Goal: Task Accomplishment & Management: Use online tool/utility

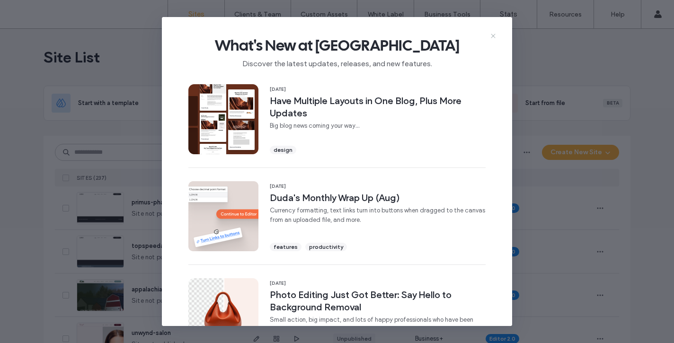
click at [496, 35] on icon at bounding box center [494, 36] width 8 height 8
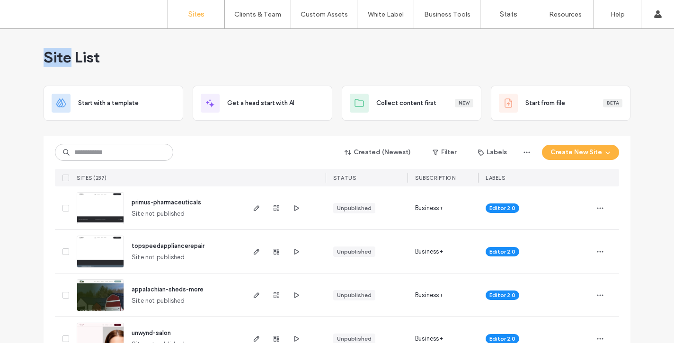
click at [496, 35] on div "Site List" at bounding box center [337, 57] width 587 height 57
click at [85, 150] on input at bounding box center [114, 152] width 118 height 17
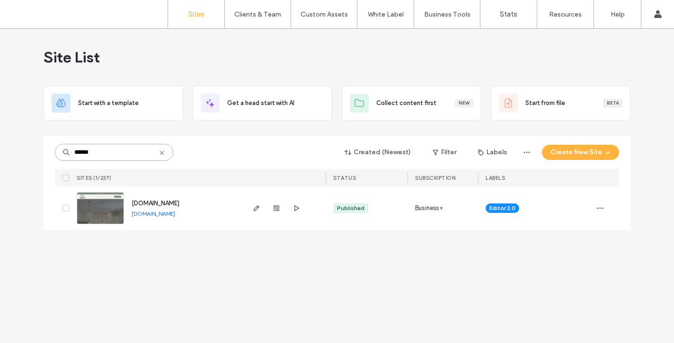
type input "******"
click at [179, 204] on span "www.mariasprofessionalclean.com" at bounding box center [156, 203] width 48 height 7
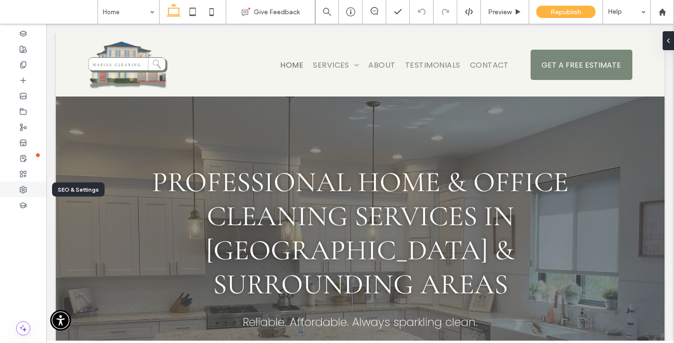
click at [27, 191] on div at bounding box center [23, 190] width 46 height 16
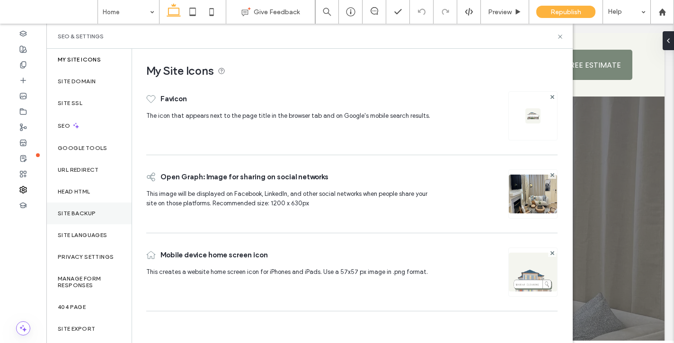
click at [83, 211] on label "Site Backup" at bounding box center [77, 213] width 38 height 7
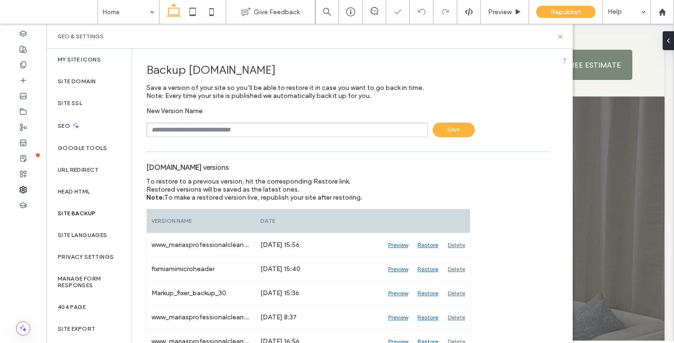
click at [207, 127] on input "text" at bounding box center [287, 130] width 282 height 15
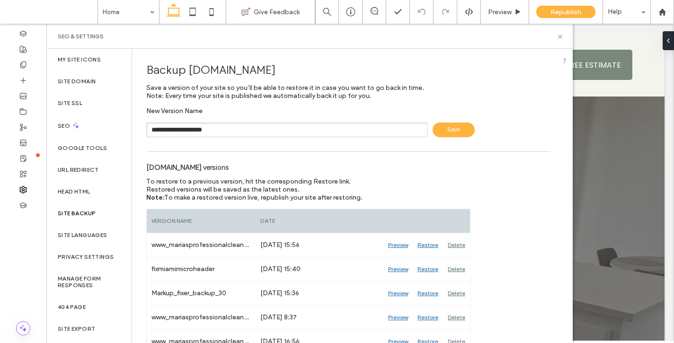
type input "**********"
click at [444, 125] on span "Save" at bounding box center [454, 130] width 42 height 15
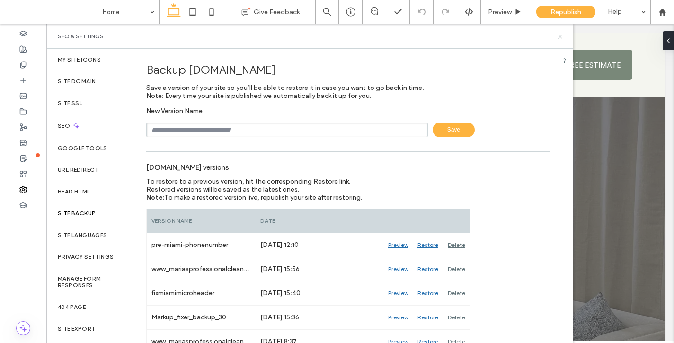
click at [560, 36] on icon at bounding box center [560, 36] width 7 height 7
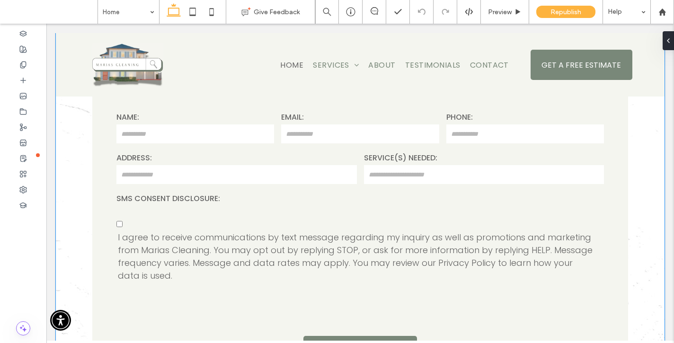
scroll to position [430, 0]
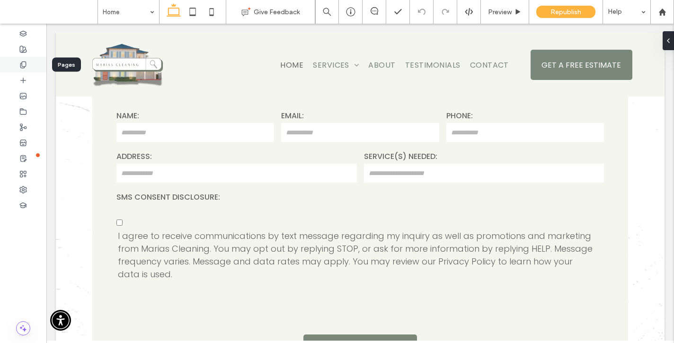
click at [24, 64] on icon at bounding box center [23, 65] width 8 height 8
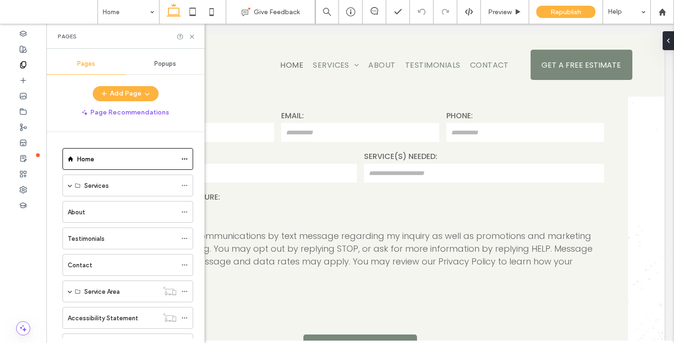
click at [141, 77] on div "Pages Popups Add Page Page Recommendations Home Services Recurring House Cleani…" at bounding box center [125, 196] width 158 height 285
click at [143, 76] on div "Pages Popups Add Page Page Recommendations Home Services Recurring House Cleani…" at bounding box center [125, 196] width 158 height 285
click at [165, 66] on span "Popups" at bounding box center [165, 64] width 22 height 8
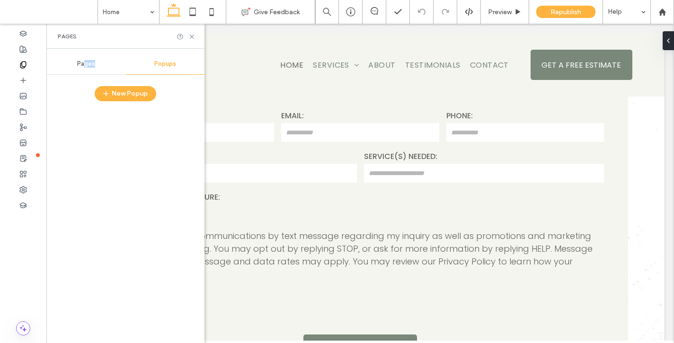
click at [83, 67] on div "Pages" at bounding box center [85, 64] width 79 height 21
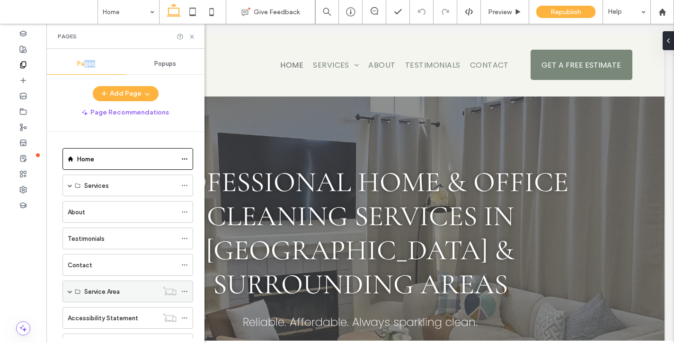
scroll to position [41, 0]
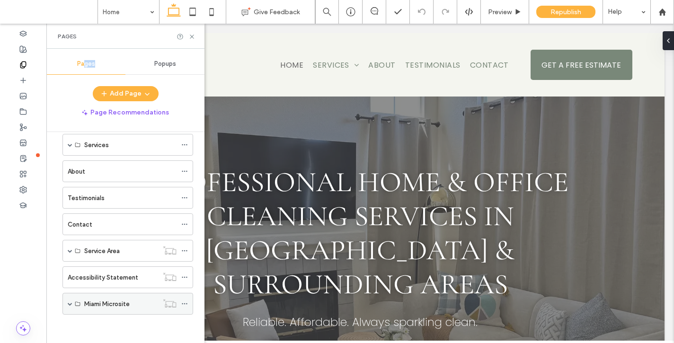
click at [69, 305] on span at bounding box center [70, 304] width 5 height 5
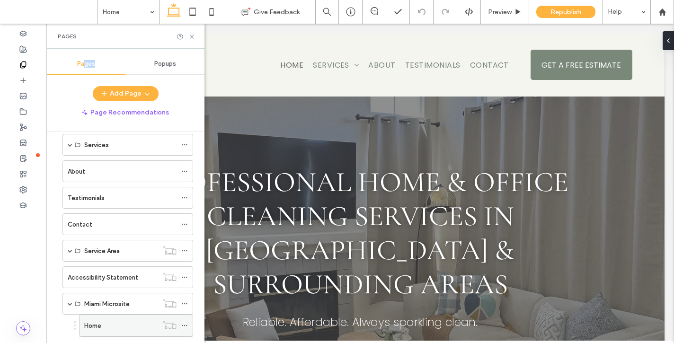
click at [107, 326] on div "Home" at bounding box center [121, 326] width 74 height 10
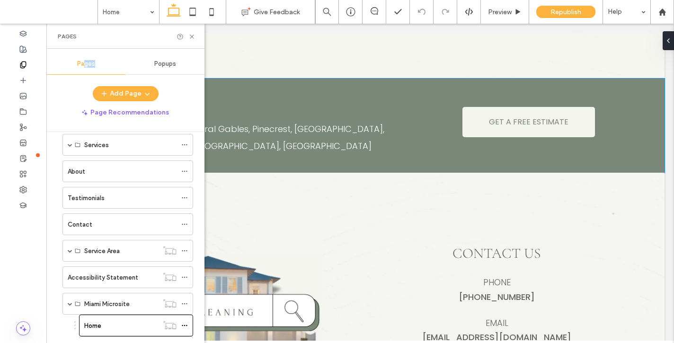
scroll to position [4542, 0]
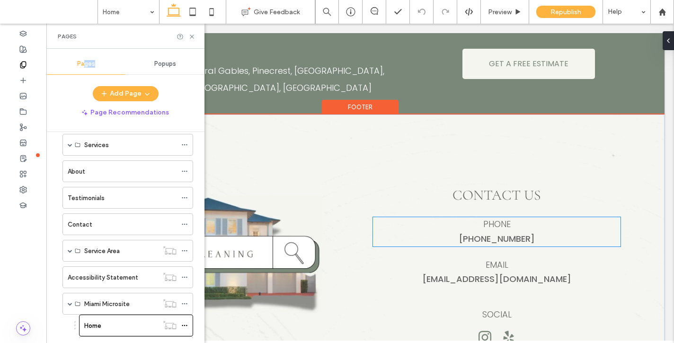
click at [543, 232] on p "(530) 338-6638" at bounding box center [497, 239] width 248 height 15
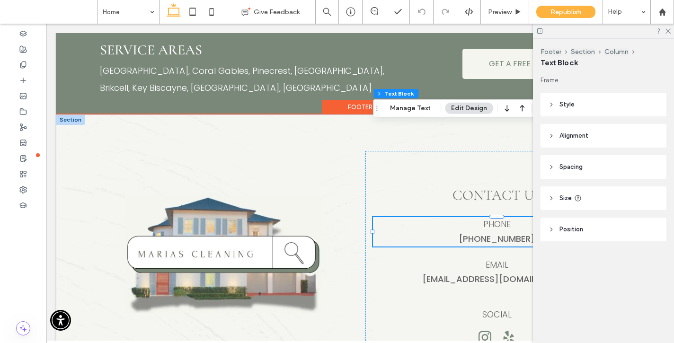
click at [404, 232] on p "(530) 338-6638" at bounding box center [497, 239] width 248 height 15
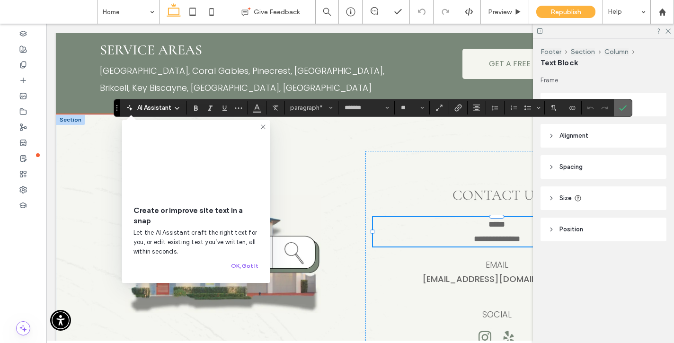
click at [621, 106] on icon "Confirm" at bounding box center [623, 108] width 8 height 8
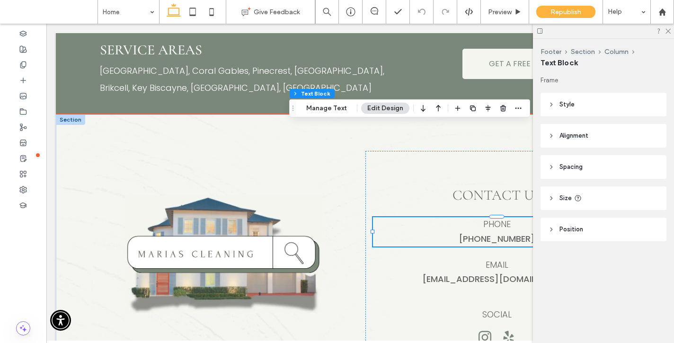
click at [398, 232] on p "(530) 338-6638" at bounding box center [497, 239] width 248 height 15
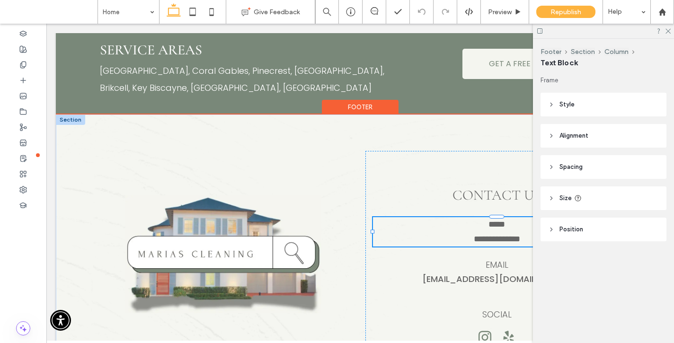
type input "*******"
type input "**"
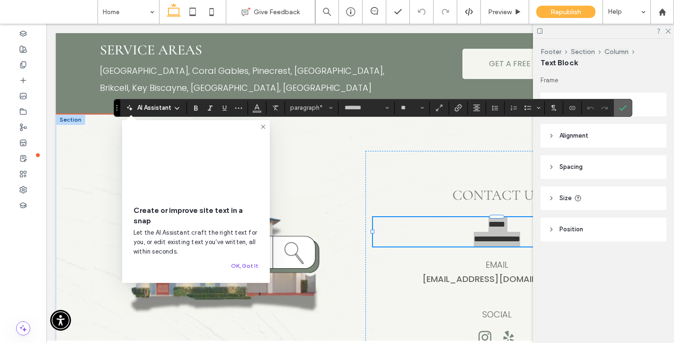
click at [622, 107] on icon "Confirm" at bounding box center [623, 108] width 8 height 8
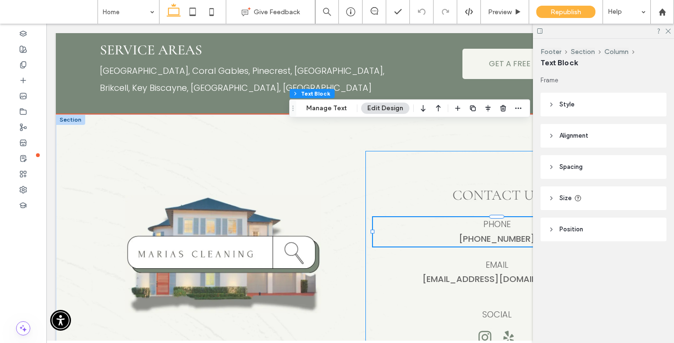
click at [420, 159] on div "Contact Us Phone (530) 338-6638 Email Mariasprofessionalclean@gmail.com SOCIAL" at bounding box center [497, 254] width 263 height 206
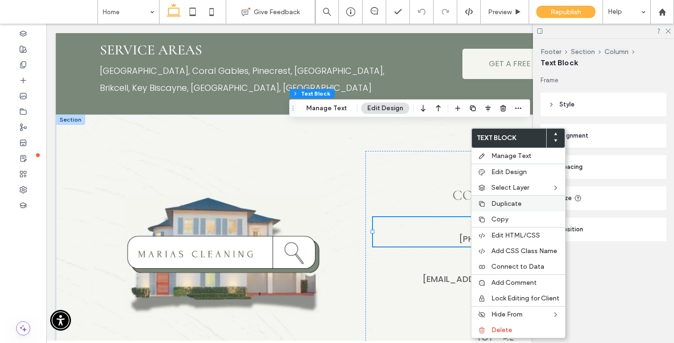
click at [521, 202] on span "Duplicate" at bounding box center [507, 204] width 30 height 8
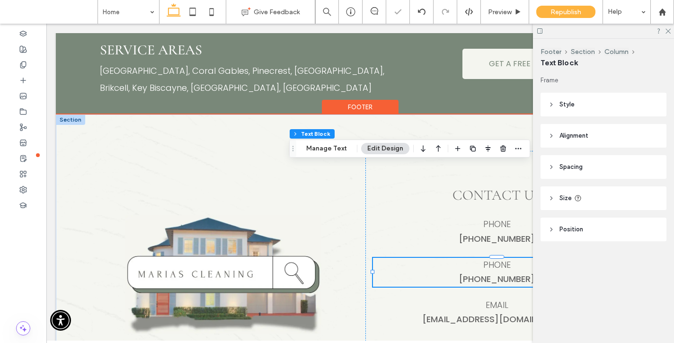
click at [486, 259] on span "Phone" at bounding box center [496, 265] width 27 height 12
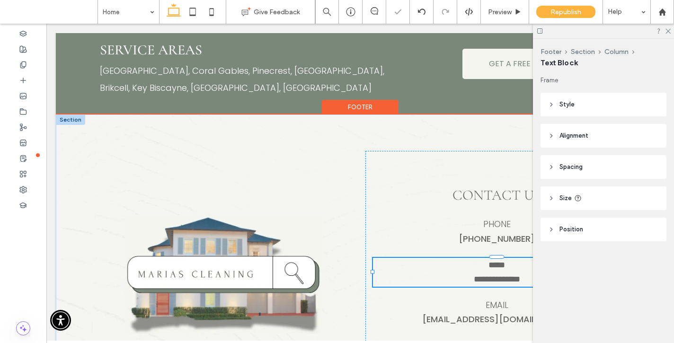
type input "*******"
type input "**"
click at [489, 261] on span "*****" at bounding box center [497, 265] width 17 height 9
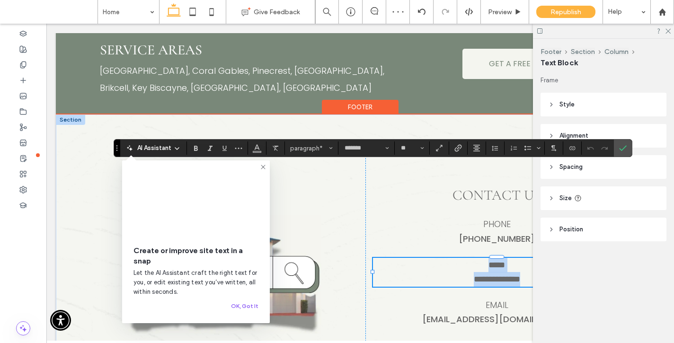
click at [469, 258] on p "*****" at bounding box center [497, 265] width 248 height 15
click at [525, 258] on p "**********" at bounding box center [497, 265] width 248 height 15
click at [494, 218] on span "Phone" at bounding box center [496, 224] width 27 height 12
click at [494, 217] on div "Phone (530) 338-6638" at bounding box center [497, 231] width 248 height 29
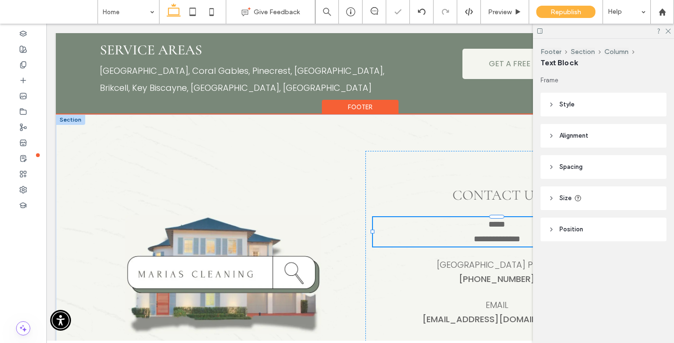
type input "*******"
type input "**"
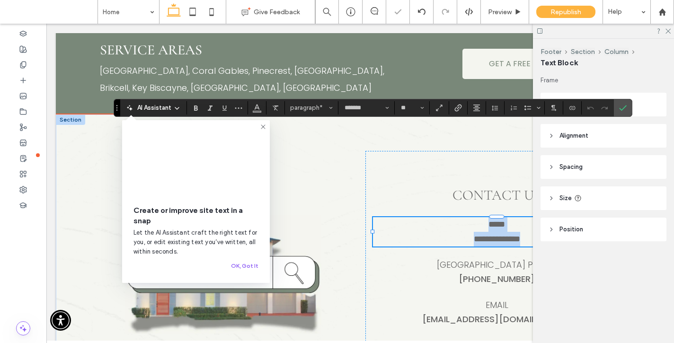
click at [482, 217] on p "*****" at bounding box center [497, 224] width 248 height 15
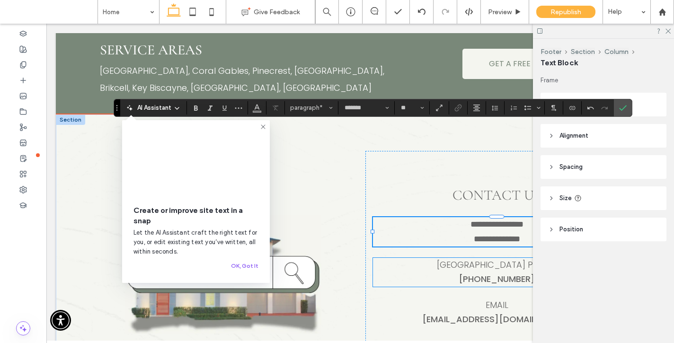
click at [477, 259] on span "Miami Phone:" at bounding box center [497, 265] width 120 height 12
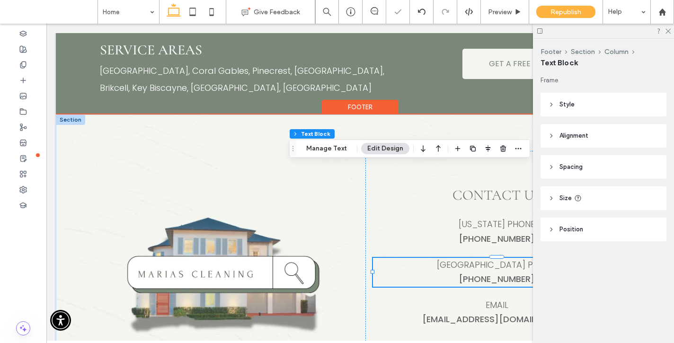
click at [477, 259] on span "Miami Phone:" at bounding box center [497, 265] width 120 height 12
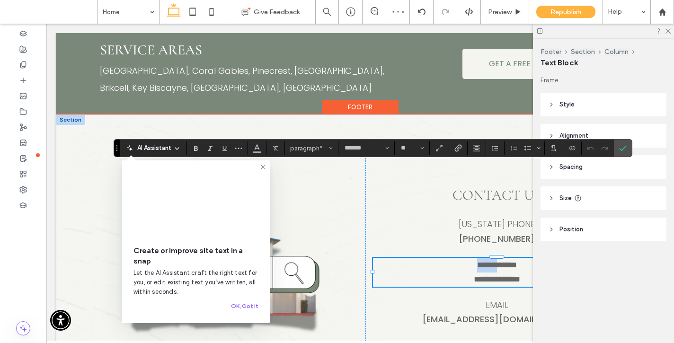
drag, startPoint x: 496, startPoint y: 170, endPoint x: 471, endPoint y: 169, distance: 24.7
click at [477, 261] on span "**********" at bounding box center [497, 265] width 40 height 9
click at [487, 218] on span "California Phone" at bounding box center [497, 224] width 76 height 12
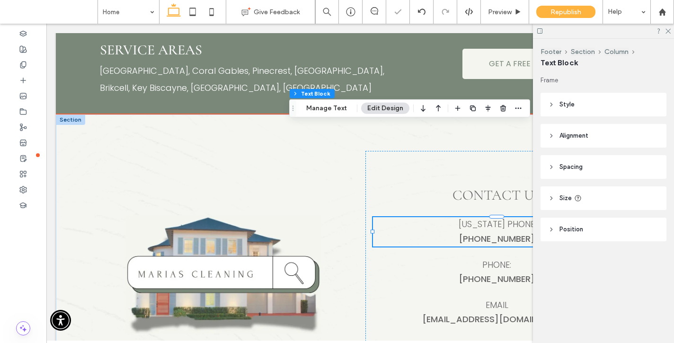
click at [487, 217] on div "California Phone (530) 338-6638" at bounding box center [497, 231] width 248 height 29
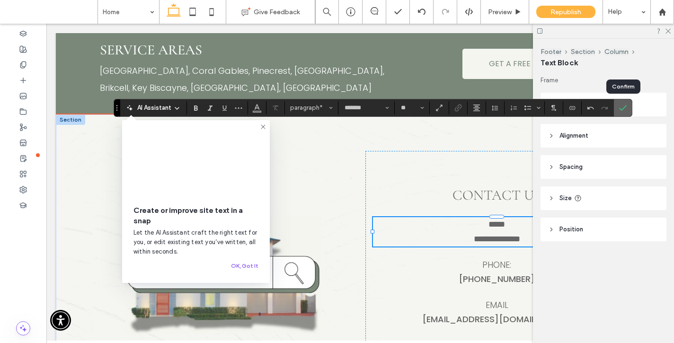
click at [625, 107] on use "Confirm" at bounding box center [623, 108] width 8 height 6
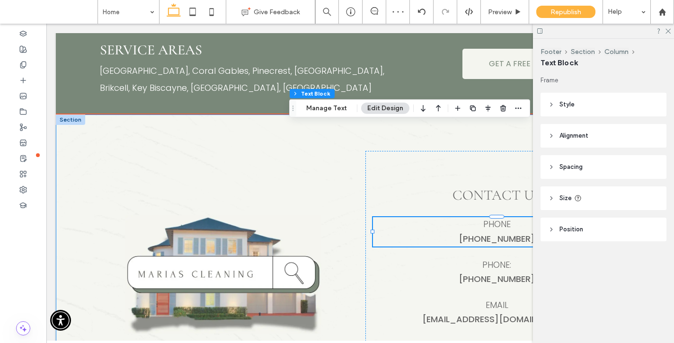
click at [358, 203] on div "Contact Us Phone (530) 338-6638 Phone: (530) 338-6638 Email Mariasprofessionalc…" at bounding box center [360, 275] width 609 height 320
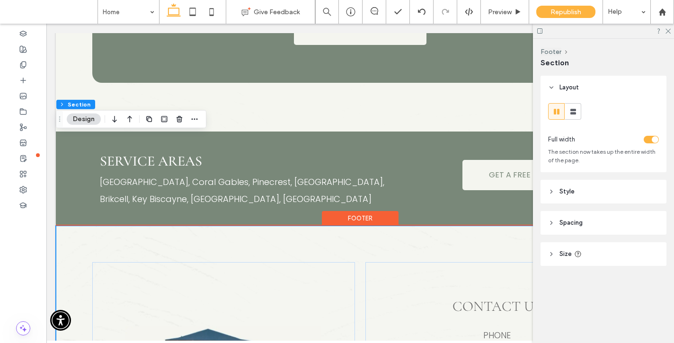
scroll to position [4432, 0]
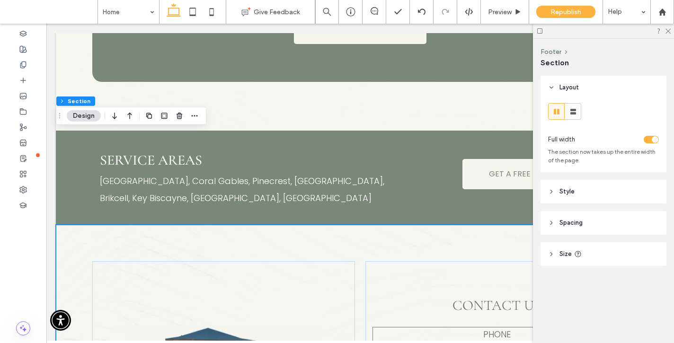
click at [483, 329] on span "Phone" at bounding box center [496, 335] width 27 height 12
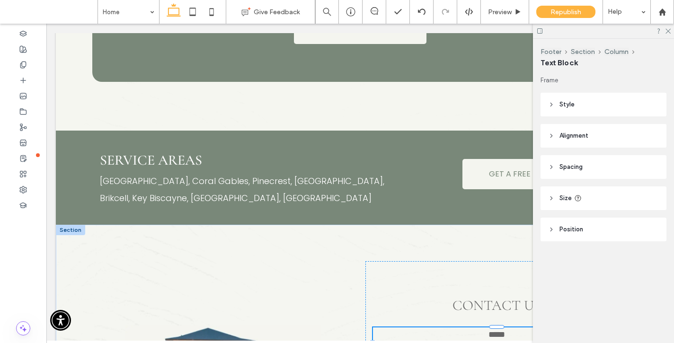
type input "*******"
type input "**"
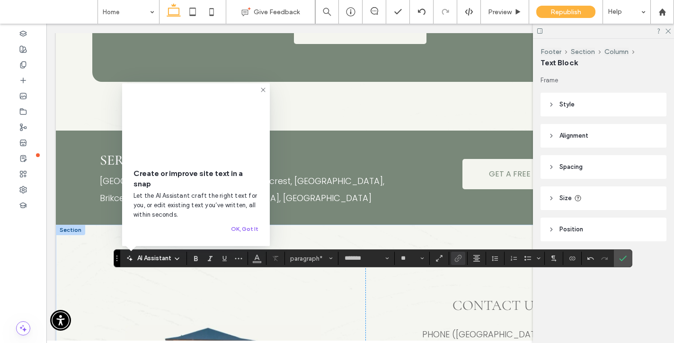
click at [476, 259] on use "Alignment" at bounding box center [477, 258] width 7 height 7
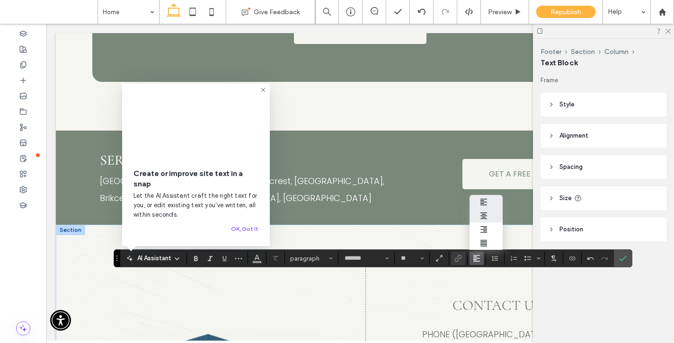
click at [488, 216] on div "ui.textEditor.alignment.center" at bounding box center [486, 216] width 12 height 8
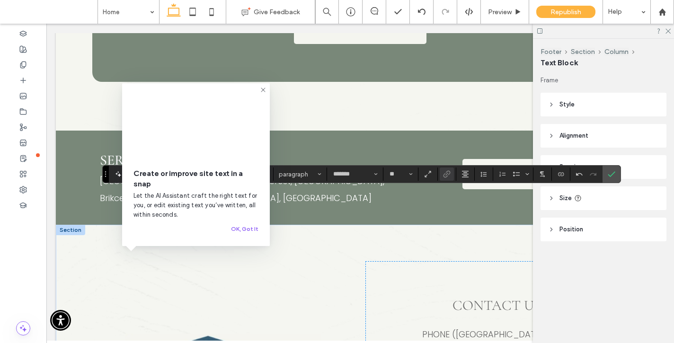
drag, startPoint x: 117, startPoint y: 260, endPoint x: 105, endPoint y: 175, distance: 85.6
click at [105, 175] on icon "Drag" at bounding box center [106, 174] width 2 height 6
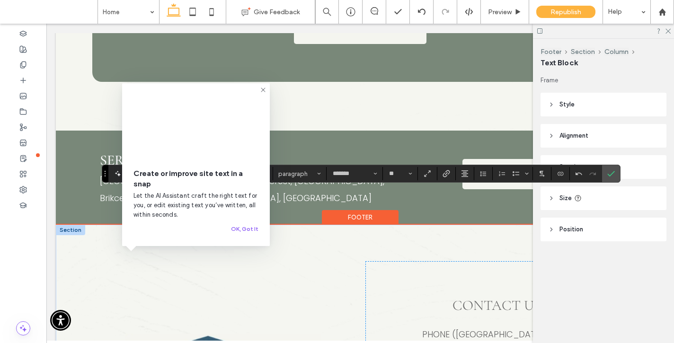
drag, startPoint x: 462, startPoint y: 304, endPoint x: 578, endPoint y: 301, distance: 116.1
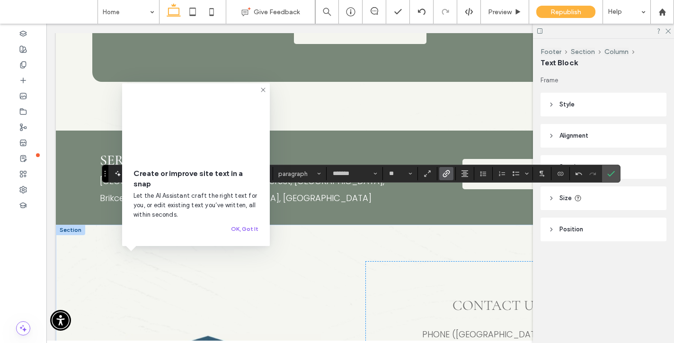
click at [446, 174] on use "Link" at bounding box center [446, 173] width 7 height 7
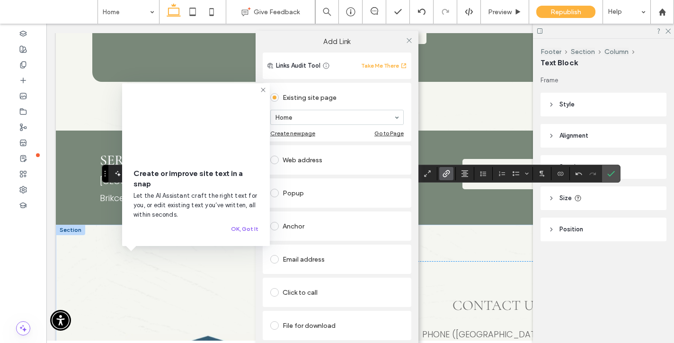
click at [301, 293] on div "Click to call" at bounding box center [337, 292] width 134 height 15
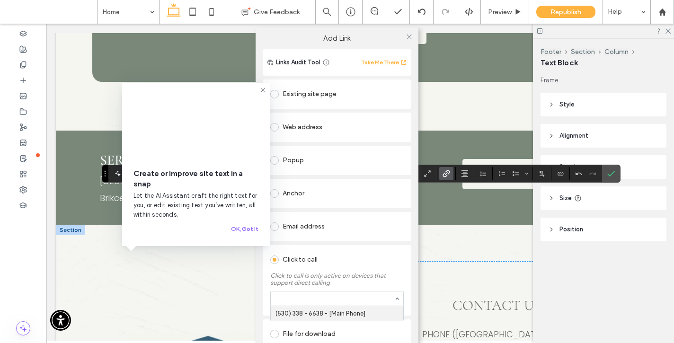
paste input "**********"
type input "**********"
click at [384, 263] on div "Click to call" at bounding box center [337, 259] width 134 height 15
click at [406, 38] on icon at bounding box center [409, 36] width 7 height 7
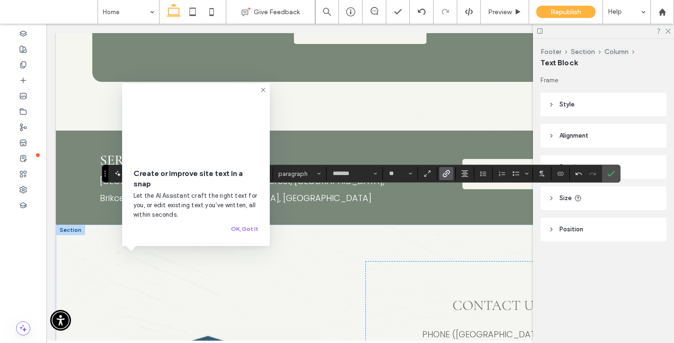
click at [447, 171] on icon "Link" at bounding box center [447, 174] width 8 height 8
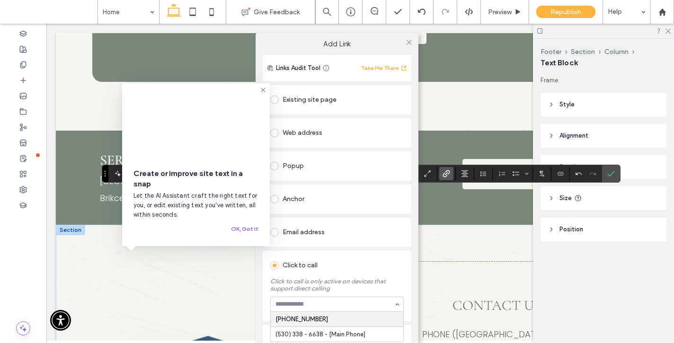
click at [409, 274] on div "Links Audit Tool Take Me There Existing site page Web address Popup Anchor Emai…" at bounding box center [337, 218] width 163 height 326
click at [407, 43] on use at bounding box center [409, 42] width 5 height 5
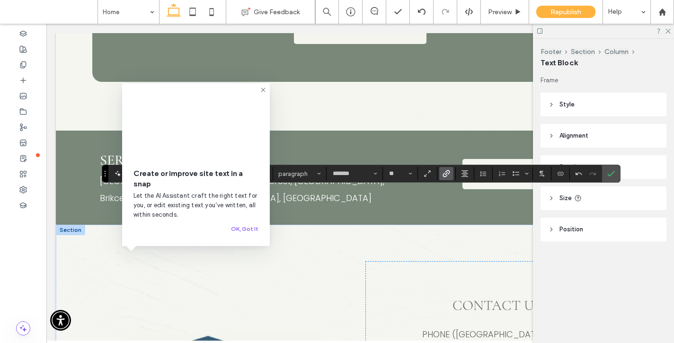
click at [263, 88] on use at bounding box center [263, 90] width 4 height 4
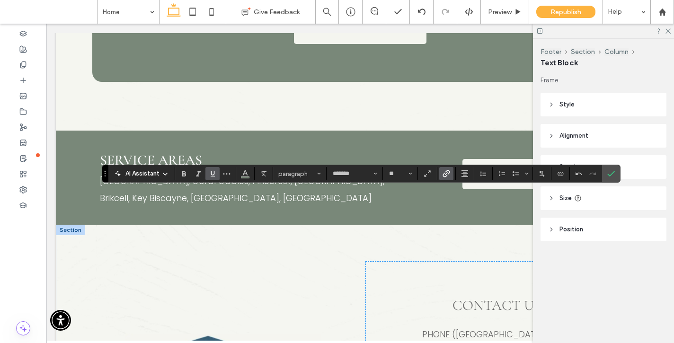
click at [209, 173] on icon "Underline" at bounding box center [213, 174] width 8 height 8
click at [246, 174] on use "Color" at bounding box center [244, 172] width 5 height 5
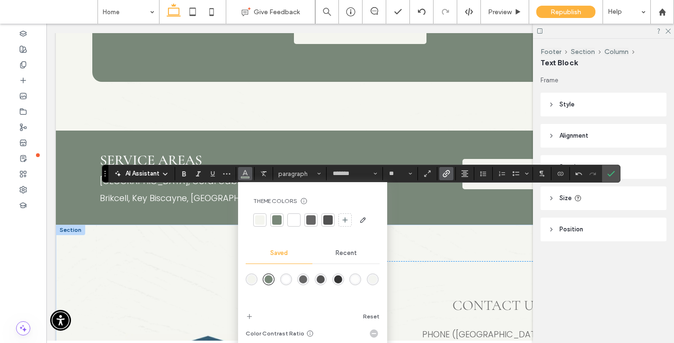
click at [329, 220] on div at bounding box center [327, 219] width 9 height 9
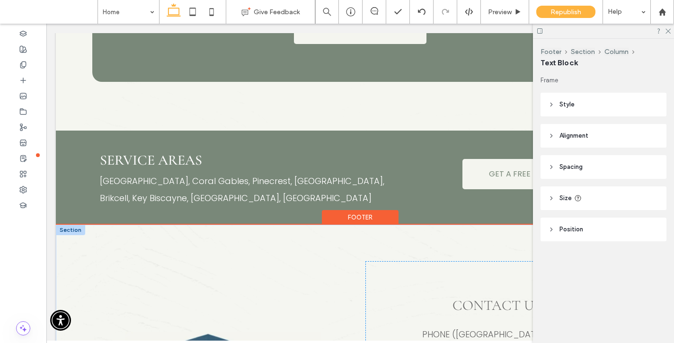
type input "*******"
type input "**"
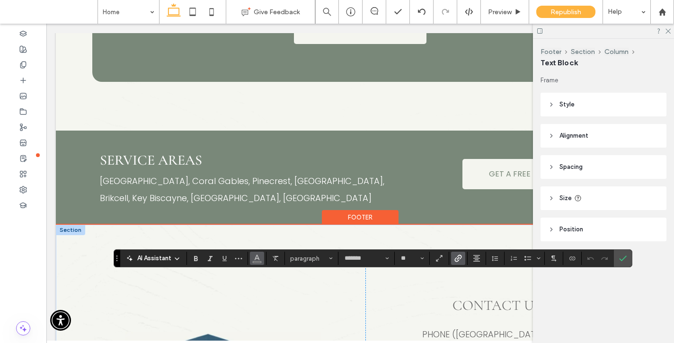
click at [257, 257] on icon "Color" at bounding box center [257, 258] width 8 height 8
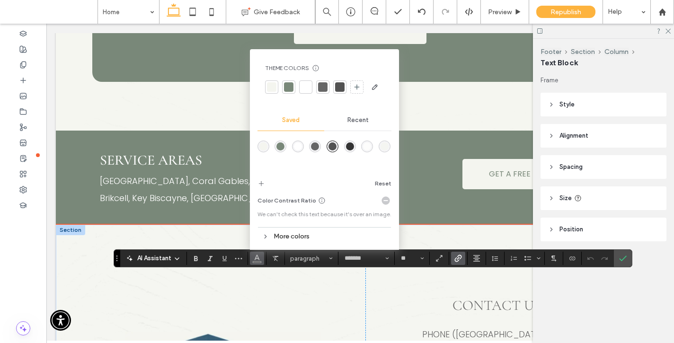
click at [322, 91] on div at bounding box center [322, 86] width 9 height 9
click at [624, 259] on use "Confirm" at bounding box center [623, 259] width 8 height 6
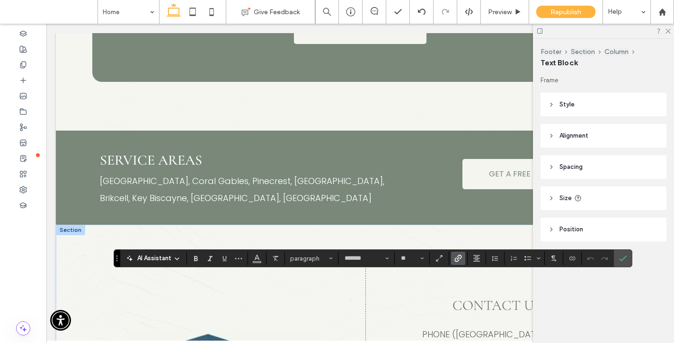
drag, startPoint x: 491, startPoint y: 280, endPoint x: 500, endPoint y: 306, distance: 27.4
click at [495, 258] on icon "Line Height" at bounding box center [496, 259] width 8 height 8
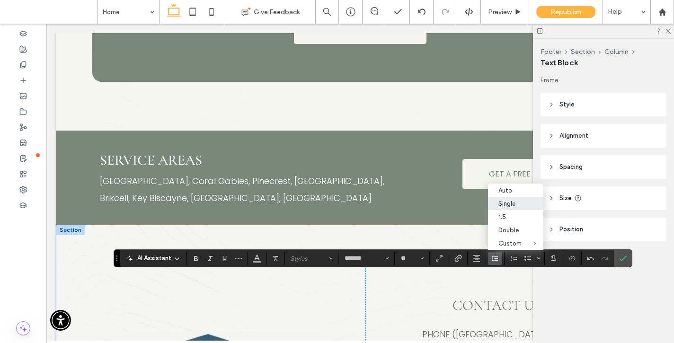
click at [517, 201] on div "Single" at bounding box center [510, 203] width 23 height 7
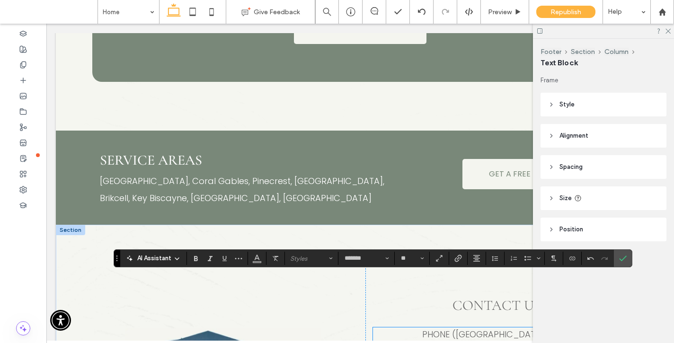
click at [475, 329] on span "Phone ([GEOGRAPHIC_DATA] Area)" at bounding box center [496, 335] width 149 height 12
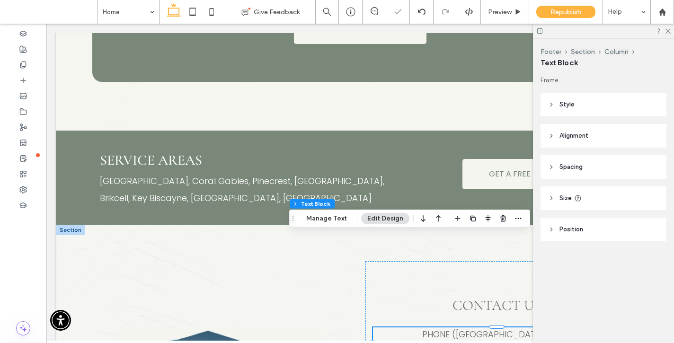
click at [475, 328] on div "Phone (Sacramento Area) (530) 338-6638" at bounding box center [497, 342] width 248 height 29
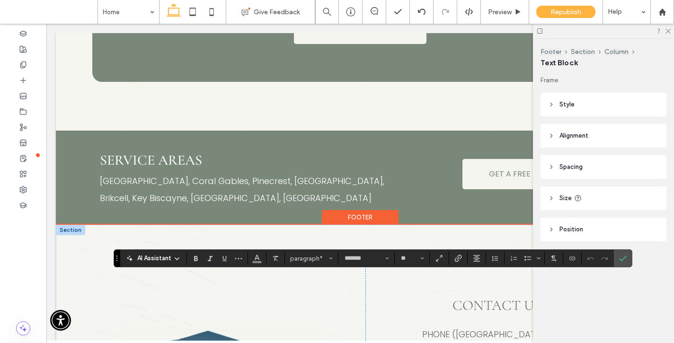
drag, startPoint x: 454, startPoint y: 278, endPoint x: 513, endPoint y: 309, distance: 66.5
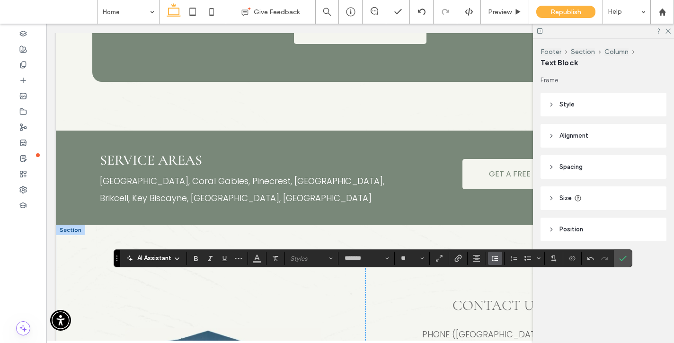
click at [492, 260] on icon "Line Height" at bounding box center [496, 259] width 8 height 8
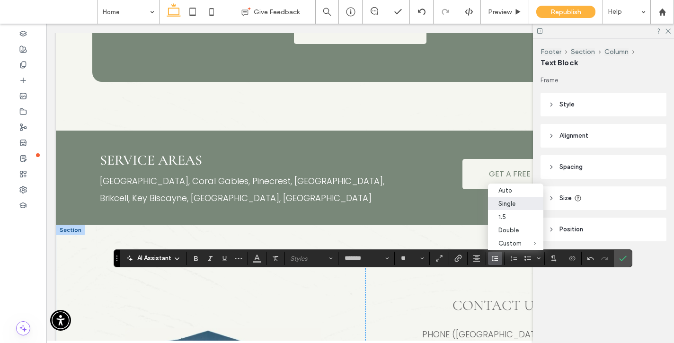
click at [512, 202] on div "Single" at bounding box center [510, 203] width 23 height 7
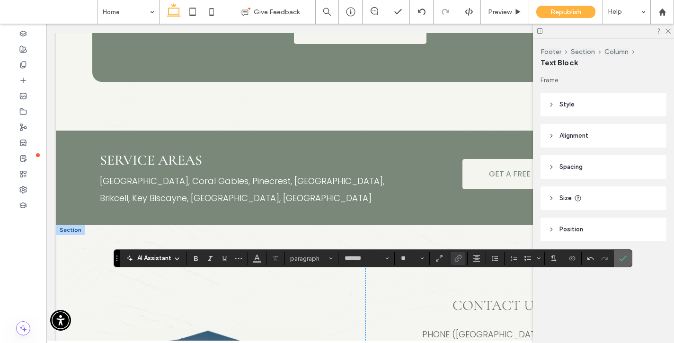
click at [626, 257] on use "Confirm" at bounding box center [623, 259] width 8 height 6
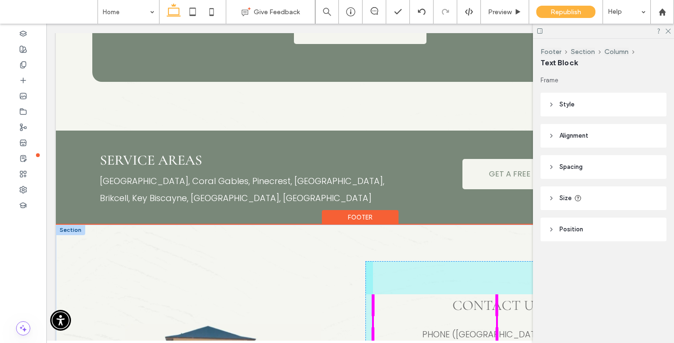
drag, startPoint x: 496, startPoint y: 320, endPoint x: 496, endPoint y: 310, distance: 9.5
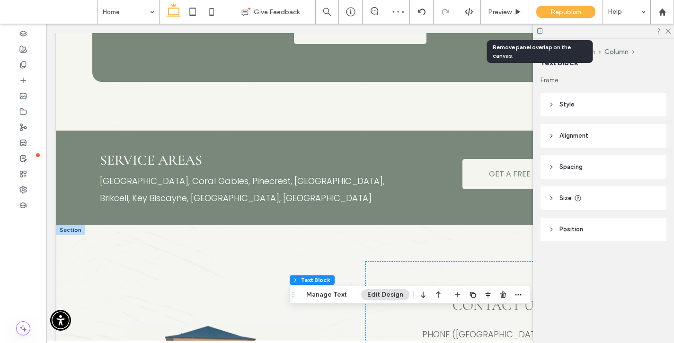
click at [539, 30] on icon at bounding box center [540, 30] width 7 height 7
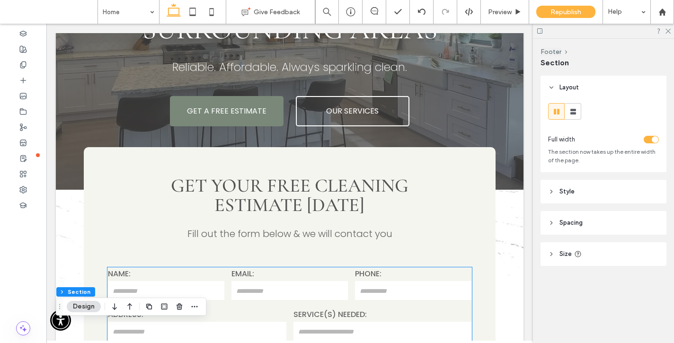
scroll to position [0, 0]
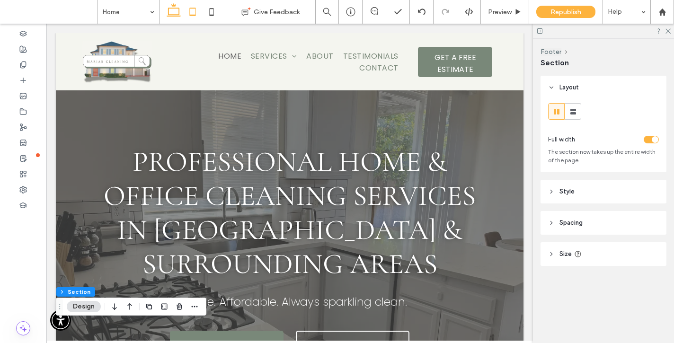
click at [190, 13] on icon at bounding box center [192, 11] width 19 height 19
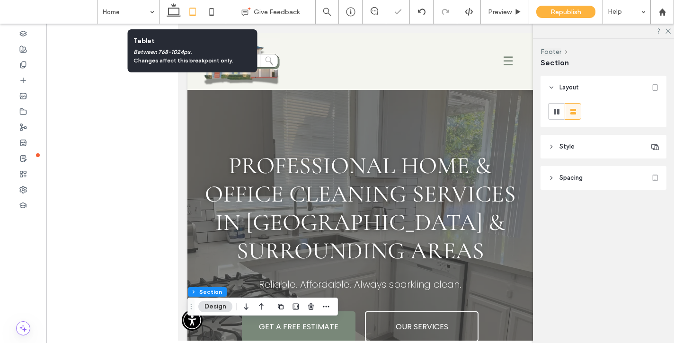
type input "**"
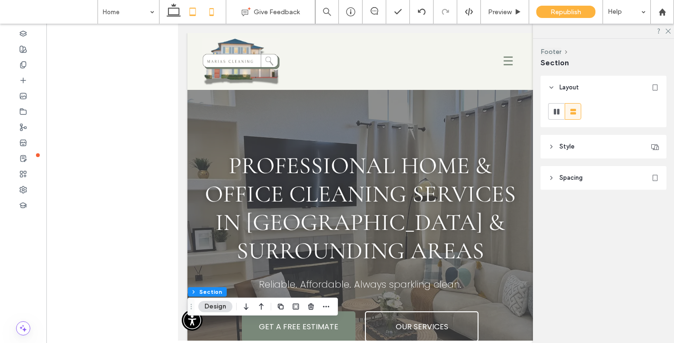
click at [214, 12] on icon at bounding box center [211, 11] width 19 height 19
type input "**"
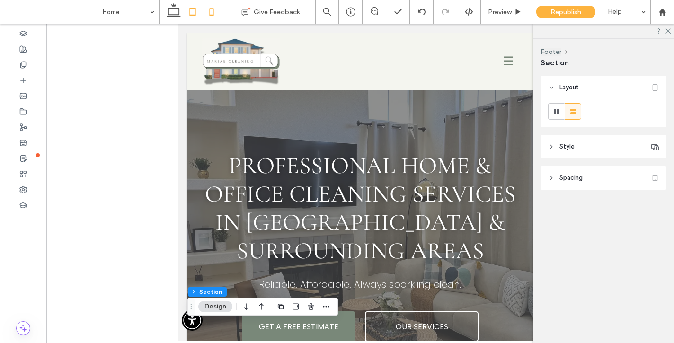
type input "****"
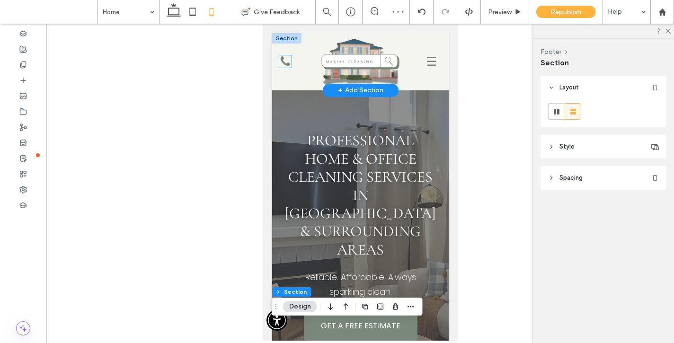
click at [284, 63] on icon at bounding box center [284, 60] width 9 height 9
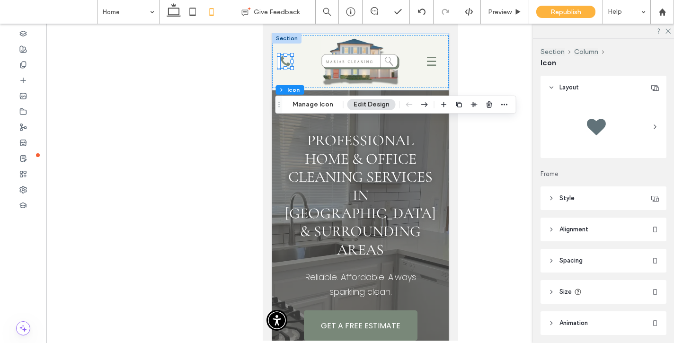
drag, startPoint x: 274, startPoint y: 70, endPoint x: 282, endPoint y: 117, distance: 48.4
click at [282, 108] on icon "Drag" at bounding box center [280, 104] width 8 height 7
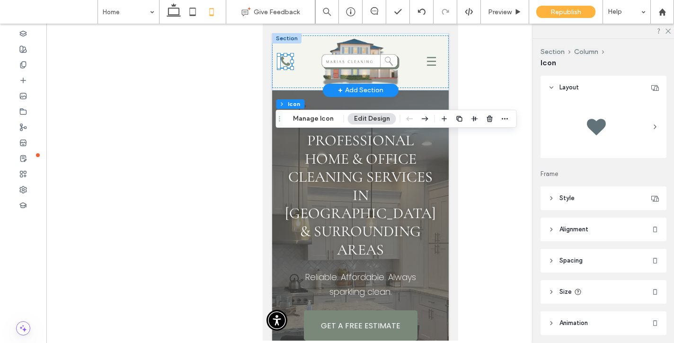
click at [285, 61] on icon "Call Us" at bounding box center [285, 61] width 12 height 12
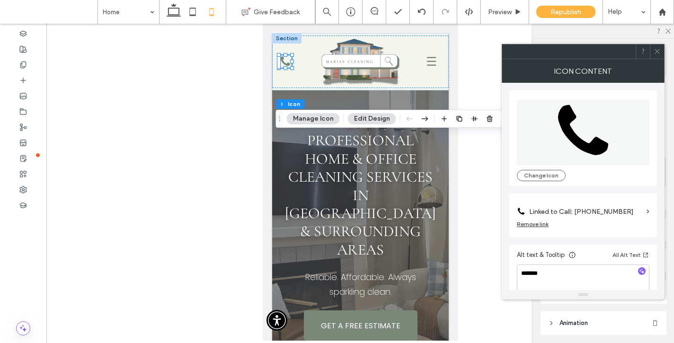
click at [609, 212] on label "Linked to Call: 530-338-6638" at bounding box center [586, 212] width 114 height 18
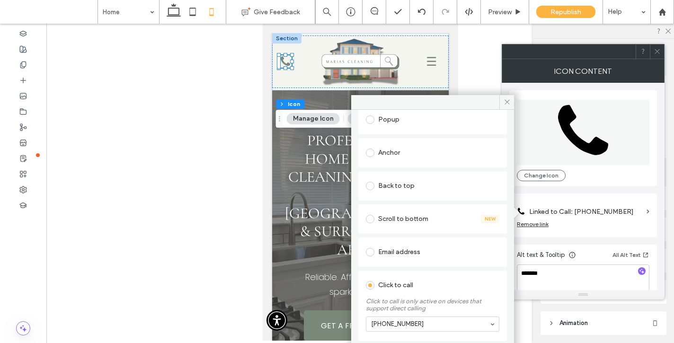
scroll to position [141, 0]
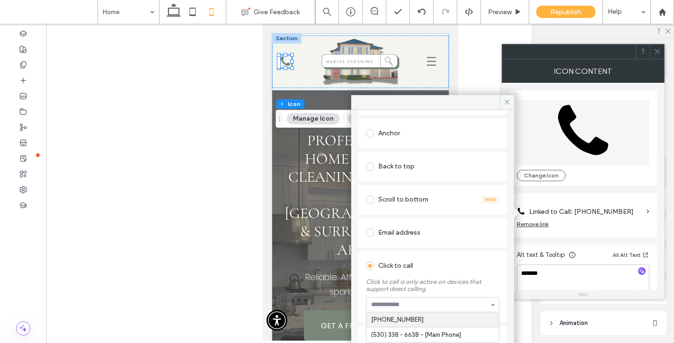
paste input "**********"
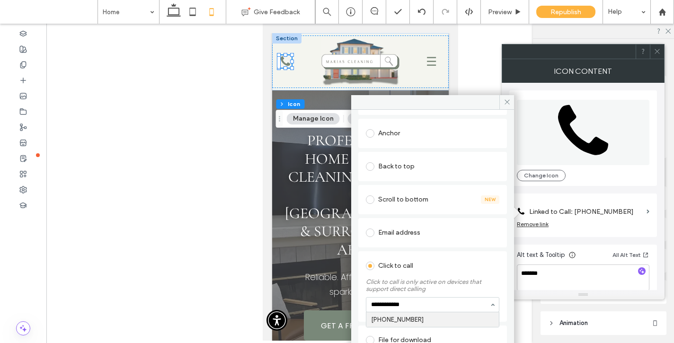
type input "**********"
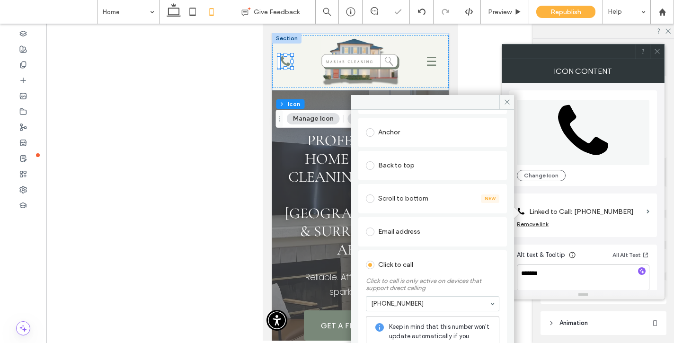
click at [503, 274] on div "Link Icon Links Audit Tool Take Me There Existing site page Web address Popup A…" at bounding box center [432, 241] width 163 height 262
click at [509, 104] on use at bounding box center [507, 102] width 5 height 5
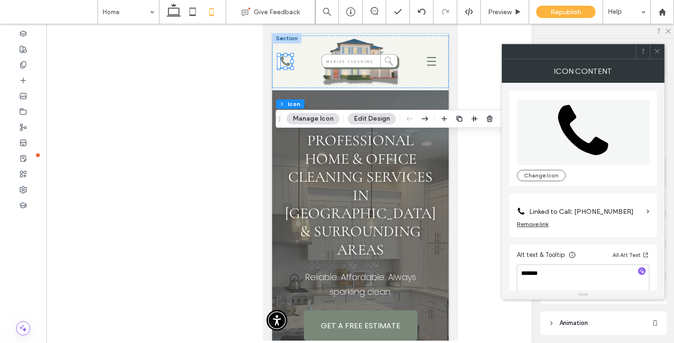
click at [657, 52] on use at bounding box center [657, 51] width 5 height 5
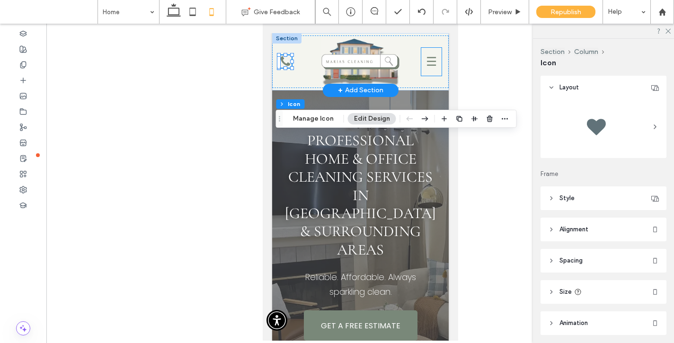
click at [432, 60] on button "☰" at bounding box center [431, 62] width 20 height 28
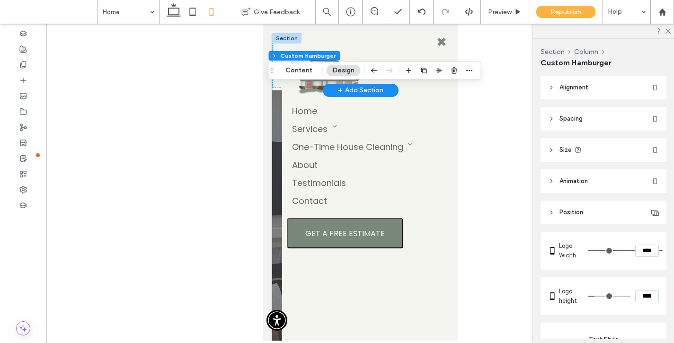
type input "*"
click at [439, 35] on button "✖" at bounding box center [441, 42] width 20 height 28
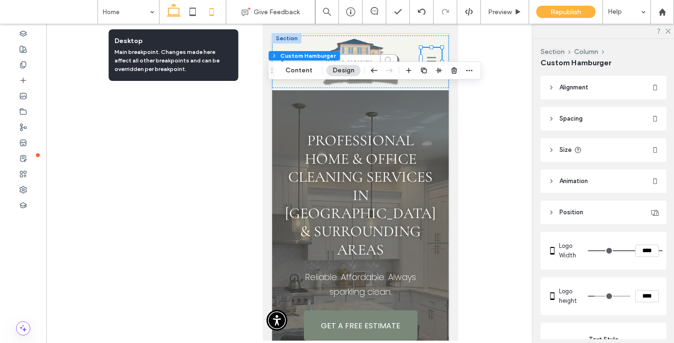
click at [173, 15] on use at bounding box center [174, 9] width 14 height 13
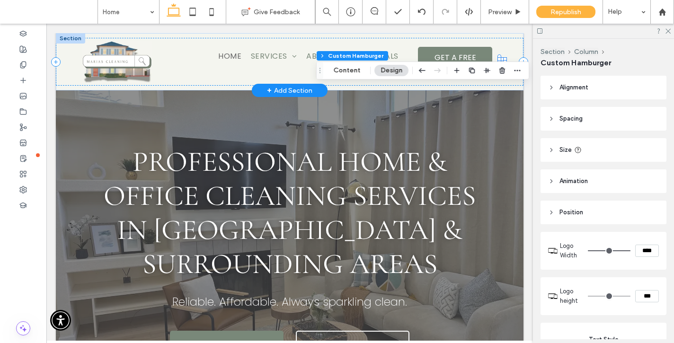
click at [68, 39] on div at bounding box center [70, 38] width 29 height 10
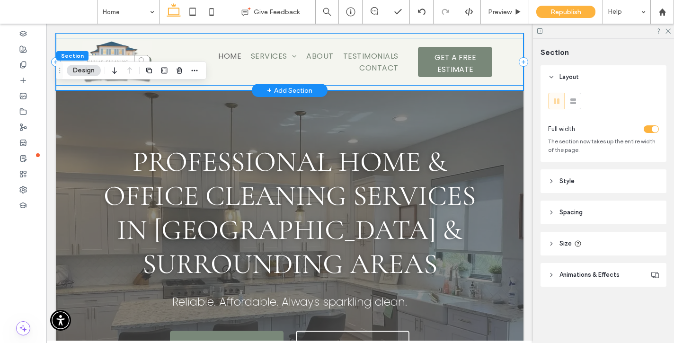
click at [512, 44] on div "Call Us Home Services Recurring House Cleaning Service Residential Deep Cleanin…" at bounding box center [290, 62] width 468 height 48
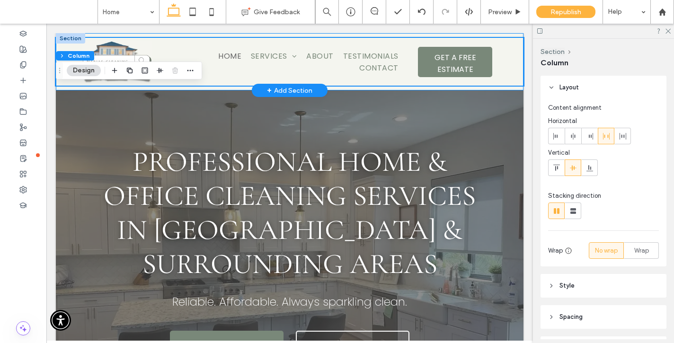
click at [512, 34] on div "Call Us Home Services Recurring House Cleaning Service Residential Deep Cleanin…" at bounding box center [290, 61] width 468 height 57
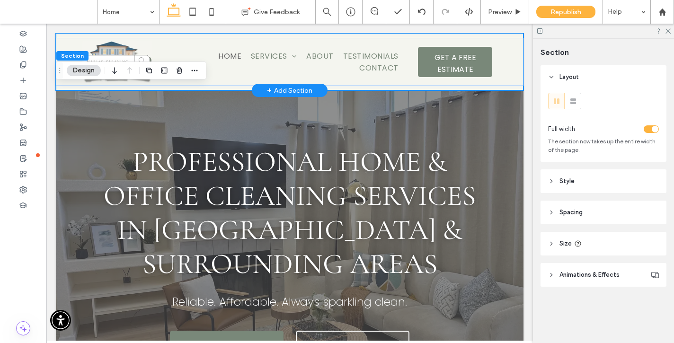
click at [280, 89] on div "+ Add Section" at bounding box center [289, 90] width 45 height 10
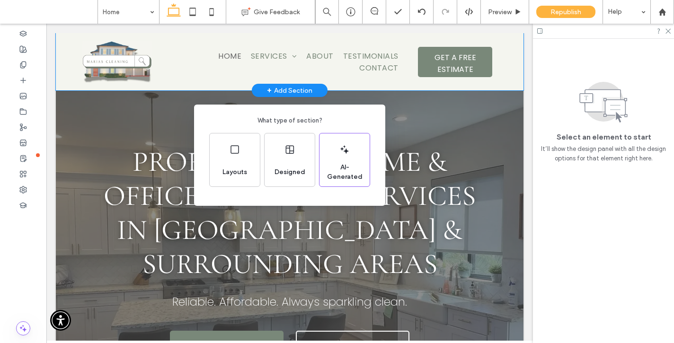
click at [509, 35] on div "What type of section? Layouts Designed AI-Generated" at bounding box center [337, 195] width 674 height 390
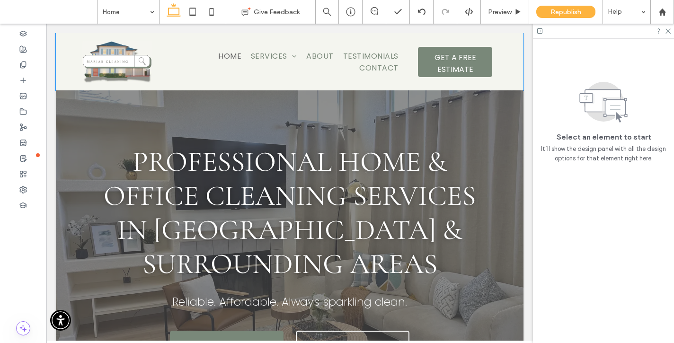
click at [509, 35] on div "Call Us Home Services Recurring House Cleaning Service Residential Deep Cleanin…" at bounding box center [290, 61] width 468 height 57
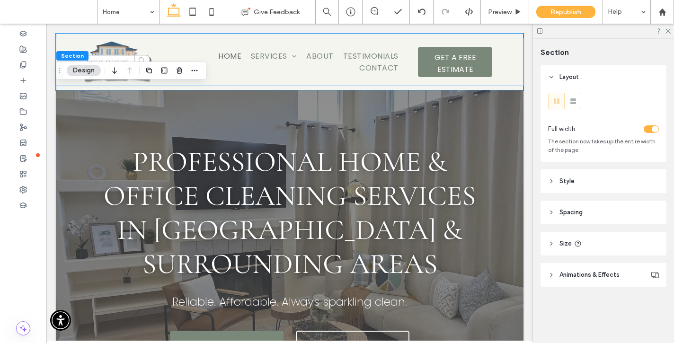
click at [509, 35] on div "Call Us Home Services Recurring House Cleaning Service Residential Deep Cleanin…" at bounding box center [290, 61] width 468 height 57
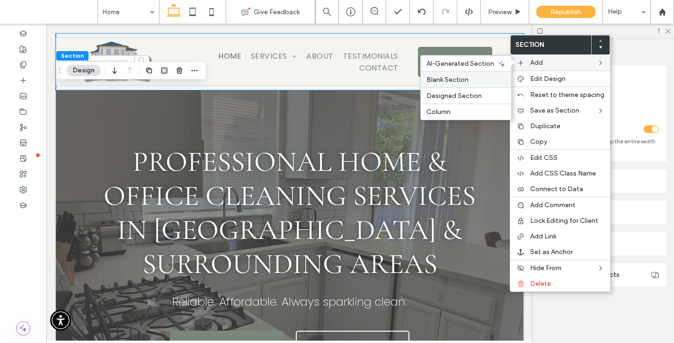
click at [461, 79] on span "Blank Section" at bounding box center [448, 80] width 42 height 8
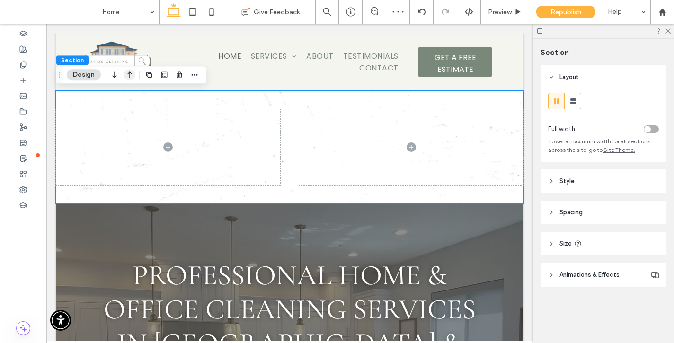
click at [126, 73] on icon "button" at bounding box center [129, 74] width 11 height 17
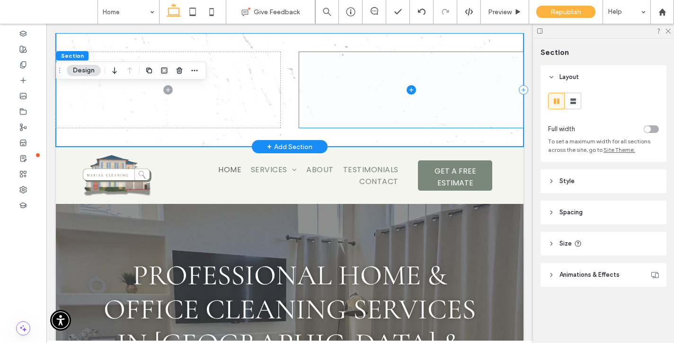
click at [309, 107] on span at bounding box center [411, 90] width 224 height 76
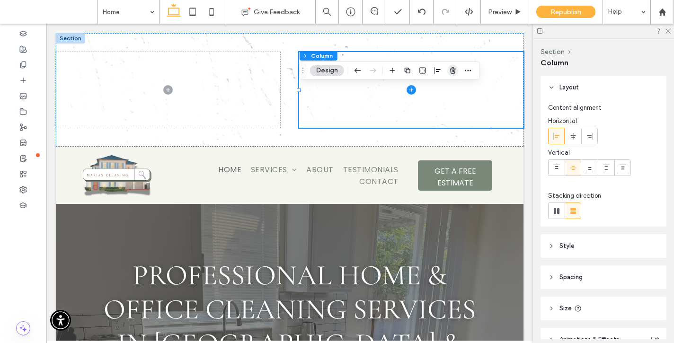
click at [453, 69] on use "button" at bounding box center [453, 70] width 6 height 6
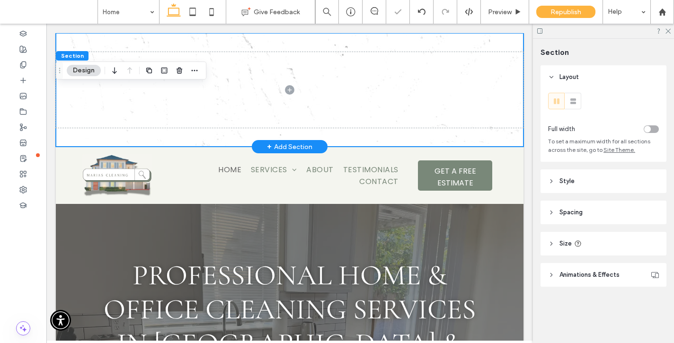
click at [482, 39] on div at bounding box center [290, 90] width 468 height 114
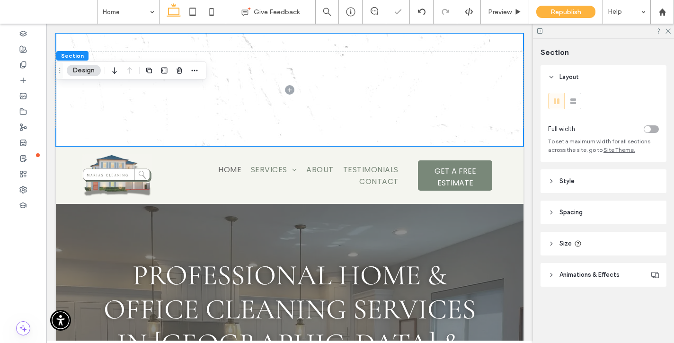
click at [655, 129] on div "toggle" at bounding box center [651, 129] width 15 height 8
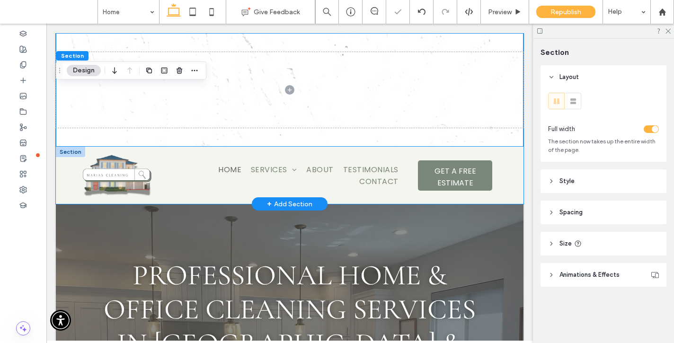
click at [513, 149] on div "Call Us Home Services Recurring House Cleaning Service Residential Deep Cleanin…" at bounding box center [290, 175] width 468 height 57
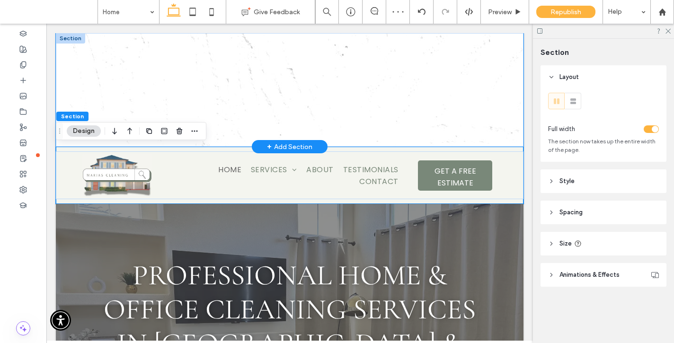
click at [514, 137] on div at bounding box center [290, 90] width 468 height 114
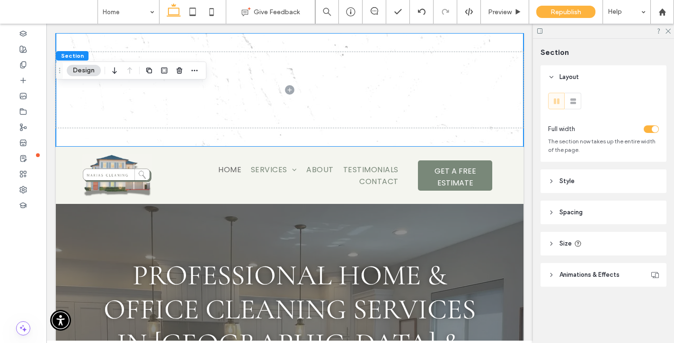
click at [562, 244] on span "Size" at bounding box center [566, 243] width 12 height 9
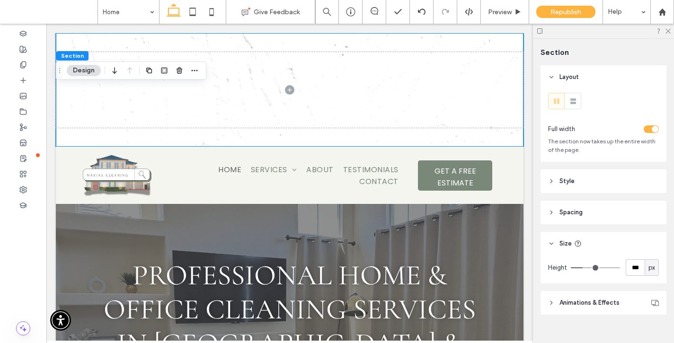
drag, startPoint x: 592, startPoint y: 216, endPoint x: 592, endPoint y: 224, distance: 7.6
click at [592, 219] on header "Spacing" at bounding box center [604, 213] width 126 height 24
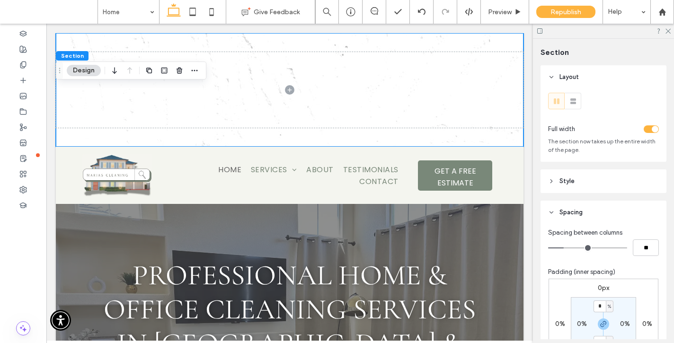
click at [591, 185] on header "Style" at bounding box center [604, 182] width 126 height 24
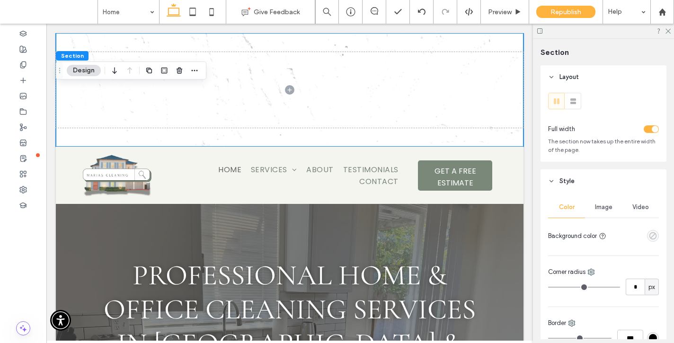
click at [655, 238] on icon "empty color" at bounding box center [653, 236] width 8 height 8
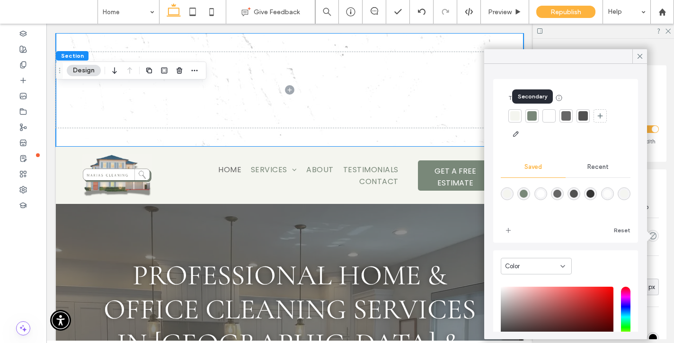
click at [528, 117] on div at bounding box center [532, 115] width 9 height 9
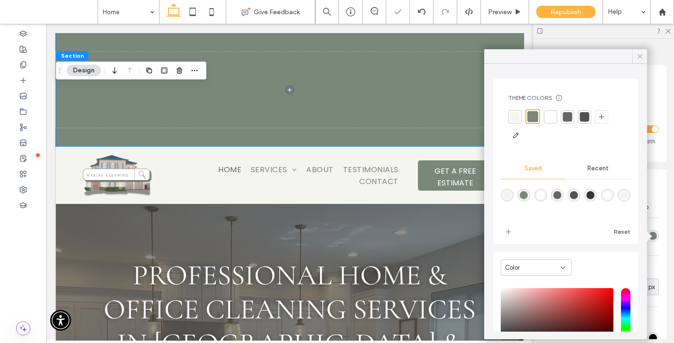
click at [642, 55] on icon at bounding box center [640, 56] width 9 height 9
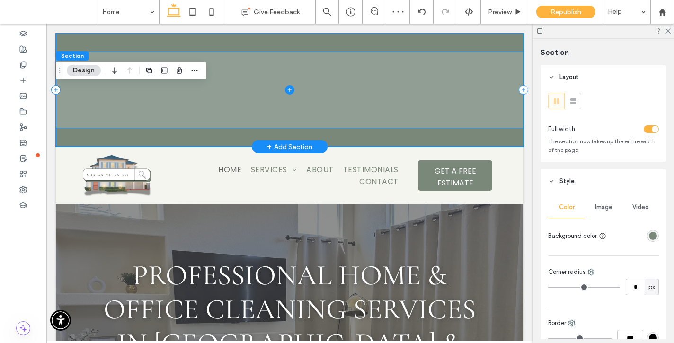
click at [471, 65] on span at bounding box center [290, 90] width 468 height 76
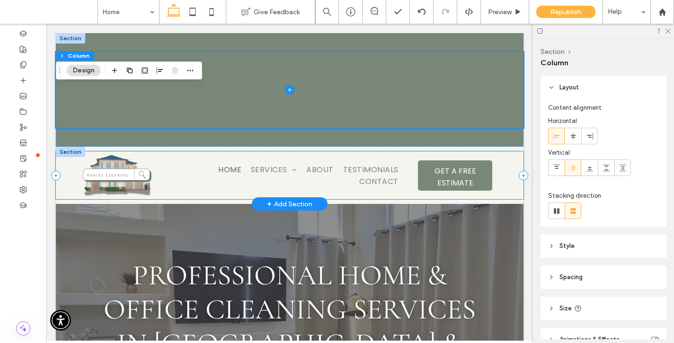
click at [498, 161] on div "Call Us Home Services Recurring House Cleaning Service Residential Deep Cleanin…" at bounding box center [290, 176] width 468 height 48
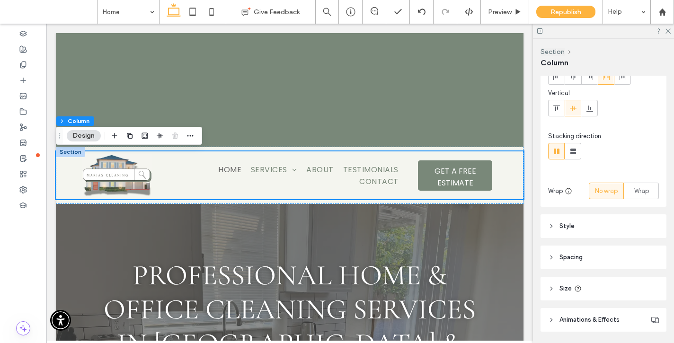
scroll to position [90, 0]
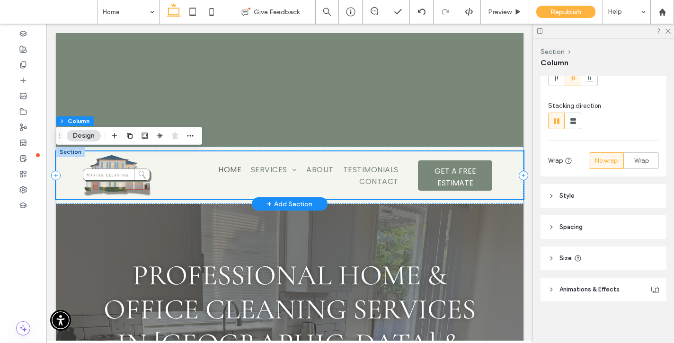
click at [510, 173] on div "Call Us Home Services Recurring House Cleaning Service Residential Deep Cleanin…" at bounding box center [290, 176] width 468 height 48
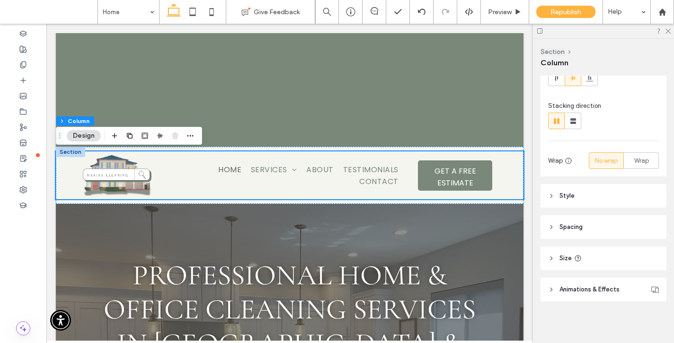
click at [593, 230] on header "Spacing" at bounding box center [604, 227] width 126 height 24
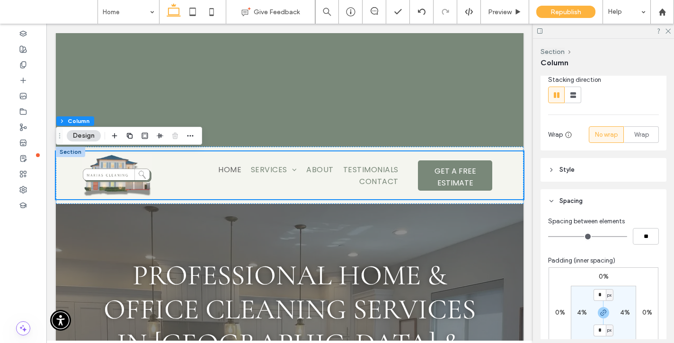
scroll to position [118, 0]
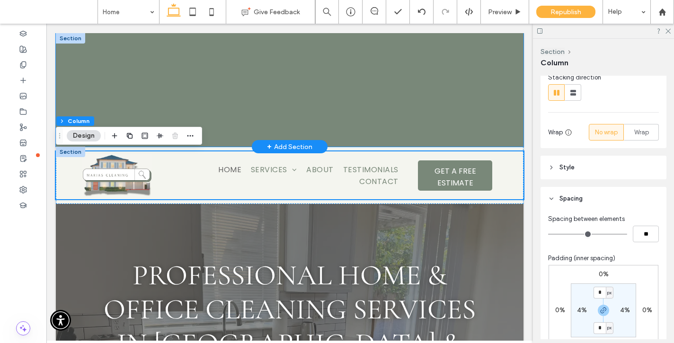
click at [520, 45] on div at bounding box center [290, 90] width 468 height 114
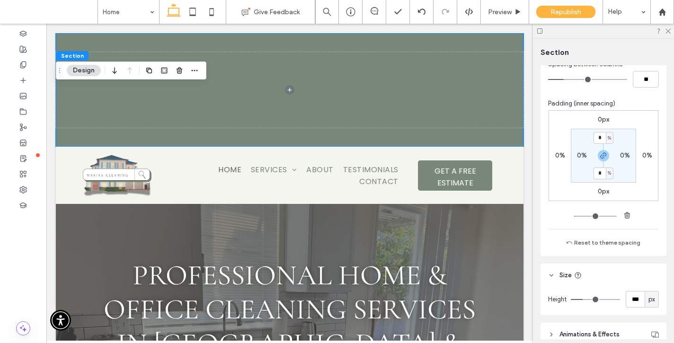
scroll to position [545, 0]
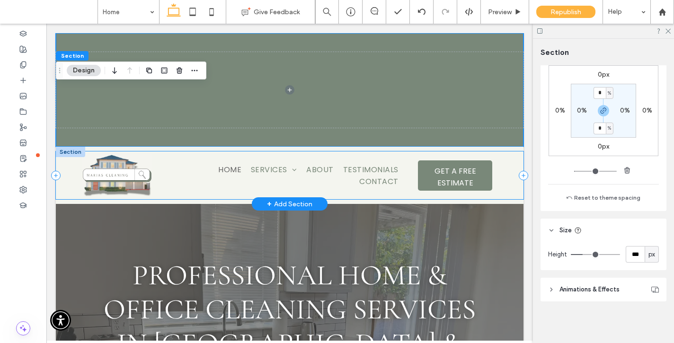
click at [501, 165] on div "Call Us Home Services Recurring House Cleaning Service Residential Deep Cleanin…" at bounding box center [290, 176] width 468 height 48
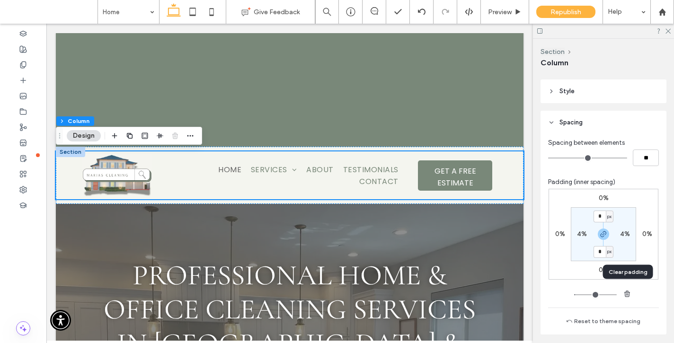
scroll to position [193, 0]
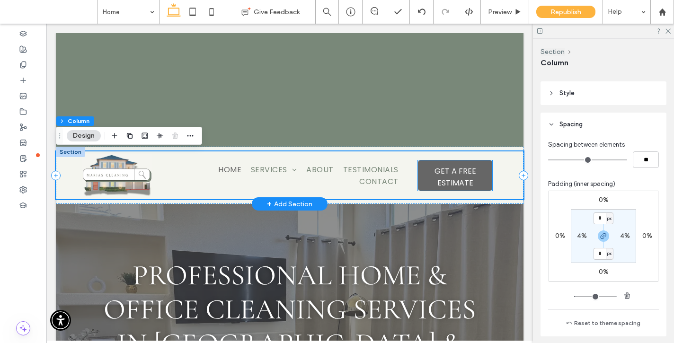
click at [490, 176] on link "GET A FREE ESTIMATE" at bounding box center [455, 176] width 74 height 30
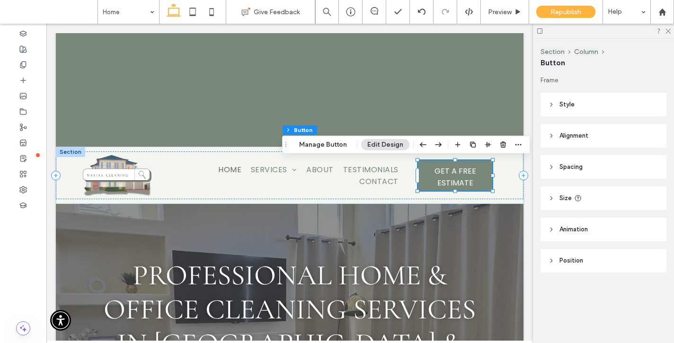
click at [599, 162] on header "Spacing" at bounding box center [604, 167] width 126 height 24
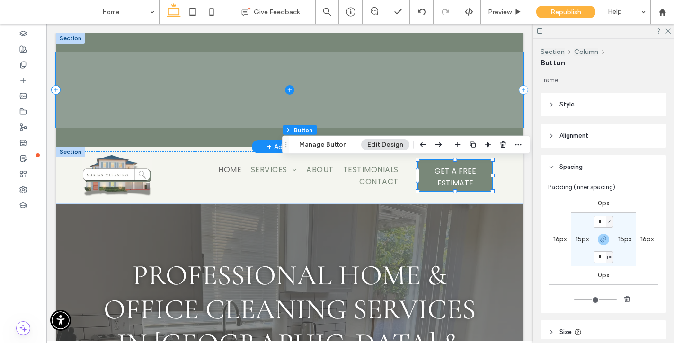
click at [495, 69] on span at bounding box center [290, 90] width 468 height 76
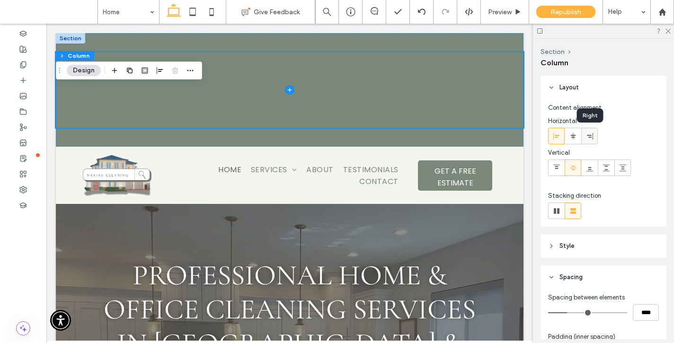
click at [591, 137] on use at bounding box center [590, 136] width 6 height 7
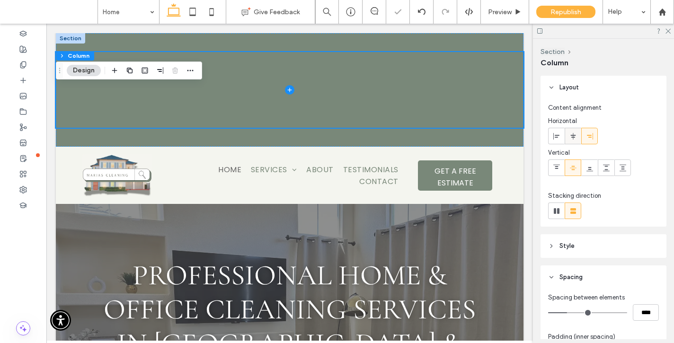
click at [575, 136] on icon at bounding box center [574, 137] width 8 height 8
click at [22, 80] on use at bounding box center [23, 80] width 5 height 5
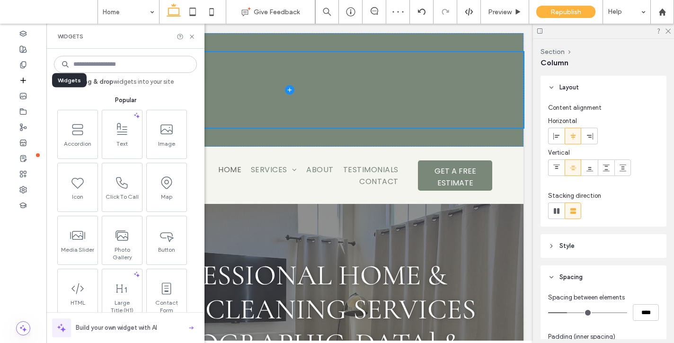
click at [22, 80] on use at bounding box center [23, 80] width 5 height 5
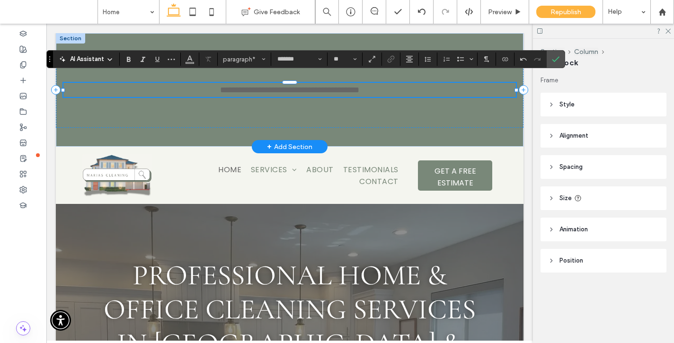
click at [321, 93] on span "**********" at bounding box center [289, 90] width 139 height 9
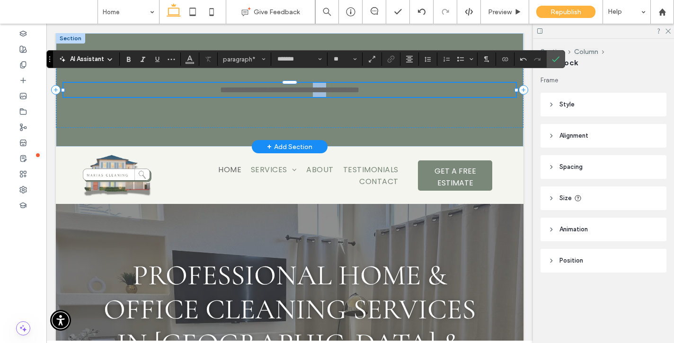
click at [321, 93] on span "**********" at bounding box center [289, 90] width 139 height 9
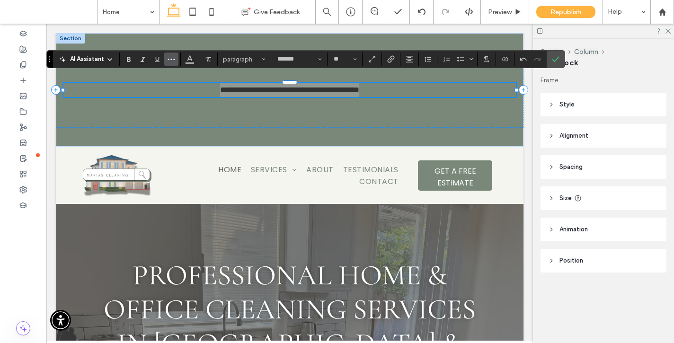
click at [173, 59] on use "More" at bounding box center [171, 59] width 7 height 1
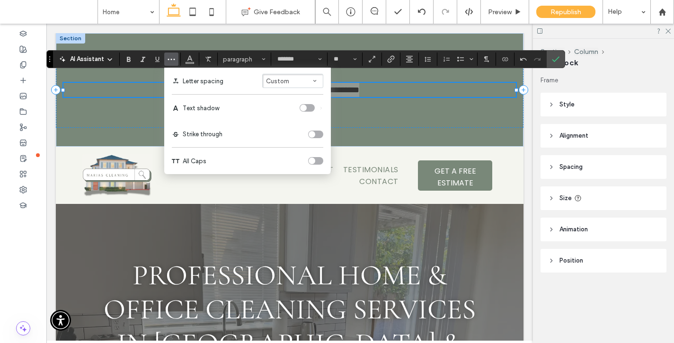
click at [315, 159] on div "toggle" at bounding box center [315, 161] width 15 height 8
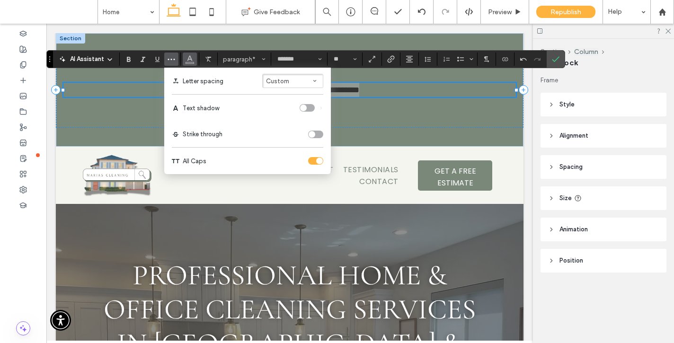
click at [190, 59] on icon "Color" at bounding box center [190, 58] width 8 height 8
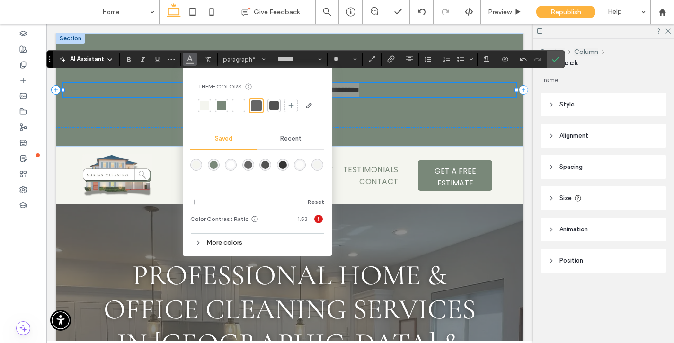
click at [242, 102] on div at bounding box center [238, 105] width 9 height 9
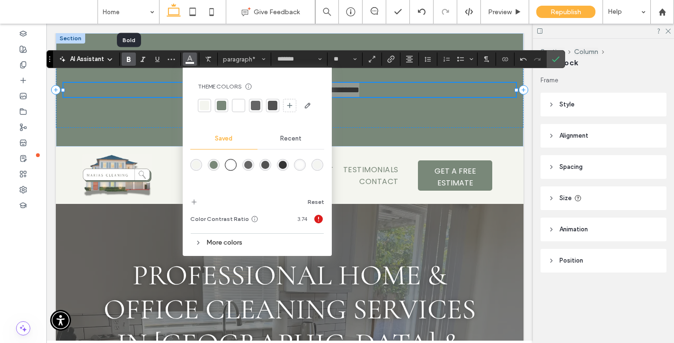
click at [132, 61] on icon "Bold" at bounding box center [129, 59] width 8 height 8
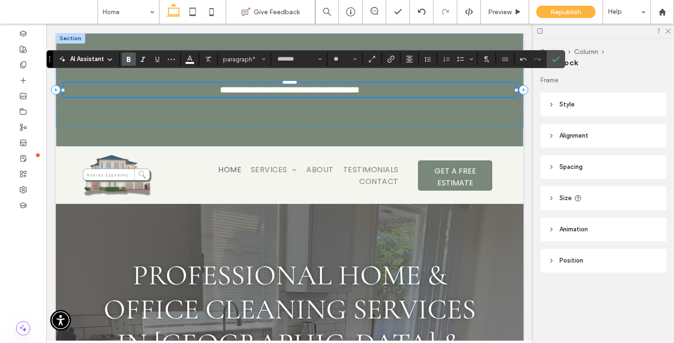
click at [131, 62] on icon "Bold" at bounding box center [129, 59] width 8 height 8
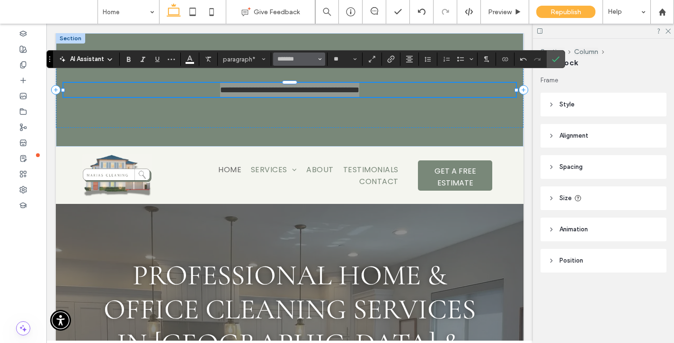
click at [292, 64] on button "*******" at bounding box center [299, 59] width 52 height 13
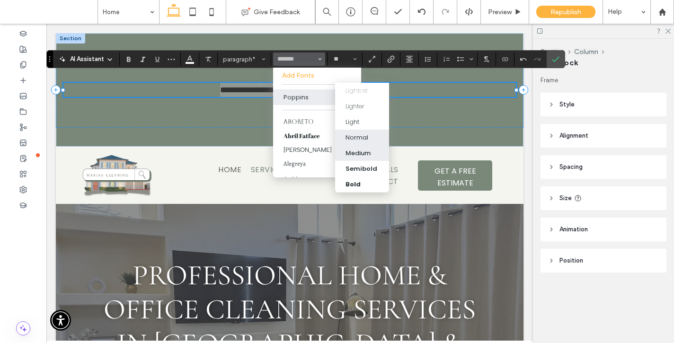
click at [360, 154] on div "Medium" at bounding box center [358, 152] width 25 height 9
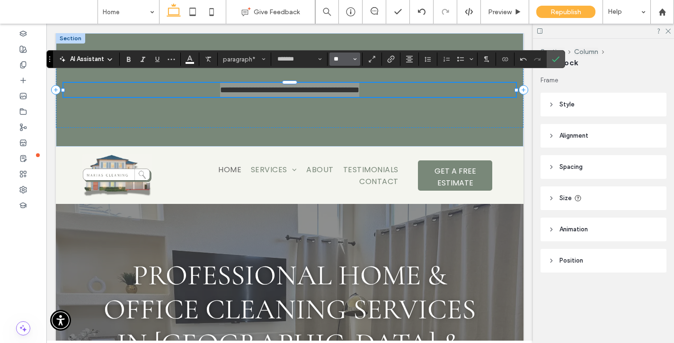
click at [334, 62] on input "**" at bounding box center [342, 59] width 18 height 8
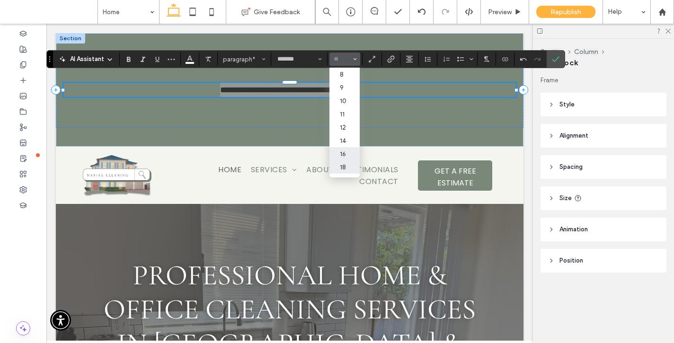
click at [346, 156] on label "16" at bounding box center [345, 153] width 30 height 13
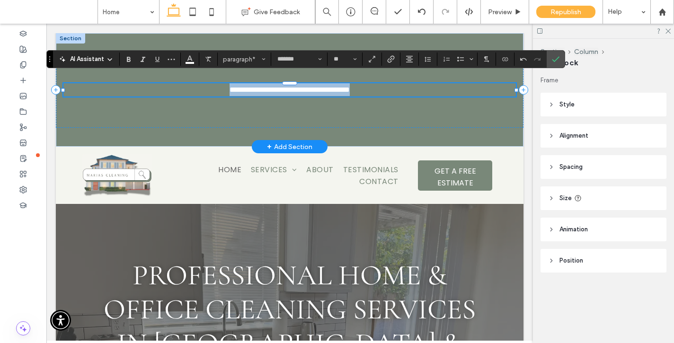
click at [379, 89] on p "**********" at bounding box center [289, 89] width 453 height 13
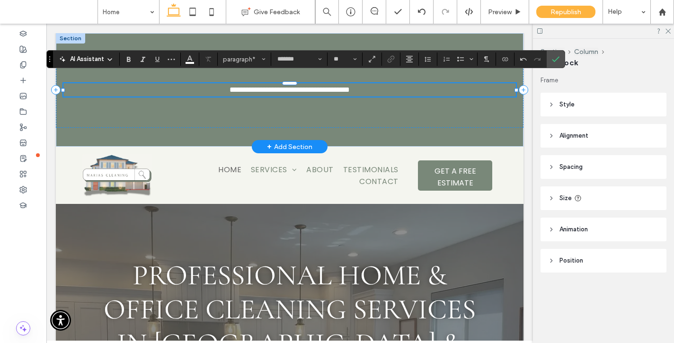
click at [233, 86] on span "**********" at bounding box center [290, 89] width 120 height 7
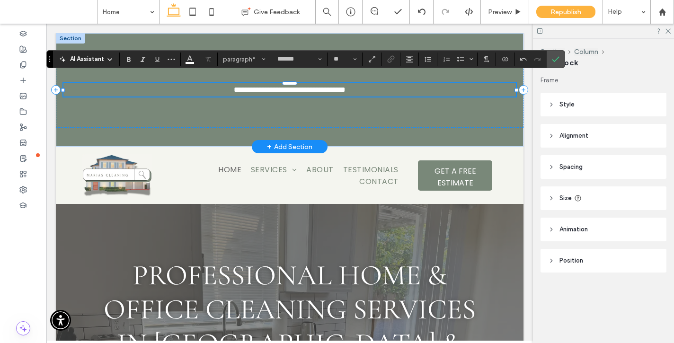
click at [394, 91] on p "**********" at bounding box center [289, 89] width 453 height 13
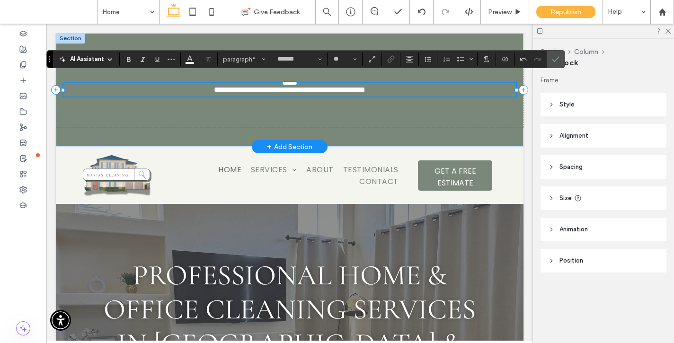
scroll to position [0, 0]
type input "**"
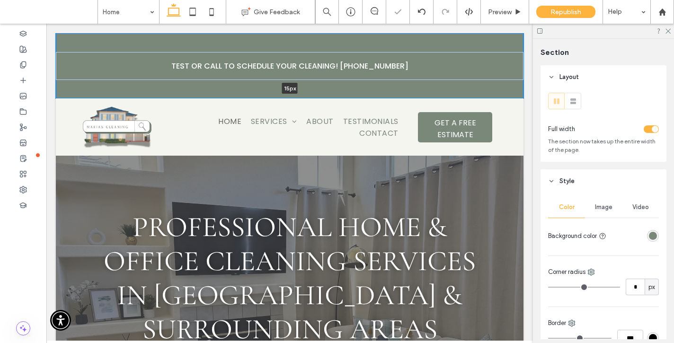
drag, startPoint x: 374, startPoint y: 147, endPoint x: 400, endPoint y: 40, distance: 109.8
click at [400, 40] on div "Test or Call to schedule your cleaning! (786) 386-4903 15px Section + Add Secti…" at bounding box center [290, 65] width 468 height 65
type input "**"
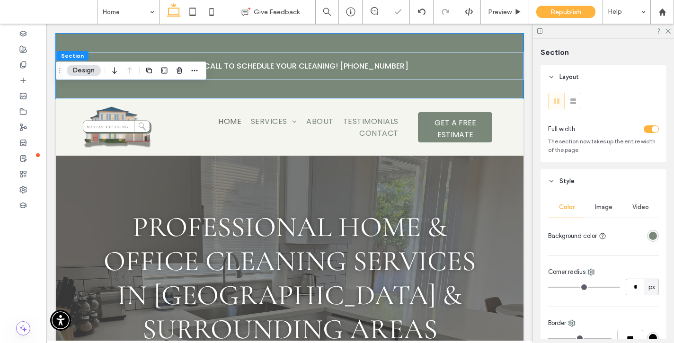
click at [400, 40] on div "Test or Call to schedule your cleaning! (786) 386-4903" at bounding box center [290, 65] width 468 height 65
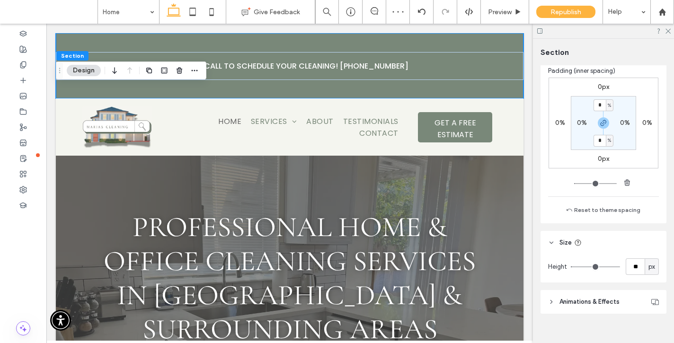
scroll to position [545, 0]
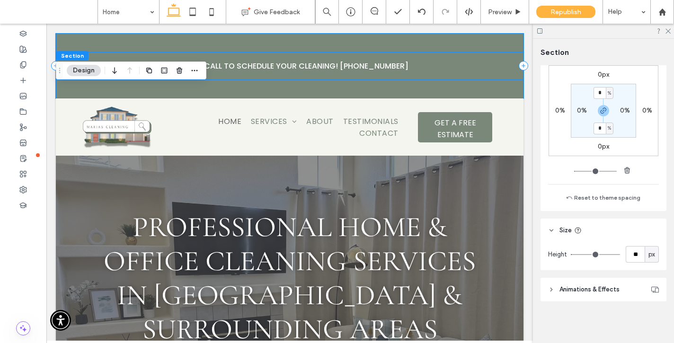
click at [490, 58] on div "Test or Call to schedule your cleaning! (786) 386-4903" at bounding box center [290, 66] width 468 height 28
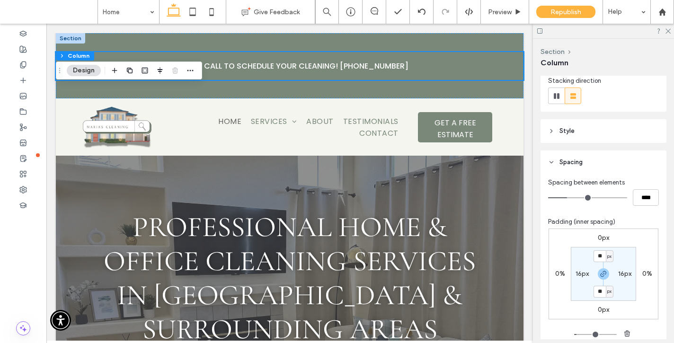
scroll to position [251, 0]
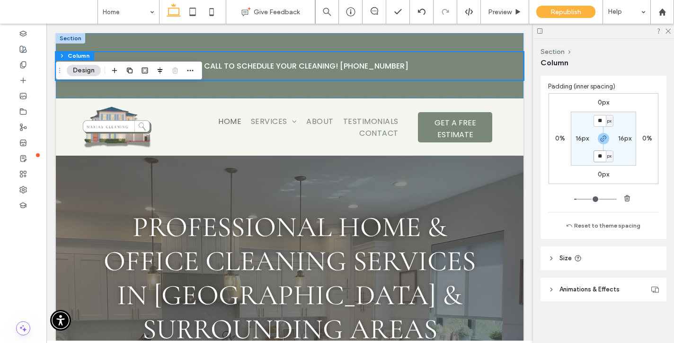
click at [601, 158] on input "**" at bounding box center [600, 157] width 12 height 12
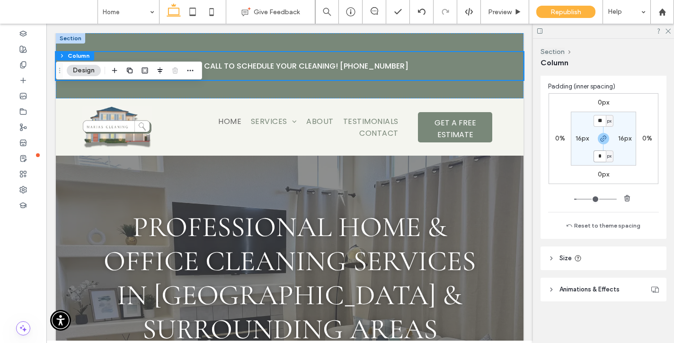
type input "*"
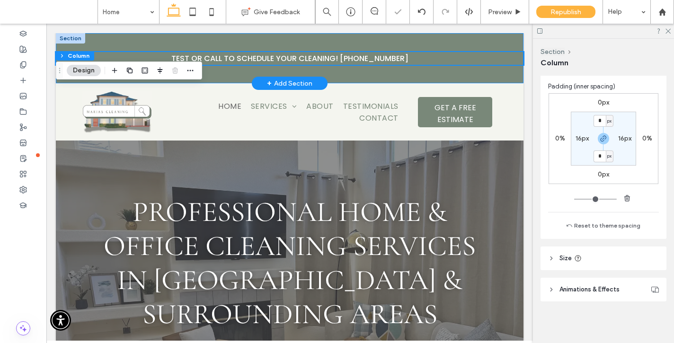
click at [383, 74] on div "Test or Call to schedule your cleaning! (786) 386-4903" at bounding box center [290, 58] width 468 height 50
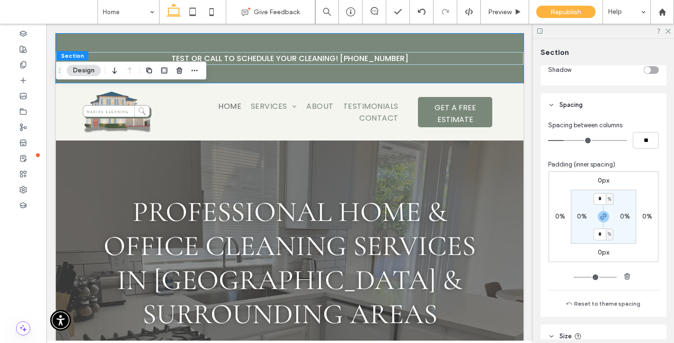
scroll to position [444, 0]
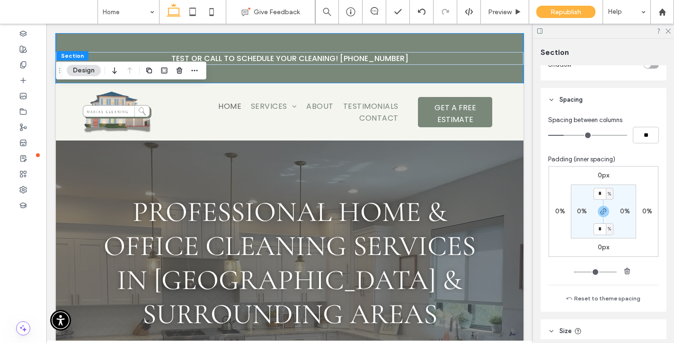
click at [609, 196] on span "%" at bounding box center [609, 193] width 3 height 9
click at [609, 205] on span "px" at bounding box center [606, 208] width 7 height 9
type input "****"
type input "**"
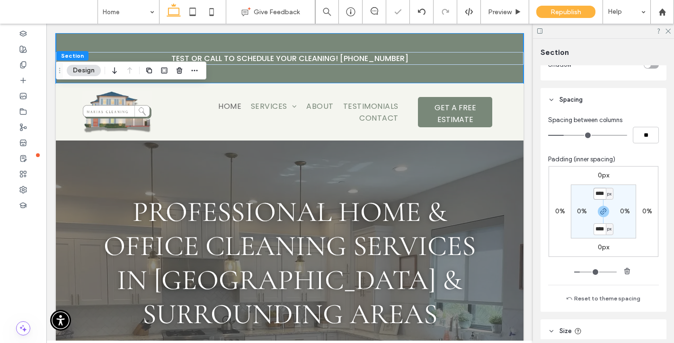
click at [600, 196] on input "****" at bounding box center [600, 194] width 12 height 12
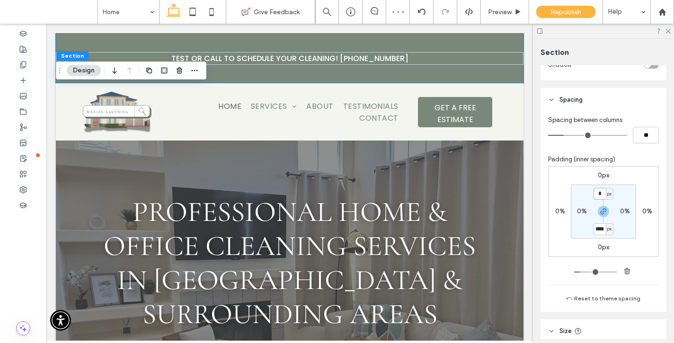
type input "*"
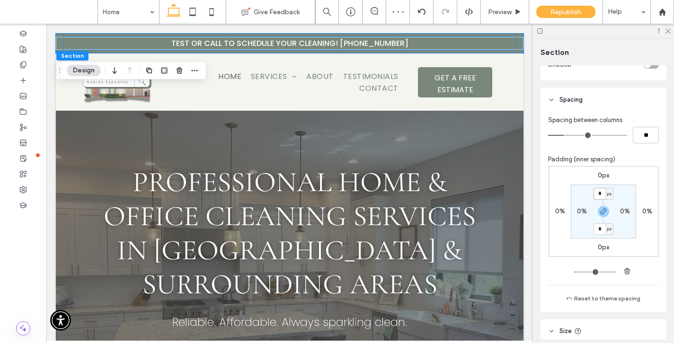
click at [184, 43] on span "Test or Call to schedule your cleaning! (786) 386-4903" at bounding box center [289, 43] width 237 height 11
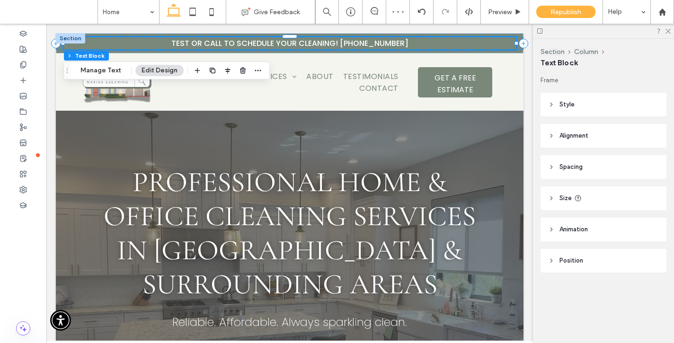
click at [184, 43] on span "Test or Call to schedule your cleaning! (786) 386-4903" at bounding box center [289, 43] width 237 height 11
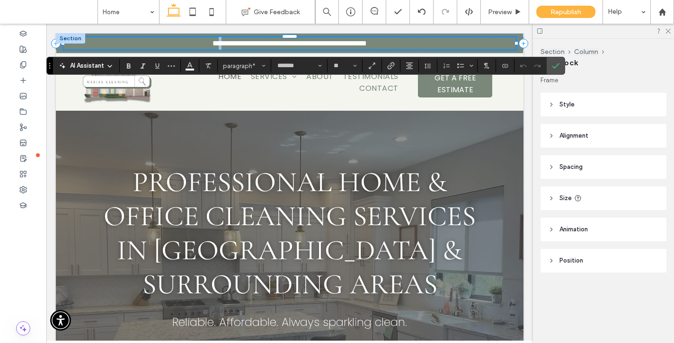
click at [213, 43] on span "**********" at bounding box center [290, 43] width 154 height 7
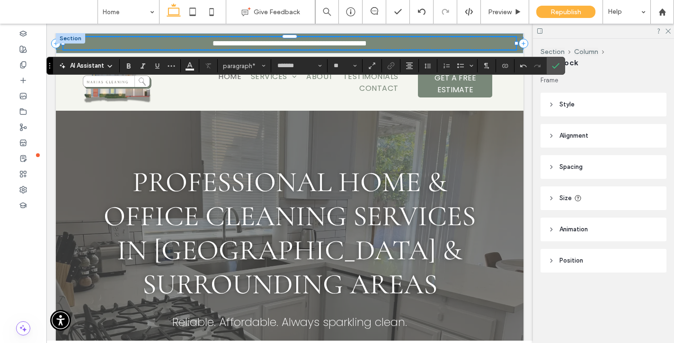
click at [324, 42] on span "**********" at bounding box center [290, 43] width 154 height 7
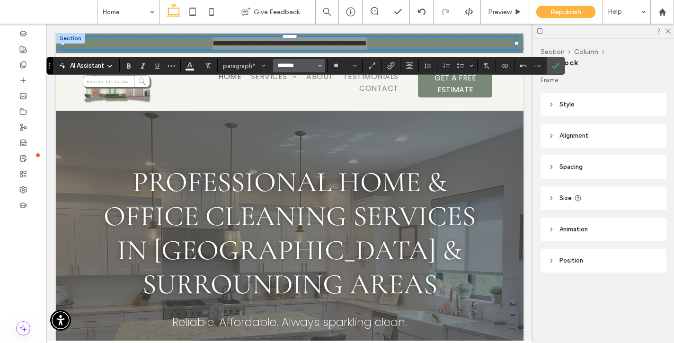
click at [297, 64] on input "*******" at bounding box center [297, 66] width 40 height 8
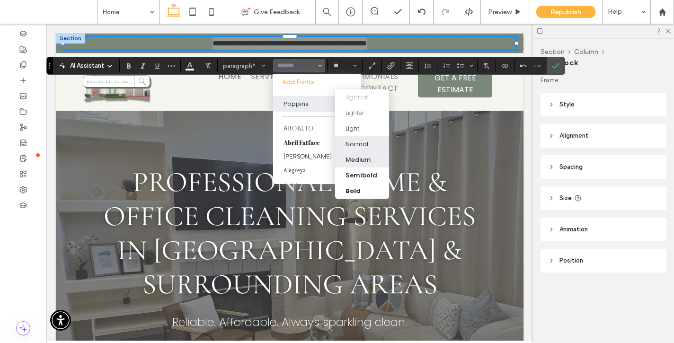
click at [368, 139] on div "Normal" at bounding box center [362, 143] width 33 height 9
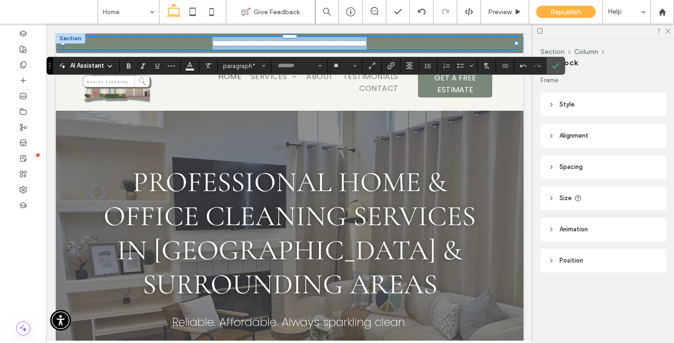
type input "*******"
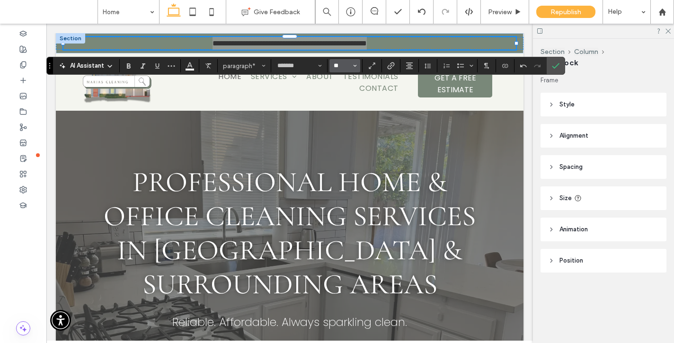
click at [344, 68] on input "**" at bounding box center [342, 66] width 18 height 8
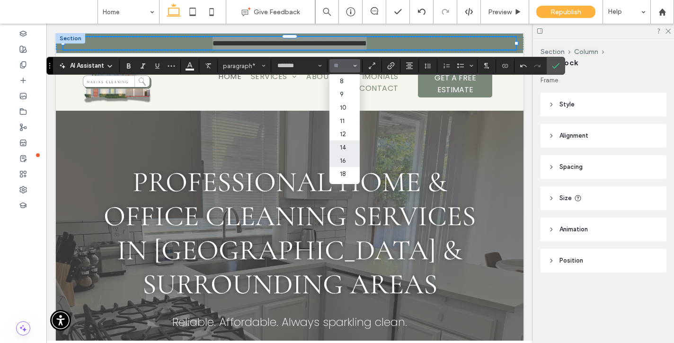
click at [346, 151] on label "14" at bounding box center [345, 147] width 30 height 13
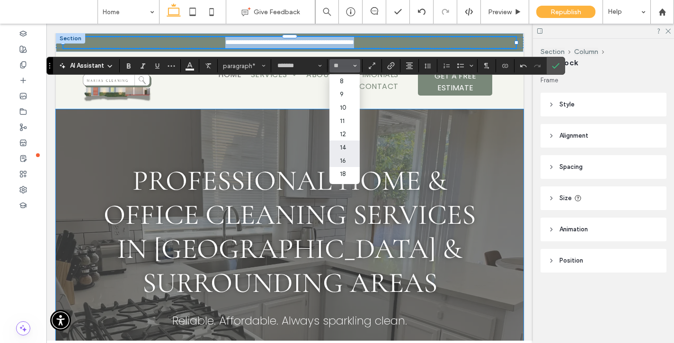
type input "**"
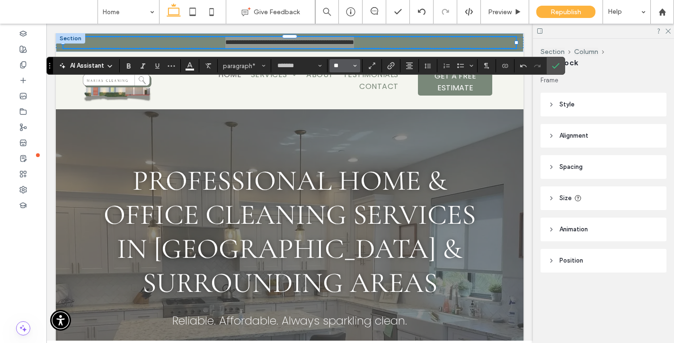
click at [335, 67] on input "**" at bounding box center [342, 66] width 18 height 8
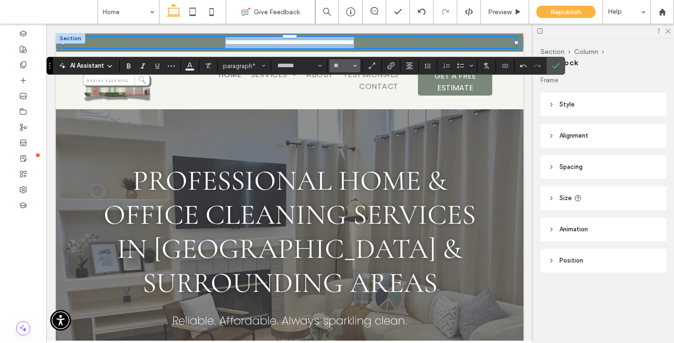
type input "**"
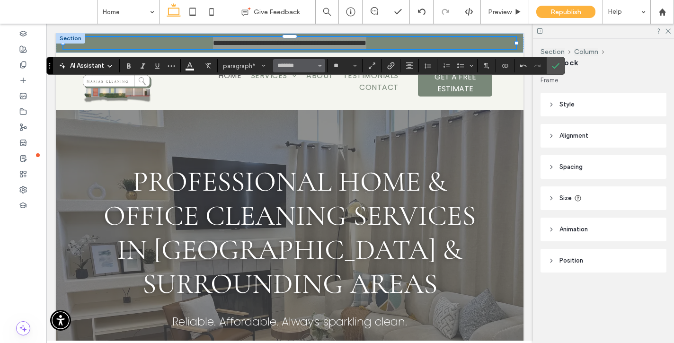
click at [287, 64] on input "*******" at bounding box center [297, 66] width 40 height 8
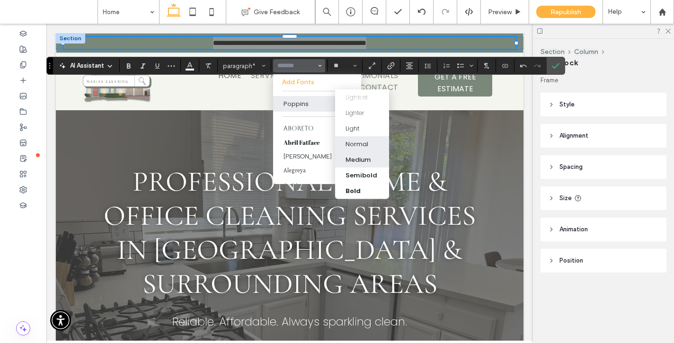
click at [356, 155] on div "Medium" at bounding box center [358, 159] width 25 height 9
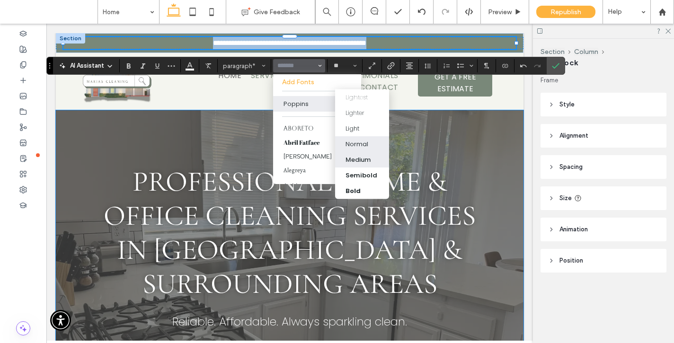
type input "*******"
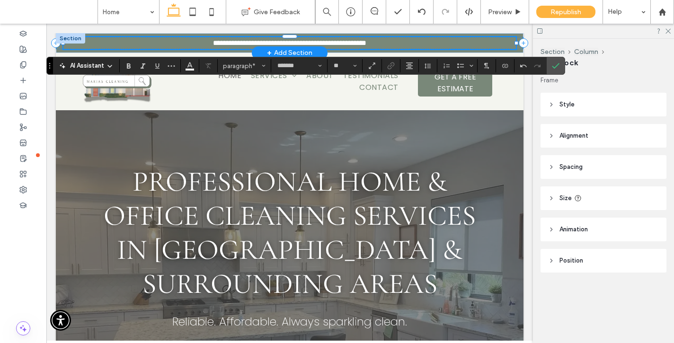
click at [367, 45] on span "**********" at bounding box center [289, 42] width 153 height 7
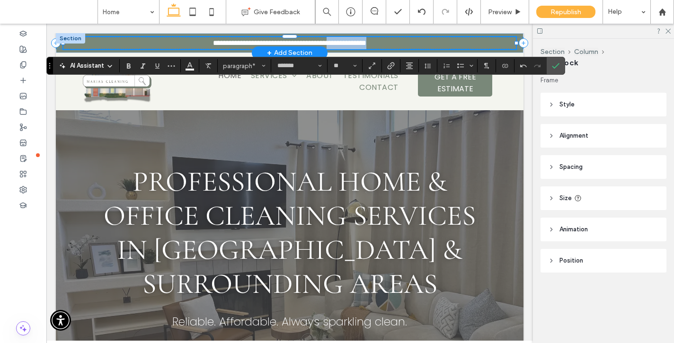
drag, startPoint x: 401, startPoint y: 44, endPoint x: 341, endPoint y: 40, distance: 59.8
click at [341, 40] on p "**********" at bounding box center [289, 43] width 453 height 12
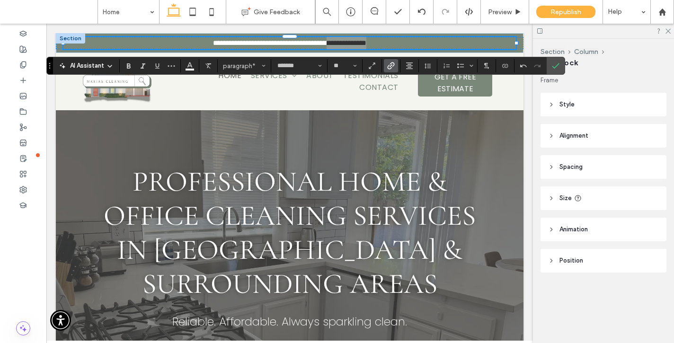
click at [390, 70] on span "Link" at bounding box center [389, 65] width 4 height 13
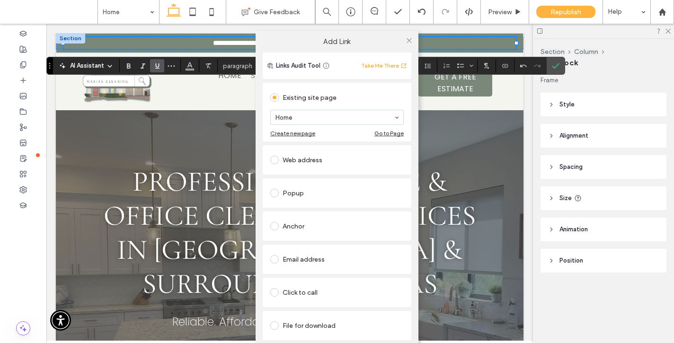
click at [298, 290] on div "Click to call" at bounding box center [337, 292] width 134 height 15
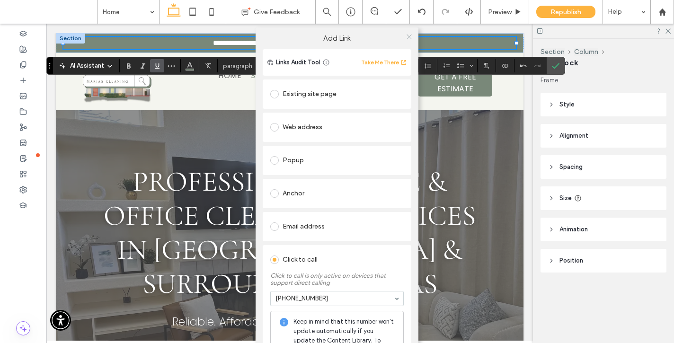
click at [406, 39] on icon at bounding box center [409, 36] width 7 height 7
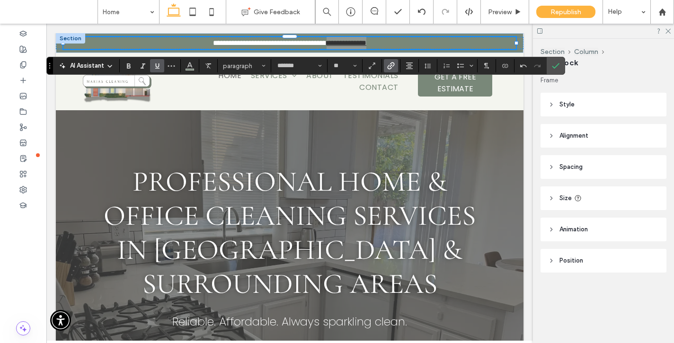
click at [157, 65] on icon "Underline" at bounding box center [157, 66] width 8 height 8
click at [191, 67] on icon "Color" at bounding box center [190, 65] width 8 height 8
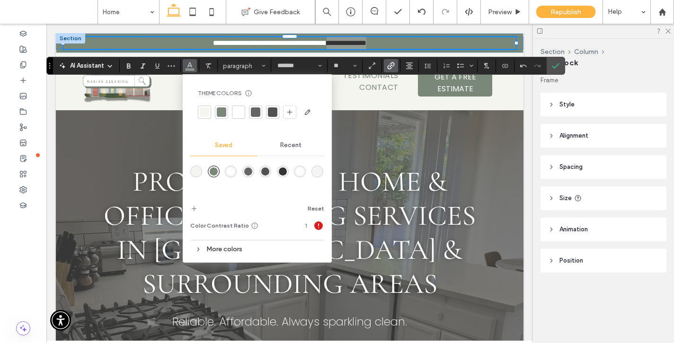
click at [238, 108] on div at bounding box center [238, 111] width 9 height 9
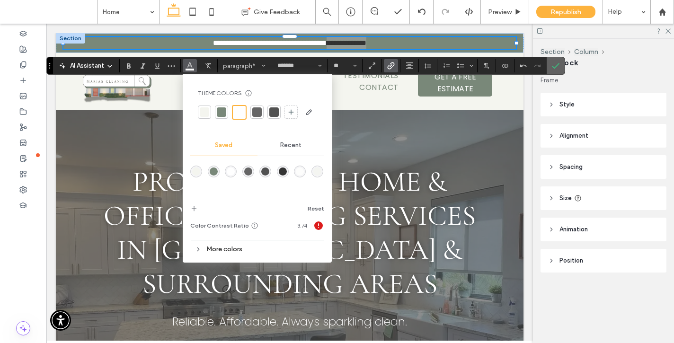
click at [560, 69] on label "Confirm" at bounding box center [556, 65] width 14 height 17
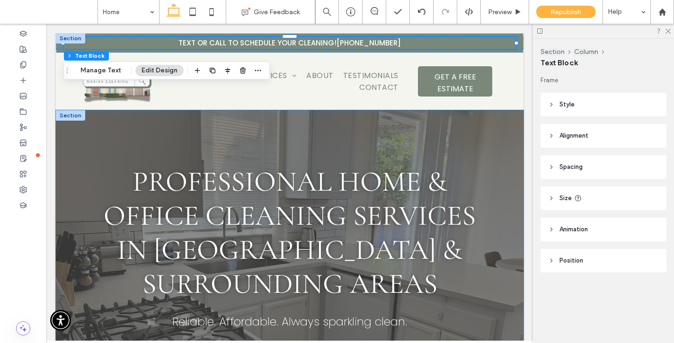
click at [501, 122] on div "Professional Home & Office Cleaning Services in miami & Surrounding Areas Relia…" at bounding box center [290, 277] width 468 height 334
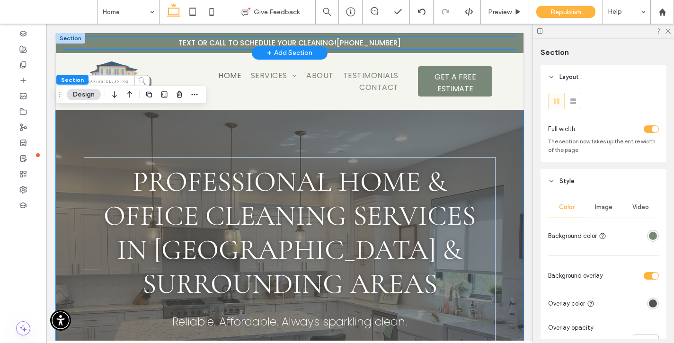
click at [492, 44] on p "Text or Call to schedule your cleaning! (786) 386-4903" at bounding box center [289, 43] width 453 height 12
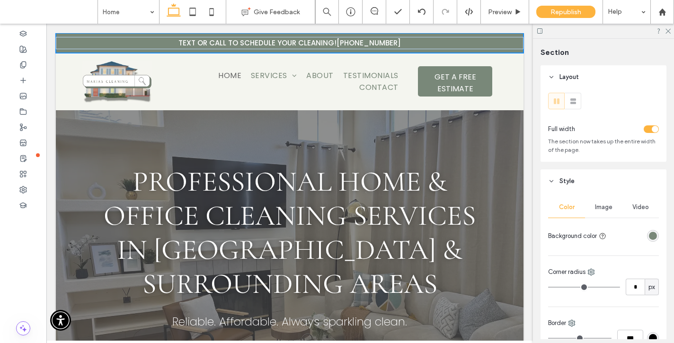
drag, startPoint x: 495, startPoint y: 52, endPoint x: 495, endPoint y: 41, distance: 10.4
click at [495, 41] on div "Text or Call to schedule your cleaning! (786) 386-4903 Section + Add Section" at bounding box center [290, 43] width 468 height 20
type input "**"
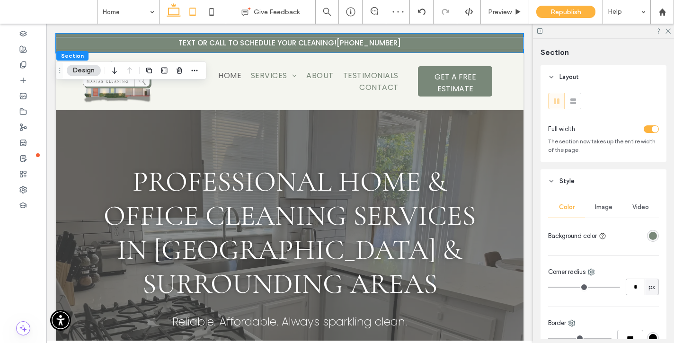
click at [196, 9] on icon at bounding box center [192, 11] width 19 height 19
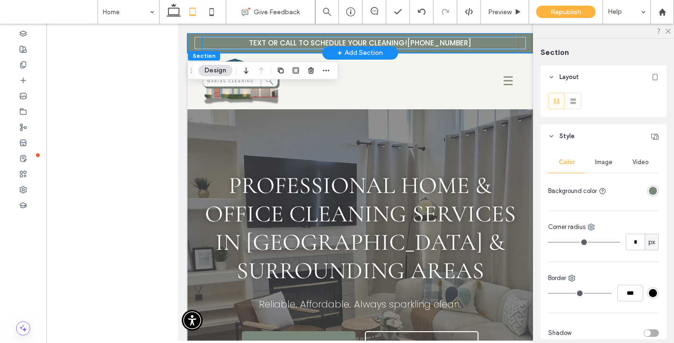
click at [422, 42] on link "[PHONE_NUMBER]" at bounding box center [439, 43] width 64 height 10
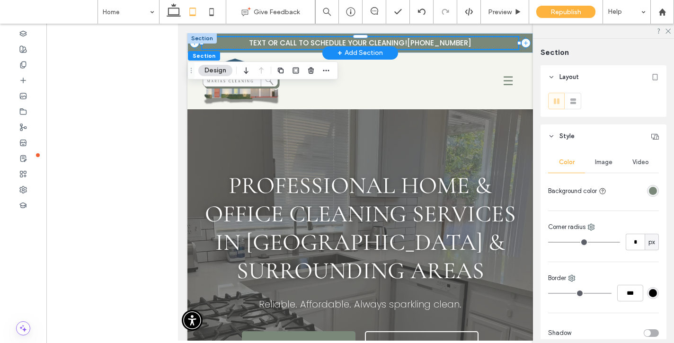
click at [422, 42] on link "[PHONE_NUMBER]" at bounding box center [439, 43] width 64 height 10
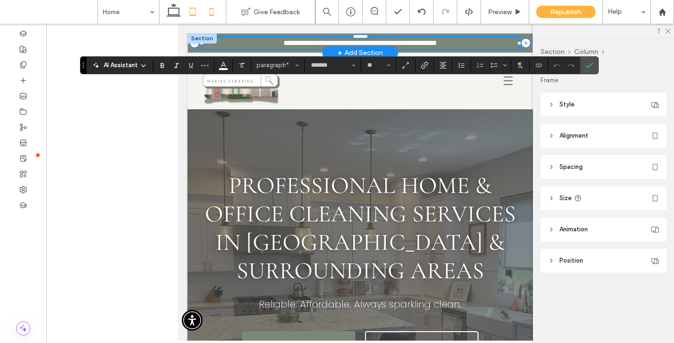
click at [206, 18] on icon at bounding box center [211, 11] width 19 height 19
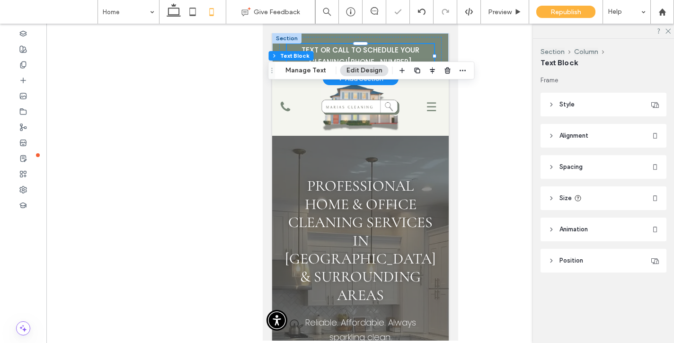
click at [347, 51] on span "Text or Call to schedule your cleaning!" at bounding box center [360, 56] width 118 height 22
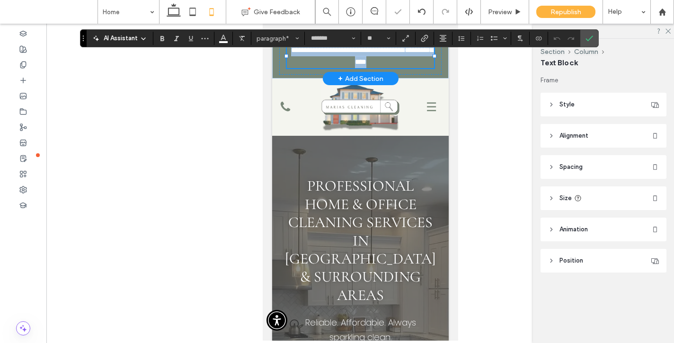
click at [347, 51] on span "**********" at bounding box center [348, 49] width 114 height 7
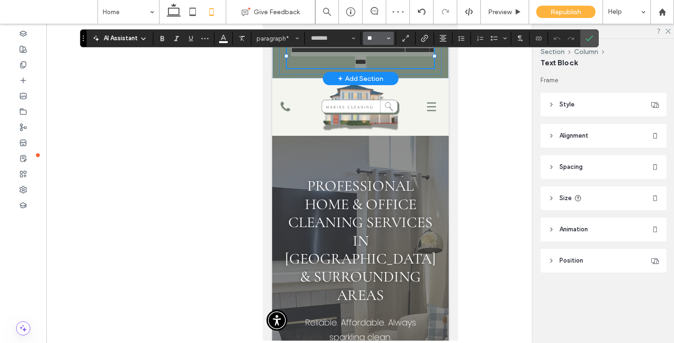
click at [371, 41] on input "**" at bounding box center [376, 39] width 18 height 8
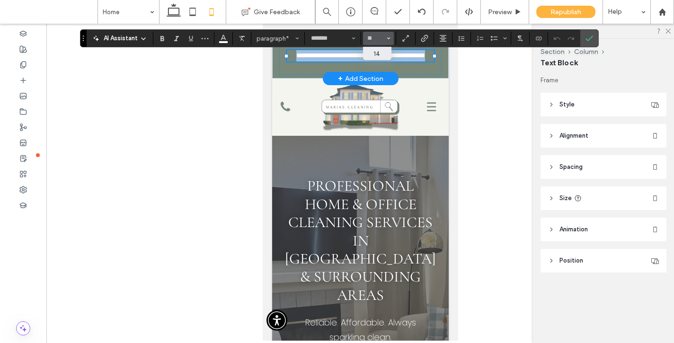
type input "**"
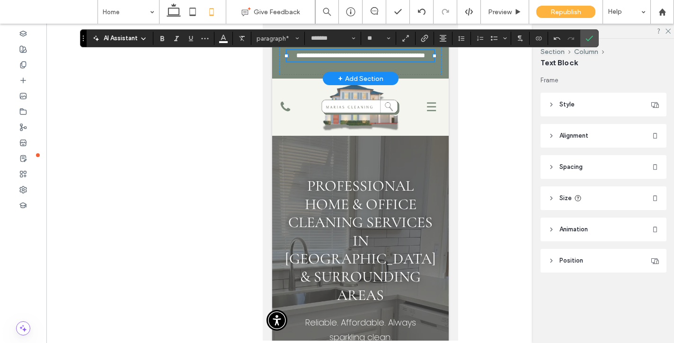
click at [442, 63] on div "**********" at bounding box center [360, 55] width 177 height 45
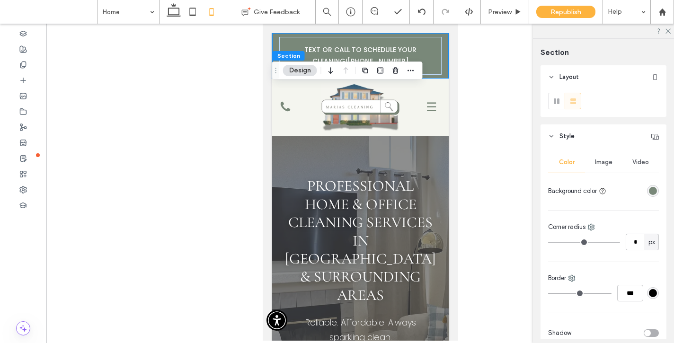
click at [585, 136] on header "Style" at bounding box center [604, 137] width 126 height 24
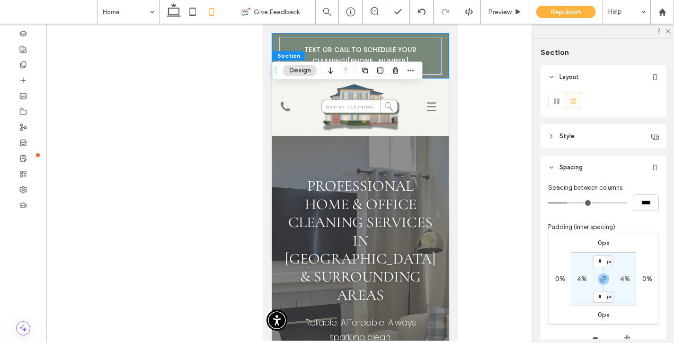
click at [584, 276] on label "4%" at bounding box center [582, 279] width 10 height 8
type input "*"
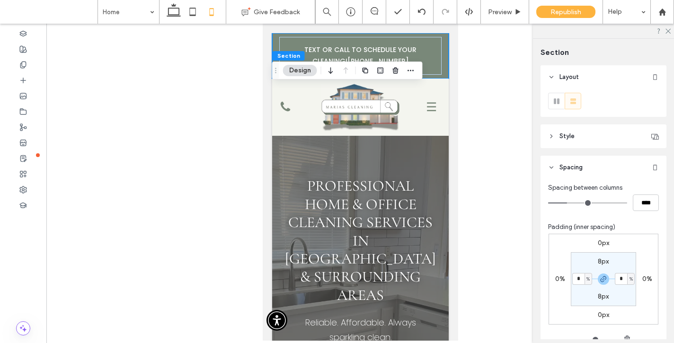
type input "*"
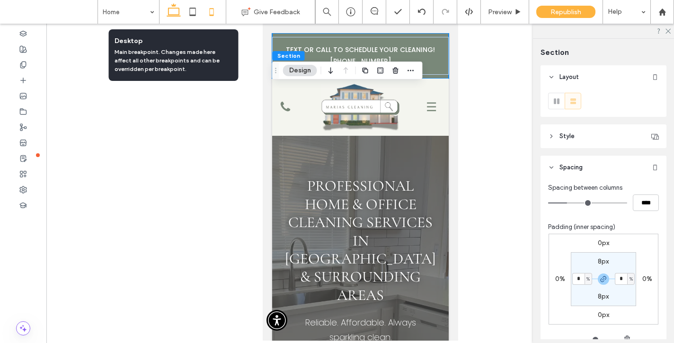
click at [171, 10] on icon at bounding box center [173, 11] width 19 height 19
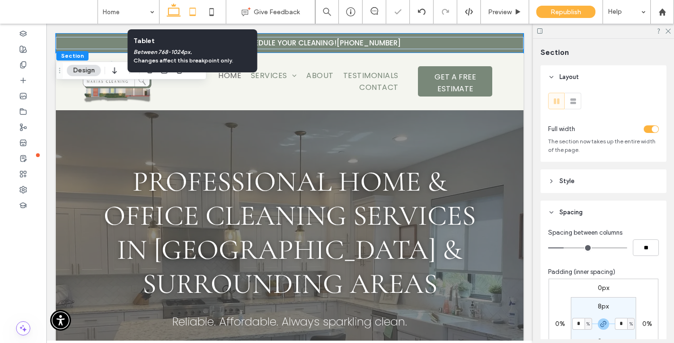
click at [191, 10] on icon at bounding box center [192, 11] width 19 height 19
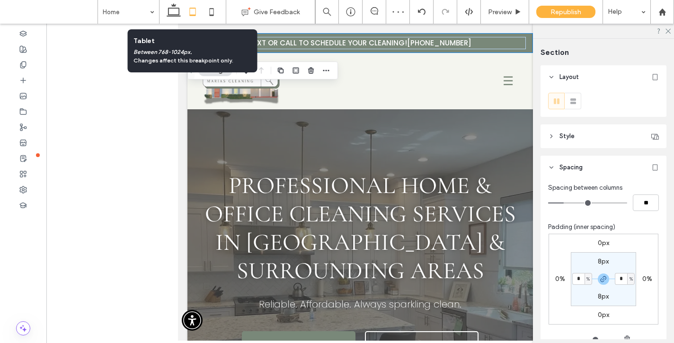
type input "*"
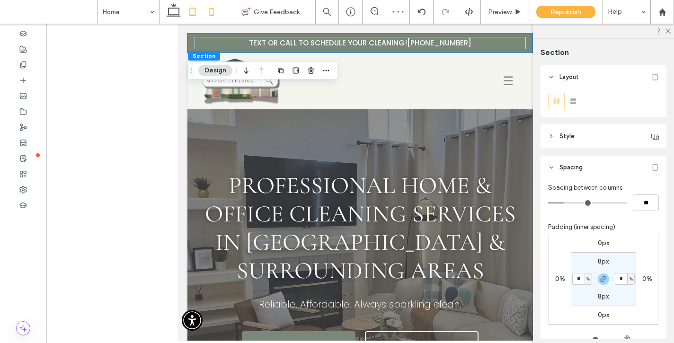
click at [212, 9] on icon at bounding box center [211, 11] width 19 height 19
type input "*"
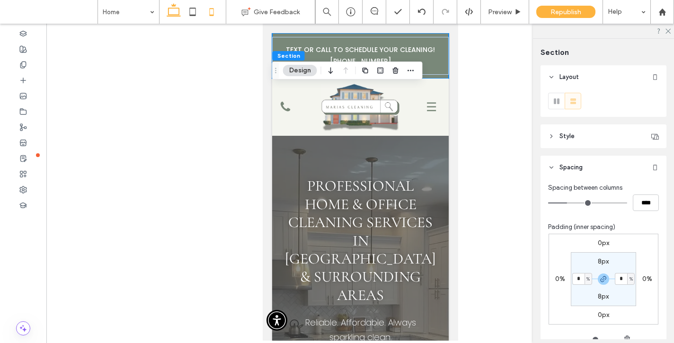
click at [175, 10] on icon at bounding box center [173, 11] width 19 height 19
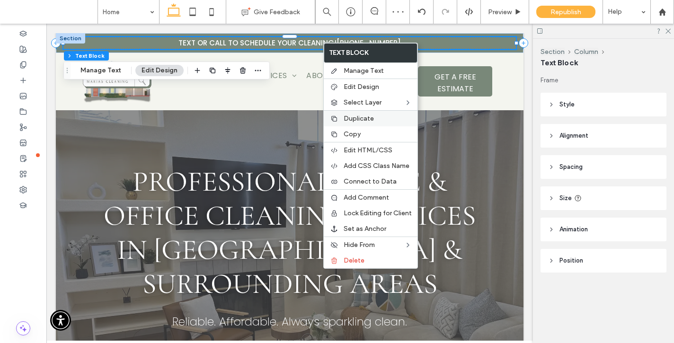
click at [366, 115] on span "Duplicate" at bounding box center [359, 119] width 30 height 8
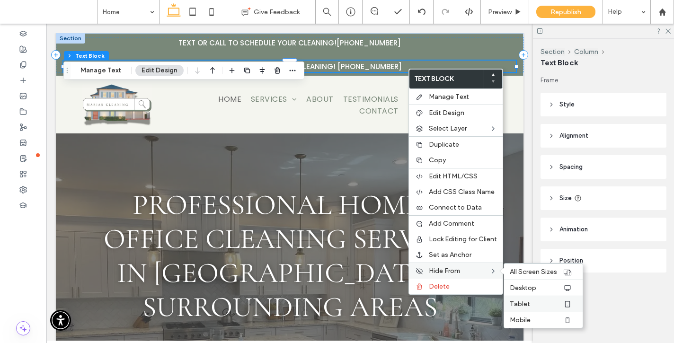
click at [525, 305] on span "Tablet" at bounding box center [520, 304] width 20 height 8
click at [530, 291] on span "Desktop" at bounding box center [523, 288] width 27 height 8
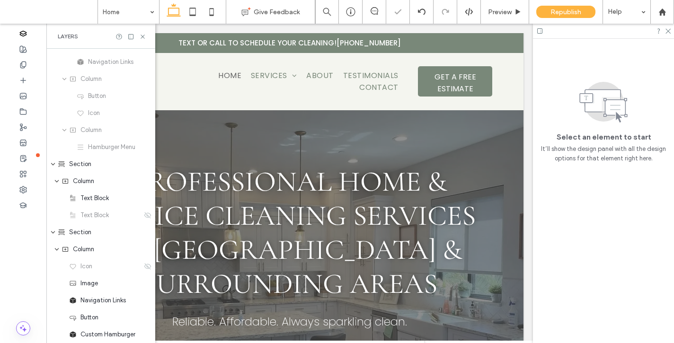
scroll to position [100, 0]
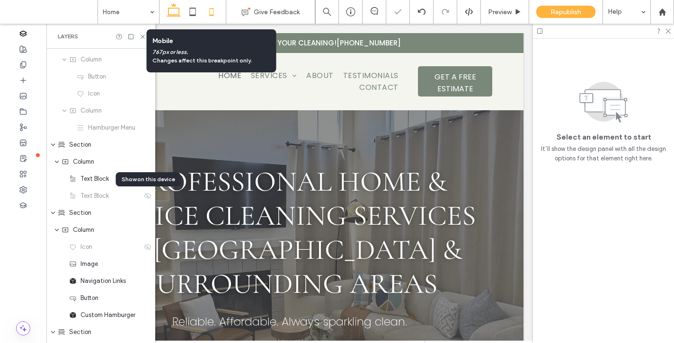
click at [210, 4] on icon at bounding box center [211, 11] width 19 height 19
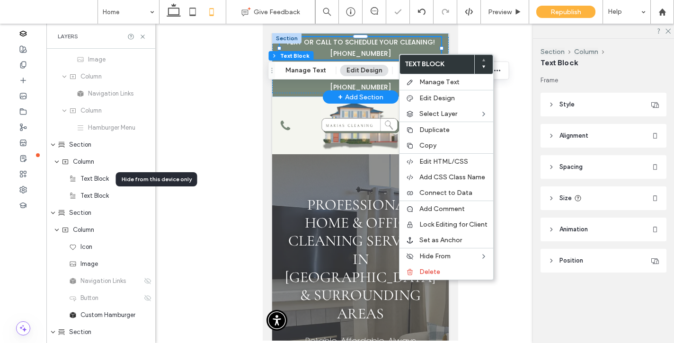
scroll to position [83, 0]
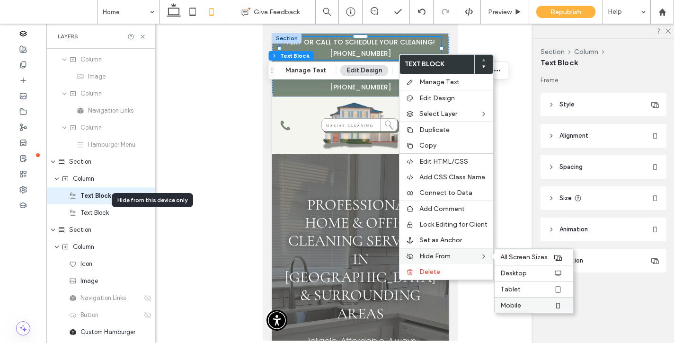
click at [517, 304] on span "Mobile" at bounding box center [511, 306] width 21 height 8
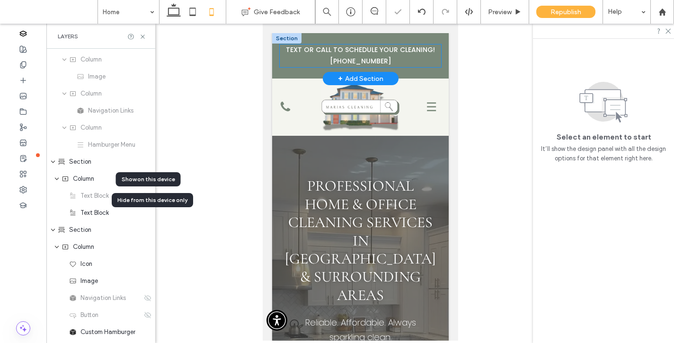
click at [392, 58] on p "Text or Call to schedule your cleaning! (786) 386-4903" at bounding box center [359, 56] width 161 height 23
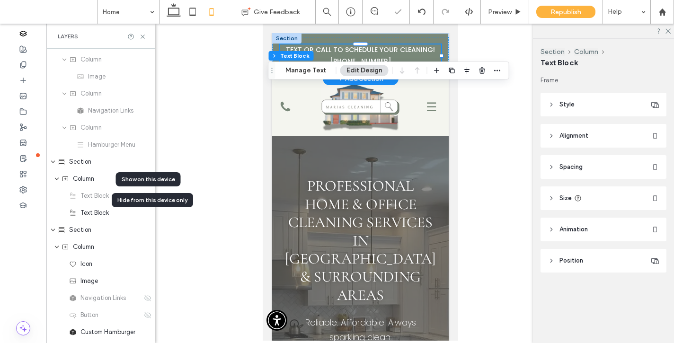
click at [392, 58] on p "Text or Call to schedule your cleaning! (786) 386-4903" at bounding box center [359, 56] width 161 height 23
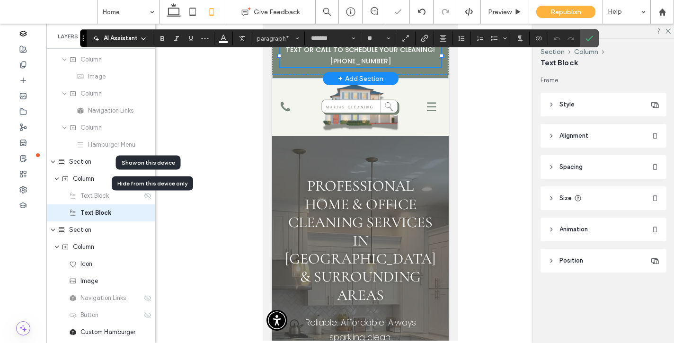
scroll to position [100, 0]
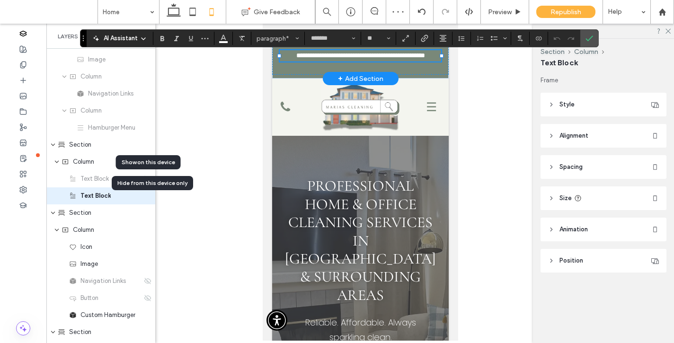
click at [366, 53] on span "**********" at bounding box center [342, 55] width 93 height 7
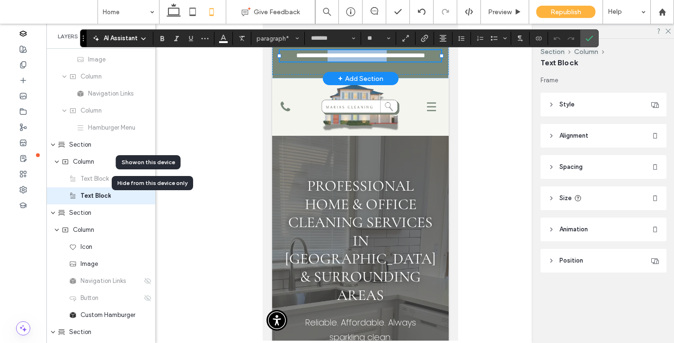
drag, startPoint x: 333, startPoint y: 51, endPoint x: 430, endPoint y: 54, distance: 96.6
click at [389, 54] on span "**********" at bounding box center [342, 55] width 93 height 7
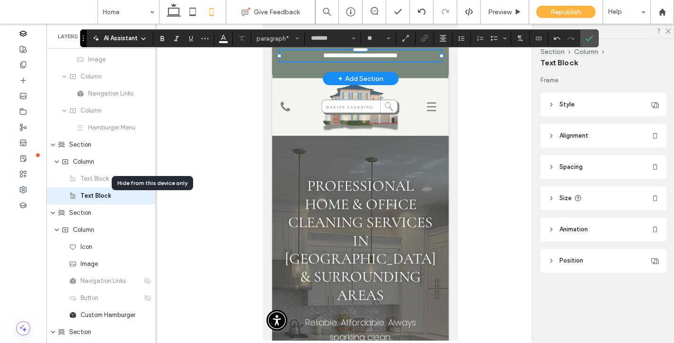
click at [436, 68] on div "**********" at bounding box center [360, 56] width 177 height 38
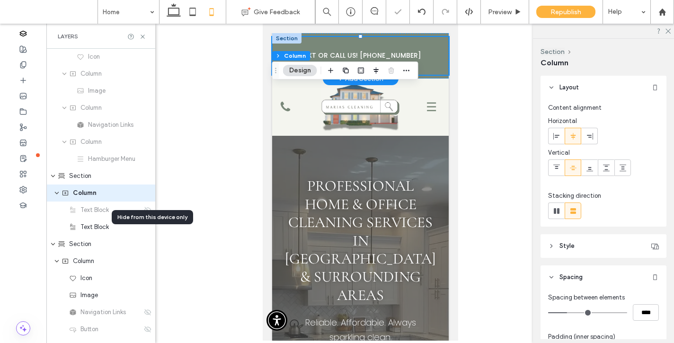
scroll to position [66, 0]
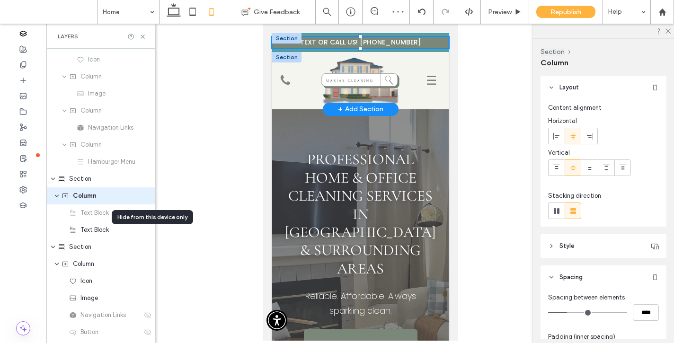
drag, startPoint x: 359, startPoint y: 37, endPoint x: 386, endPoint y: 63, distance: 36.5
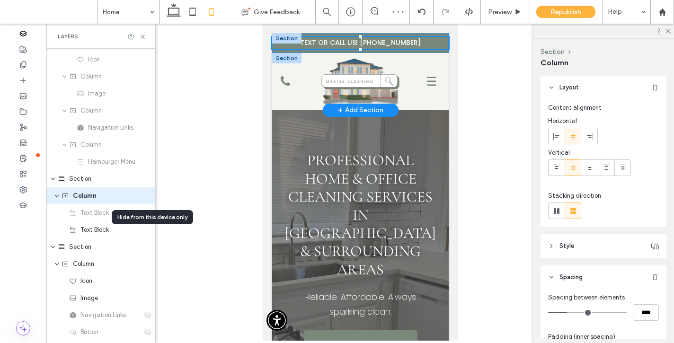
type input "**"
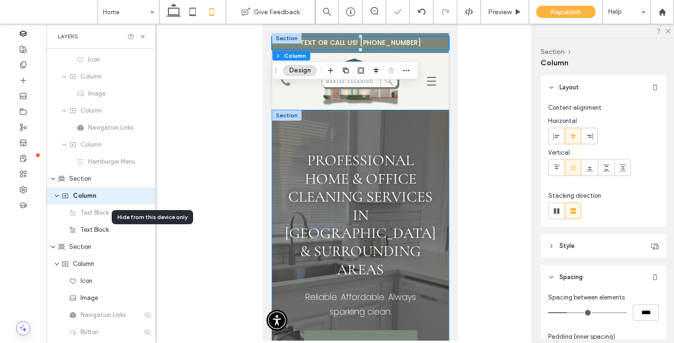
click at [426, 128] on div "Professional Home & Office Cleaning Services in miami & Surrounding Areas Relia…" at bounding box center [360, 285] width 177 height 351
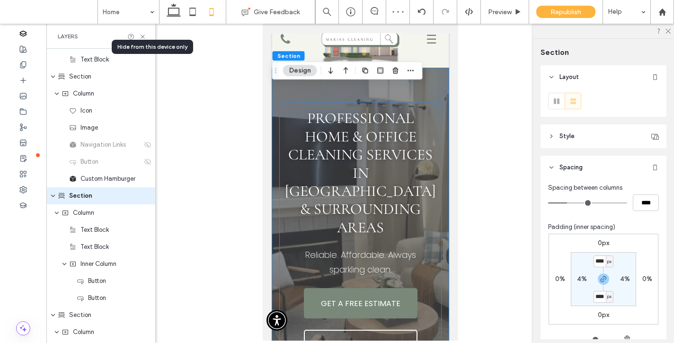
scroll to position [0, 0]
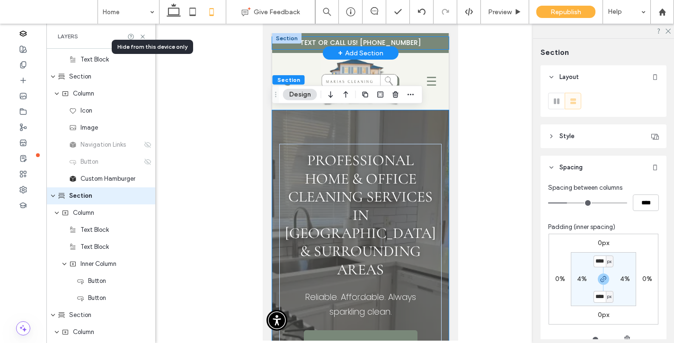
click at [445, 46] on div "Text or Call to schedule your cleaning! (786) 386-4903 Text or Call Us! (786) 3…" at bounding box center [360, 43] width 177 height 12
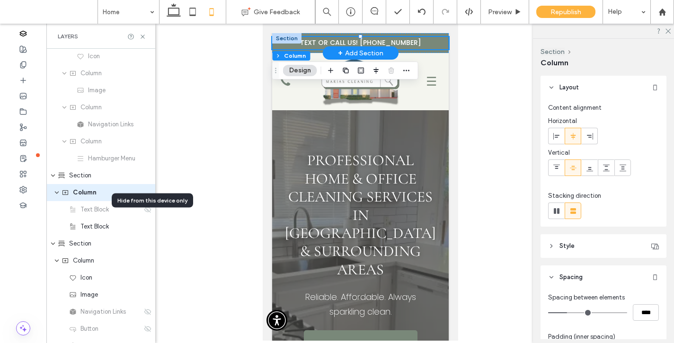
scroll to position [66, 0]
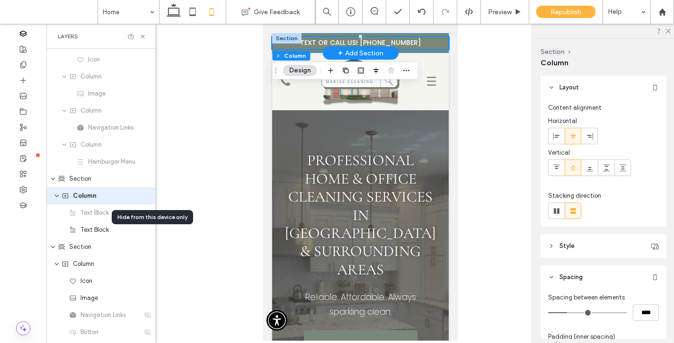
click at [441, 35] on div "Text or Call to schedule your cleaning! (786) 386-4903 Text or Call Us! (786) 3…" at bounding box center [360, 43] width 177 height 20
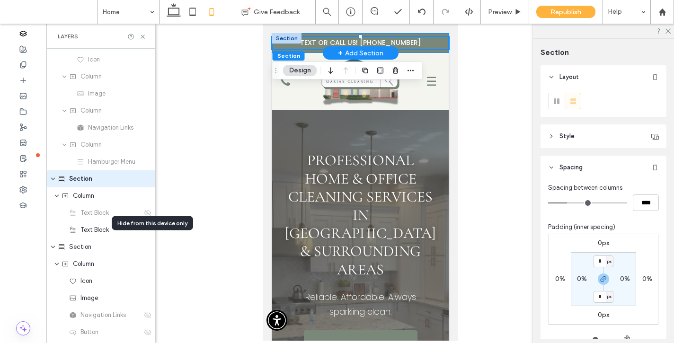
scroll to position [49, 0]
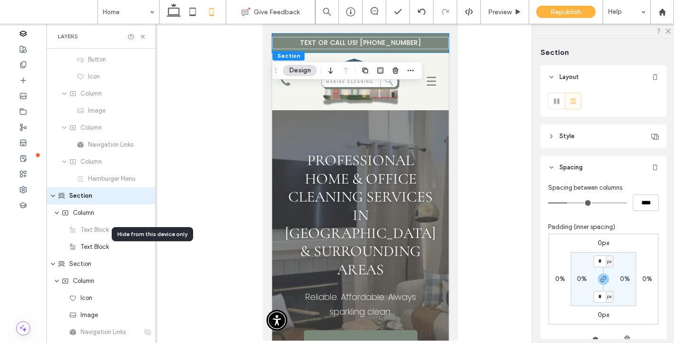
type input "*"
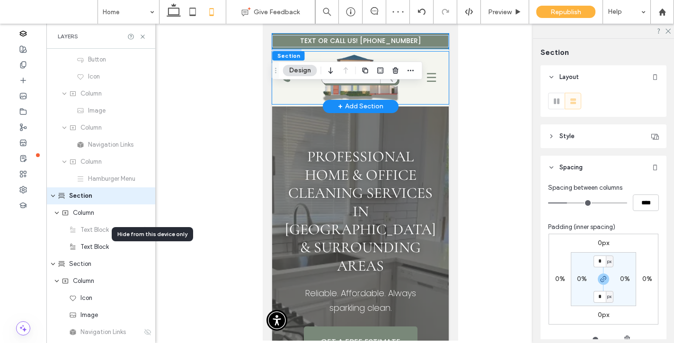
click at [430, 54] on div "Call Us Home Services Recurring House Cleaning Service Residential Deep Cleanin…" at bounding box center [360, 78] width 177 height 53
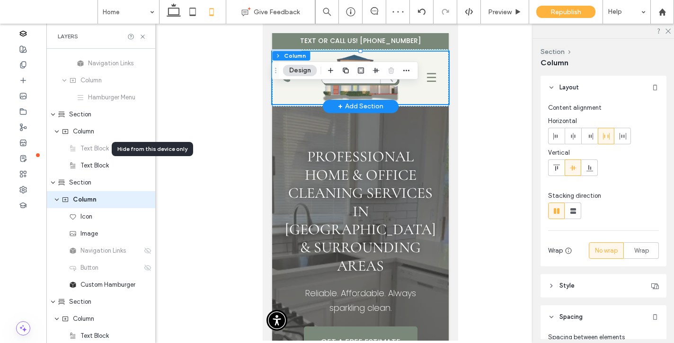
scroll to position [134, 0]
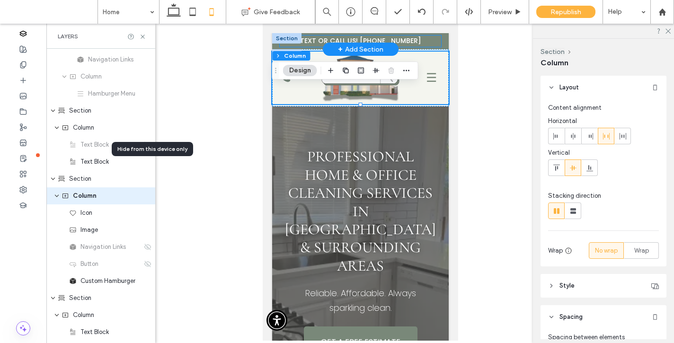
click at [434, 45] on p "Text or Call Us! (786) 386-4903" at bounding box center [359, 41] width 161 height 11
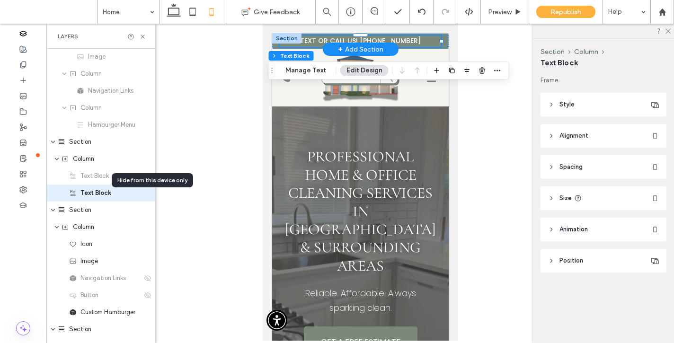
scroll to position [100, 0]
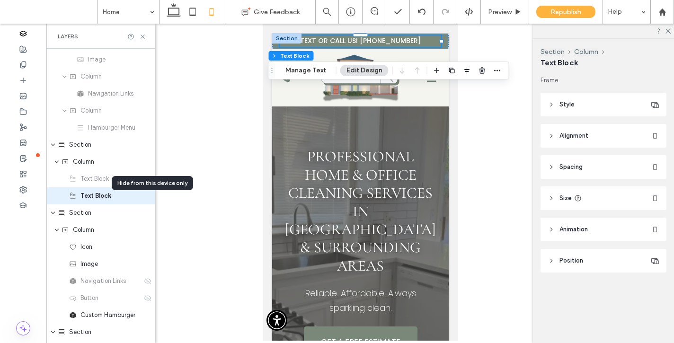
click at [576, 163] on span "Spacing" at bounding box center [571, 166] width 23 height 9
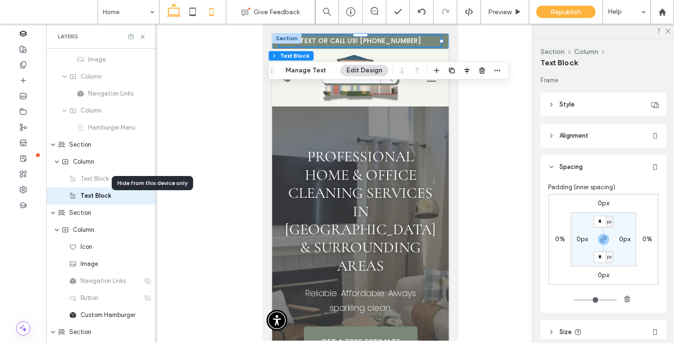
click at [172, 11] on icon at bounding box center [173, 11] width 19 height 19
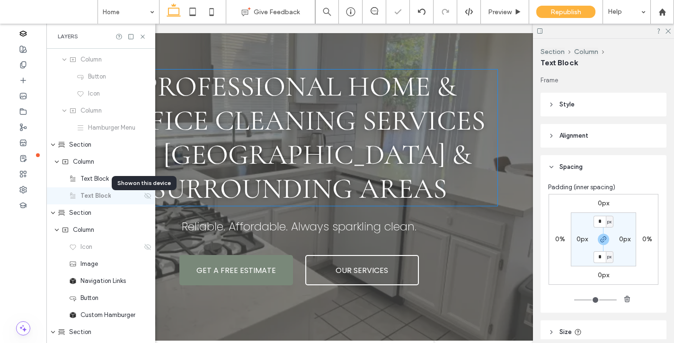
scroll to position [0, 0]
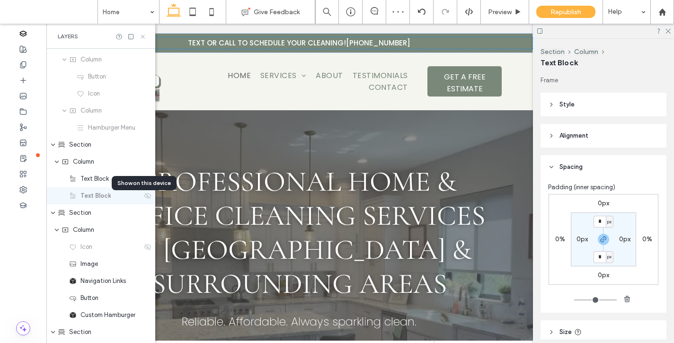
click at [143, 35] on icon at bounding box center [142, 36] width 7 height 7
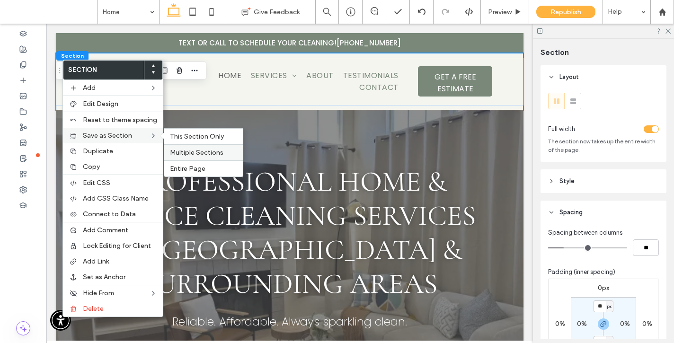
click at [177, 154] on span "Multiple Sections" at bounding box center [197, 153] width 54 height 8
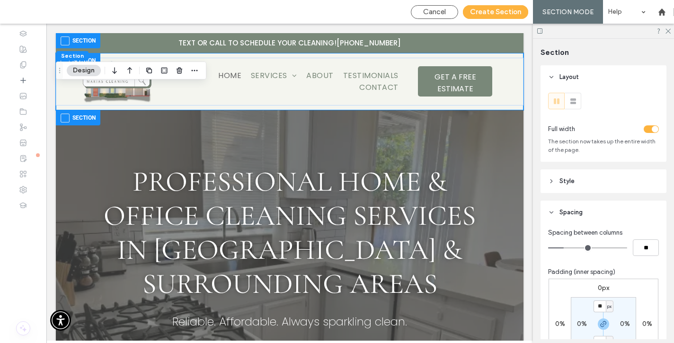
click at [65, 41] on span at bounding box center [65, 40] width 9 height 9
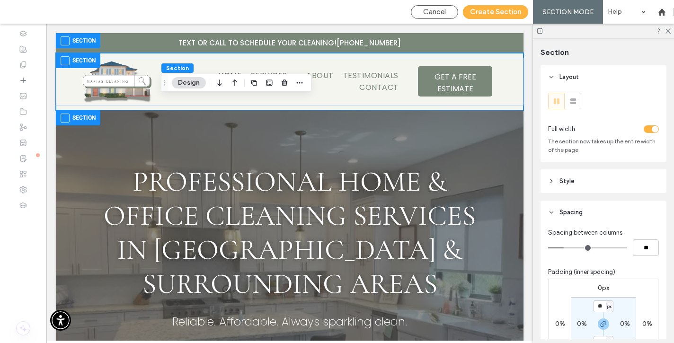
drag, startPoint x: 61, startPoint y: 69, endPoint x: 193, endPoint y: 79, distance: 132.5
click at [169, 80] on icon "Drag" at bounding box center [165, 83] width 8 height 7
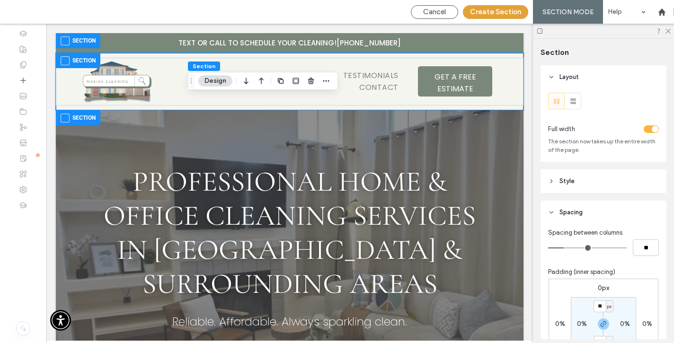
click at [482, 12] on button "Create Section" at bounding box center [495, 12] width 65 height 14
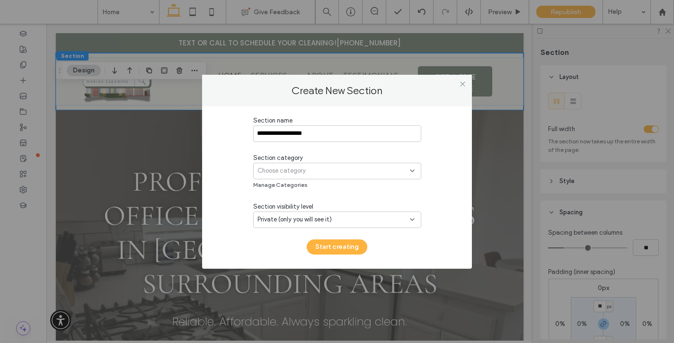
type input "**********"
click at [343, 168] on div "Choose category" at bounding box center [334, 170] width 152 height 9
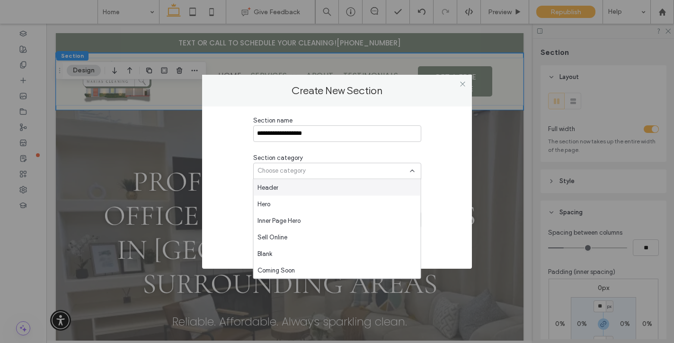
click at [337, 188] on div "Header" at bounding box center [337, 187] width 167 height 17
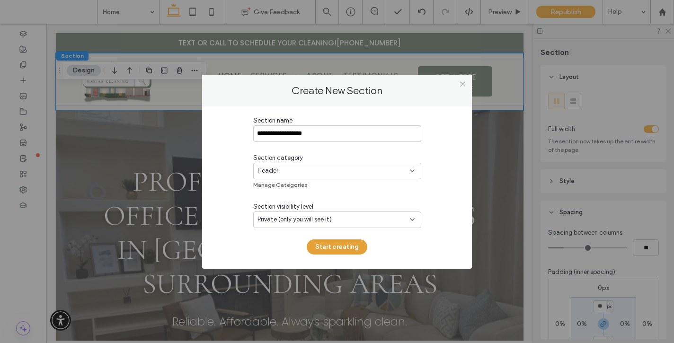
click at [338, 244] on button "Start creating" at bounding box center [337, 247] width 61 height 15
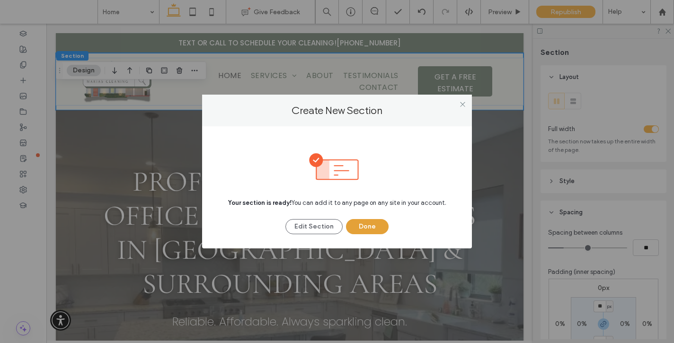
click at [369, 229] on button "Done" at bounding box center [367, 226] width 43 height 15
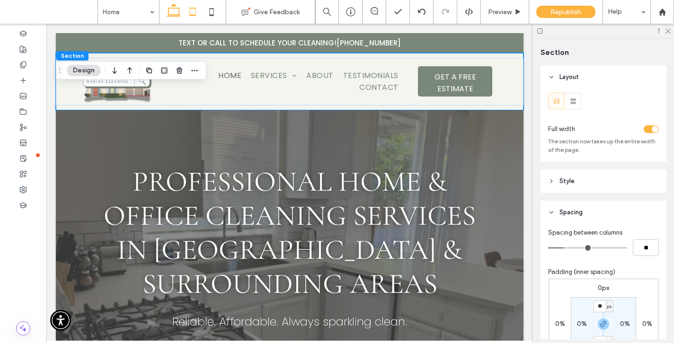
click at [196, 11] on icon at bounding box center [192, 11] width 19 height 19
type input "**"
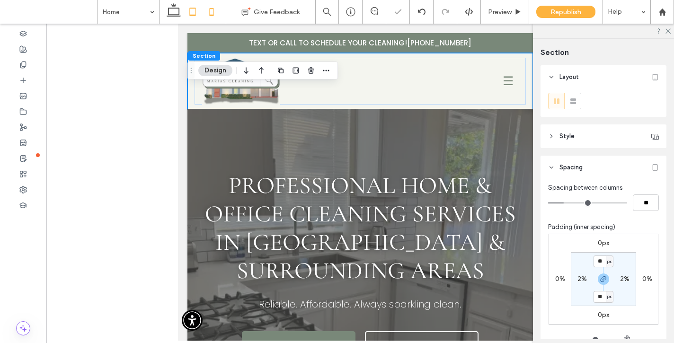
click at [216, 9] on icon at bounding box center [211, 11] width 19 height 19
type input "*"
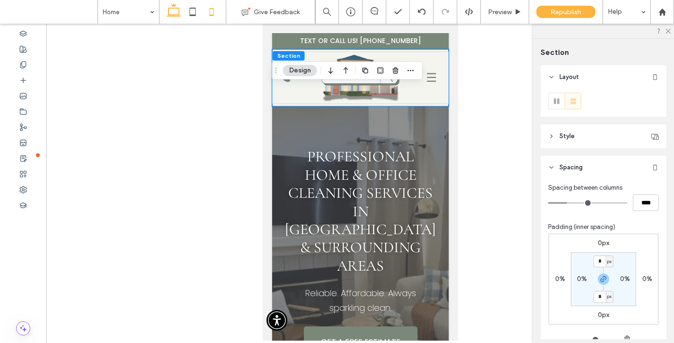
click at [176, 16] on use at bounding box center [174, 9] width 14 height 13
type input "**"
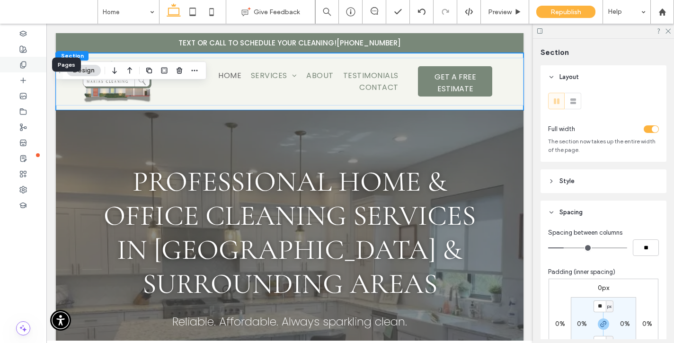
click at [24, 66] on use at bounding box center [22, 65] width 5 height 6
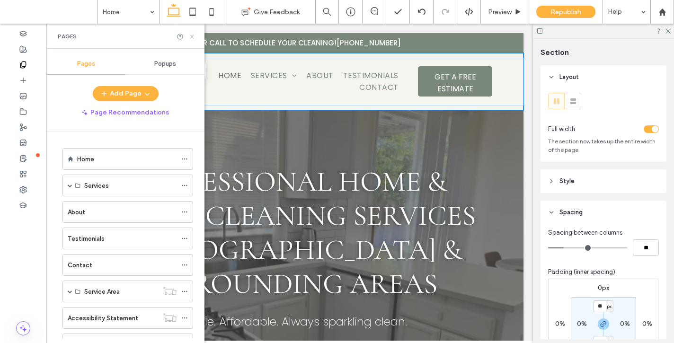
click at [193, 36] on icon at bounding box center [191, 36] width 7 height 7
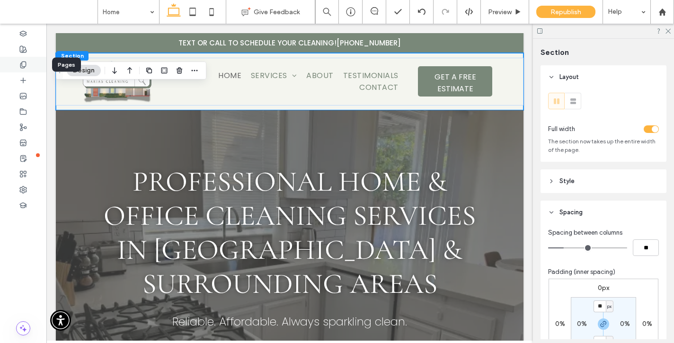
click at [32, 69] on div at bounding box center [23, 65] width 46 height 16
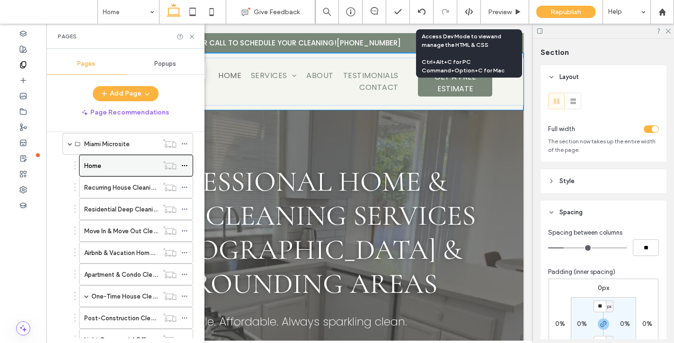
scroll to position [148, 0]
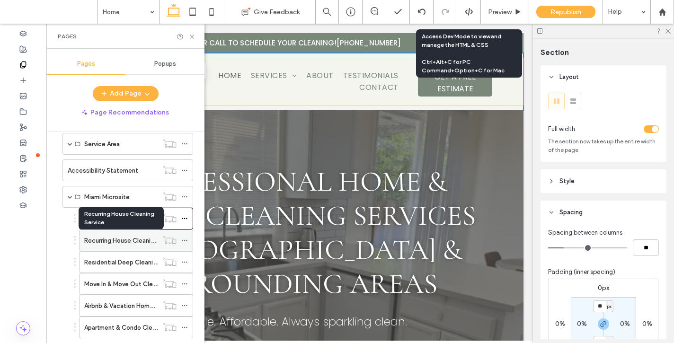
click at [104, 240] on label "Recurring House Cleaning Service" at bounding box center [132, 241] width 96 height 17
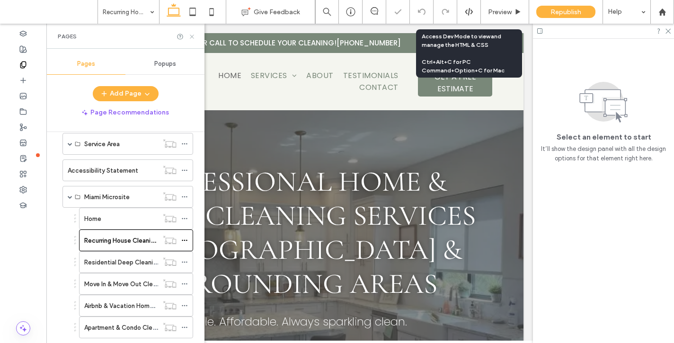
click at [189, 36] on icon at bounding box center [191, 36] width 7 height 7
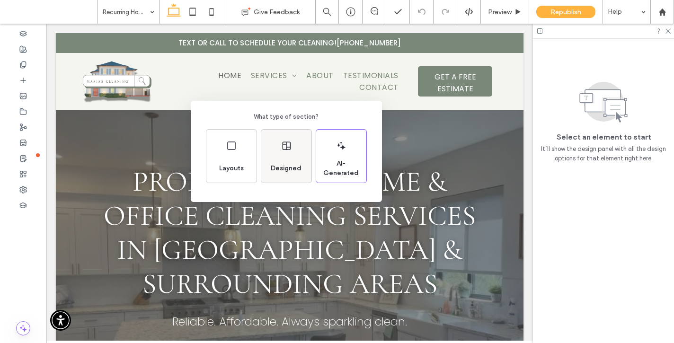
click at [284, 152] on div "Designed" at bounding box center [286, 156] width 50 height 53
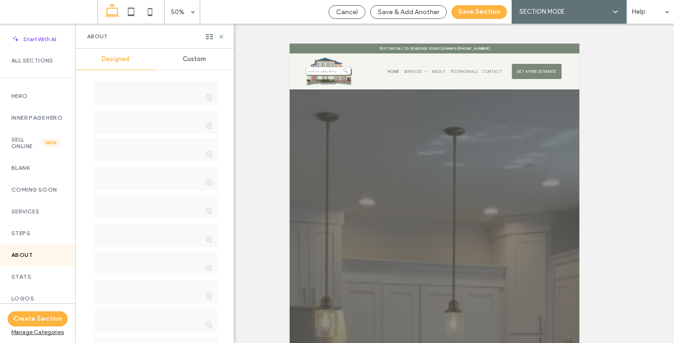
click at [39, 83] on div "All Sections" at bounding box center [37, 68] width 75 height 36
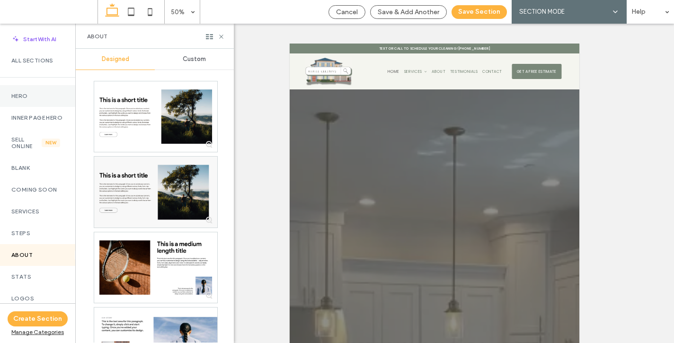
click at [37, 93] on label "Hero" at bounding box center [37, 96] width 53 height 7
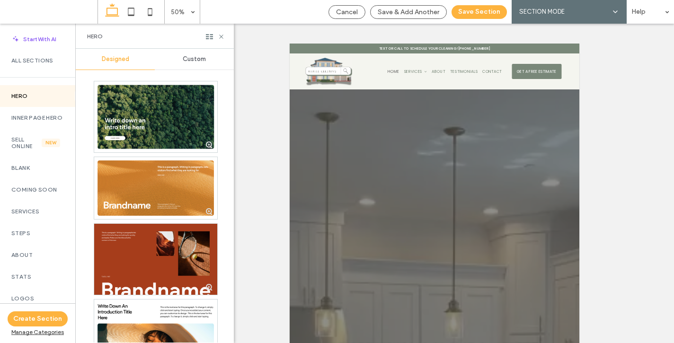
click at [194, 61] on span "Custom" at bounding box center [194, 59] width 23 height 8
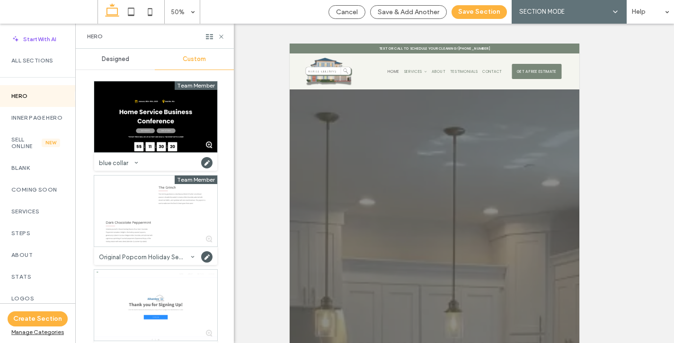
click at [116, 55] on div "Designed" at bounding box center [115, 59] width 79 height 21
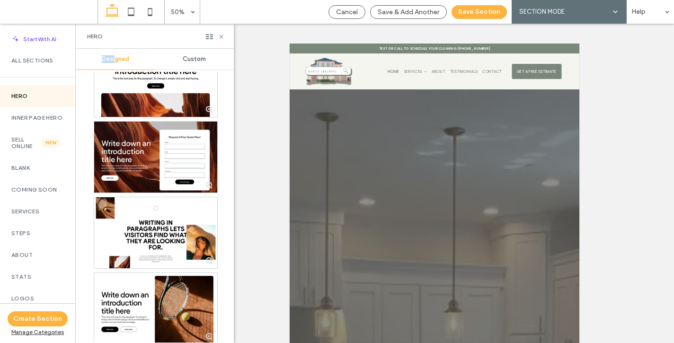
scroll to position [4098, 0]
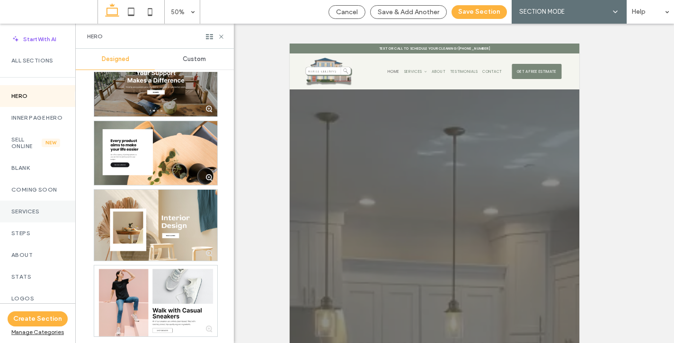
click at [23, 215] on label "Services" at bounding box center [37, 211] width 53 height 7
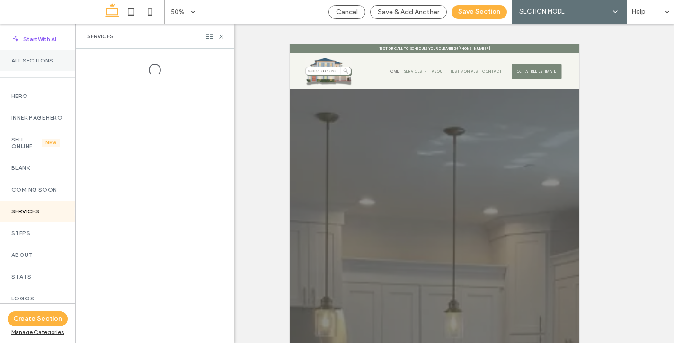
click at [41, 60] on label "All Sections" at bounding box center [37, 60] width 53 height 7
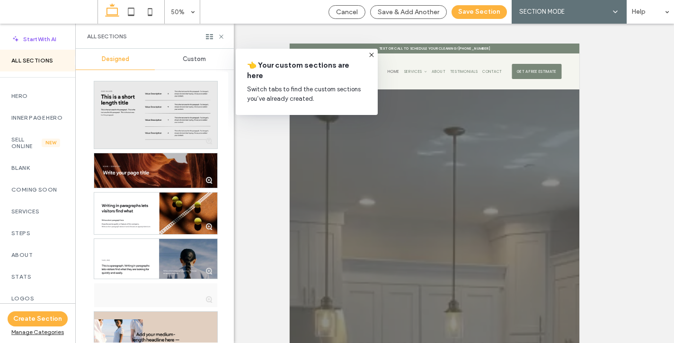
click at [190, 68] on div "Custom" at bounding box center [194, 59] width 79 height 21
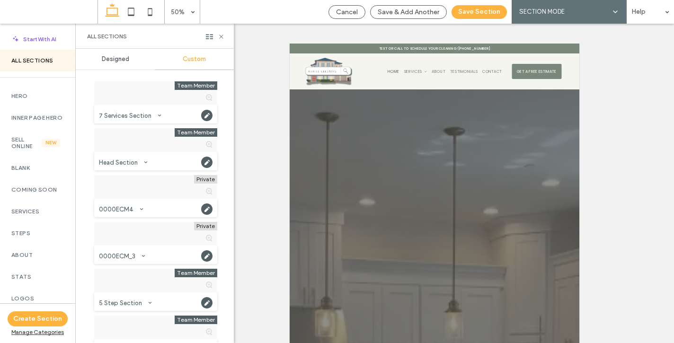
click at [190, 58] on span "Custom" at bounding box center [194, 59] width 23 height 8
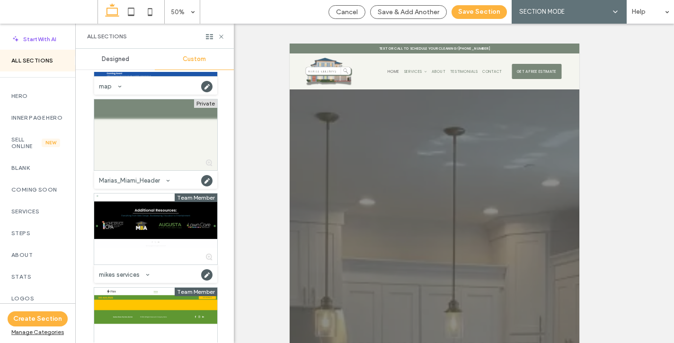
scroll to position [3303, 0]
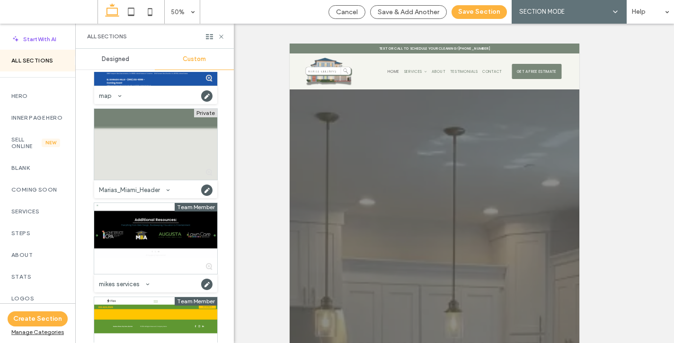
click at [149, 158] on div at bounding box center [155, 144] width 123 height 71
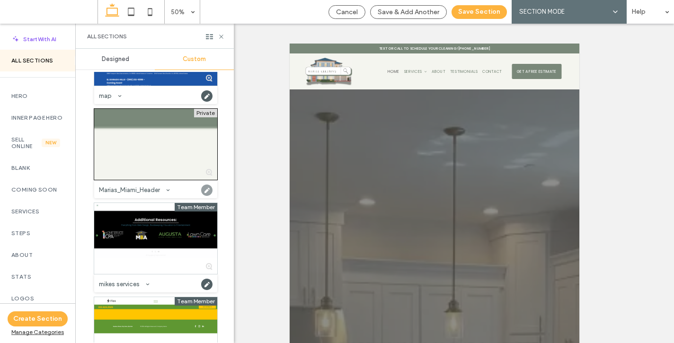
click at [205, 189] on icon at bounding box center [206, 190] width 11 height 11
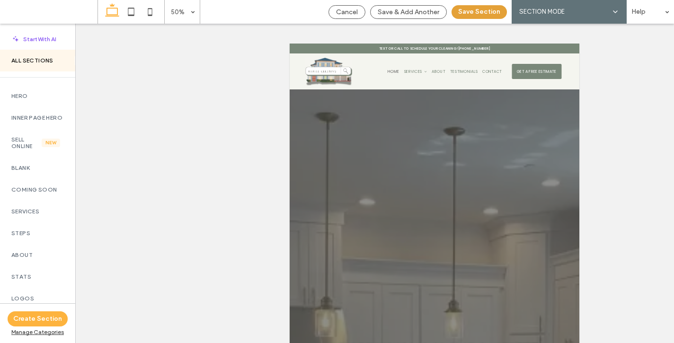
click at [486, 14] on button "Save Section" at bounding box center [479, 12] width 55 height 14
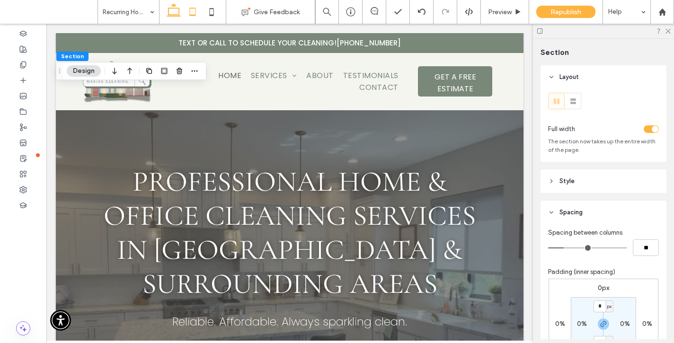
click at [188, 8] on icon at bounding box center [192, 11] width 19 height 19
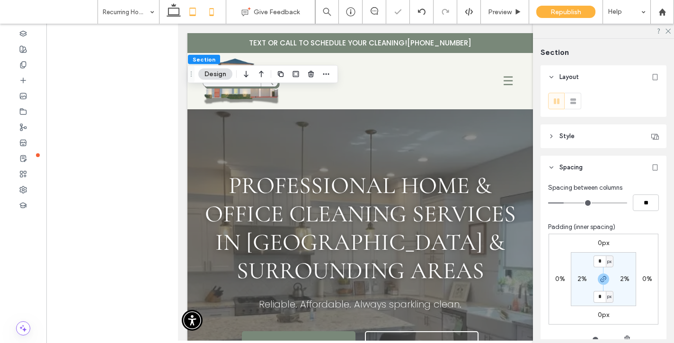
click at [215, 10] on icon at bounding box center [211, 11] width 19 height 19
type input "*"
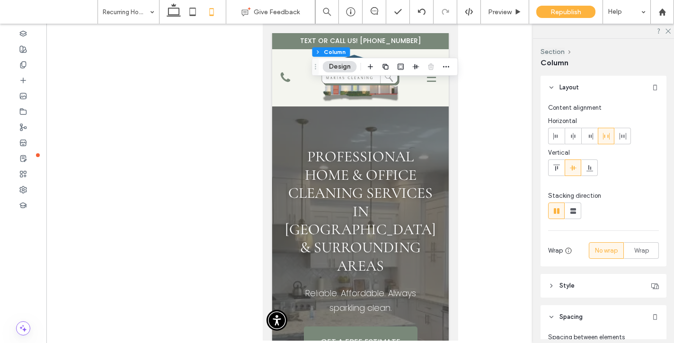
drag, startPoint x: 279, startPoint y: 69, endPoint x: 319, endPoint y: 65, distance: 40.0
click at [319, 65] on icon "Drag" at bounding box center [316, 66] width 8 height 7
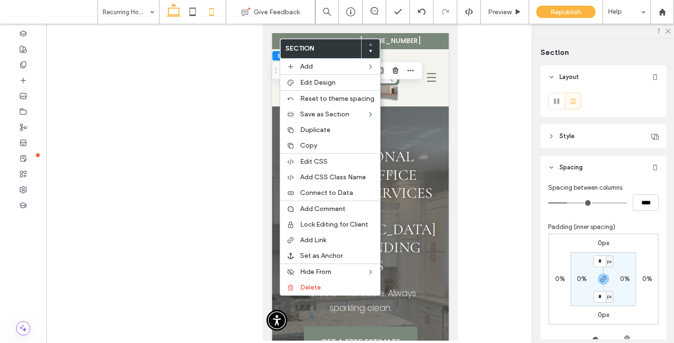
click at [168, 10] on icon at bounding box center [173, 11] width 19 height 19
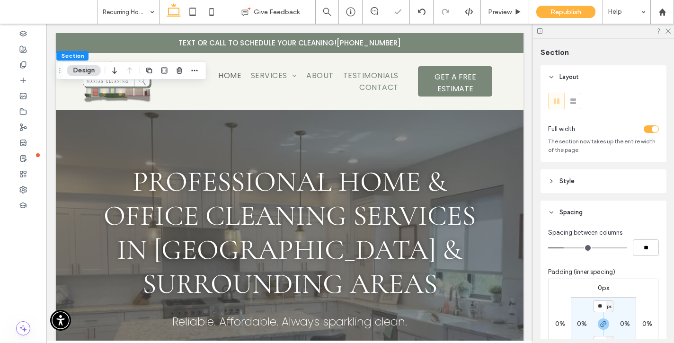
type input "**"
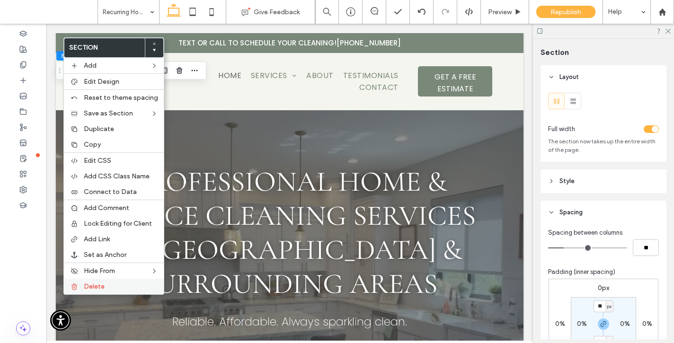
click at [105, 287] on label "Delete" at bounding box center [121, 287] width 74 height 8
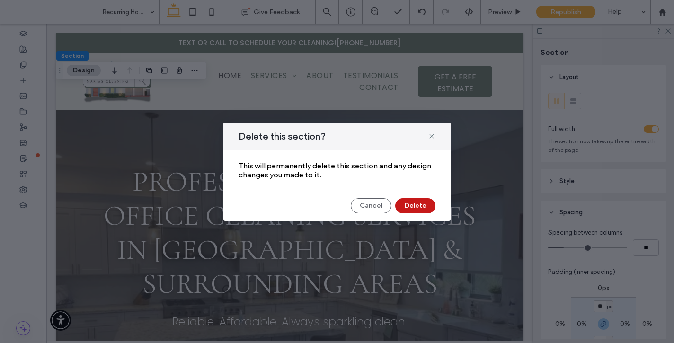
click at [396, 207] on button "Delete" at bounding box center [415, 205] width 40 height 15
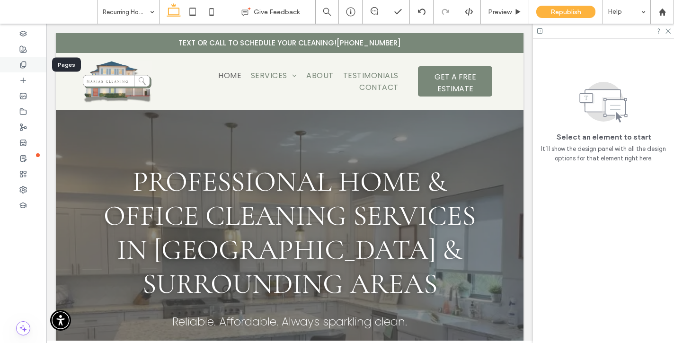
click at [31, 67] on div at bounding box center [23, 65] width 46 height 16
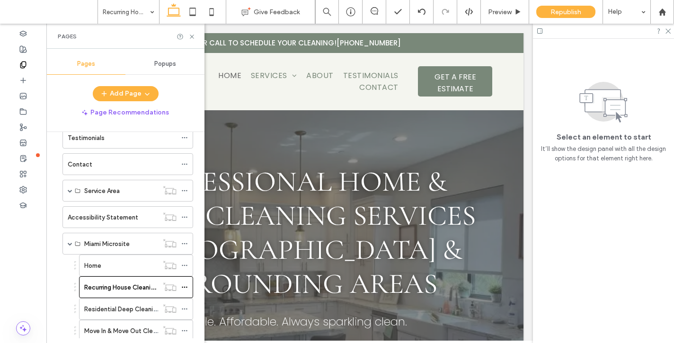
scroll to position [123, 0]
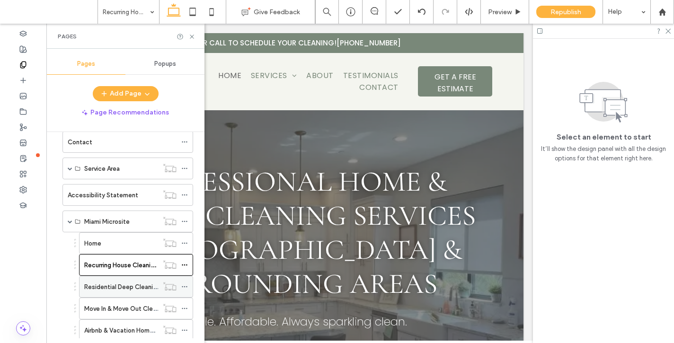
click at [140, 287] on label "Residential Deep Cleaning" at bounding box center [122, 287] width 76 height 17
click at [189, 37] on icon at bounding box center [191, 36] width 7 height 7
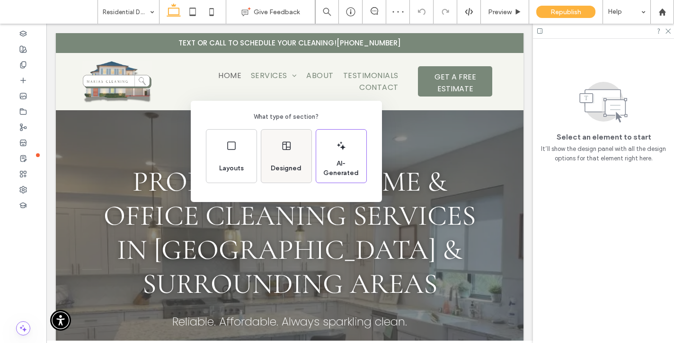
click at [290, 166] on span "Designed" at bounding box center [286, 168] width 38 height 9
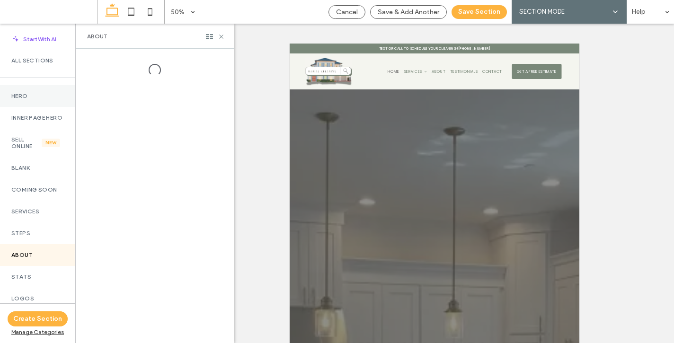
click at [24, 99] on label "Hero" at bounding box center [37, 96] width 53 height 7
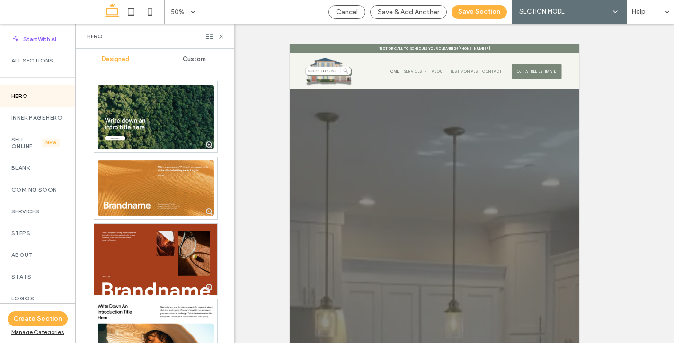
click at [189, 54] on div "Custom" at bounding box center [194, 59] width 79 height 21
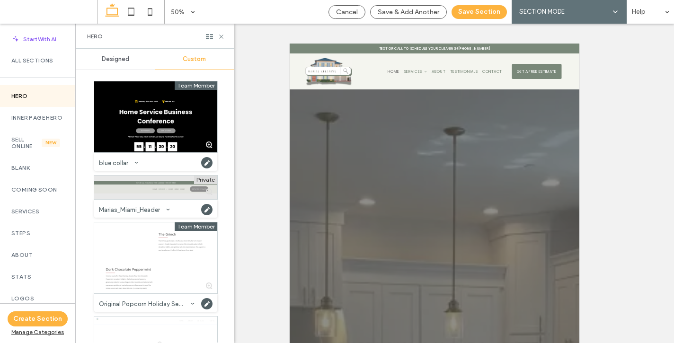
click at [128, 190] on div at bounding box center [155, 188] width 123 height 24
click at [480, 6] on button "Save Section" at bounding box center [479, 12] width 55 height 14
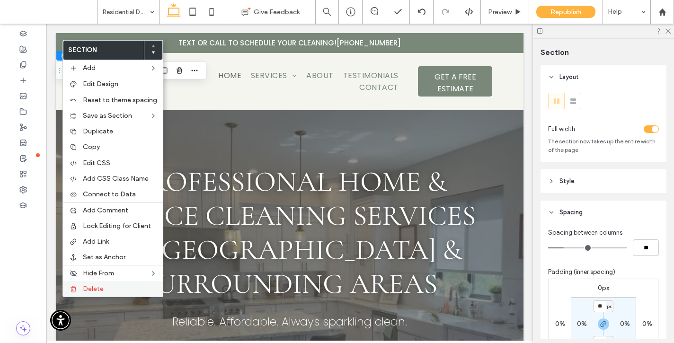
click at [112, 292] on label "Delete" at bounding box center [120, 289] width 74 height 8
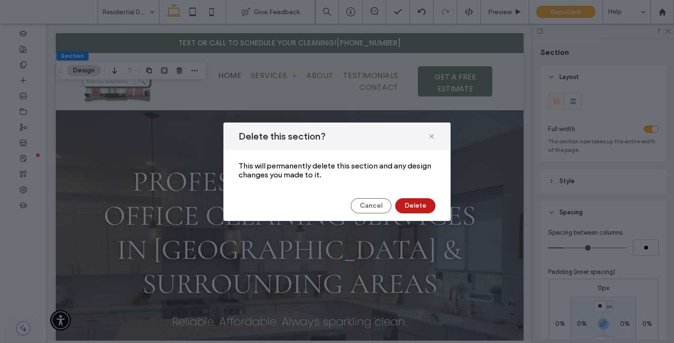
click at [412, 207] on button "Delete" at bounding box center [415, 205] width 40 height 15
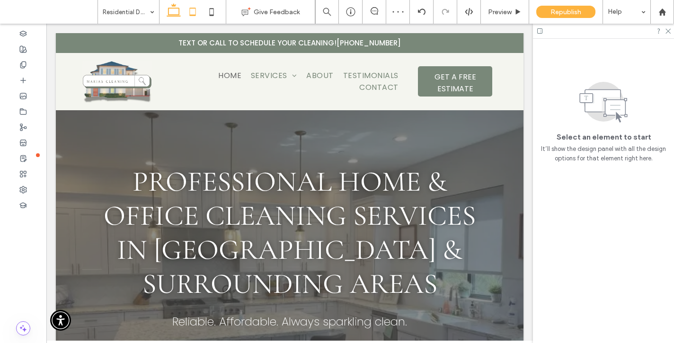
click at [192, 11] on icon at bounding box center [192, 11] width 19 height 19
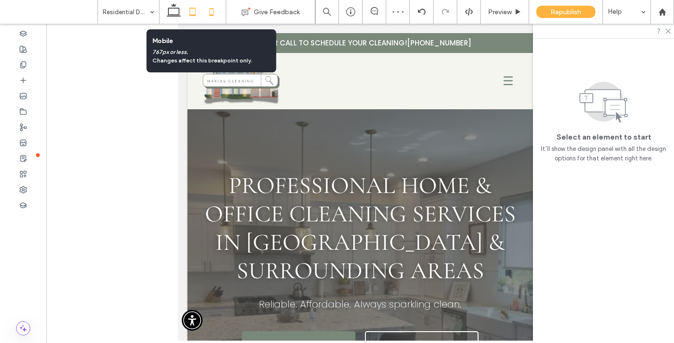
click at [215, 10] on icon at bounding box center [211, 11] width 19 height 19
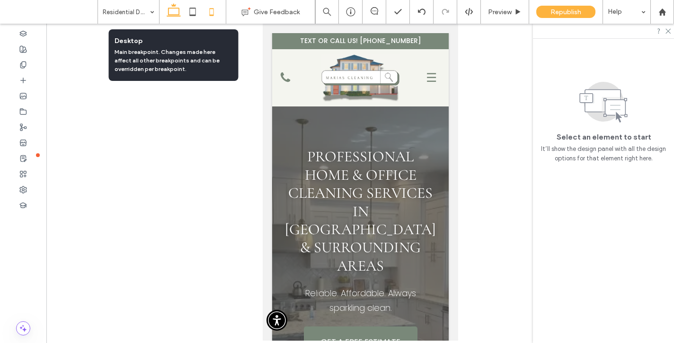
click at [168, 11] on use at bounding box center [174, 9] width 14 height 13
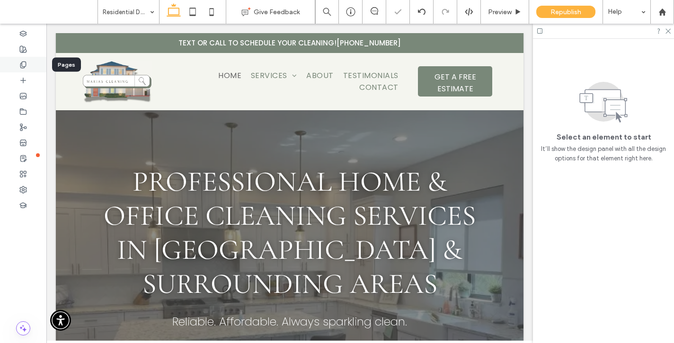
click at [29, 67] on div at bounding box center [23, 65] width 46 height 16
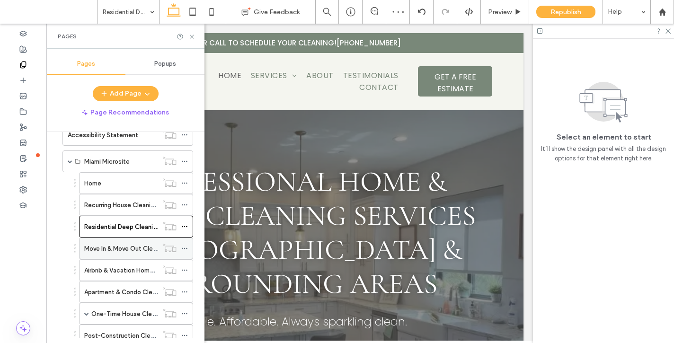
scroll to position [184, 0]
click at [124, 252] on label "Move In & Move Out Cleaning" at bounding box center [126, 248] width 84 height 17
click at [192, 35] on icon at bounding box center [191, 36] width 7 height 7
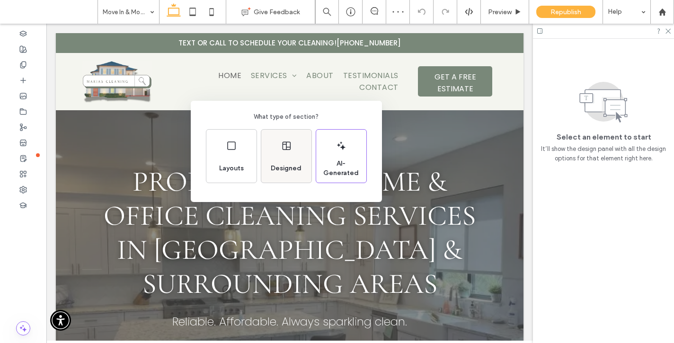
click at [289, 161] on div "Designed" at bounding box center [286, 168] width 38 height 21
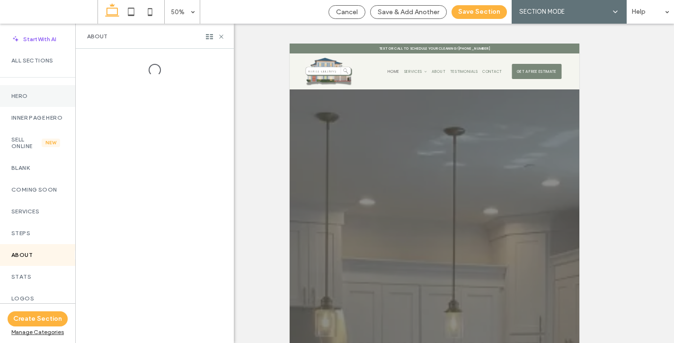
click at [41, 93] on label "Hero" at bounding box center [37, 96] width 53 height 7
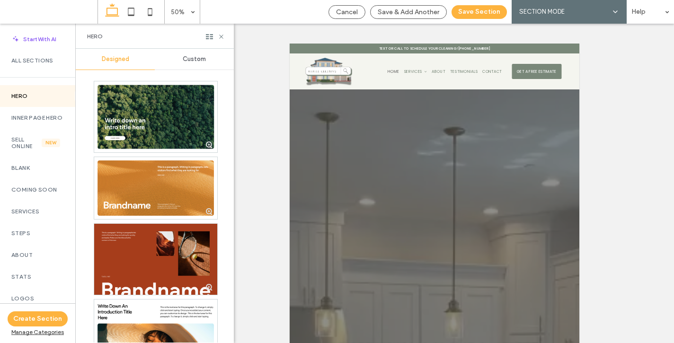
click at [195, 55] on div "Custom" at bounding box center [194, 59] width 79 height 21
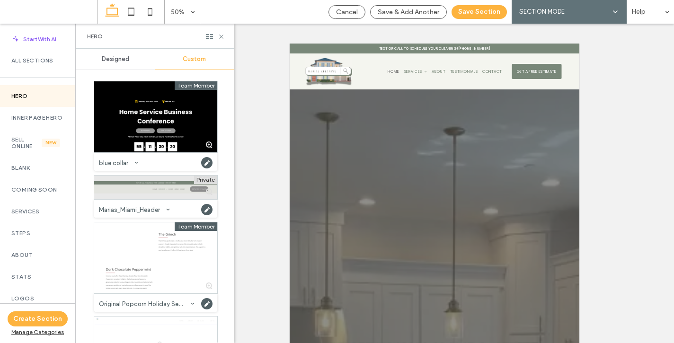
click at [130, 196] on div at bounding box center [155, 188] width 123 height 24
click at [469, 8] on button "Save Section" at bounding box center [479, 12] width 55 height 14
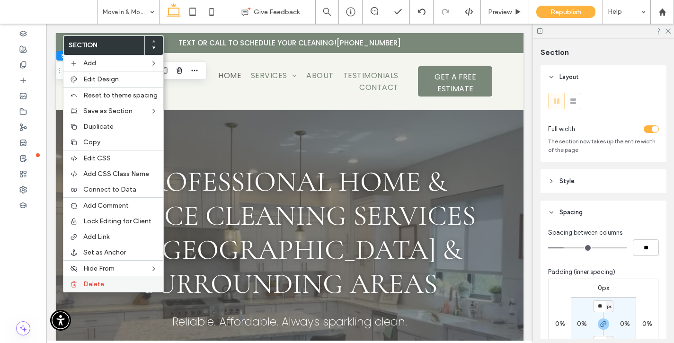
click at [115, 284] on label "Delete" at bounding box center [120, 284] width 74 height 8
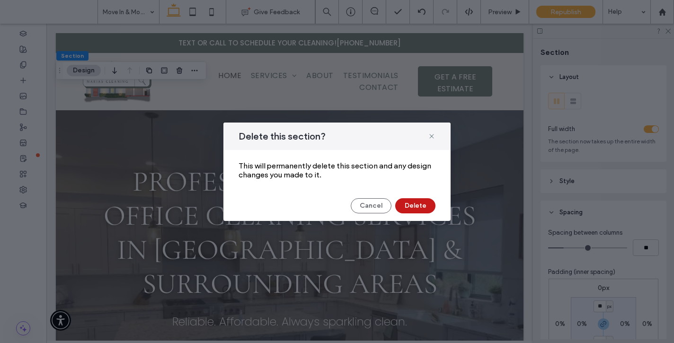
click at [413, 210] on button "Delete" at bounding box center [415, 205] width 40 height 15
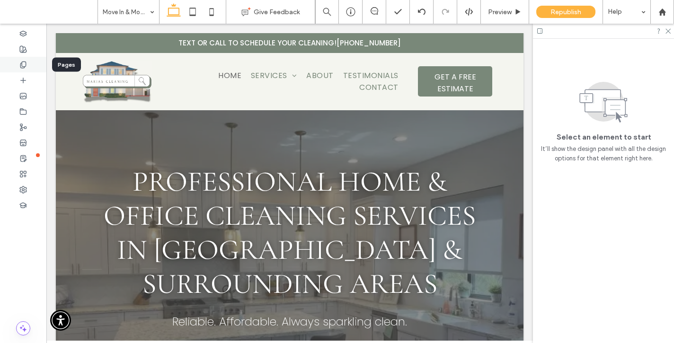
click at [27, 65] on icon at bounding box center [23, 65] width 8 height 8
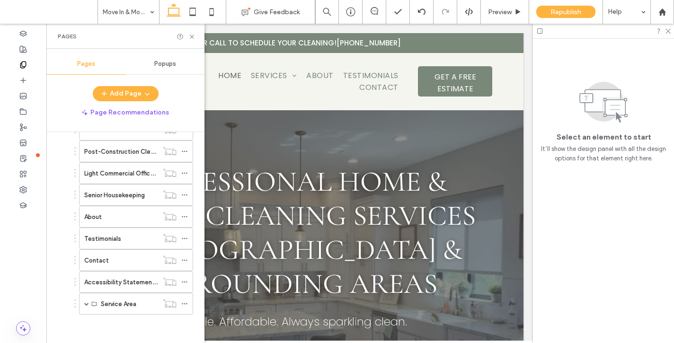
scroll to position [282, 0]
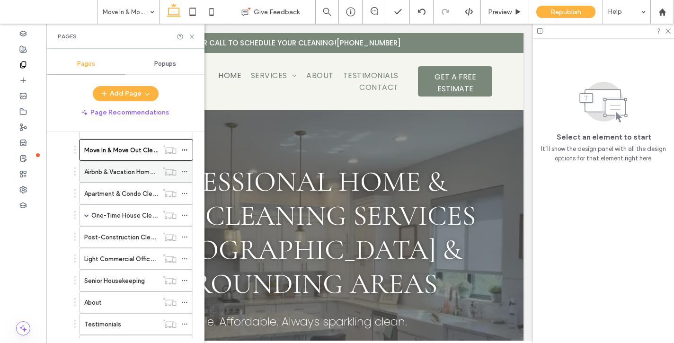
click at [120, 172] on label "Airbnb & Vacation Home Cleaning" at bounding box center [132, 172] width 96 height 17
click at [193, 37] on use at bounding box center [192, 37] width 4 height 4
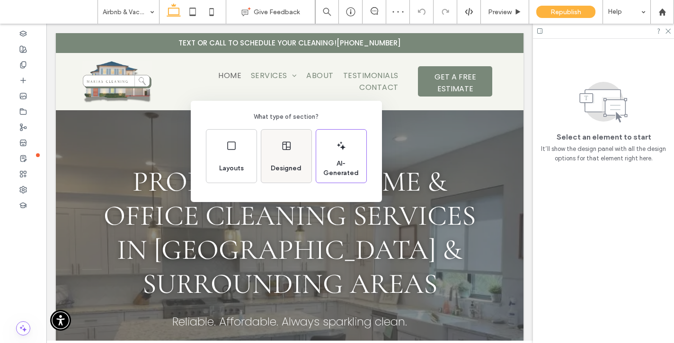
click at [286, 149] on use at bounding box center [286, 146] width 8 height 9
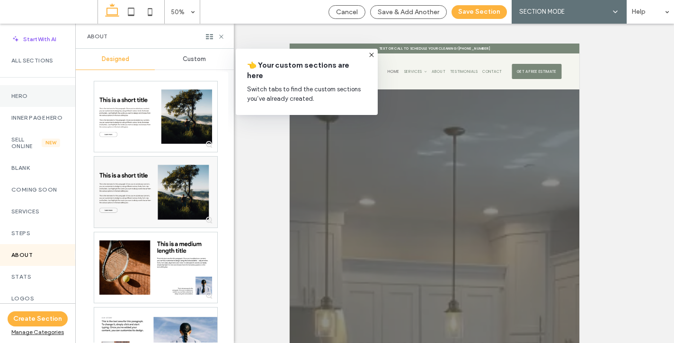
click at [35, 97] on label "Hero" at bounding box center [37, 96] width 53 height 7
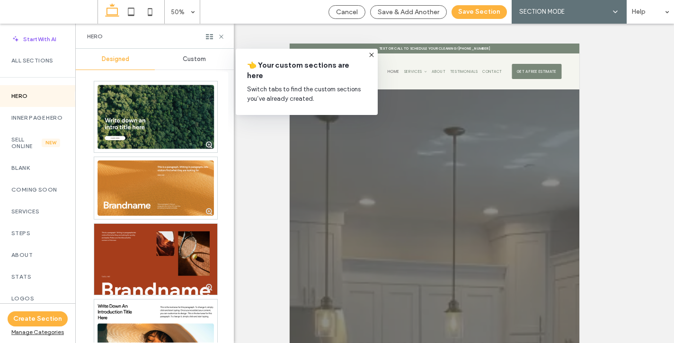
click at [192, 63] on span "Custom" at bounding box center [194, 59] width 23 height 8
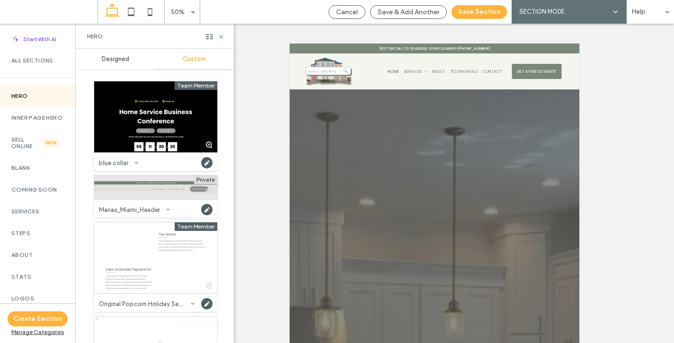
click at [134, 180] on div at bounding box center [155, 188] width 123 height 24
click at [472, 11] on button "Save Section" at bounding box center [479, 12] width 55 height 14
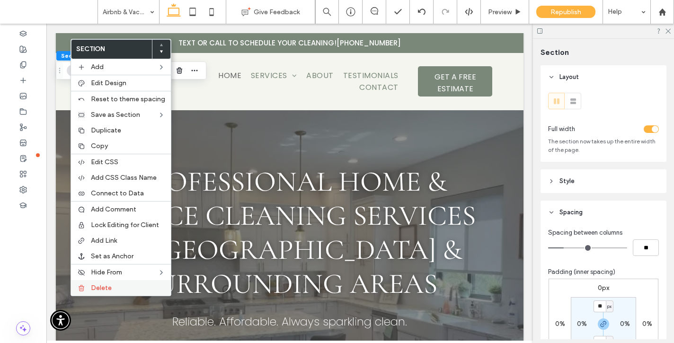
click at [126, 285] on label "Delete" at bounding box center [128, 288] width 74 height 8
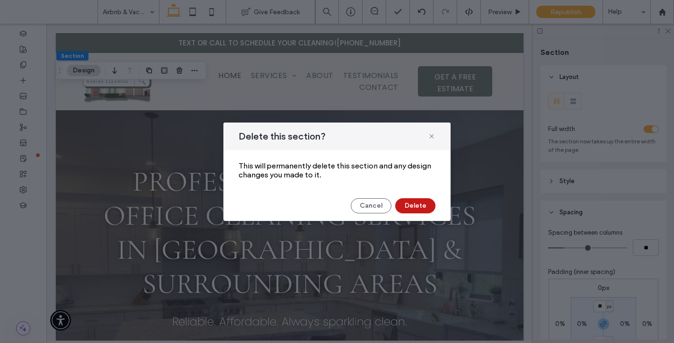
click at [407, 208] on button "Delete" at bounding box center [415, 205] width 40 height 15
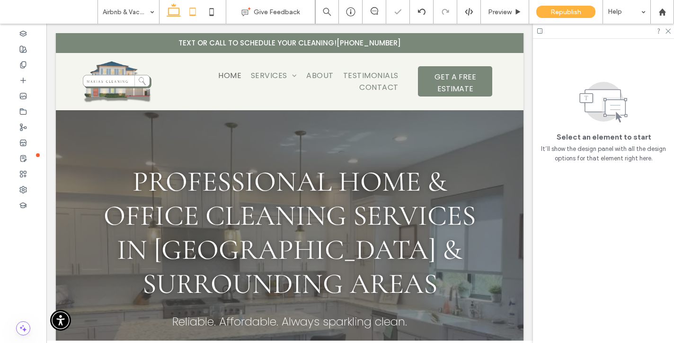
click at [194, 17] on icon at bounding box center [192, 11] width 19 height 19
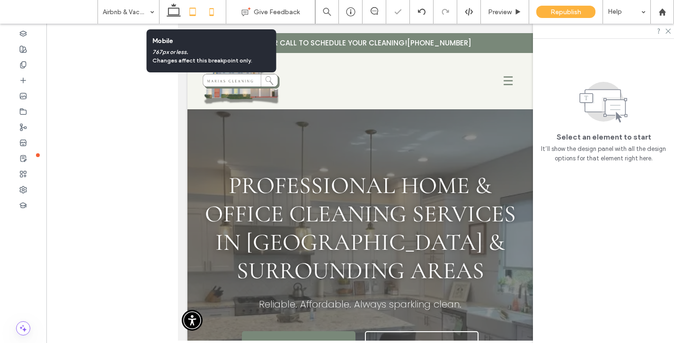
click at [206, 16] on icon at bounding box center [211, 11] width 19 height 19
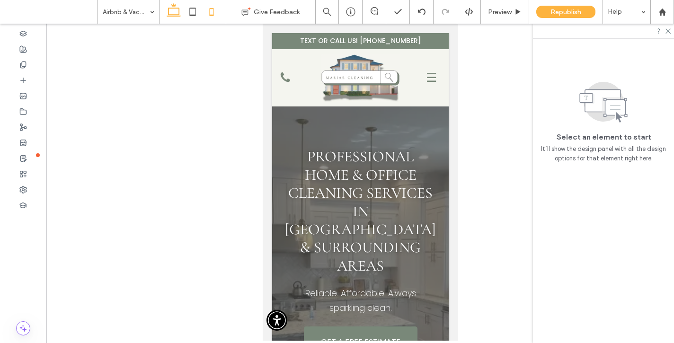
click at [174, 7] on icon at bounding box center [173, 11] width 19 height 19
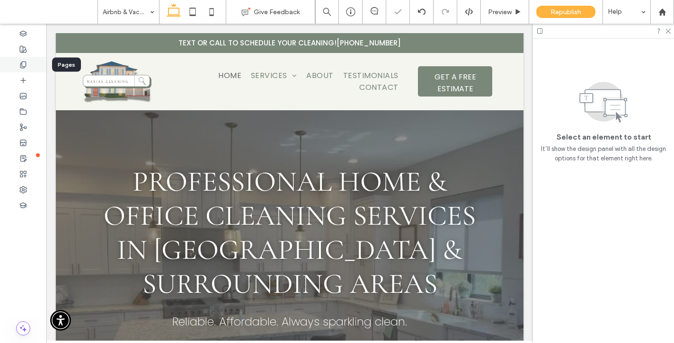
click at [29, 68] on div at bounding box center [23, 65] width 46 height 16
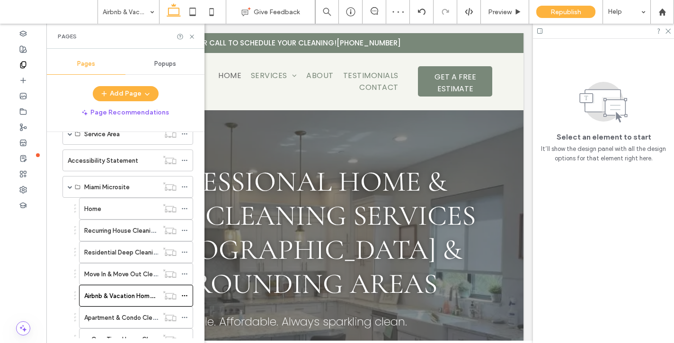
scroll to position [226, 0]
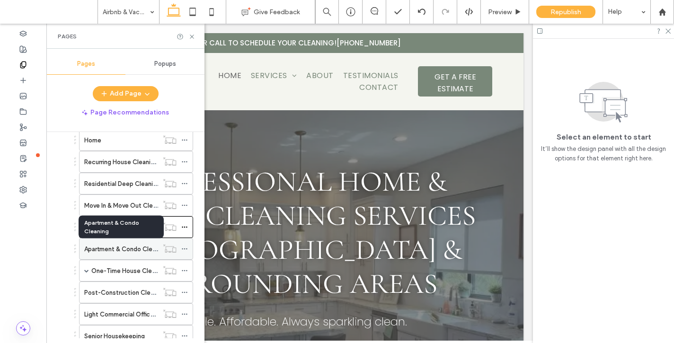
click at [123, 253] on label "Apartment & Condo Cleaning" at bounding box center [125, 249] width 83 height 17
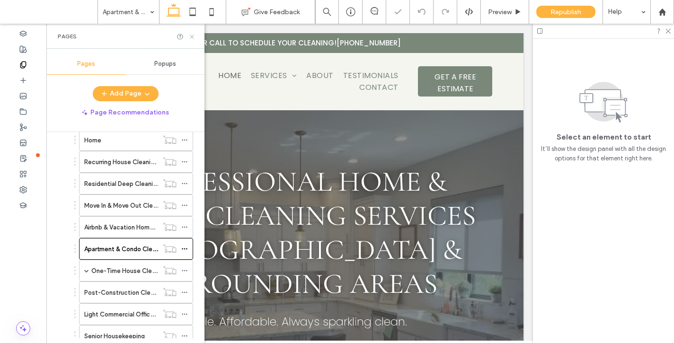
click at [191, 35] on use at bounding box center [192, 37] width 4 height 4
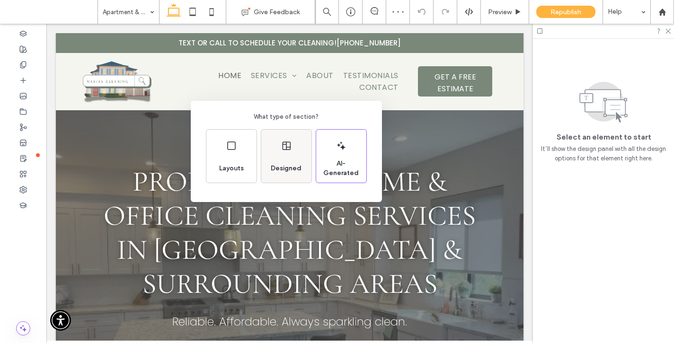
click at [288, 159] on div "Designed" at bounding box center [286, 168] width 38 height 21
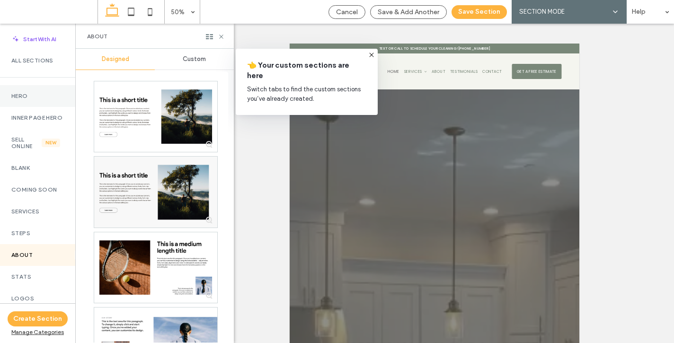
click at [27, 93] on label "Hero" at bounding box center [37, 96] width 53 height 7
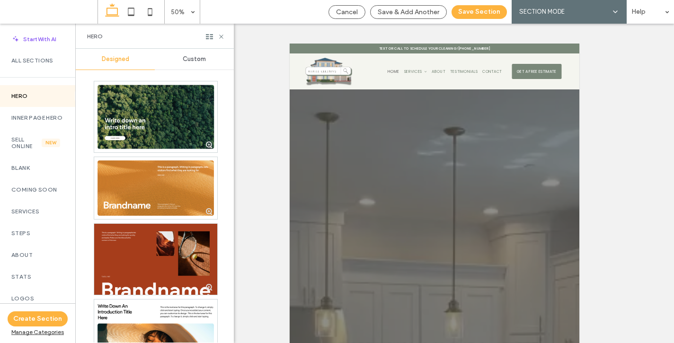
click at [198, 62] on span "Custom" at bounding box center [194, 59] width 23 height 8
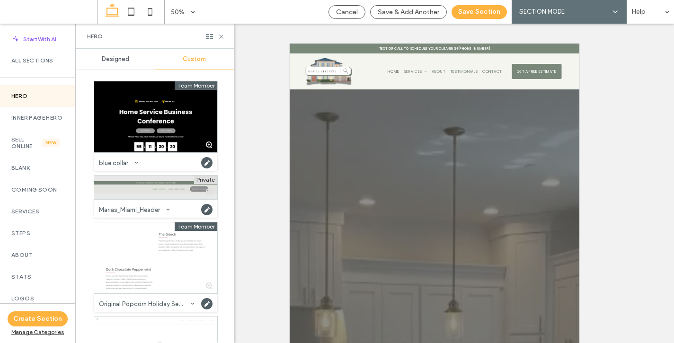
click at [125, 196] on div at bounding box center [155, 188] width 123 height 24
click at [487, 13] on button "Save Section" at bounding box center [479, 12] width 55 height 14
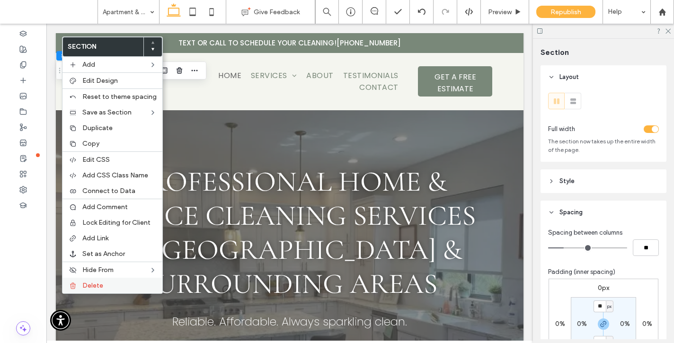
click at [101, 283] on span "Delete" at bounding box center [92, 286] width 21 height 8
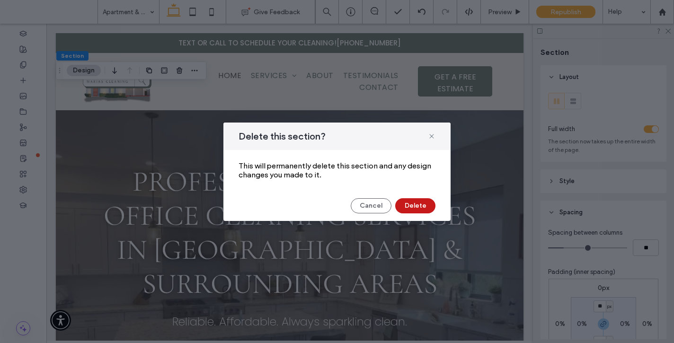
click at [401, 200] on button "Delete" at bounding box center [415, 205] width 40 height 15
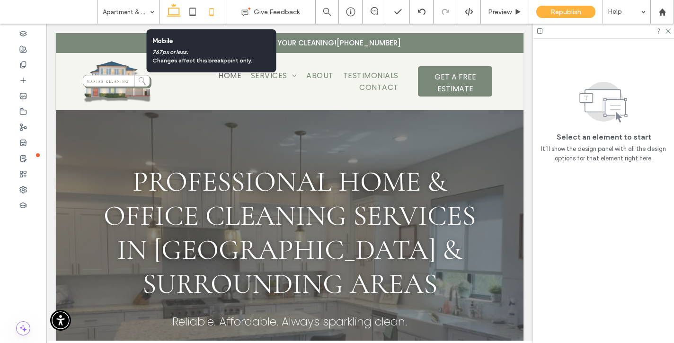
click at [210, 10] on icon at bounding box center [211, 11] width 19 height 19
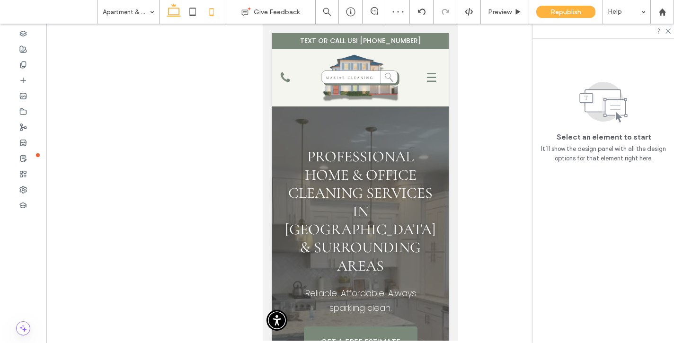
click at [179, 11] on use at bounding box center [174, 9] width 14 height 13
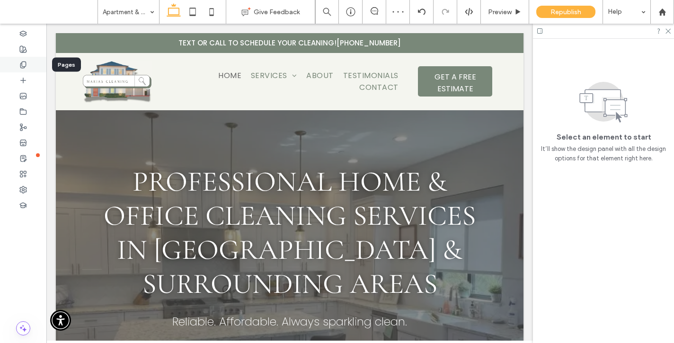
click at [27, 66] on div at bounding box center [23, 65] width 46 height 16
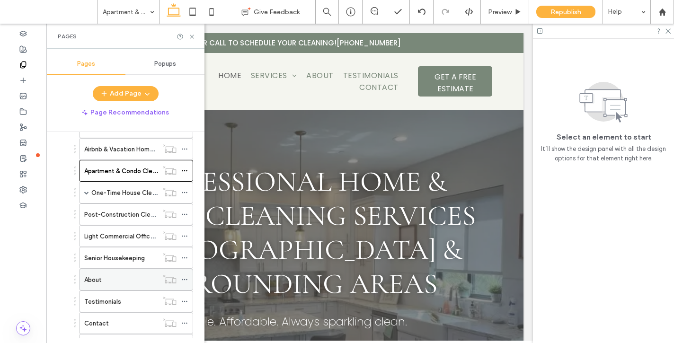
scroll to position [303, 0]
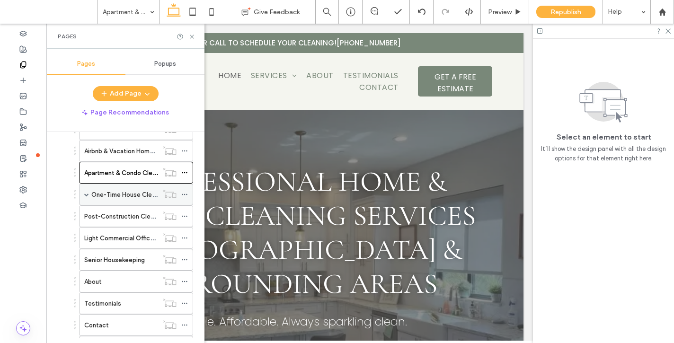
click at [110, 194] on label "One-Time House Cleaning" at bounding box center [129, 195] width 76 height 17
click at [191, 38] on icon at bounding box center [191, 36] width 7 height 7
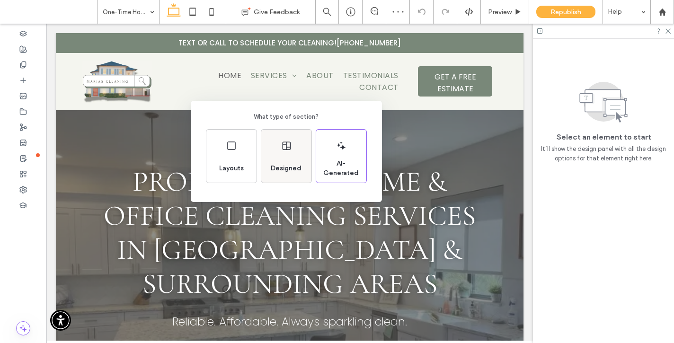
click at [296, 149] on div "Designed" at bounding box center [286, 156] width 50 height 53
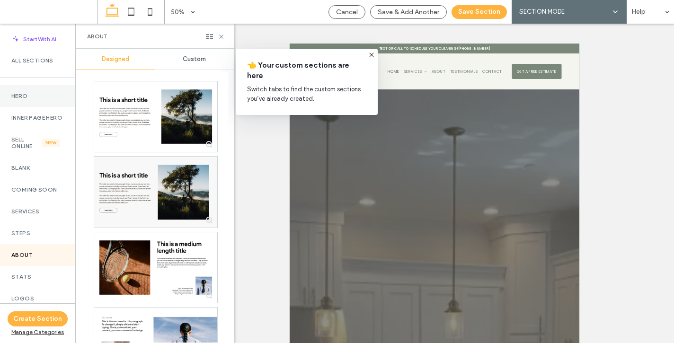
click at [21, 88] on div "Hero" at bounding box center [37, 96] width 75 height 22
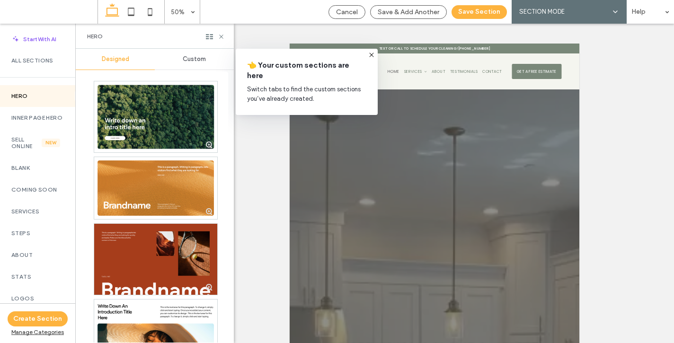
click at [187, 59] on span "Custom" at bounding box center [194, 59] width 23 height 8
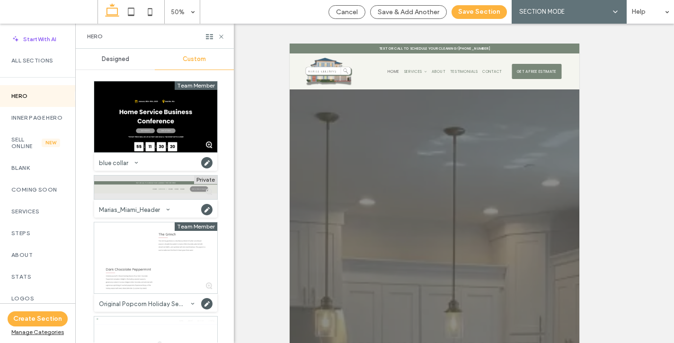
click at [123, 192] on div at bounding box center [155, 188] width 123 height 24
click at [481, 12] on button "Save Section" at bounding box center [479, 12] width 55 height 14
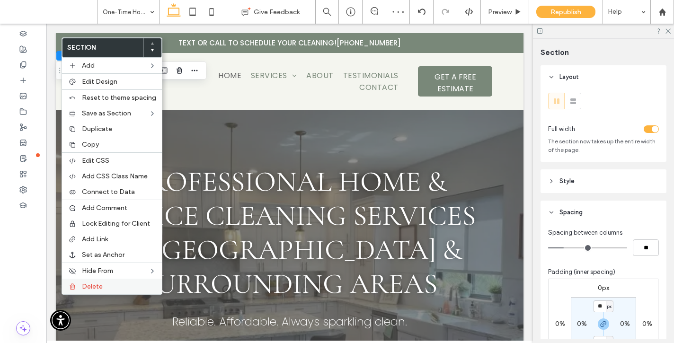
click at [106, 287] on label "Delete" at bounding box center [119, 287] width 74 height 8
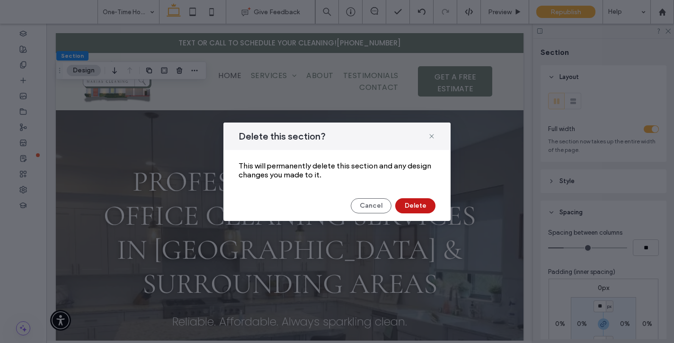
click at [414, 201] on button "Delete" at bounding box center [415, 205] width 40 height 15
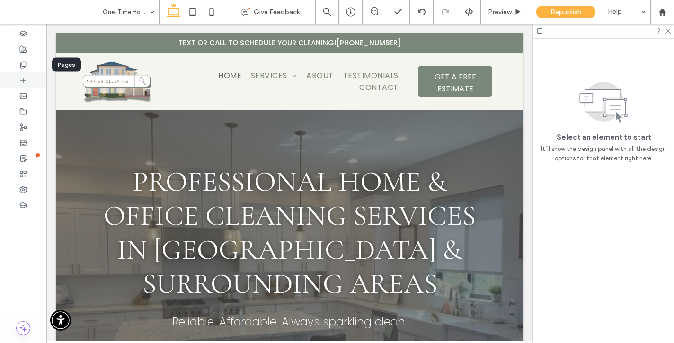
drag, startPoint x: 23, startPoint y: 64, endPoint x: 23, endPoint y: 78, distance: 13.7
click at [23, 63] on icon at bounding box center [23, 65] width 8 height 8
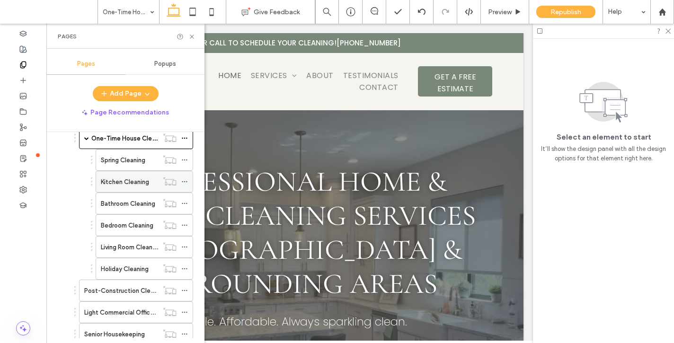
scroll to position [350, 0]
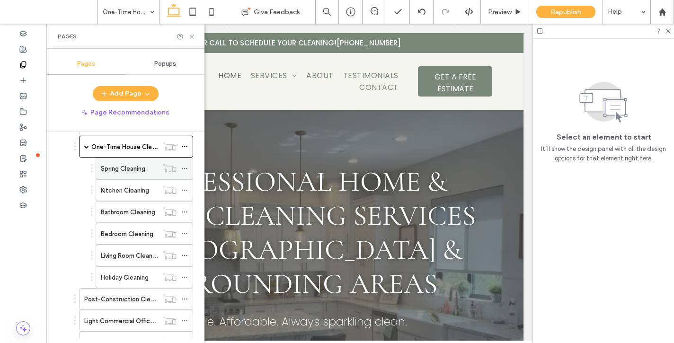
click at [127, 174] on div "Spring Cleaning" at bounding box center [129, 168] width 57 height 21
click at [193, 36] on icon at bounding box center [191, 36] width 7 height 7
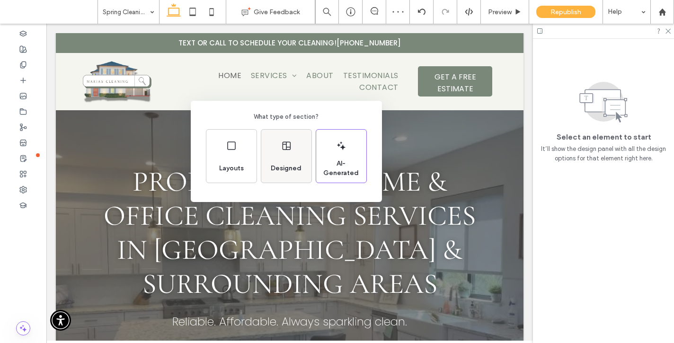
click at [286, 170] on span "Designed" at bounding box center [286, 168] width 38 height 9
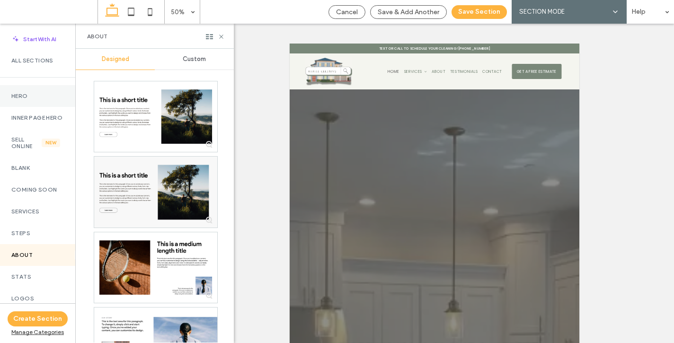
click at [34, 91] on div "Hero" at bounding box center [37, 96] width 75 height 22
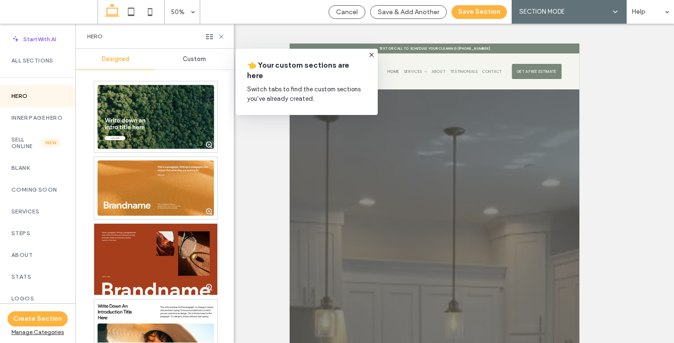
click at [192, 62] on span "Custom" at bounding box center [194, 59] width 23 height 8
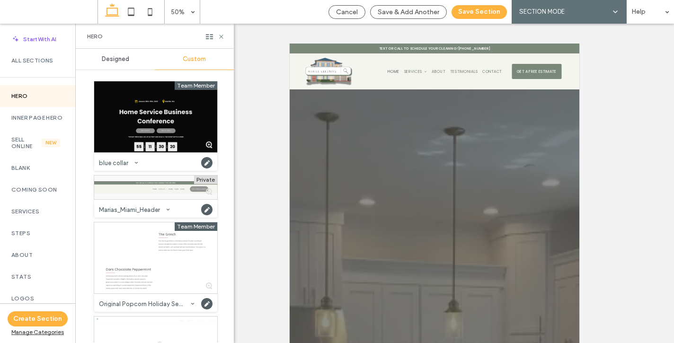
click at [157, 98] on div at bounding box center [155, 116] width 123 height 71
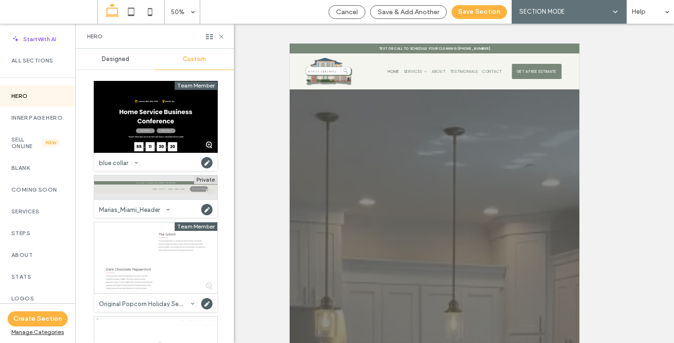
click at [138, 193] on div at bounding box center [155, 188] width 123 height 24
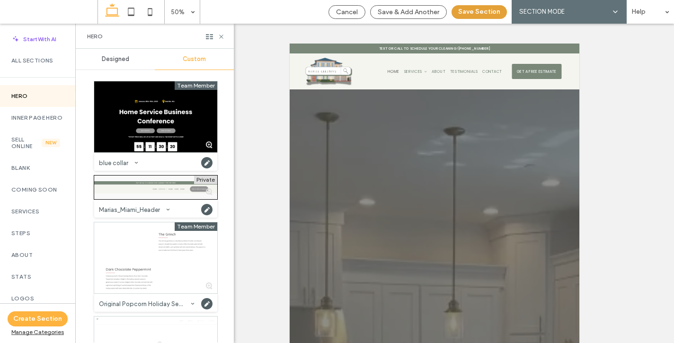
click at [474, 10] on button "Save Section" at bounding box center [479, 12] width 55 height 14
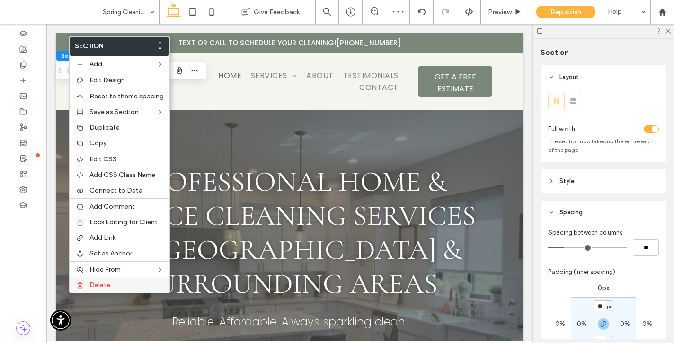
click at [130, 281] on label "Delete" at bounding box center [127, 285] width 74 height 8
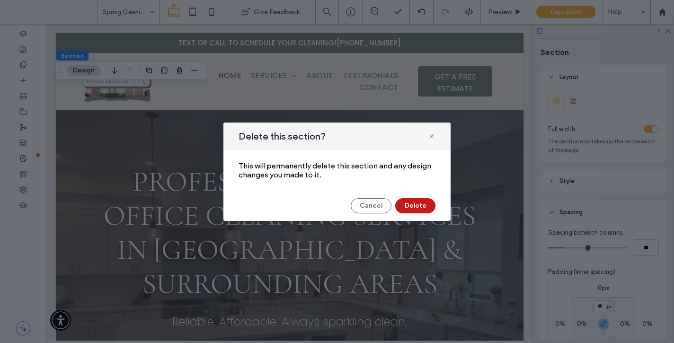
click at [410, 203] on button "Delete" at bounding box center [415, 205] width 40 height 15
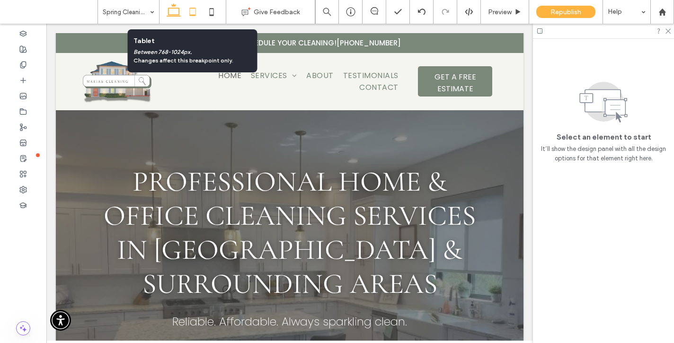
click at [193, 11] on icon at bounding box center [192, 11] width 19 height 19
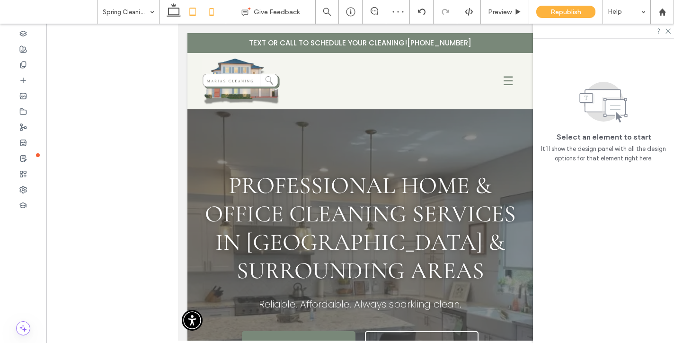
click at [215, 9] on icon at bounding box center [211, 11] width 19 height 19
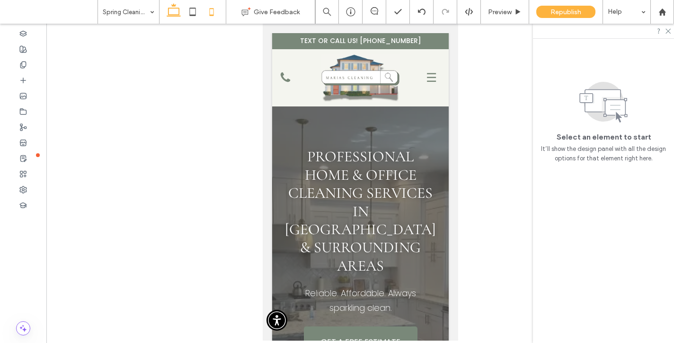
click at [170, 12] on icon at bounding box center [173, 11] width 19 height 19
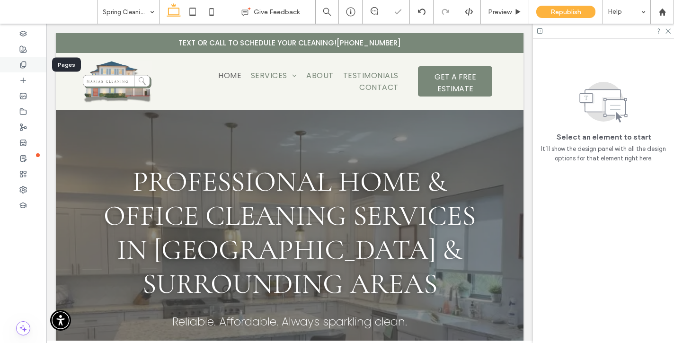
click at [23, 63] on icon at bounding box center [23, 65] width 8 height 8
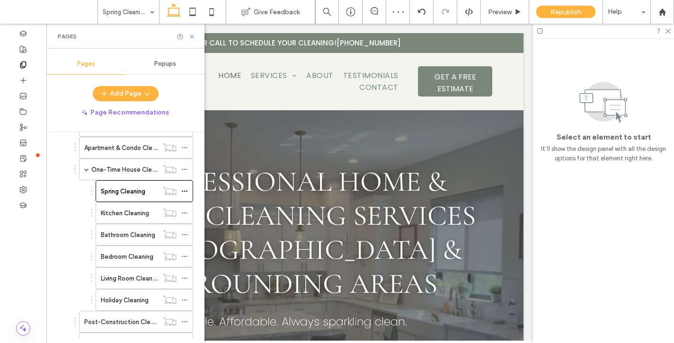
scroll to position [333, 0]
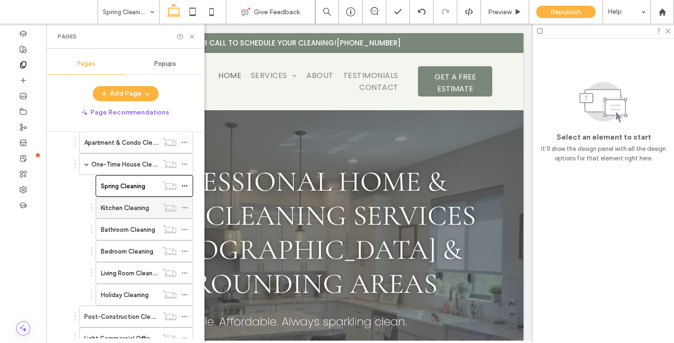
click at [123, 210] on label "Kitchen Cleaning" at bounding box center [125, 208] width 48 height 17
click at [193, 38] on icon at bounding box center [191, 36] width 7 height 7
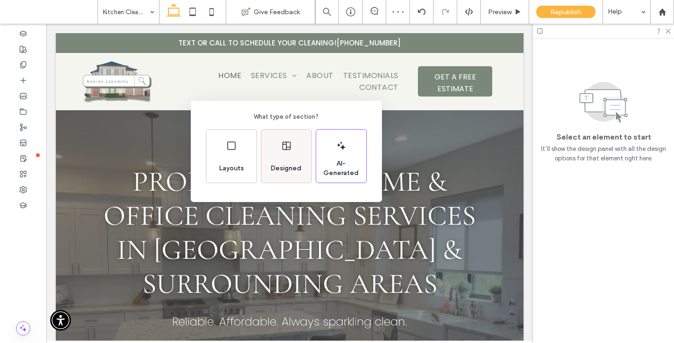
click at [293, 154] on div "Designed" at bounding box center [286, 156] width 50 height 53
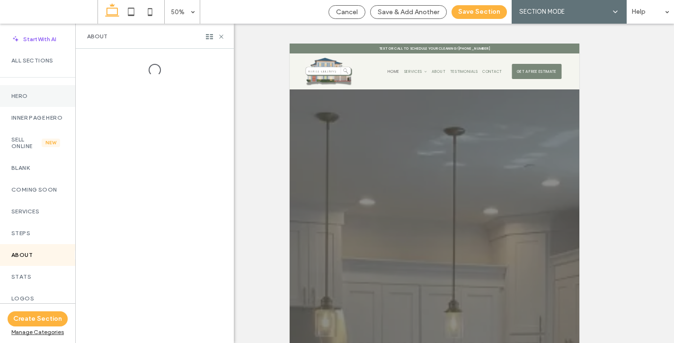
click at [29, 104] on div "Hero" at bounding box center [37, 96] width 75 height 22
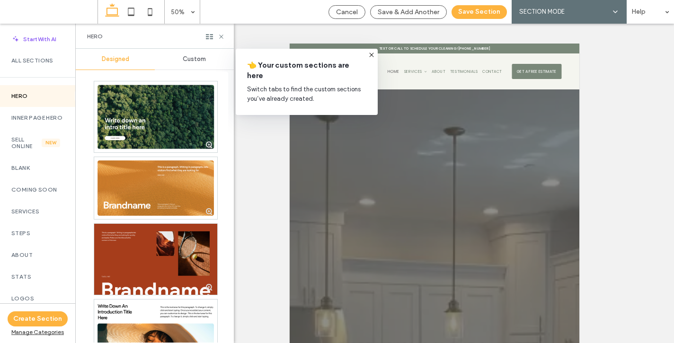
click at [187, 60] on span "Custom" at bounding box center [194, 59] width 23 height 8
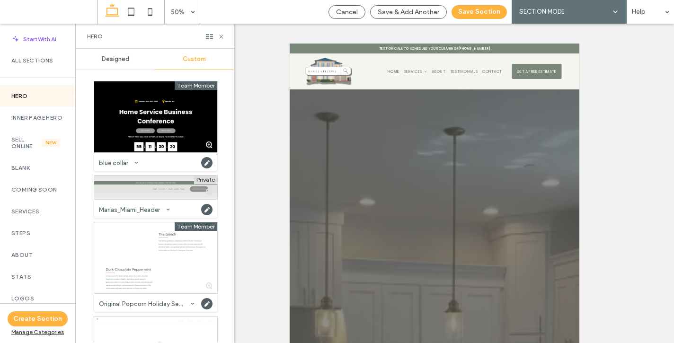
click at [145, 192] on div at bounding box center [155, 188] width 123 height 24
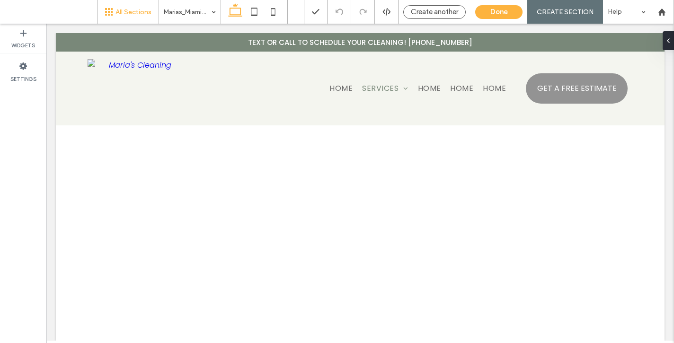
click at [119, 9] on span "All Sections" at bounding box center [134, 12] width 36 height 8
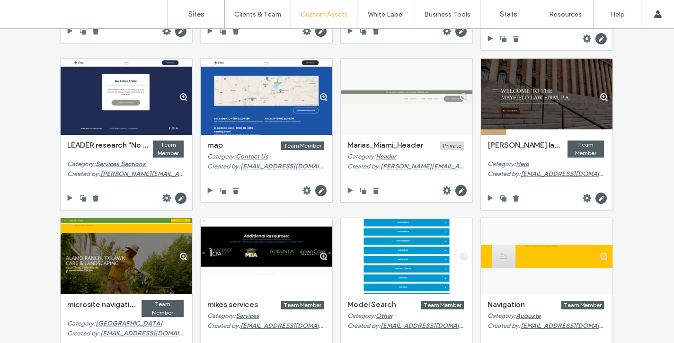
scroll to position [1811, 0]
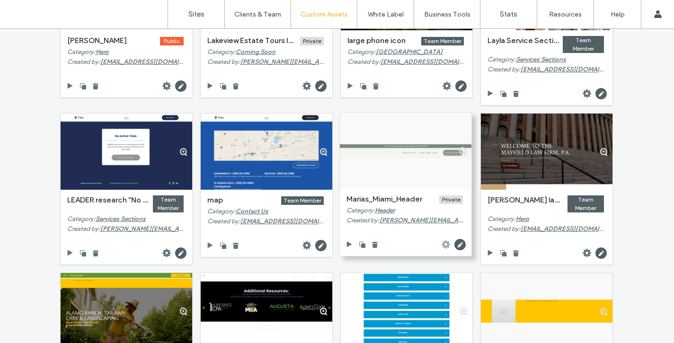
click at [443, 242] on use at bounding box center [446, 245] width 9 height 9
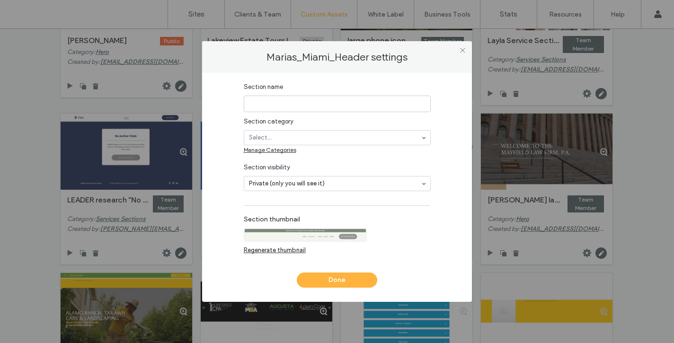
type input "**********"
click at [376, 130] on div "Header" at bounding box center [337, 137] width 187 height 15
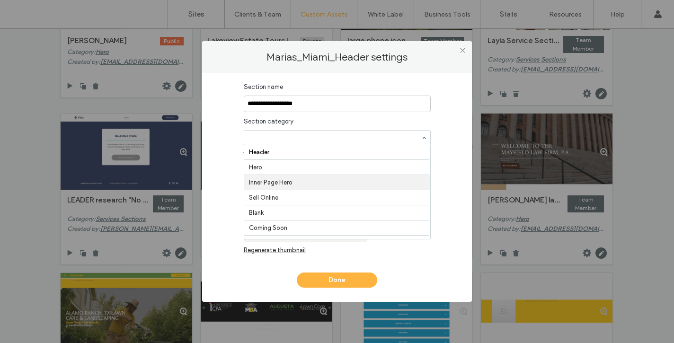
scroll to position [14, 0]
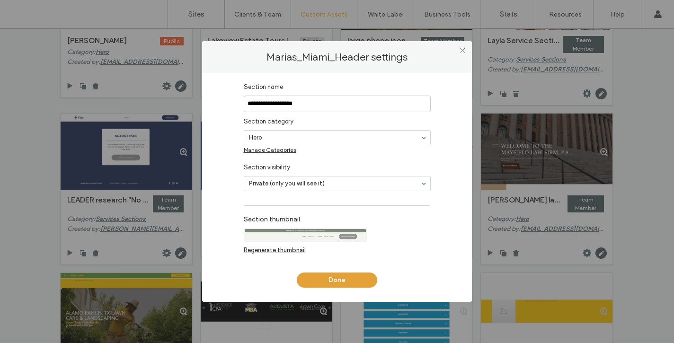
click at [323, 281] on button "Done" at bounding box center [337, 280] width 81 height 15
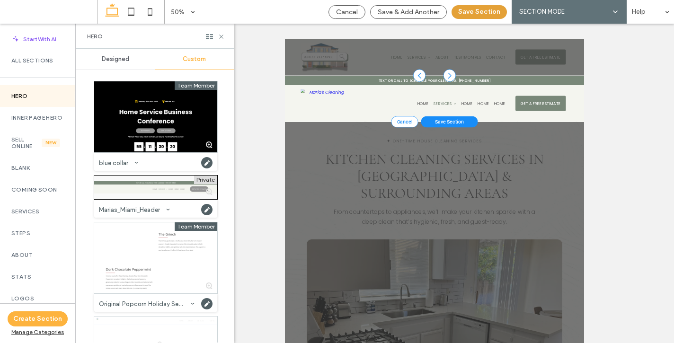
click at [483, 14] on button "Save Section" at bounding box center [479, 12] width 55 height 14
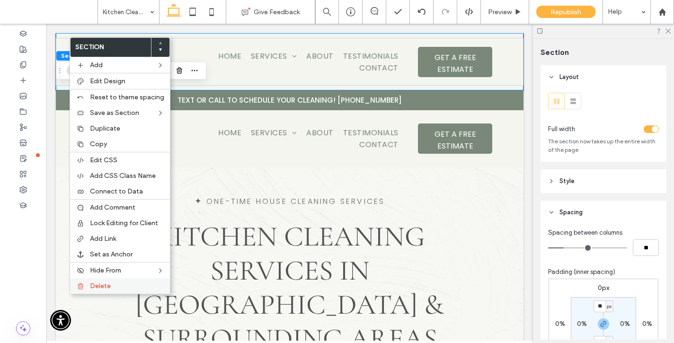
click at [103, 288] on span "Delete" at bounding box center [100, 286] width 21 height 8
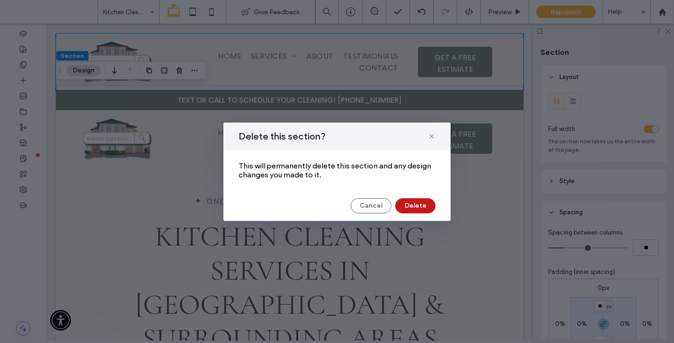
click at [414, 208] on button "Delete" at bounding box center [415, 205] width 40 height 15
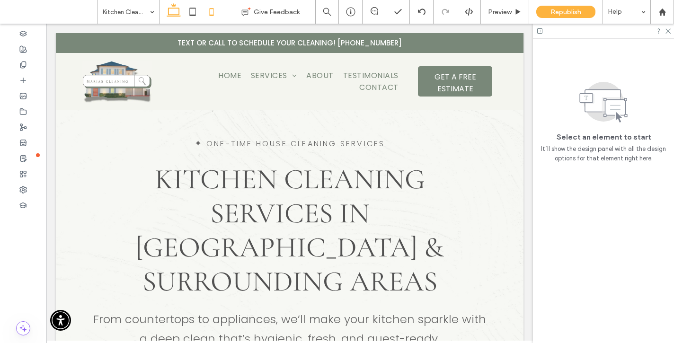
click at [210, 12] on icon at bounding box center [211, 11] width 19 height 19
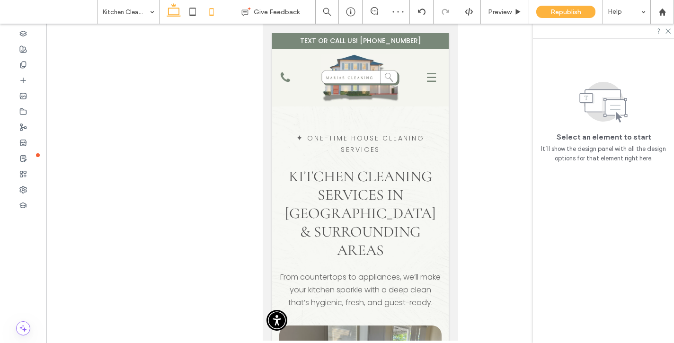
click at [171, 9] on icon at bounding box center [173, 11] width 19 height 19
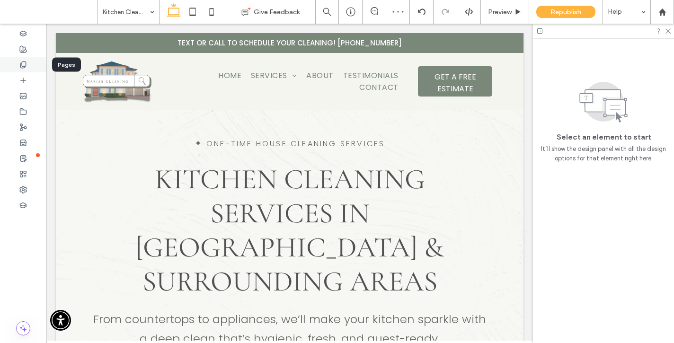
click at [29, 63] on div at bounding box center [23, 65] width 46 height 16
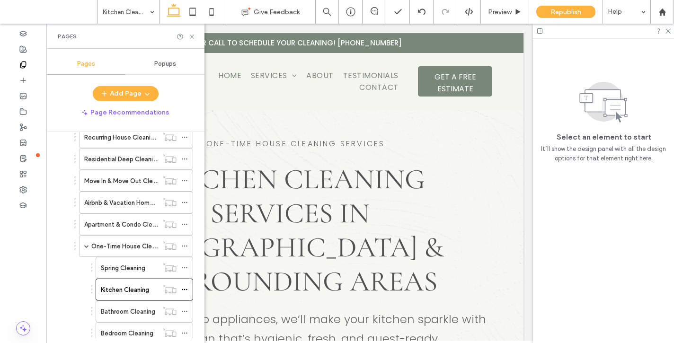
scroll to position [278, 0]
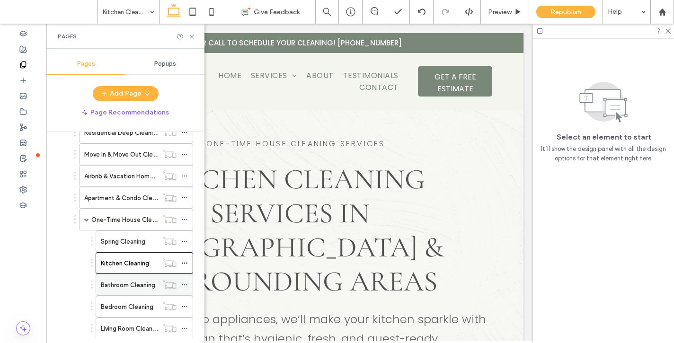
click at [116, 286] on label "Bathroom Cleaning" at bounding box center [128, 285] width 54 height 17
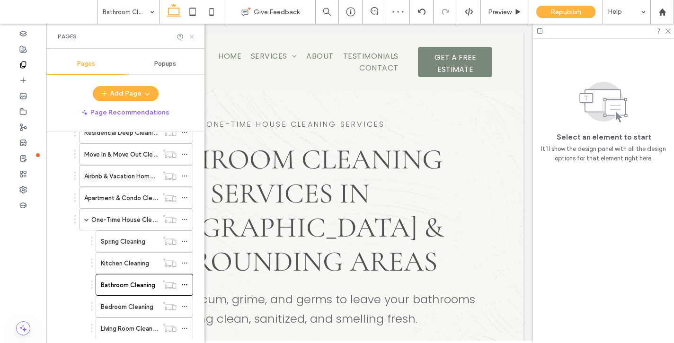
click at [193, 36] on icon at bounding box center [191, 36] width 7 height 7
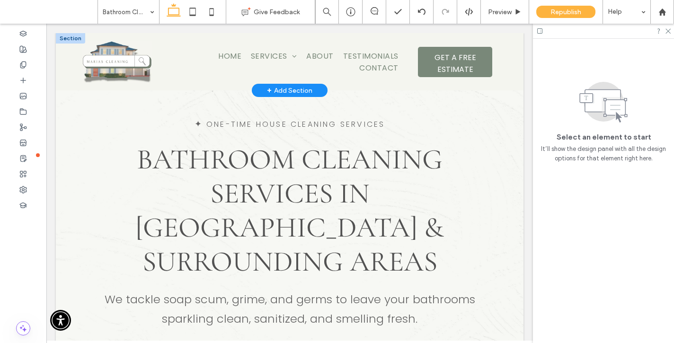
click at [288, 85] on div "+ Add Section" at bounding box center [289, 90] width 45 height 10
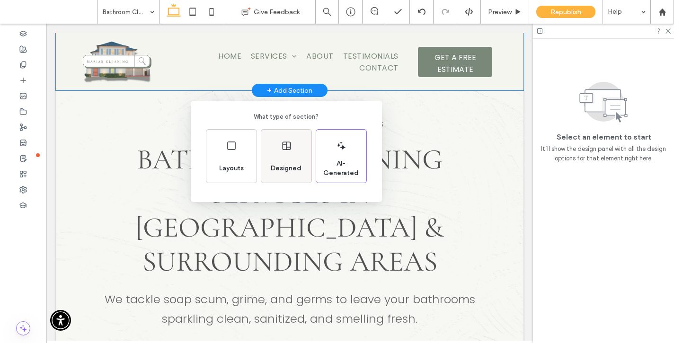
click at [283, 156] on div "Designed" at bounding box center [286, 156] width 50 height 53
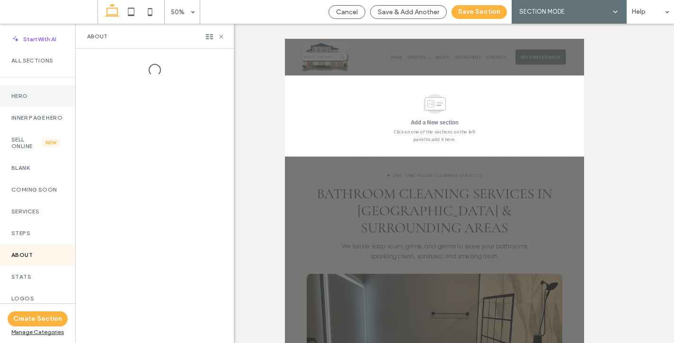
click at [27, 91] on div "Hero" at bounding box center [37, 96] width 75 height 22
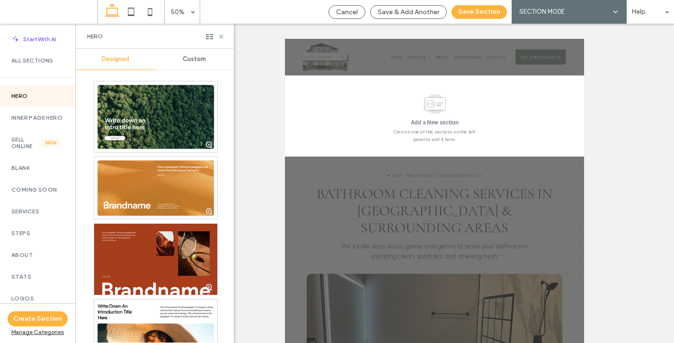
click at [194, 60] on span "Custom" at bounding box center [194, 59] width 23 height 8
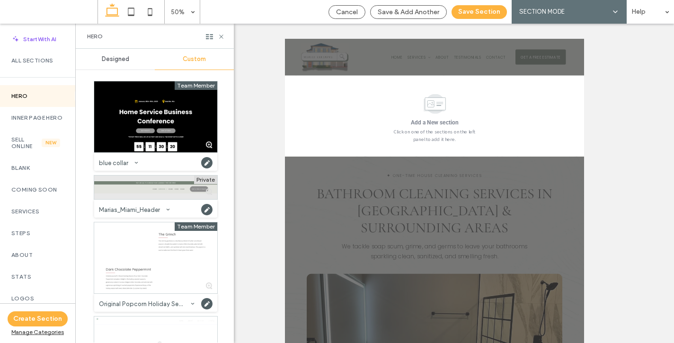
click at [131, 187] on div at bounding box center [155, 188] width 123 height 24
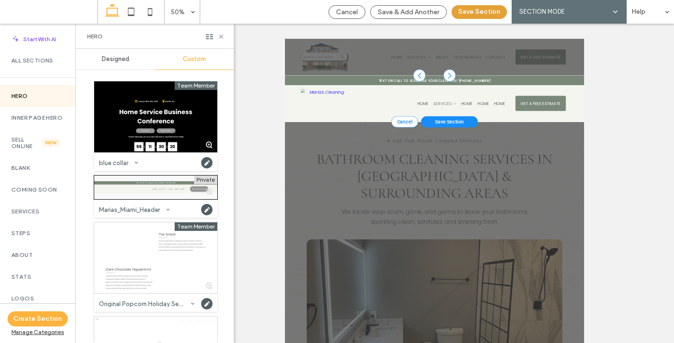
click at [489, 10] on button "Save Section" at bounding box center [479, 12] width 55 height 14
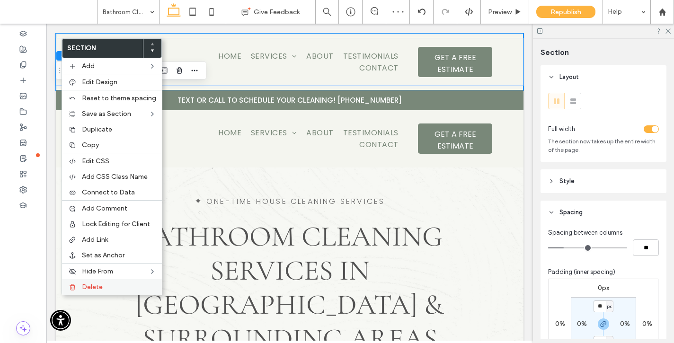
click at [92, 285] on span "Delete" at bounding box center [92, 287] width 21 height 8
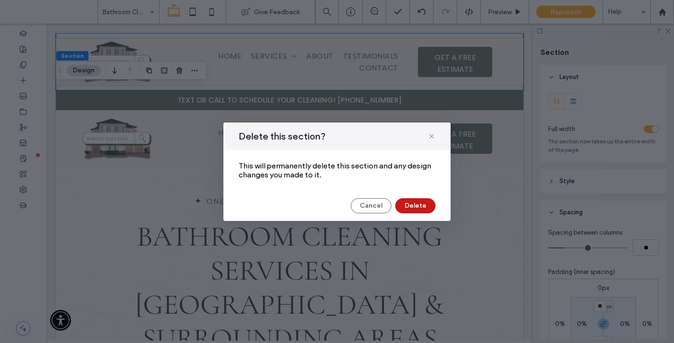
click at [412, 206] on button "Delete" at bounding box center [415, 205] width 40 height 15
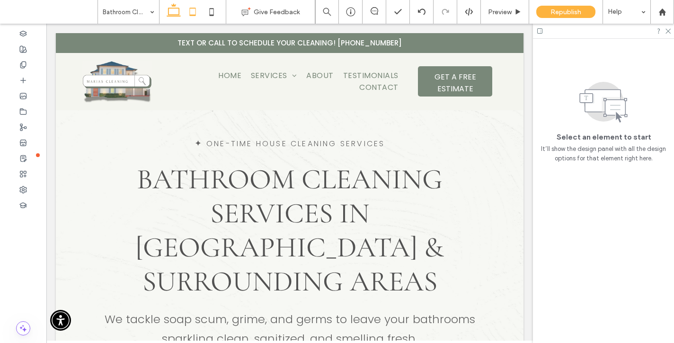
click at [196, 8] on icon at bounding box center [192, 11] width 19 height 19
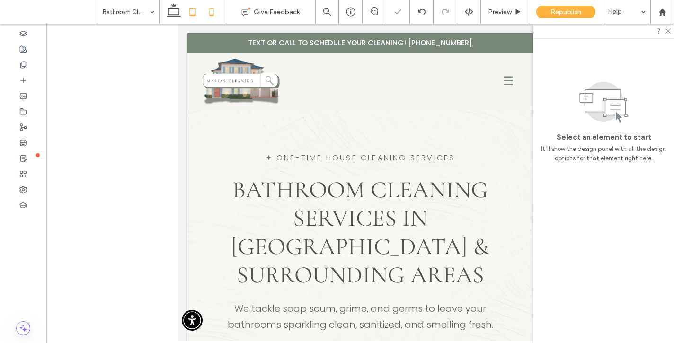
click at [212, 12] on icon at bounding box center [211, 11] width 19 height 19
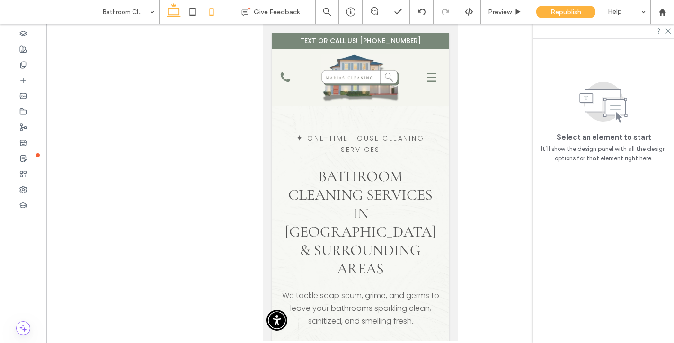
click at [172, 12] on icon at bounding box center [173, 11] width 19 height 19
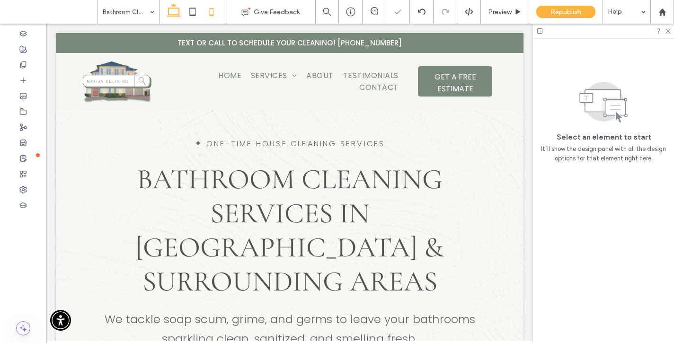
click at [209, 9] on use at bounding box center [211, 12] width 4 height 8
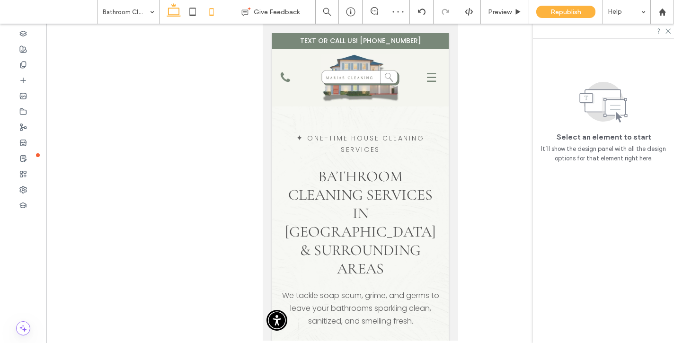
click at [170, 9] on icon at bounding box center [173, 11] width 19 height 19
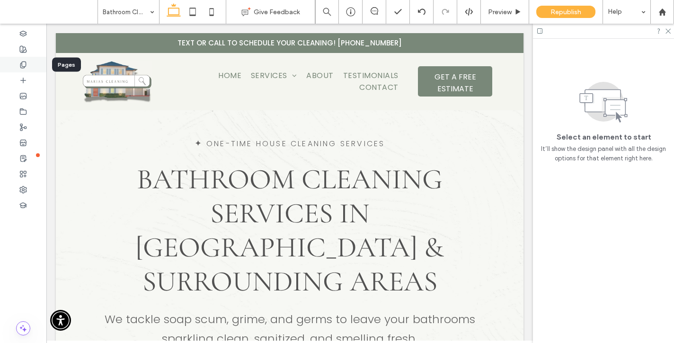
click at [23, 69] on div at bounding box center [23, 65] width 46 height 16
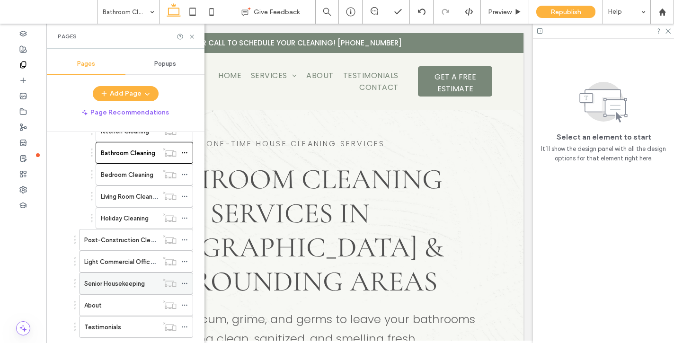
scroll to position [374, 0]
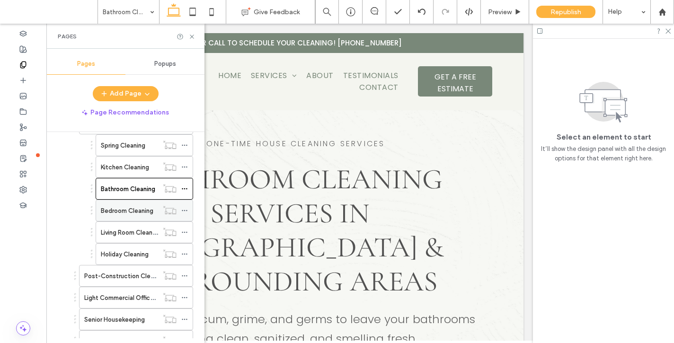
click at [120, 210] on label "Bedroom Cleaning" at bounding box center [127, 211] width 53 height 17
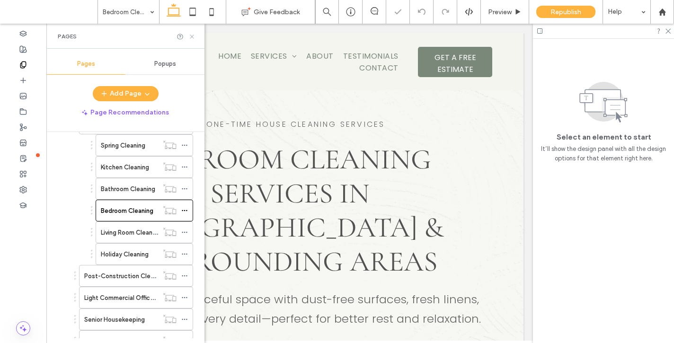
click at [193, 36] on icon at bounding box center [191, 36] width 7 height 7
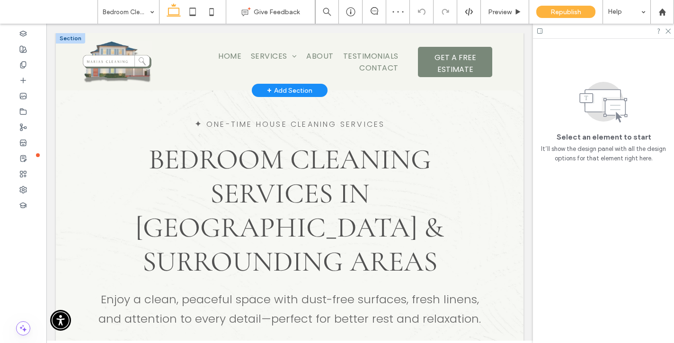
click at [274, 87] on div "+ Add Section" at bounding box center [289, 90] width 45 height 10
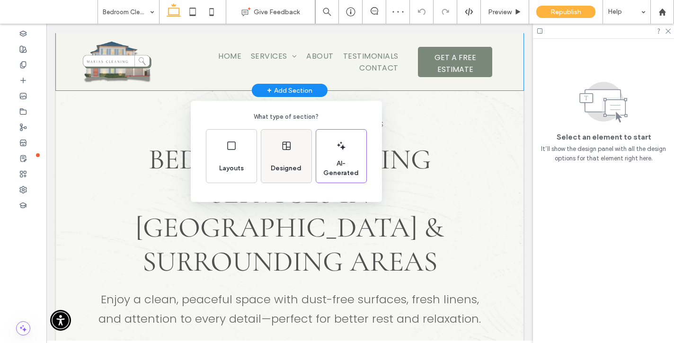
click at [295, 153] on div "Designed" at bounding box center [286, 156] width 50 height 53
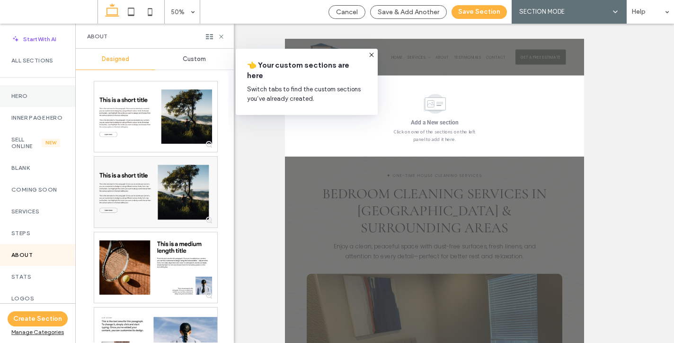
click at [27, 93] on label "Hero" at bounding box center [37, 96] width 53 height 7
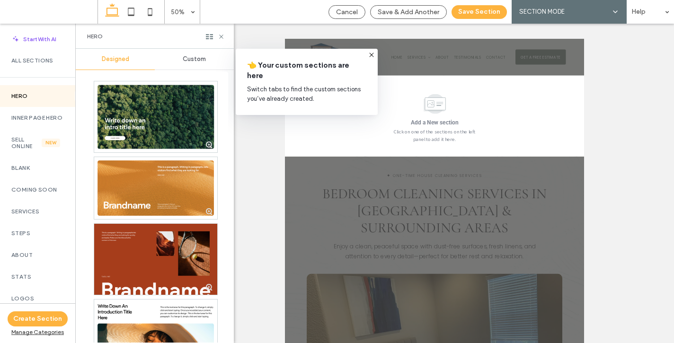
click at [193, 57] on span "Custom" at bounding box center [194, 59] width 23 height 8
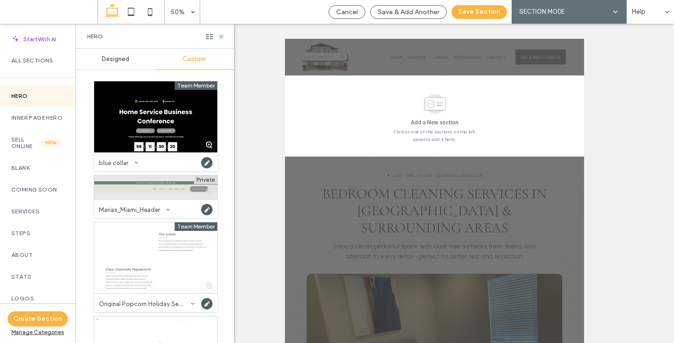
click at [140, 192] on div at bounding box center [155, 188] width 123 height 24
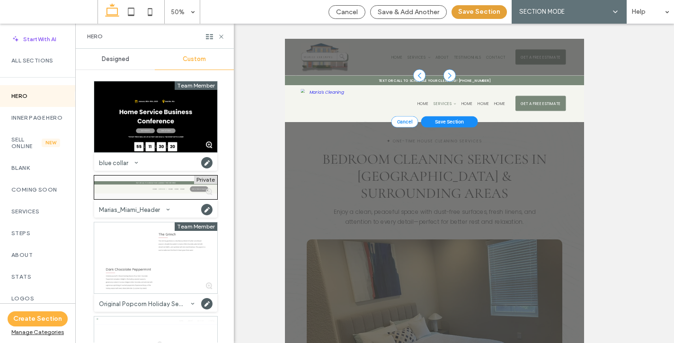
click at [475, 11] on button "Save Section" at bounding box center [479, 12] width 55 height 14
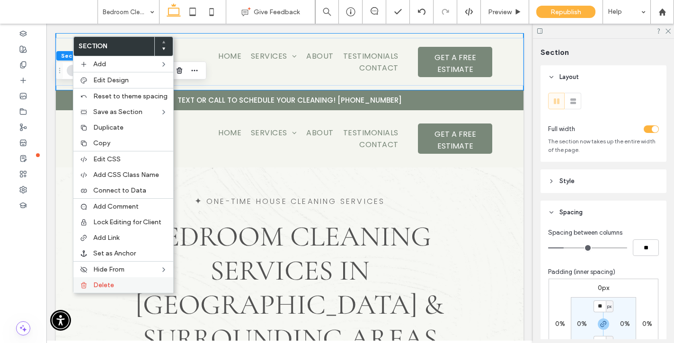
click at [124, 283] on label "Delete" at bounding box center [130, 285] width 74 height 8
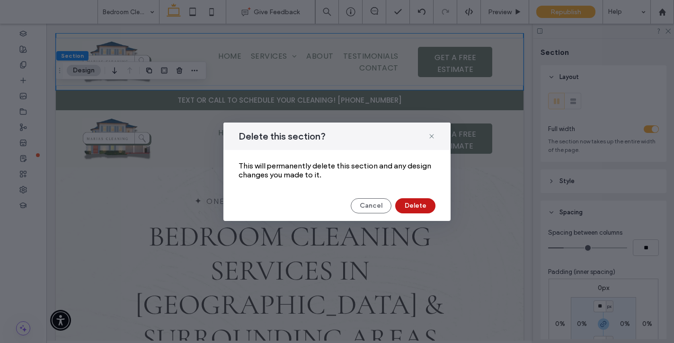
click at [410, 202] on button "Delete" at bounding box center [415, 205] width 40 height 15
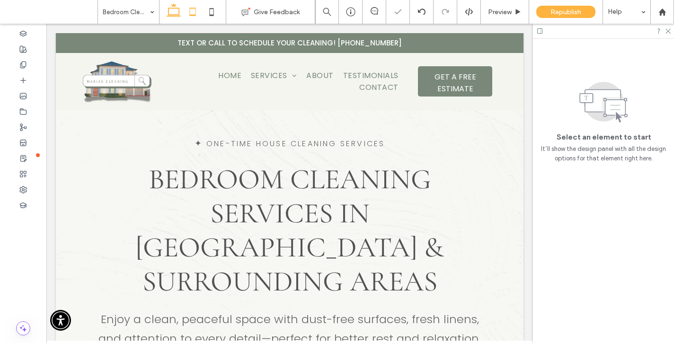
click at [190, 12] on icon at bounding box center [192, 11] width 19 height 19
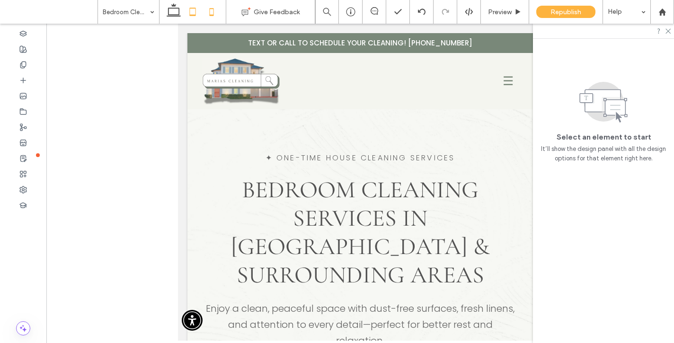
click at [210, 11] on icon at bounding box center [211, 11] width 19 height 19
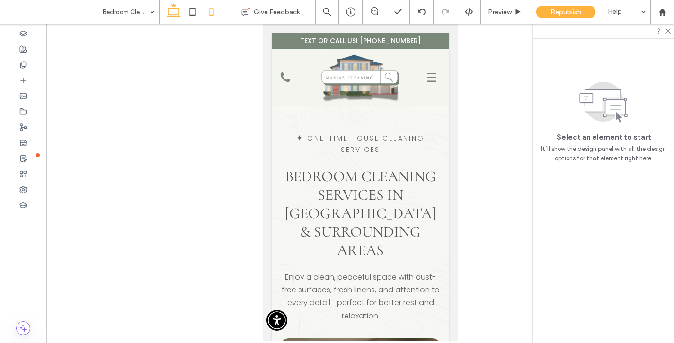
click at [181, 8] on icon at bounding box center [173, 11] width 19 height 19
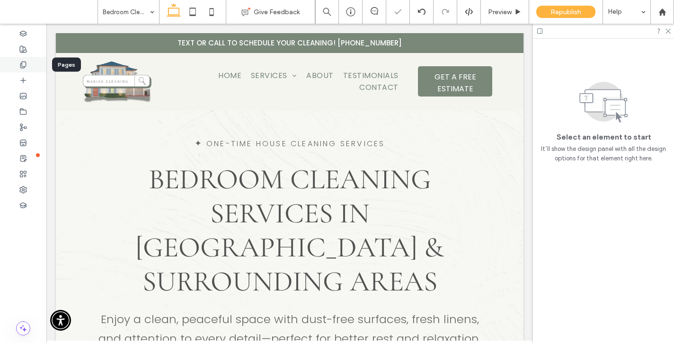
click at [18, 64] on div at bounding box center [23, 65] width 46 height 16
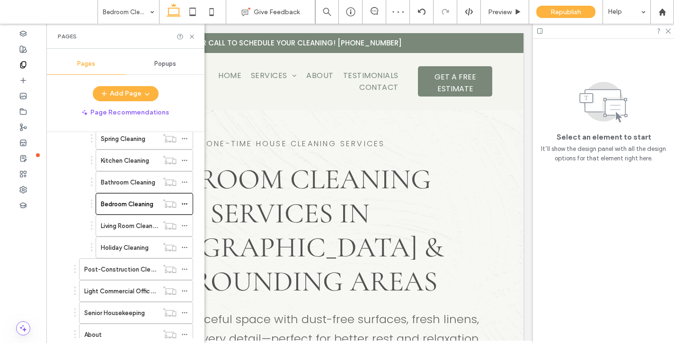
scroll to position [382, 0]
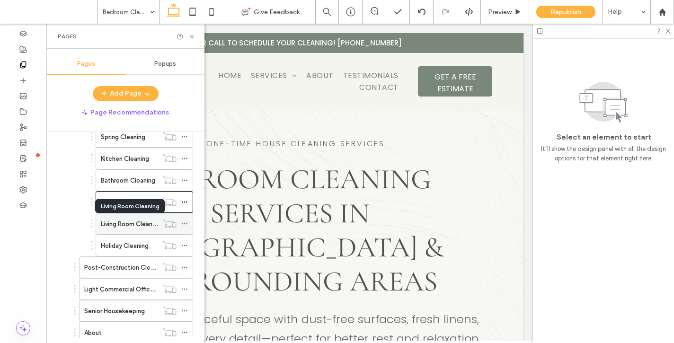
click at [132, 224] on label "Living Room Cleaning" at bounding box center [131, 224] width 60 height 17
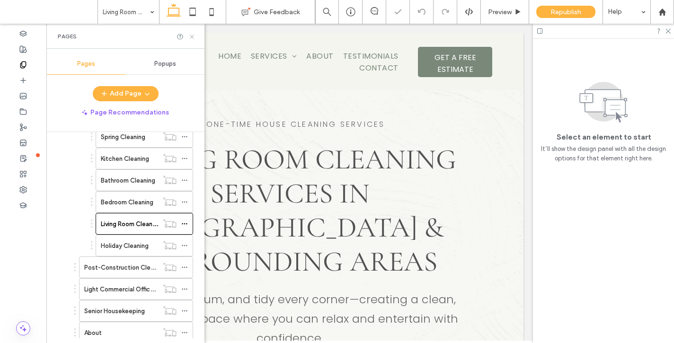
click at [192, 33] on icon at bounding box center [191, 36] width 7 height 7
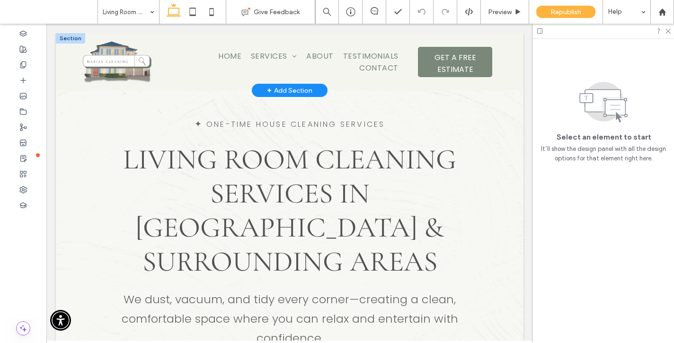
click at [267, 85] on span "+" at bounding box center [269, 90] width 5 height 10
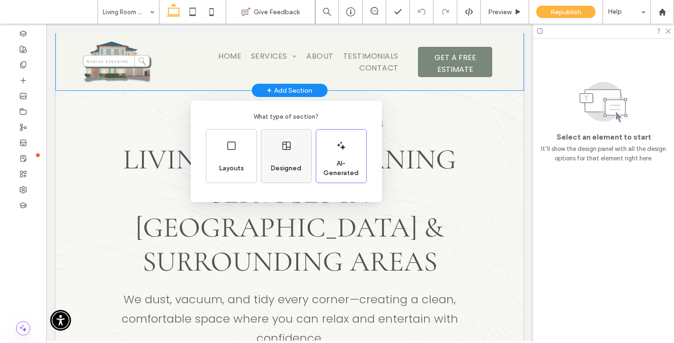
click at [293, 161] on div "Designed" at bounding box center [286, 168] width 38 height 21
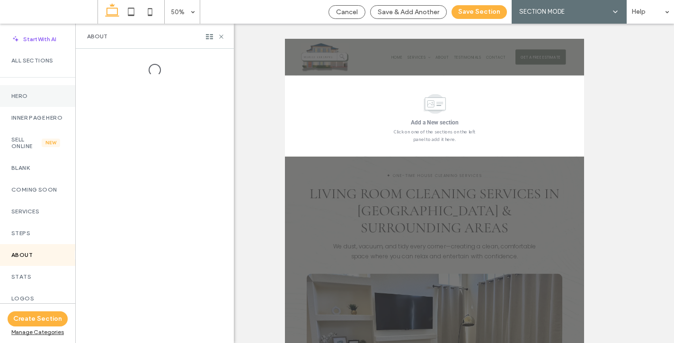
click at [41, 98] on label "Hero" at bounding box center [37, 96] width 53 height 7
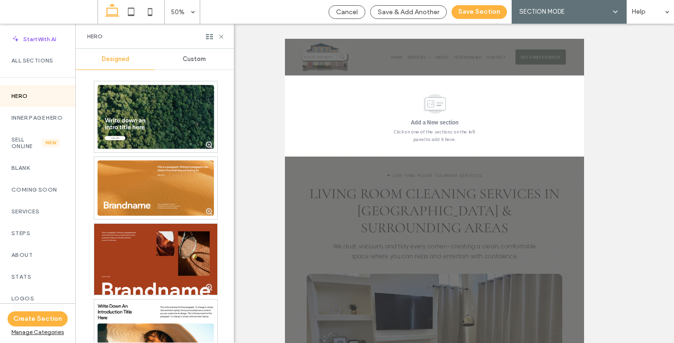
click at [187, 62] on span "Custom" at bounding box center [194, 59] width 23 height 8
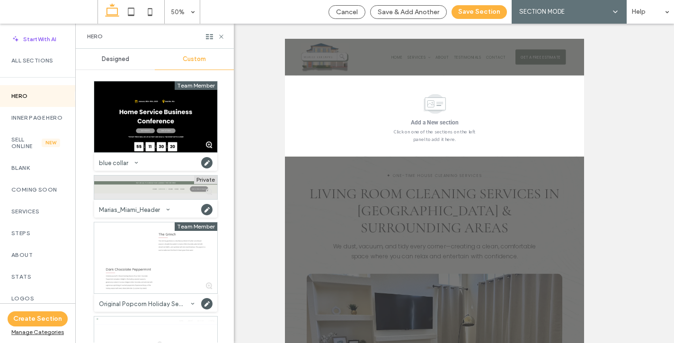
click at [124, 191] on div at bounding box center [155, 188] width 123 height 24
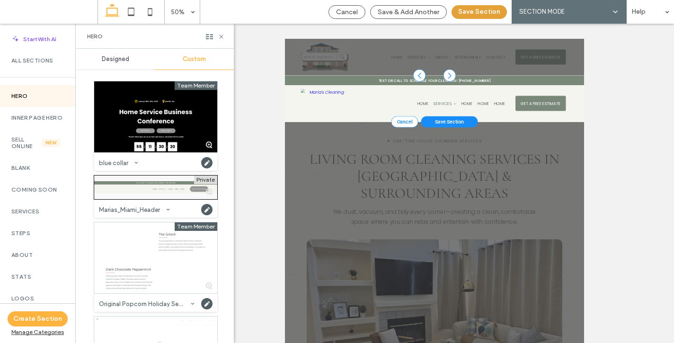
click at [488, 17] on button "Save Section" at bounding box center [479, 12] width 55 height 14
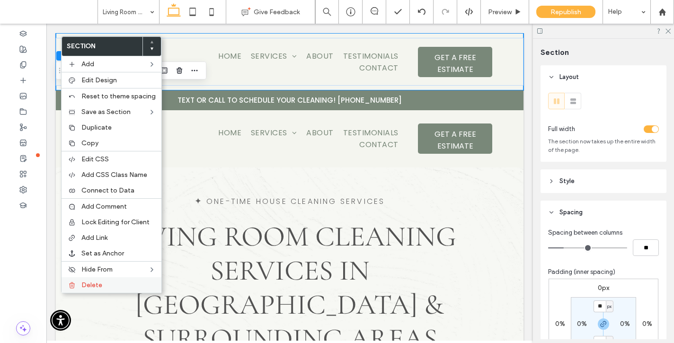
click at [121, 285] on label "Delete" at bounding box center [118, 285] width 74 height 8
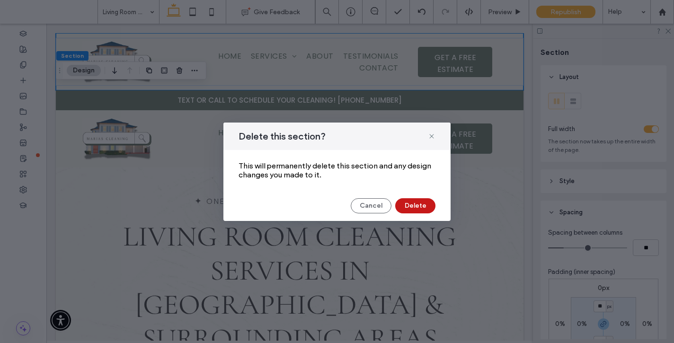
click at [422, 204] on button "Delete" at bounding box center [415, 205] width 40 height 15
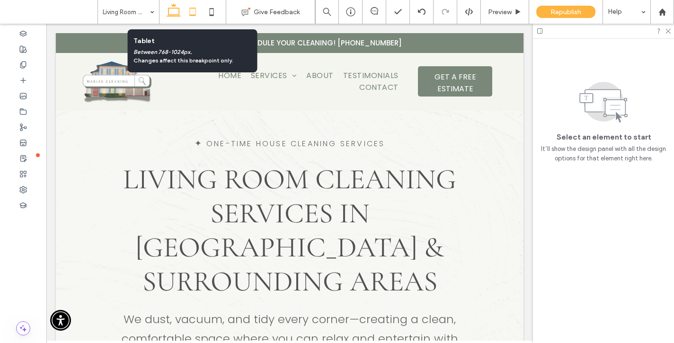
click at [196, 11] on icon at bounding box center [192, 11] width 19 height 19
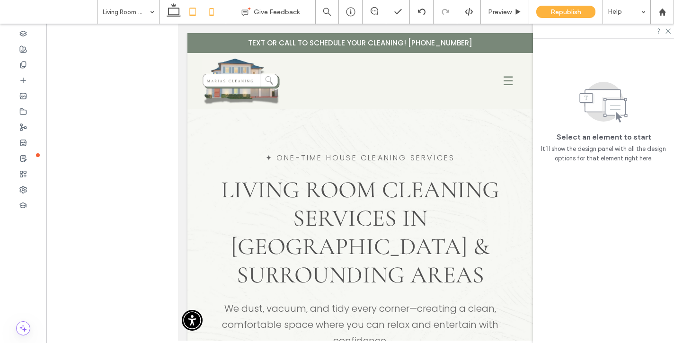
click at [212, 13] on icon at bounding box center [211, 11] width 19 height 19
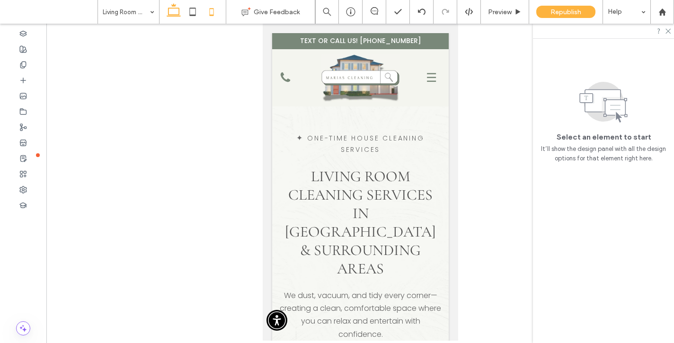
click at [171, 13] on icon at bounding box center [173, 11] width 19 height 19
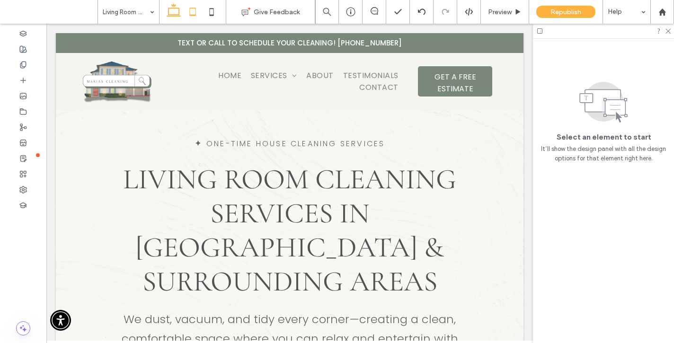
click at [186, 15] on icon at bounding box center [192, 11] width 19 height 19
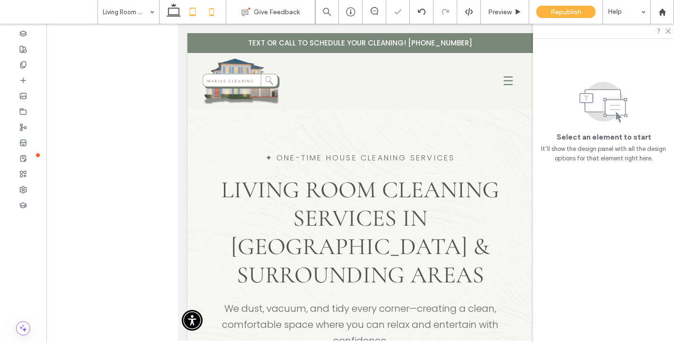
click at [212, 9] on icon at bounding box center [211, 11] width 19 height 19
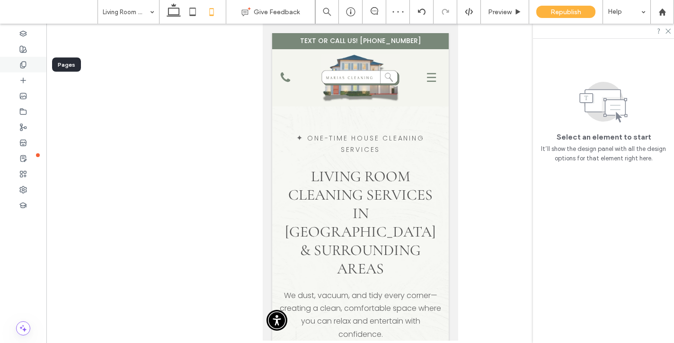
click at [25, 67] on icon at bounding box center [23, 65] width 8 height 8
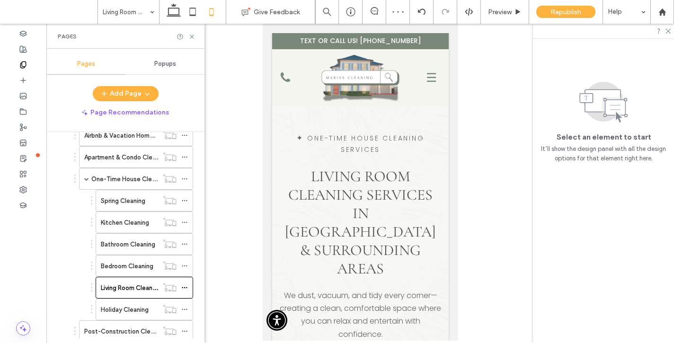
scroll to position [373, 0]
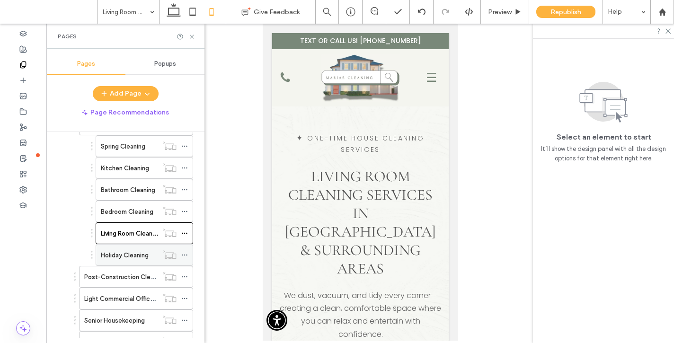
click at [120, 256] on label "Holiday Cleaning" at bounding box center [125, 255] width 48 height 17
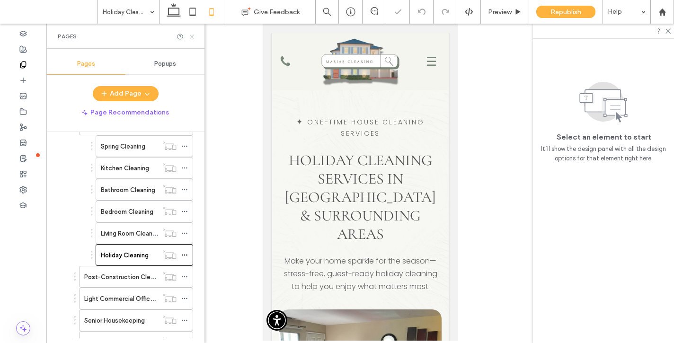
click at [192, 38] on icon at bounding box center [191, 36] width 7 height 7
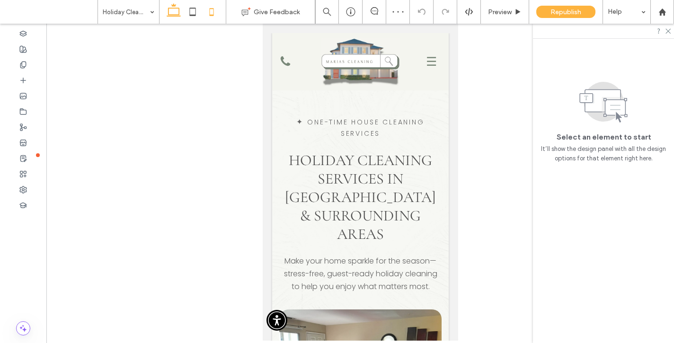
click at [177, 12] on icon at bounding box center [173, 11] width 19 height 19
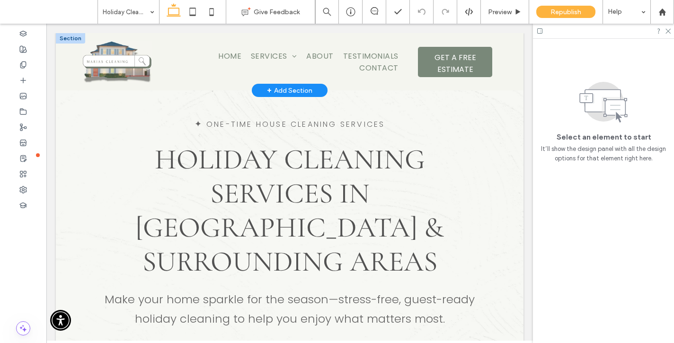
click at [275, 85] on div "+ Add Section" at bounding box center [289, 90] width 45 height 10
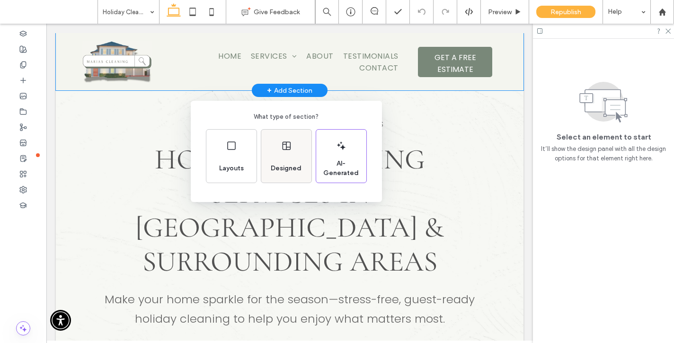
click at [289, 156] on div "Designed" at bounding box center [286, 156] width 50 height 53
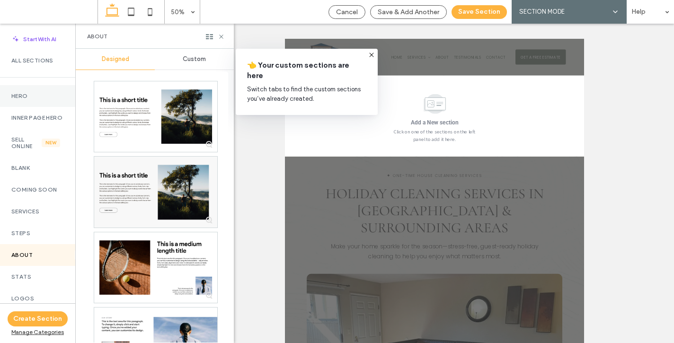
click at [27, 94] on label "Hero" at bounding box center [37, 96] width 53 height 7
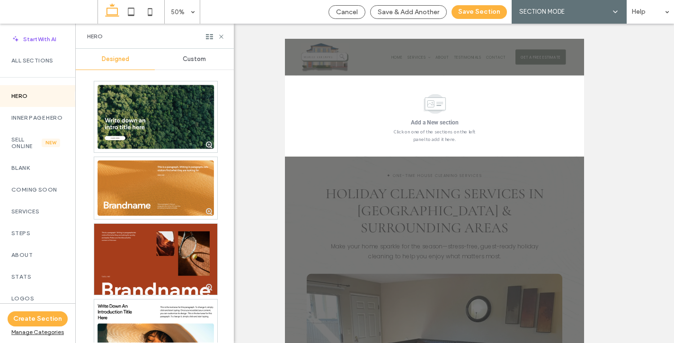
click at [186, 57] on span "Custom" at bounding box center [194, 59] width 23 height 8
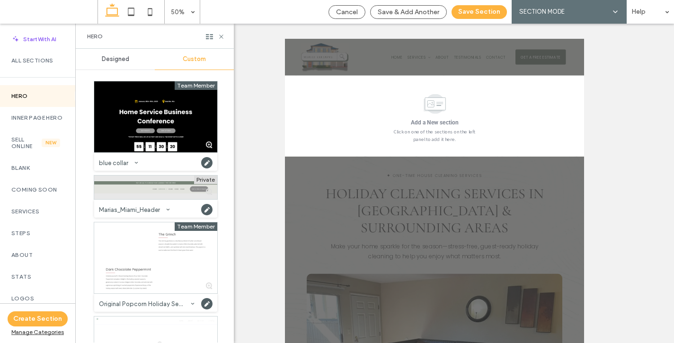
click at [131, 194] on div at bounding box center [155, 188] width 123 height 24
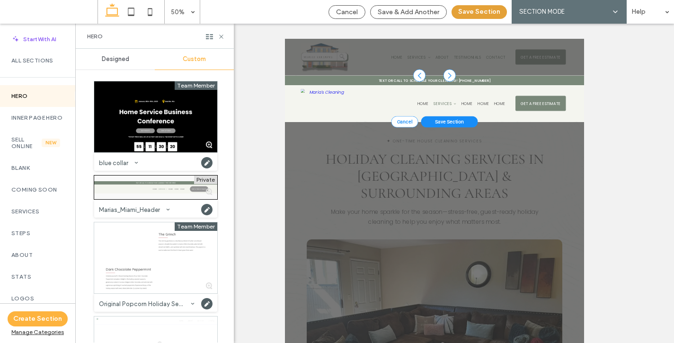
click at [479, 13] on button "Save Section" at bounding box center [479, 12] width 55 height 14
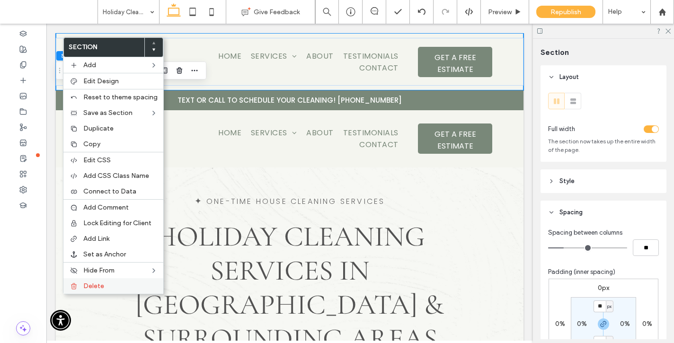
click at [112, 289] on label "Delete" at bounding box center [120, 286] width 74 height 8
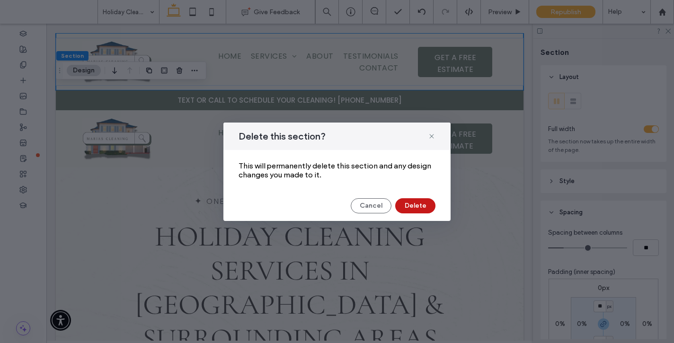
click at [414, 209] on button "Delete" at bounding box center [415, 205] width 40 height 15
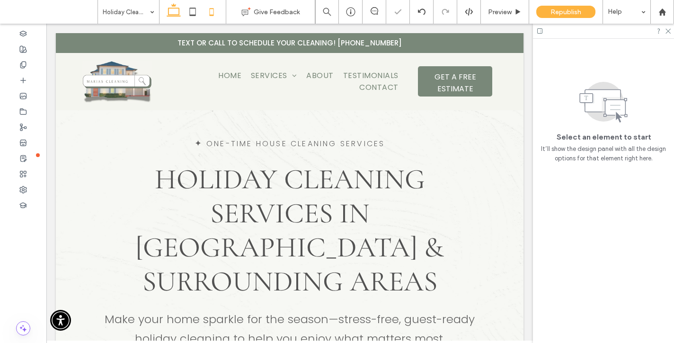
click at [205, 12] on icon at bounding box center [211, 11] width 19 height 19
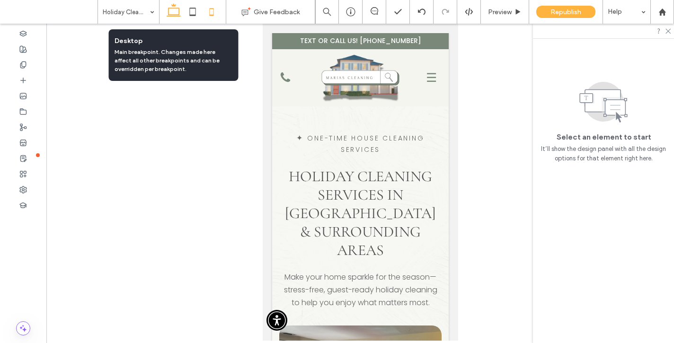
click at [174, 17] on icon at bounding box center [173, 11] width 19 height 19
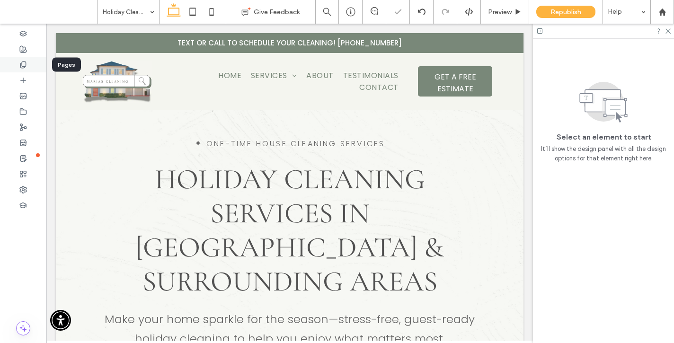
click at [20, 65] on icon at bounding box center [23, 65] width 8 height 8
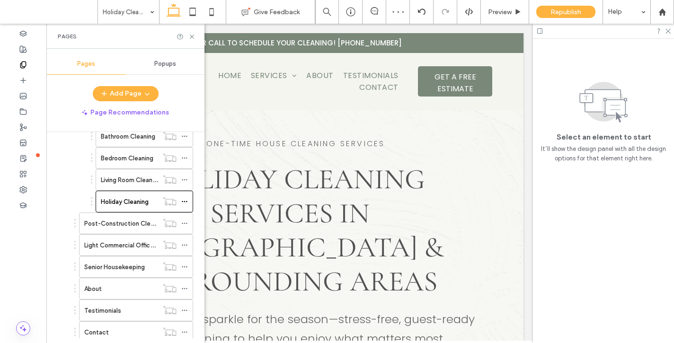
scroll to position [426, 0]
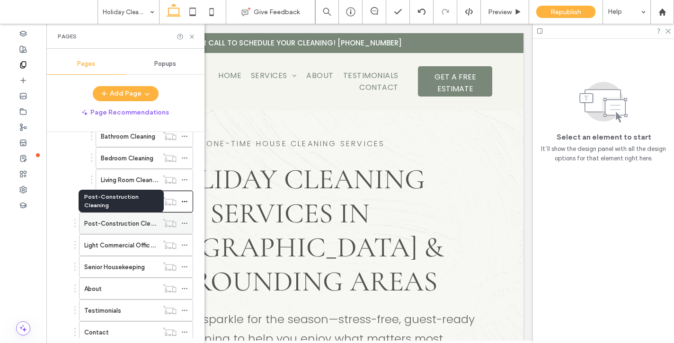
click at [119, 222] on label "Post-Construction Cleaning" at bounding box center [124, 223] width 81 height 17
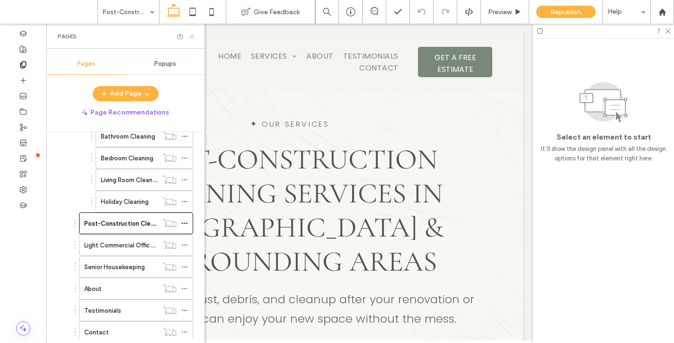
click at [192, 35] on icon at bounding box center [191, 36] width 7 height 7
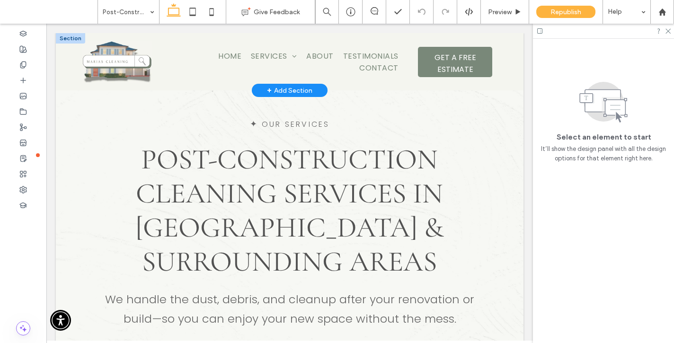
click at [279, 85] on div "+ Add Section" at bounding box center [289, 90] width 45 height 10
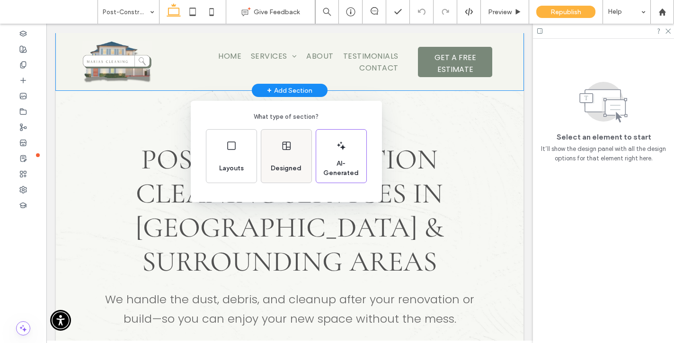
click at [287, 148] on icon at bounding box center [286, 145] width 11 height 11
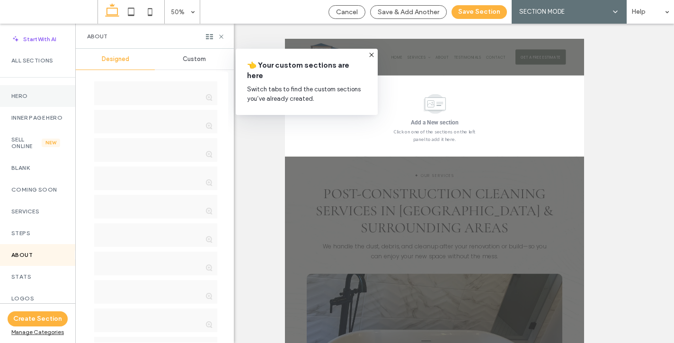
click at [36, 93] on label "Hero" at bounding box center [37, 96] width 53 height 7
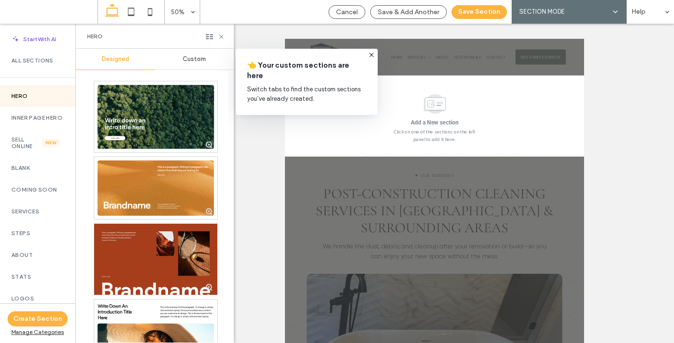
click at [190, 60] on span "Custom" at bounding box center [194, 59] width 23 height 8
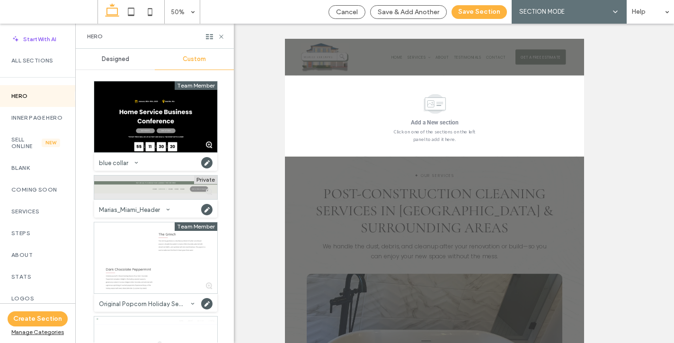
click at [142, 197] on div at bounding box center [155, 188] width 123 height 24
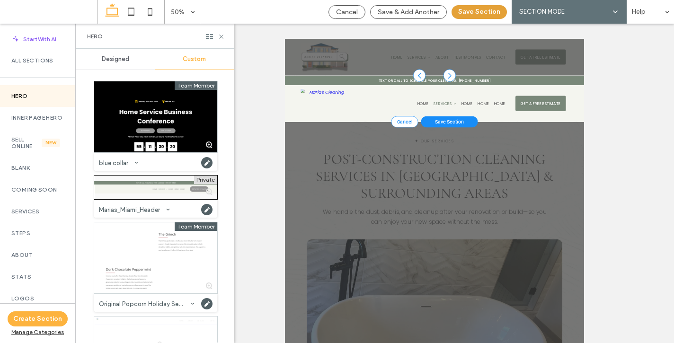
click at [479, 12] on button "Save Section" at bounding box center [479, 12] width 55 height 14
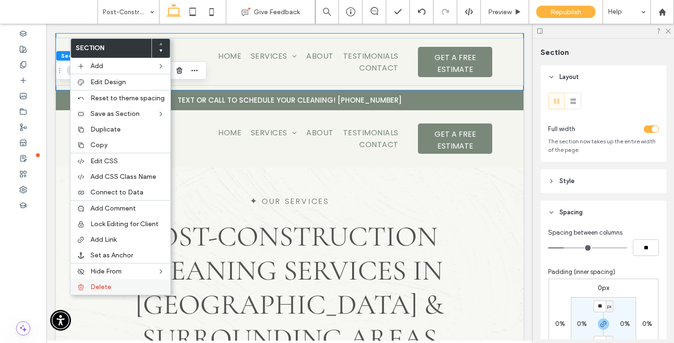
click at [122, 290] on label "Delete" at bounding box center [127, 287] width 74 height 8
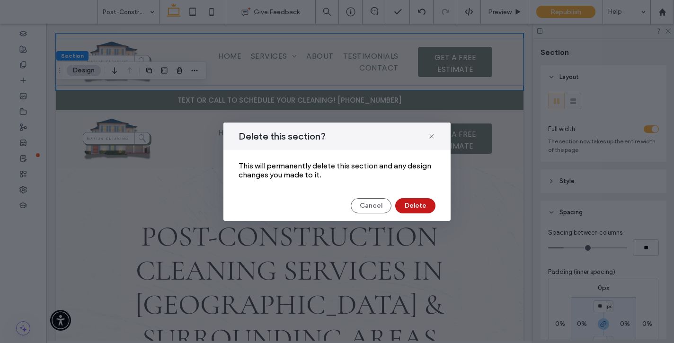
click at [404, 202] on button "Delete" at bounding box center [415, 205] width 40 height 15
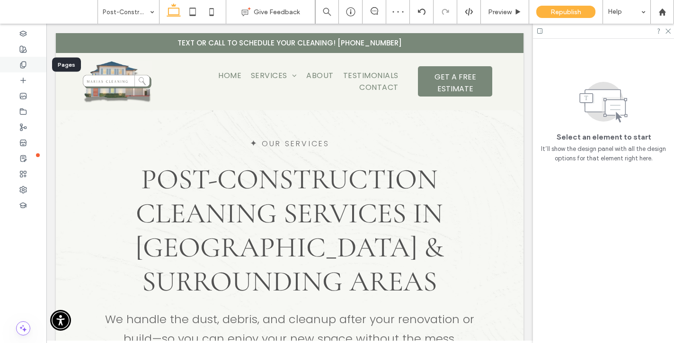
click at [22, 65] on icon at bounding box center [23, 65] width 8 height 8
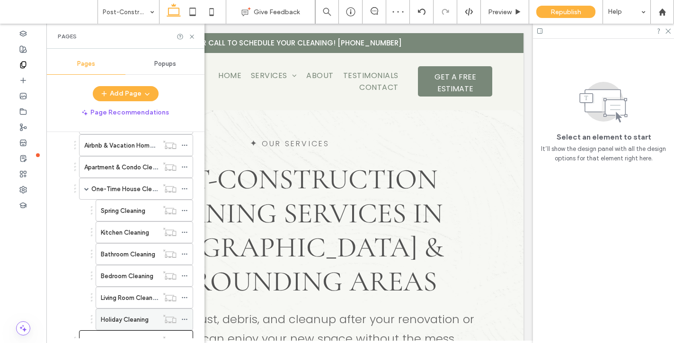
scroll to position [498, 0]
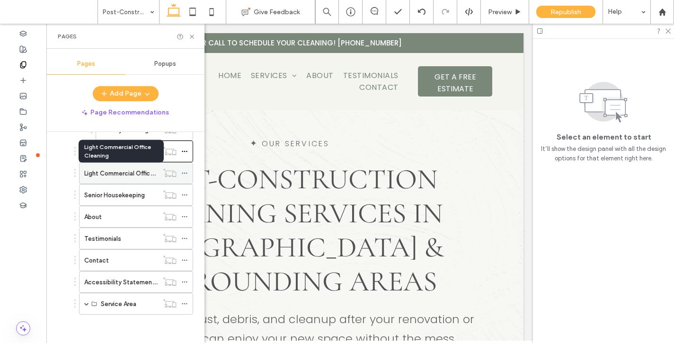
click at [122, 171] on label "Light Commercial Office Cleaning" at bounding box center [132, 173] width 96 height 17
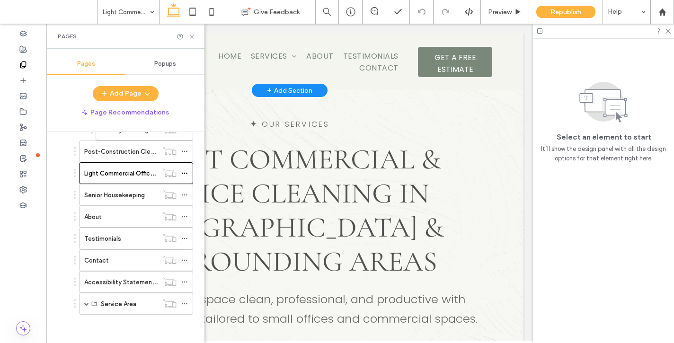
click at [286, 85] on div "+ Add Section" at bounding box center [289, 90] width 45 height 10
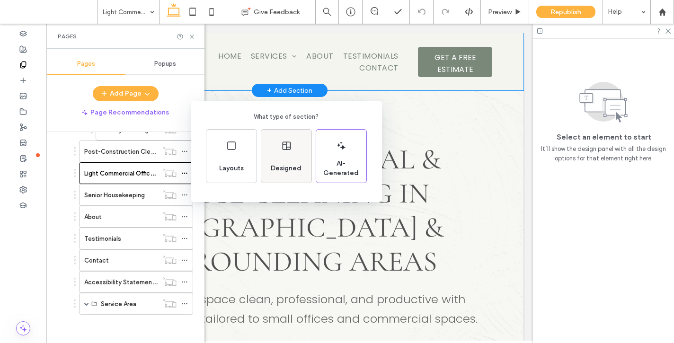
click at [286, 149] on icon at bounding box center [286, 145] width 11 height 11
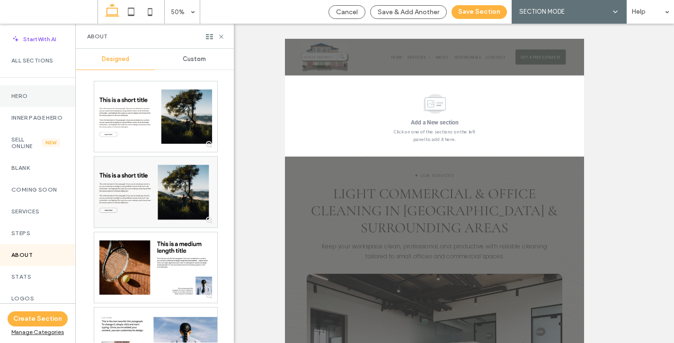
click at [23, 89] on div "Hero" at bounding box center [37, 96] width 75 height 22
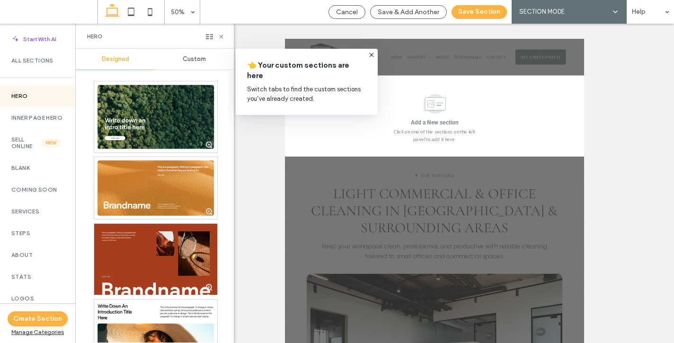
click at [191, 58] on span "Custom" at bounding box center [194, 59] width 23 height 8
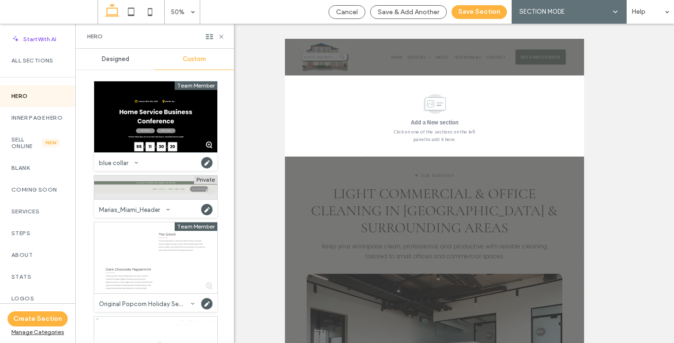
click at [139, 196] on div at bounding box center [155, 188] width 123 height 24
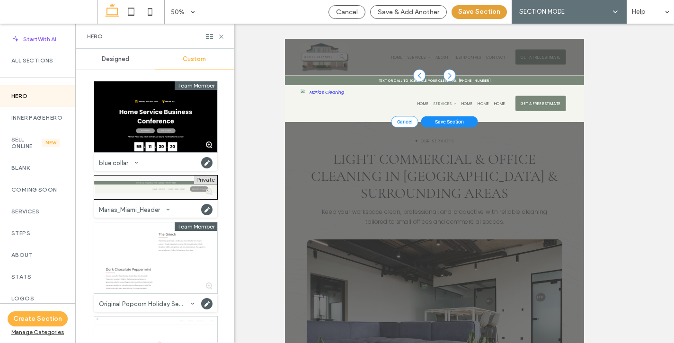
click at [484, 14] on button "Save Section" at bounding box center [479, 12] width 55 height 14
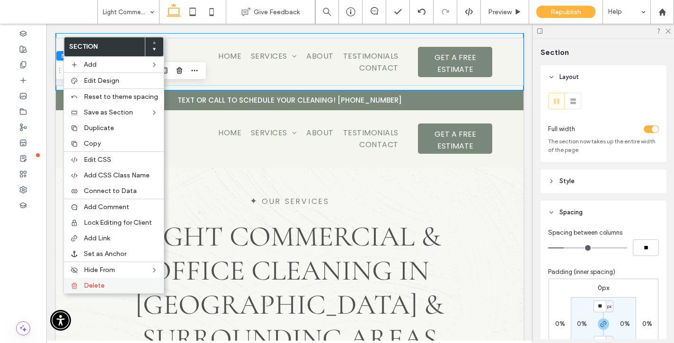
click at [134, 287] on label "Delete" at bounding box center [121, 286] width 74 height 8
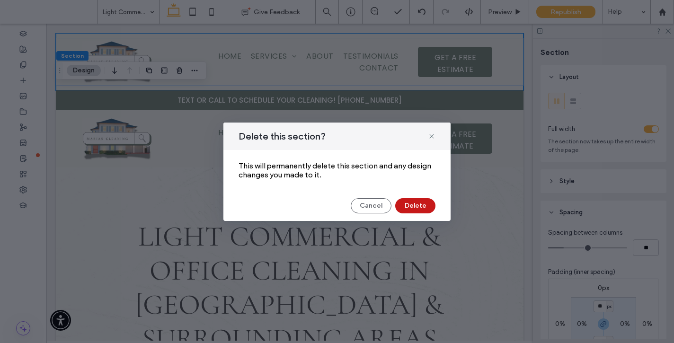
click at [422, 206] on button "Delete" at bounding box center [415, 205] width 40 height 15
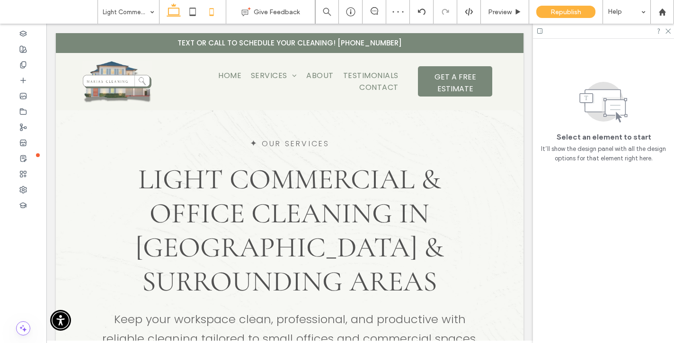
click at [212, 9] on use at bounding box center [211, 12] width 4 height 8
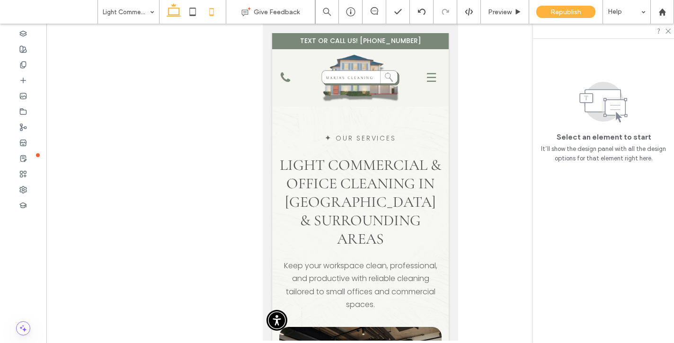
click at [174, 14] on use at bounding box center [174, 9] width 14 height 13
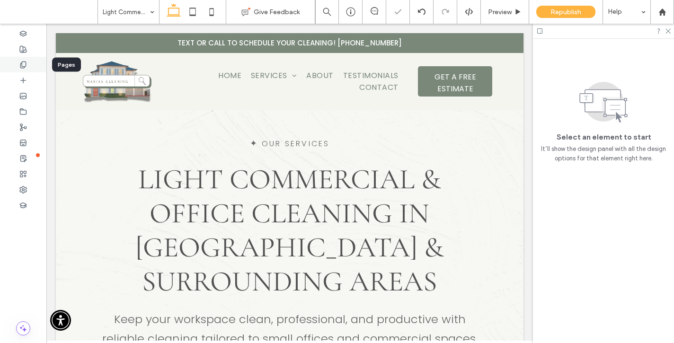
click at [24, 64] on icon at bounding box center [23, 65] width 8 height 8
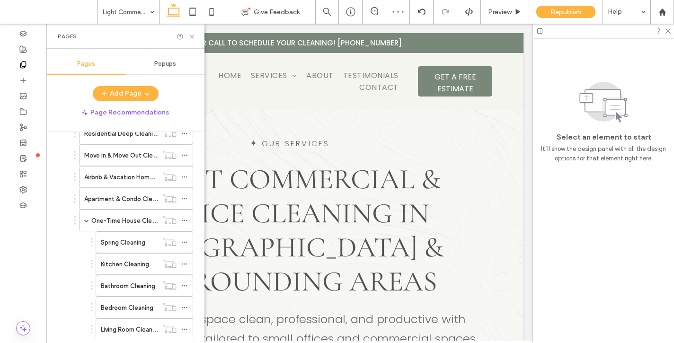
scroll to position [458, 0]
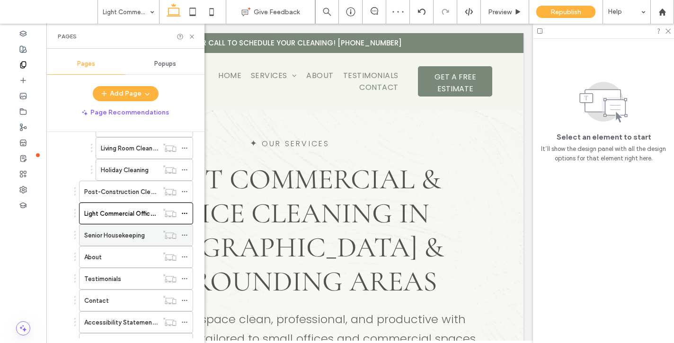
click at [124, 238] on label "Senior Housekeeping" at bounding box center [114, 235] width 61 height 17
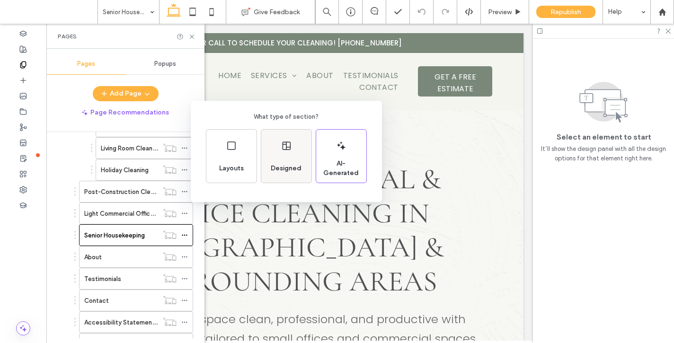
click at [282, 168] on span "Designed" at bounding box center [286, 168] width 38 height 9
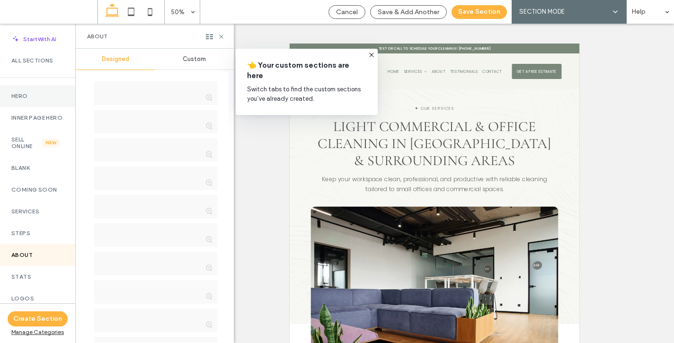
click at [34, 97] on label "Hero" at bounding box center [37, 96] width 53 height 7
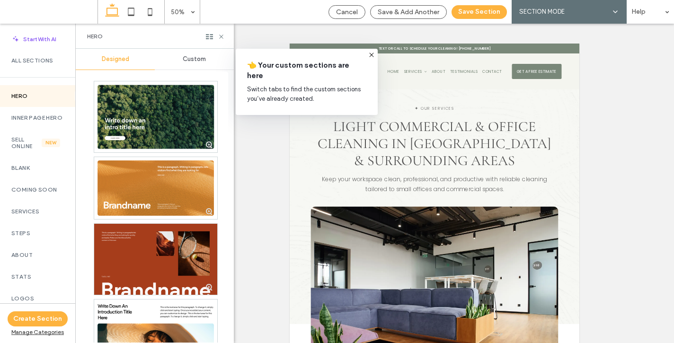
click at [191, 59] on span "Custom" at bounding box center [194, 59] width 23 height 8
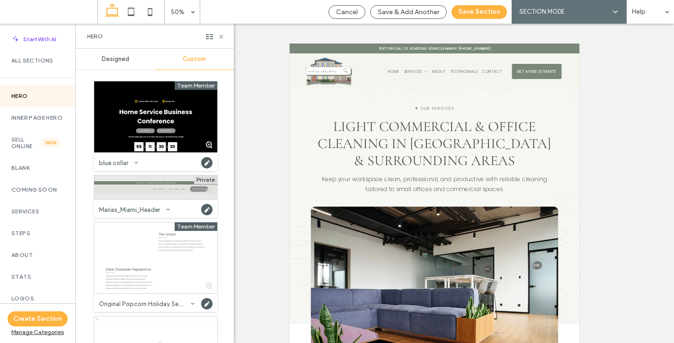
click at [136, 199] on div at bounding box center [155, 188] width 123 height 24
click at [478, 9] on button "Save Section" at bounding box center [479, 12] width 55 height 14
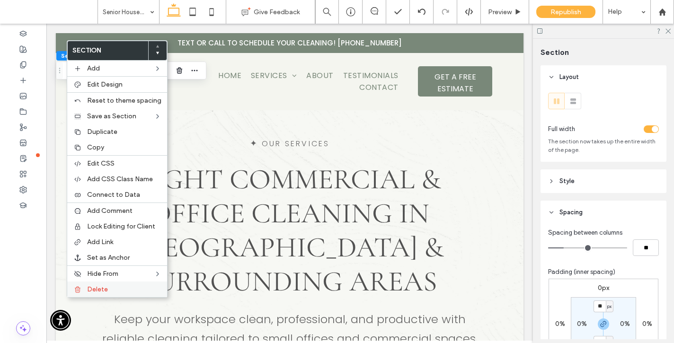
click at [115, 289] on label "Delete" at bounding box center [124, 290] width 74 height 8
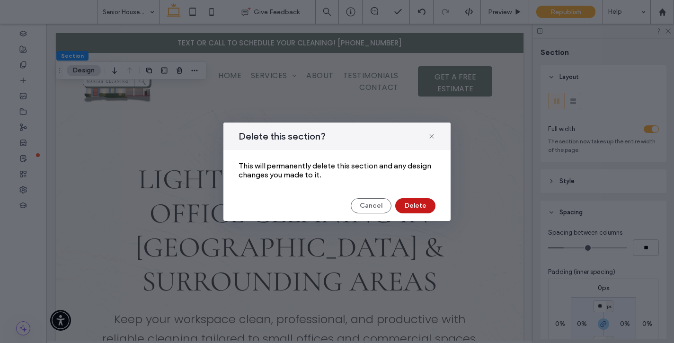
click at [413, 210] on button "Delete" at bounding box center [415, 205] width 40 height 15
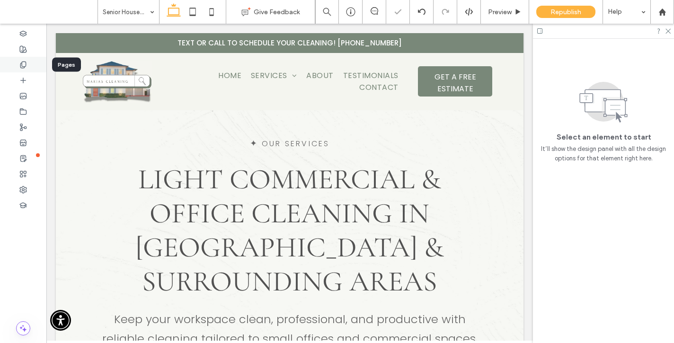
click at [24, 65] on icon at bounding box center [23, 65] width 8 height 8
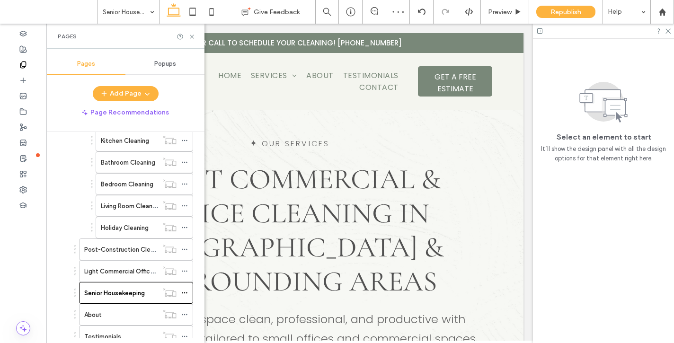
scroll to position [498, 0]
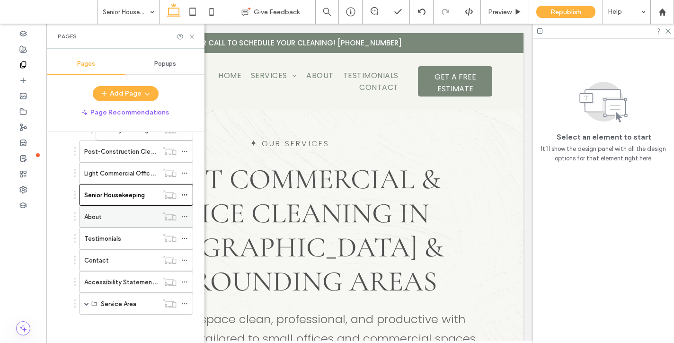
click at [109, 214] on div "About" at bounding box center [121, 217] width 74 height 10
click at [190, 35] on icon at bounding box center [191, 36] width 7 height 7
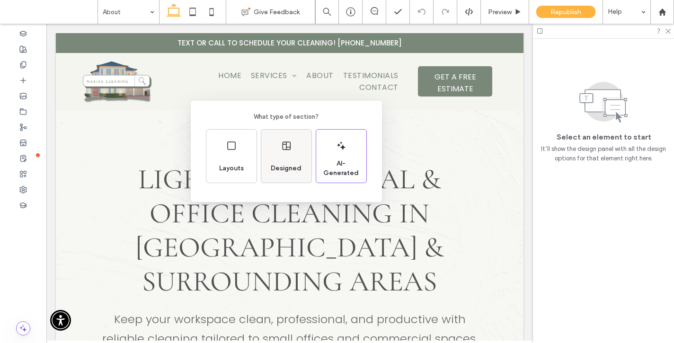
click at [287, 154] on div "Designed" at bounding box center [286, 156] width 50 height 53
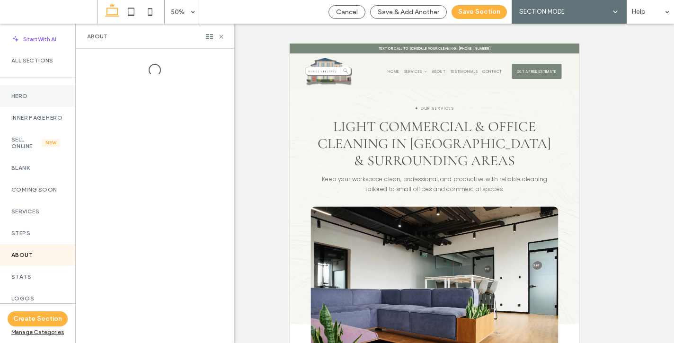
click at [19, 93] on label "Hero" at bounding box center [37, 96] width 53 height 7
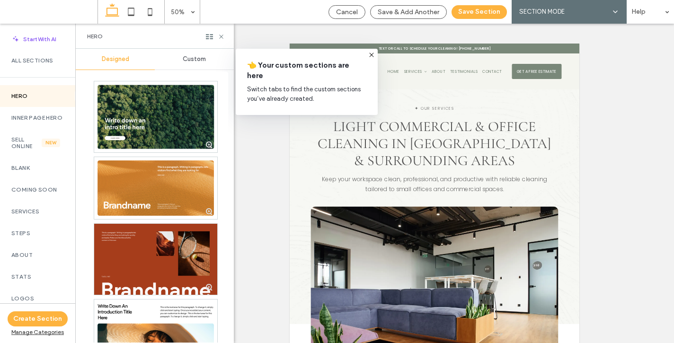
click at [192, 62] on span "Custom" at bounding box center [194, 59] width 23 height 8
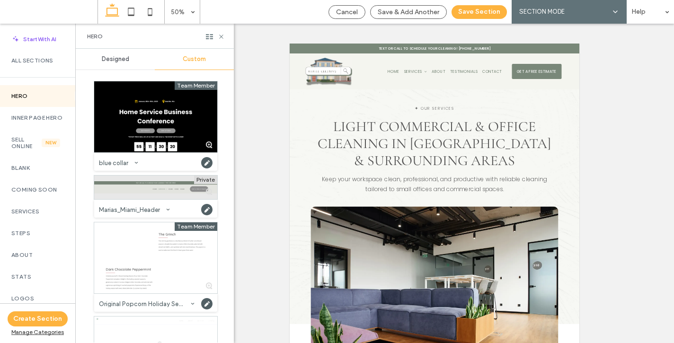
click at [149, 188] on div at bounding box center [155, 188] width 123 height 24
click at [485, 11] on button "Save Section" at bounding box center [479, 12] width 55 height 14
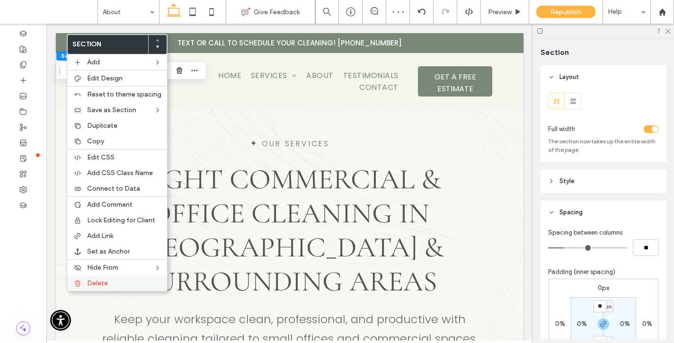
click at [134, 282] on label "Delete" at bounding box center [124, 283] width 74 height 8
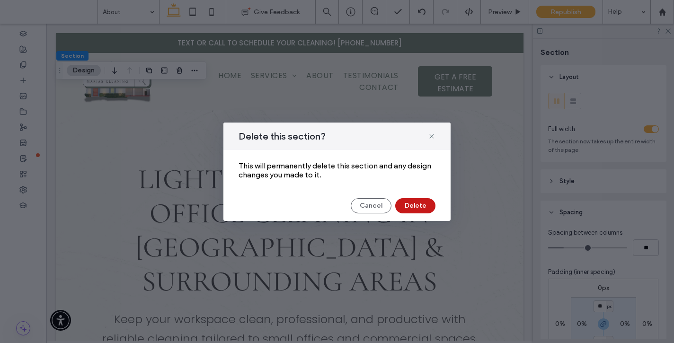
click at [431, 207] on button "Delete" at bounding box center [415, 205] width 40 height 15
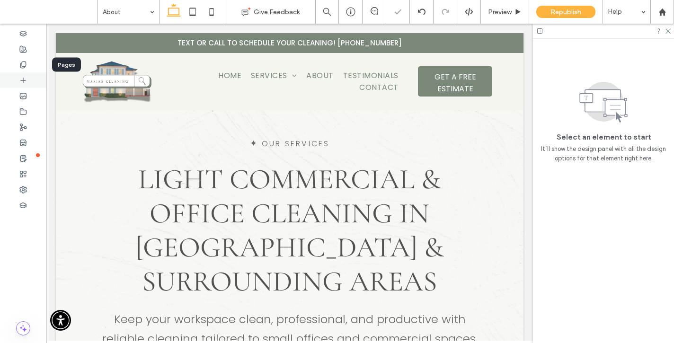
click at [21, 72] on div at bounding box center [23, 184] width 46 height 320
click at [16, 62] on div at bounding box center [23, 65] width 46 height 16
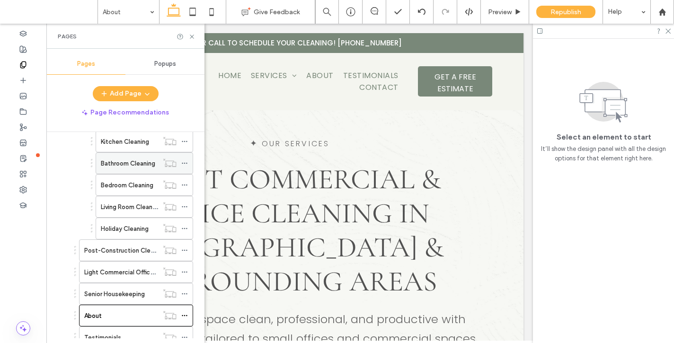
scroll to position [445, 0]
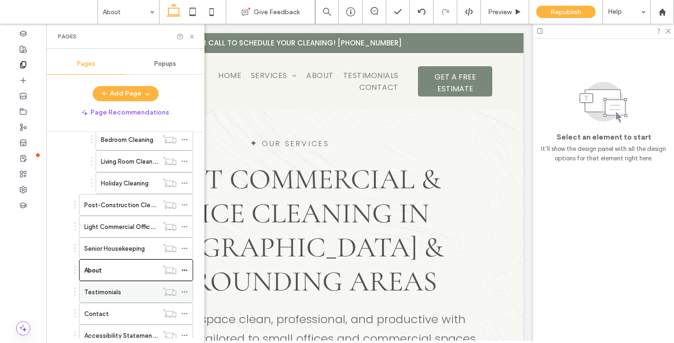
click at [112, 295] on label "Testimonials" at bounding box center [102, 292] width 37 height 17
click at [192, 38] on icon at bounding box center [191, 36] width 7 height 7
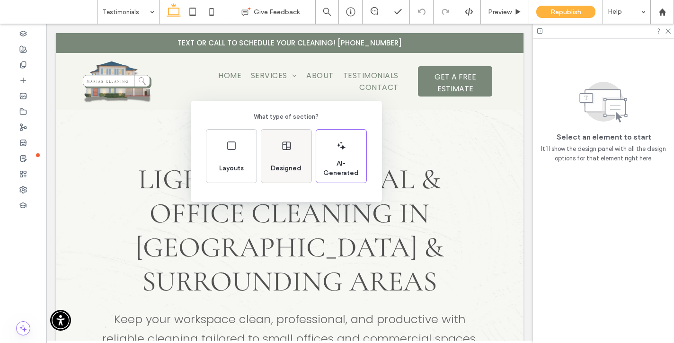
click at [288, 165] on span "Designed" at bounding box center [286, 168] width 38 height 9
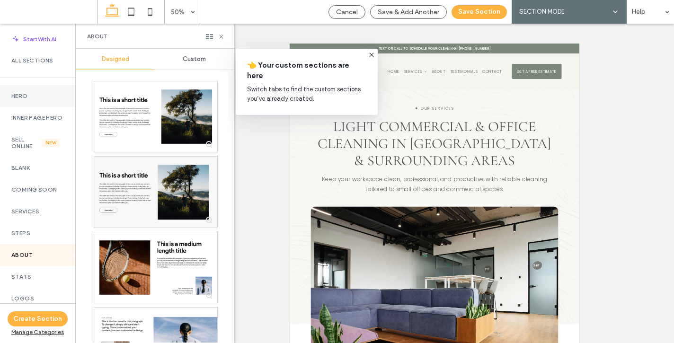
click at [30, 100] on div "Hero" at bounding box center [37, 96] width 75 height 22
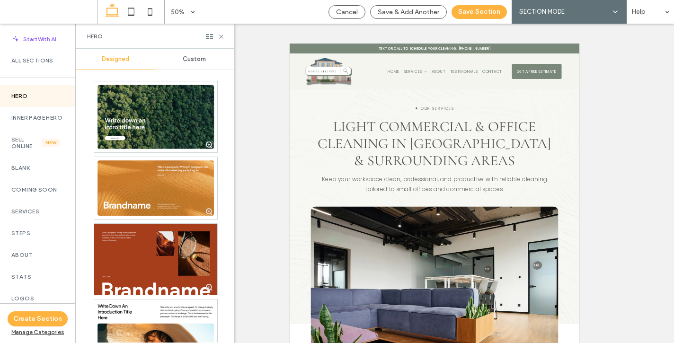
click at [192, 61] on span "Custom" at bounding box center [194, 59] width 23 height 8
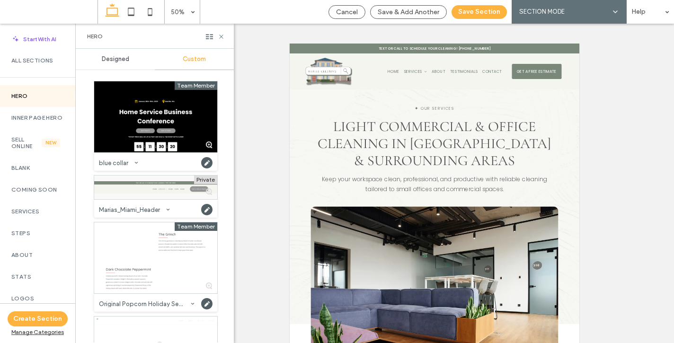
click at [125, 200] on div "Marias_Miami_Header" at bounding box center [155, 208] width 123 height 18
click at [126, 188] on div at bounding box center [155, 188] width 123 height 24
click at [480, 9] on button "Save Section" at bounding box center [479, 12] width 55 height 14
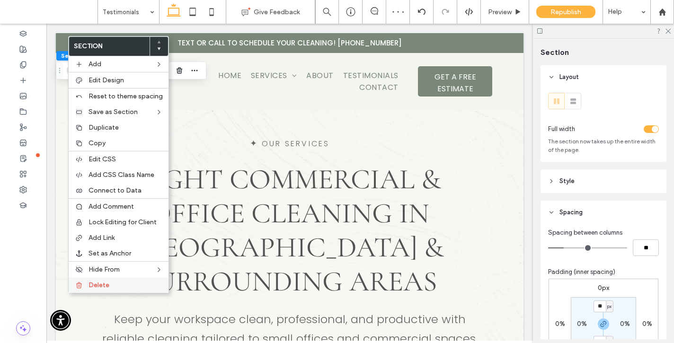
click at [127, 287] on label "Delete" at bounding box center [126, 285] width 74 height 8
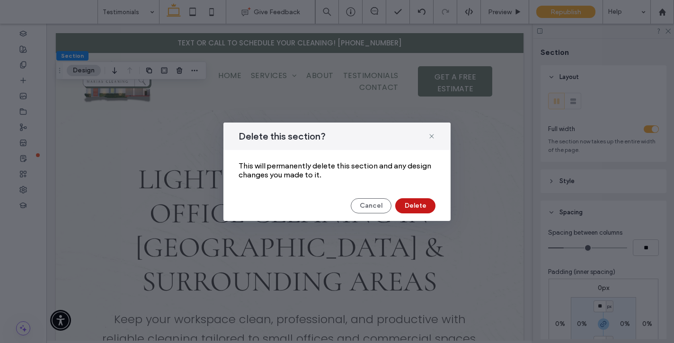
click at [410, 210] on button "Delete" at bounding box center [415, 205] width 40 height 15
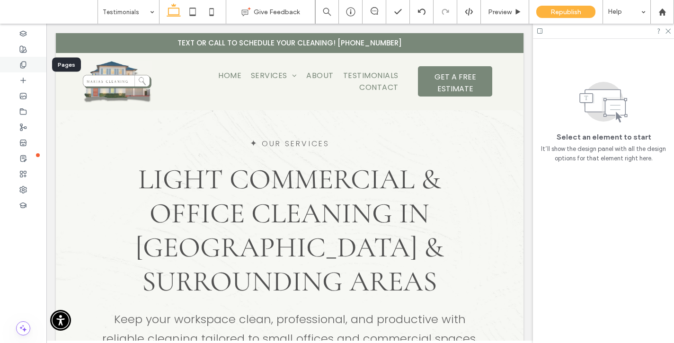
click at [29, 64] on div at bounding box center [23, 65] width 46 height 16
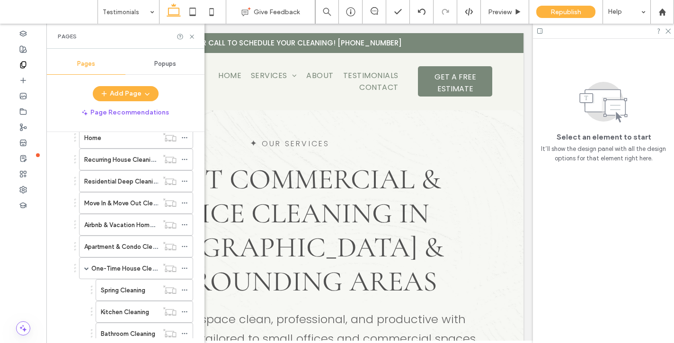
scroll to position [498, 0]
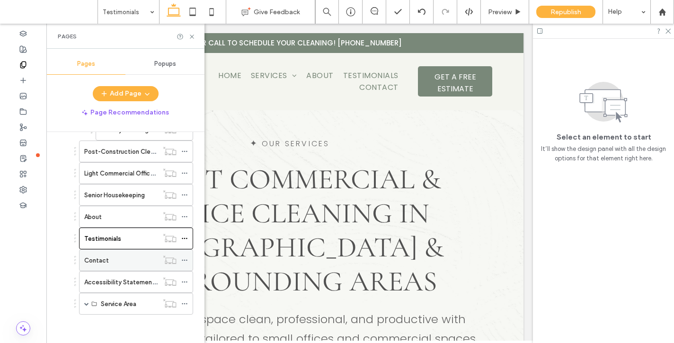
click at [128, 264] on div "Contact" at bounding box center [121, 261] width 74 height 10
click at [191, 34] on icon at bounding box center [191, 36] width 7 height 7
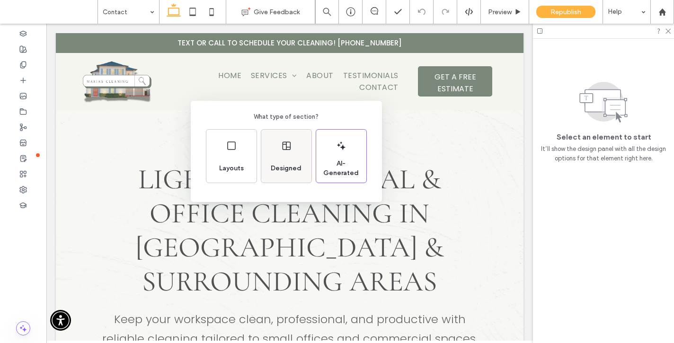
click at [277, 150] on div "Designed" at bounding box center [286, 156] width 50 height 53
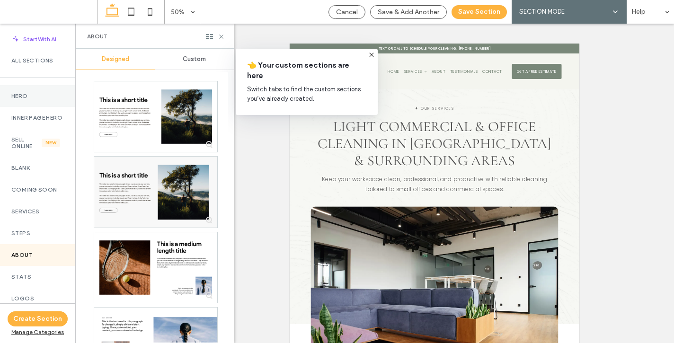
click at [32, 98] on label "Hero" at bounding box center [37, 96] width 53 height 7
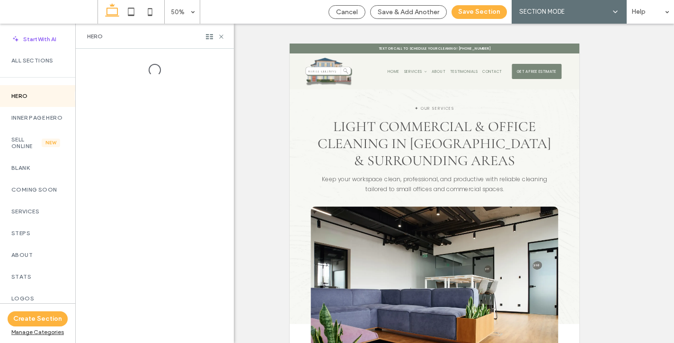
click at [202, 56] on div at bounding box center [155, 196] width 158 height 295
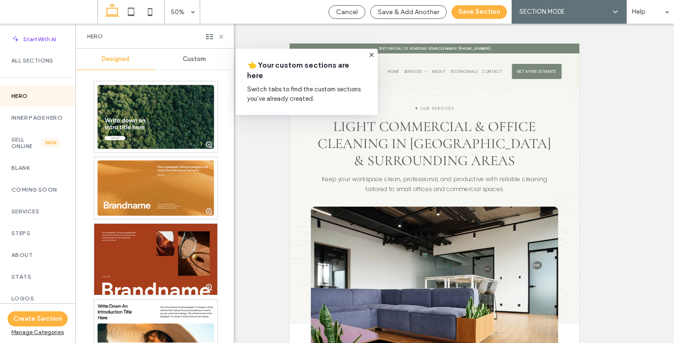
click at [193, 57] on span "Custom" at bounding box center [194, 59] width 23 height 8
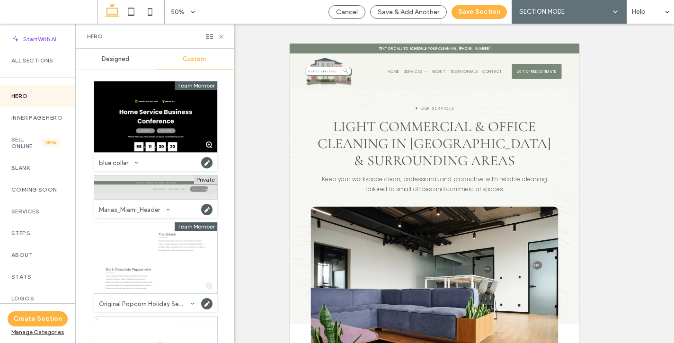
click at [155, 192] on div at bounding box center [155, 188] width 123 height 24
click at [488, 10] on button "Save Section" at bounding box center [479, 12] width 55 height 14
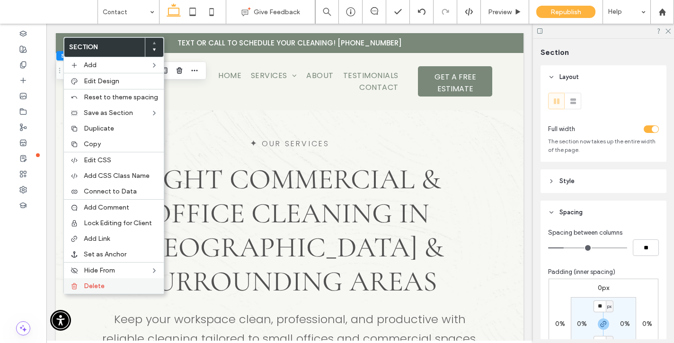
click at [95, 286] on span "Delete" at bounding box center [94, 286] width 21 height 8
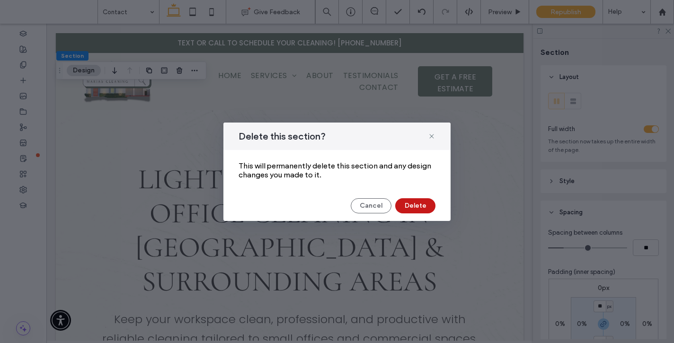
click at [422, 200] on button "Delete" at bounding box center [415, 205] width 40 height 15
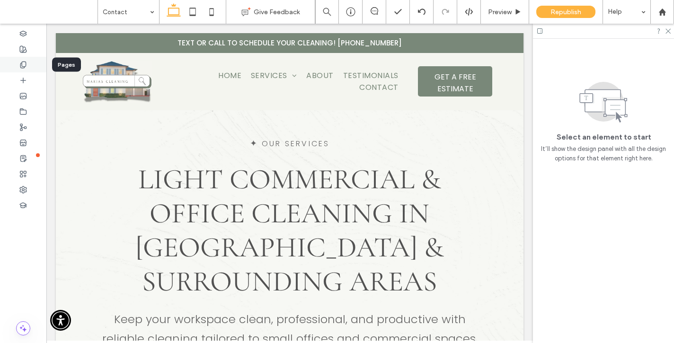
click at [15, 68] on div at bounding box center [23, 65] width 46 height 16
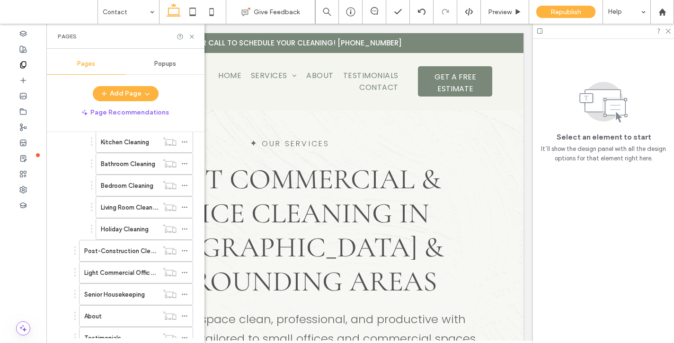
scroll to position [498, 0]
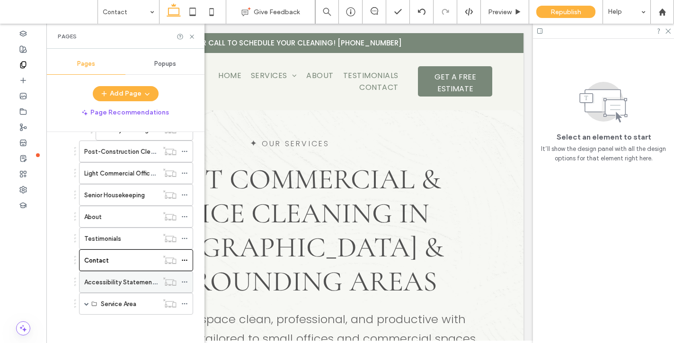
click at [111, 280] on label "Accessibility Statement - [GEOGRAPHIC_DATA]" at bounding box center [154, 282] width 140 height 17
click at [192, 35] on icon at bounding box center [191, 36] width 7 height 7
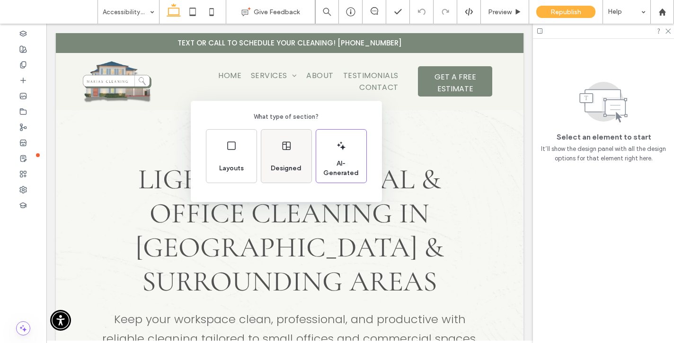
click at [281, 155] on div "Designed" at bounding box center [286, 156] width 50 height 53
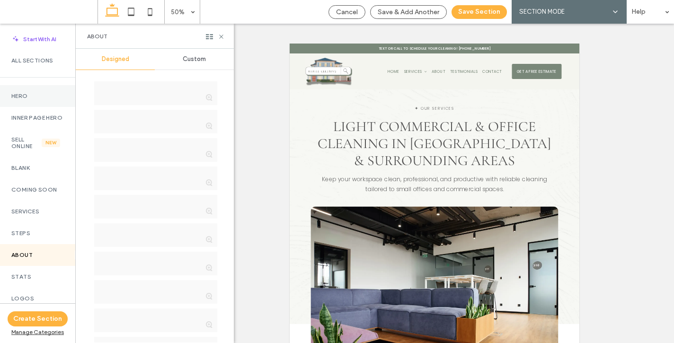
click at [18, 95] on label "Hero" at bounding box center [37, 96] width 53 height 7
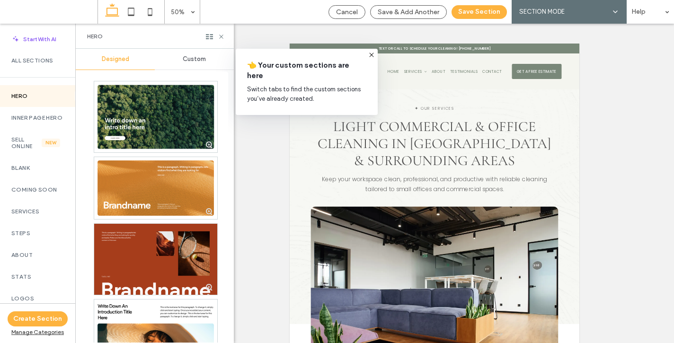
click at [187, 61] on span "Custom" at bounding box center [194, 59] width 23 height 8
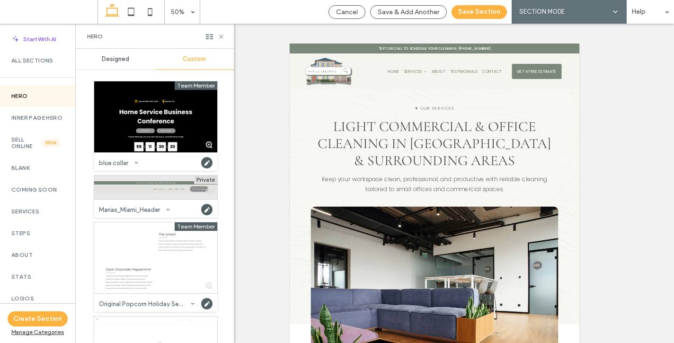
click at [148, 197] on div at bounding box center [155, 188] width 123 height 24
click at [474, 10] on button "Save Section" at bounding box center [479, 12] width 55 height 14
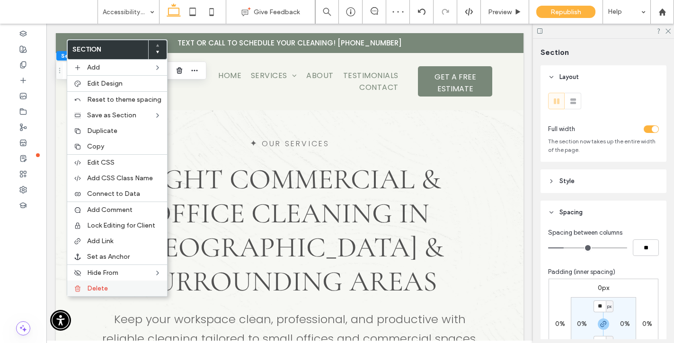
click at [119, 285] on label "Delete" at bounding box center [124, 289] width 74 height 8
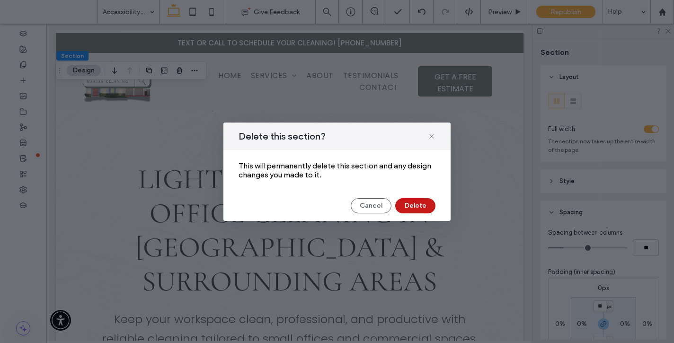
click at [416, 206] on button "Delete" at bounding box center [415, 205] width 40 height 15
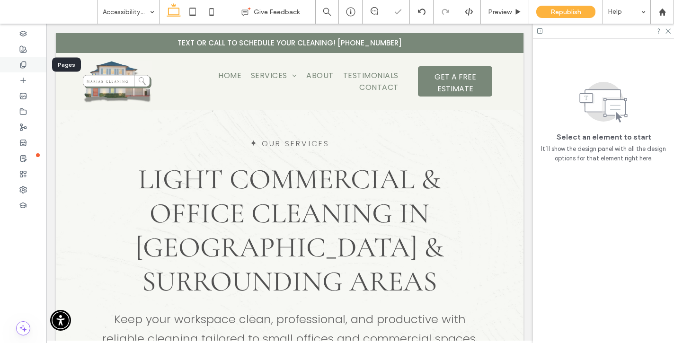
click at [23, 67] on icon at bounding box center [23, 65] width 8 height 8
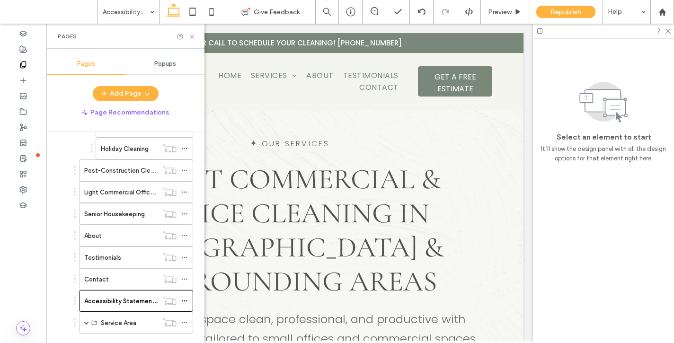
scroll to position [498, 0]
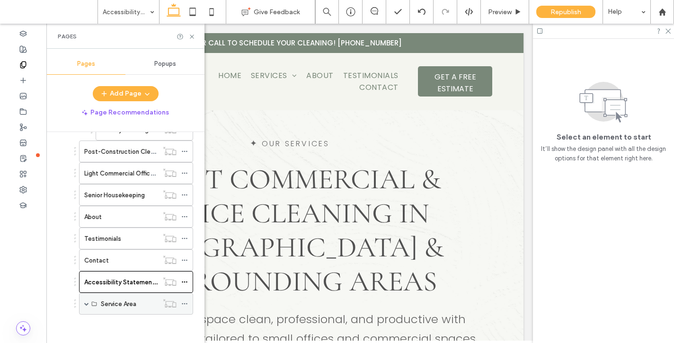
click at [86, 303] on span at bounding box center [86, 304] width 5 height 5
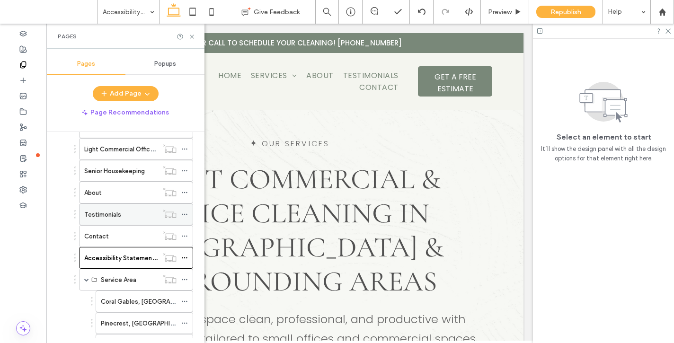
scroll to position [640, 0]
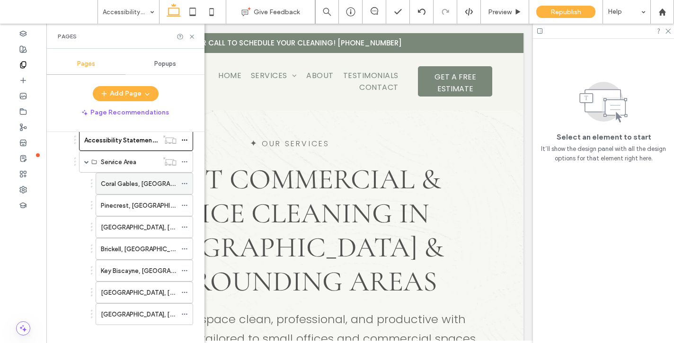
click at [125, 190] on div "Coral Gables, [GEOGRAPHIC_DATA]" at bounding box center [139, 183] width 76 height 21
click at [194, 34] on icon at bounding box center [191, 36] width 7 height 7
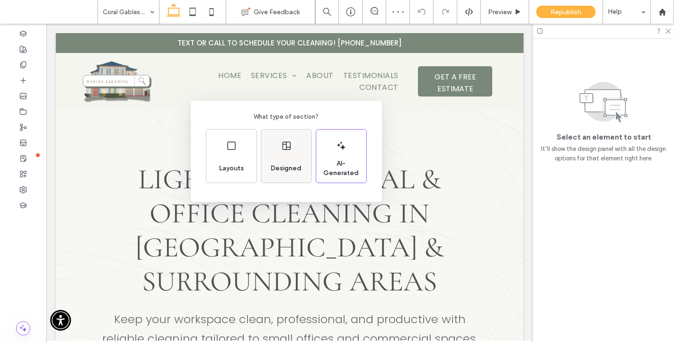
click at [286, 170] on span "Designed" at bounding box center [286, 168] width 38 height 9
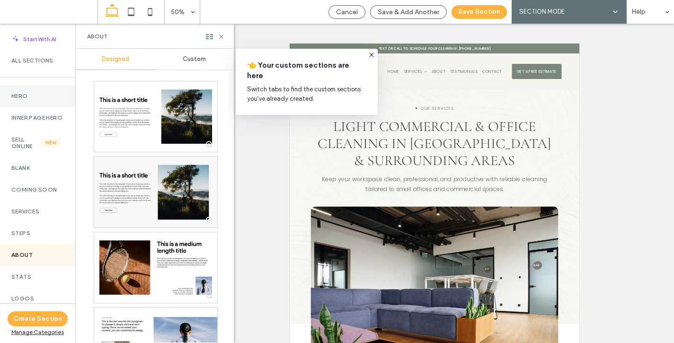
click at [27, 98] on label "Hero" at bounding box center [37, 96] width 53 height 7
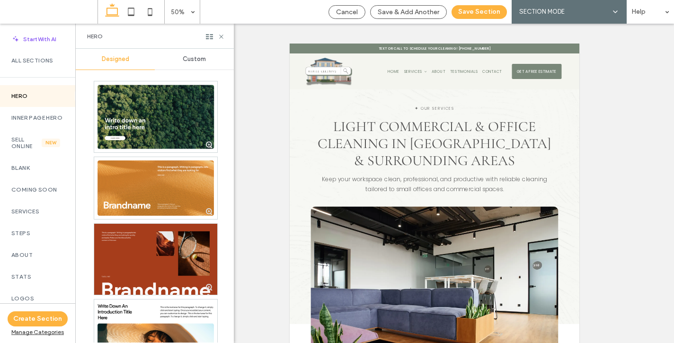
click at [192, 60] on span "Custom" at bounding box center [194, 59] width 23 height 8
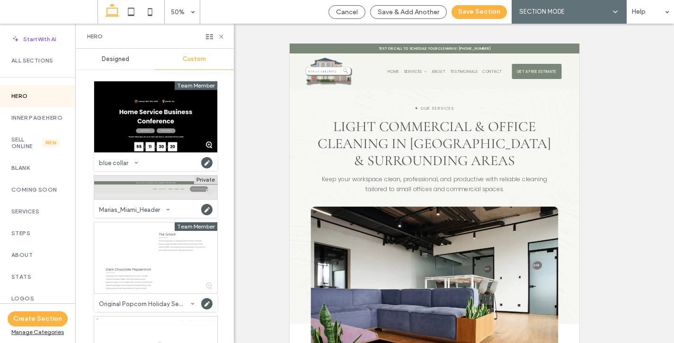
click at [144, 193] on div at bounding box center [155, 188] width 123 height 24
click at [474, 13] on button "Save Section" at bounding box center [479, 12] width 55 height 14
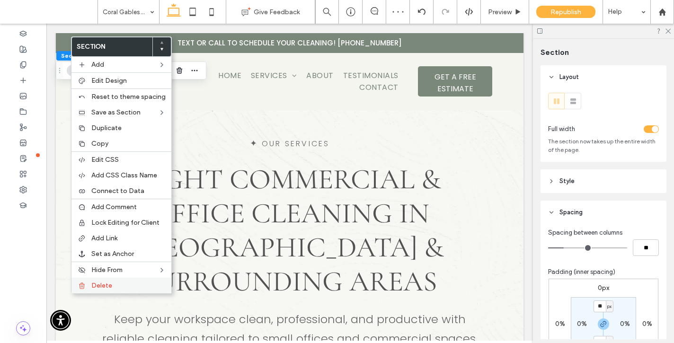
click at [113, 283] on label "Delete" at bounding box center [128, 286] width 74 height 8
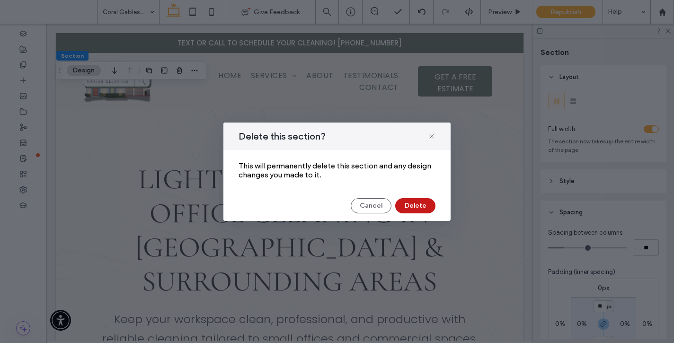
click at [420, 202] on button "Delete" at bounding box center [415, 205] width 40 height 15
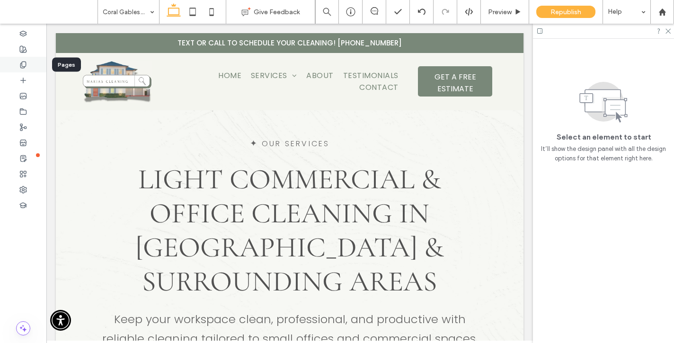
click at [19, 67] on icon at bounding box center [23, 65] width 8 height 8
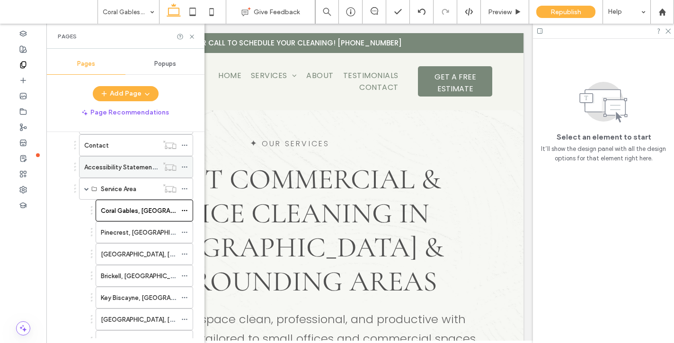
scroll to position [651, 0]
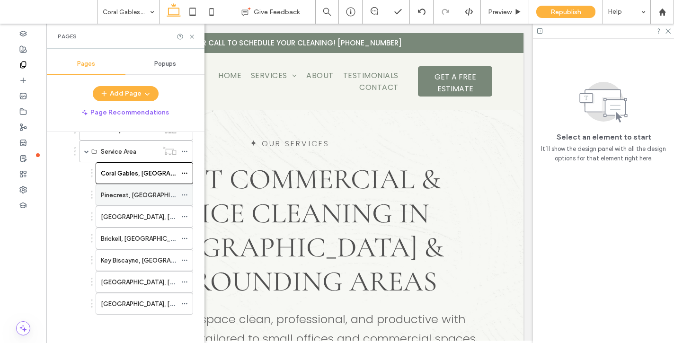
click at [124, 192] on label "Pinecrest, [GEOGRAPHIC_DATA]" at bounding box center [148, 195] width 94 height 17
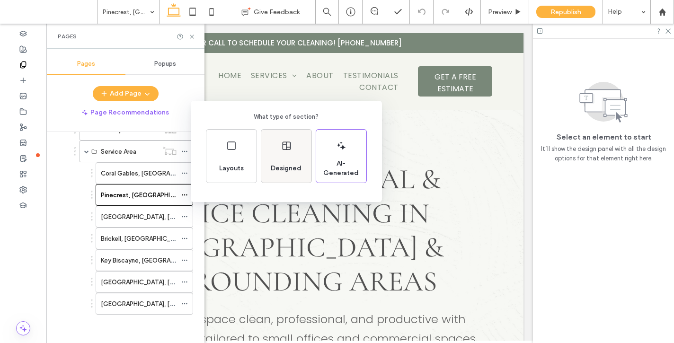
click at [294, 154] on div "Designed" at bounding box center [286, 156] width 50 height 53
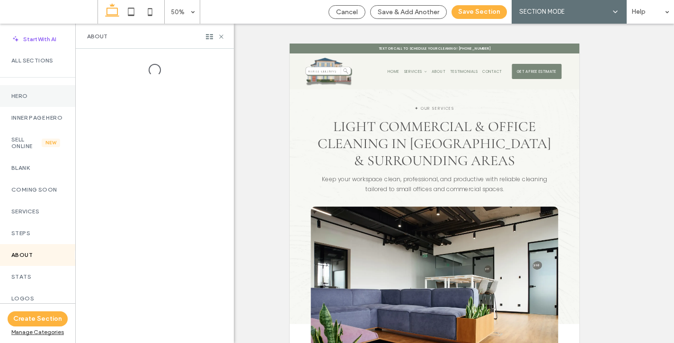
click at [16, 97] on label "Hero" at bounding box center [37, 96] width 53 height 7
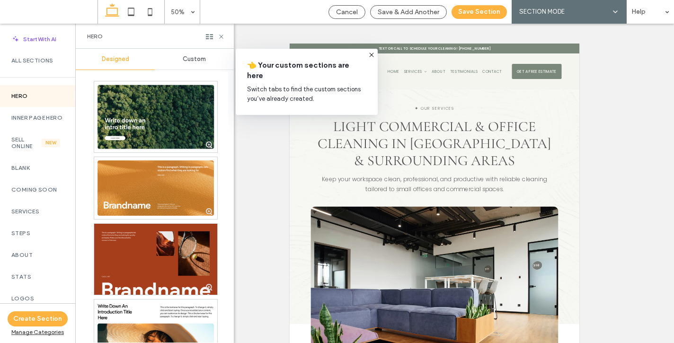
click at [198, 61] on span "Custom" at bounding box center [194, 59] width 23 height 8
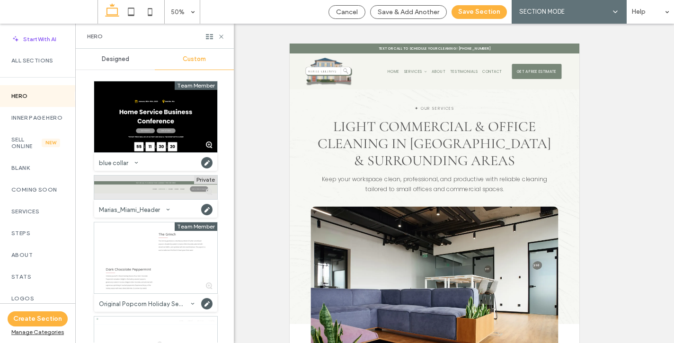
click at [126, 197] on div at bounding box center [155, 188] width 123 height 24
click at [490, 10] on button "Save Section" at bounding box center [479, 12] width 55 height 14
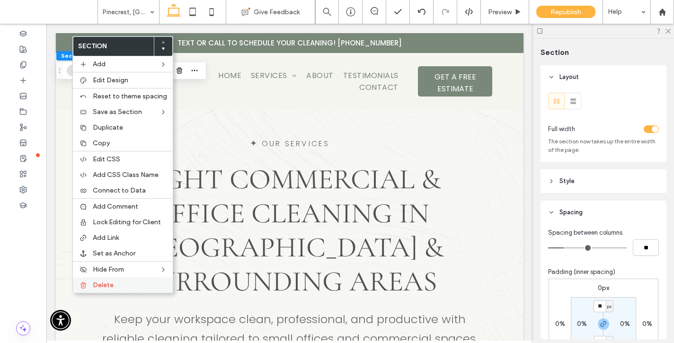
click at [118, 286] on label "Delete" at bounding box center [130, 285] width 74 height 8
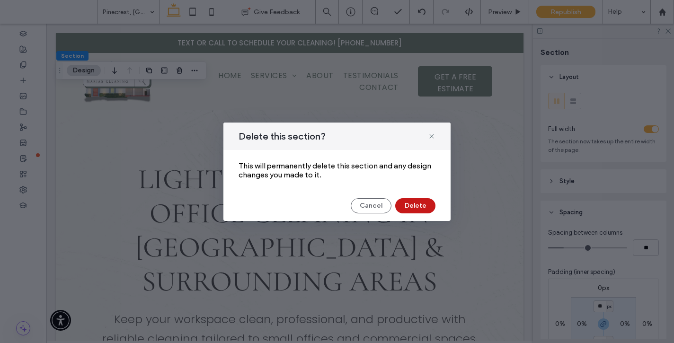
click at [411, 211] on button "Delete" at bounding box center [415, 205] width 40 height 15
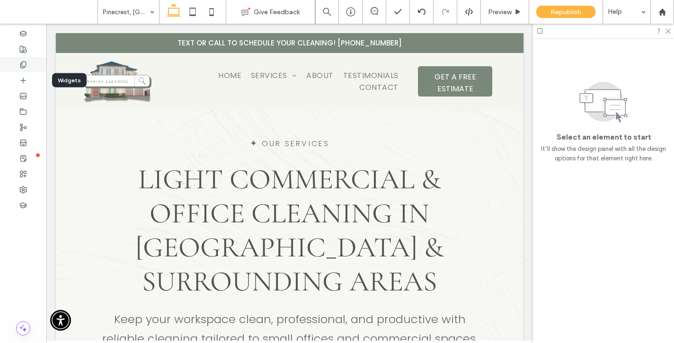
click at [27, 67] on div at bounding box center [23, 65] width 46 height 16
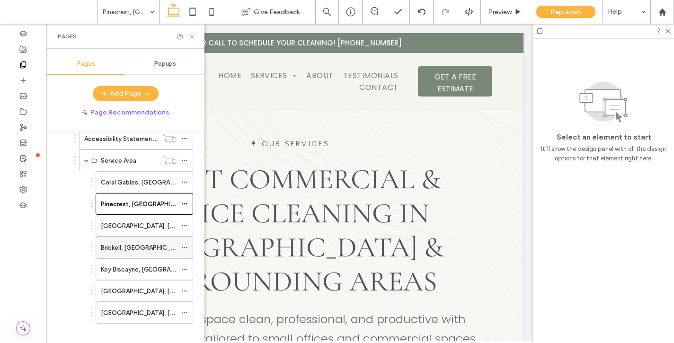
scroll to position [651, 0]
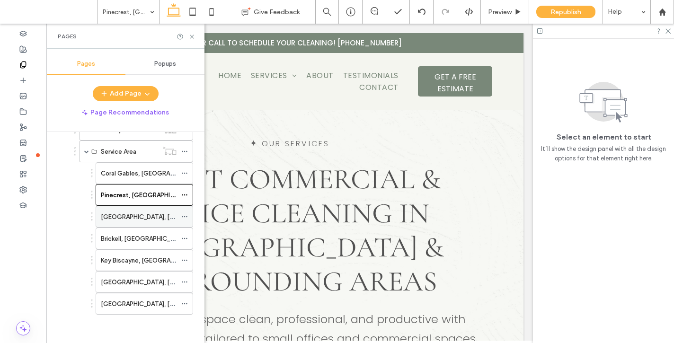
click at [136, 214] on label "[GEOGRAPHIC_DATA], [GEOGRAPHIC_DATA]" at bounding box center [166, 217] width 130 height 17
click at [192, 36] on icon at bounding box center [191, 36] width 7 height 7
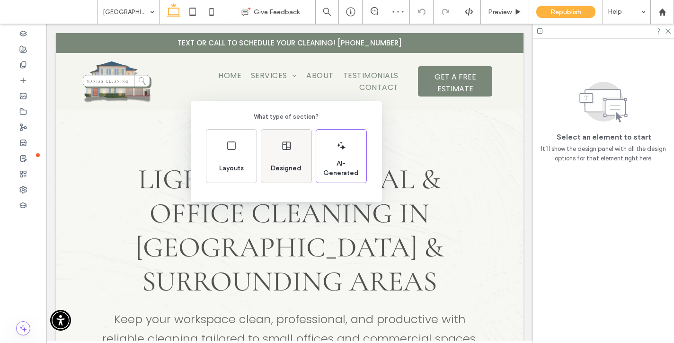
click at [285, 135] on div "Designed" at bounding box center [286, 156] width 50 height 53
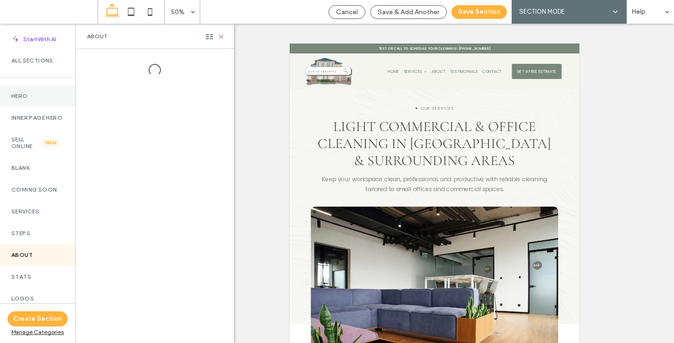
click at [30, 93] on label "Hero" at bounding box center [37, 96] width 53 height 7
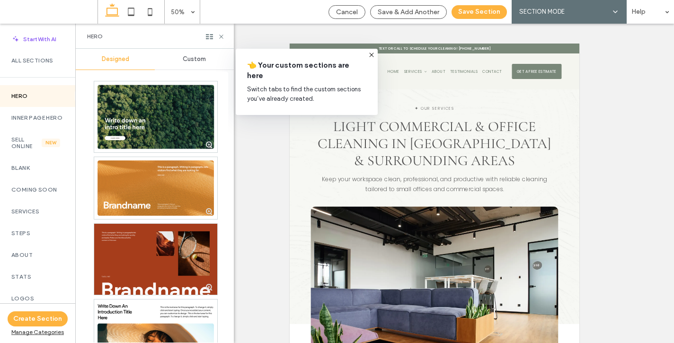
click at [196, 61] on span "Custom" at bounding box center [194, 59] width 23 height 8
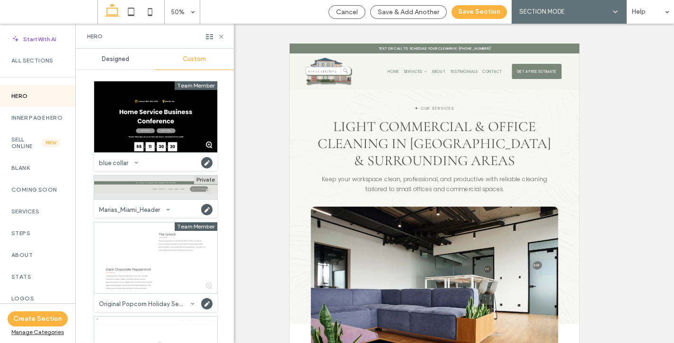
click at [137, 187] on div at bounding box center [155, 188] width 123 height 24
click at [473, 11] on button "Save Section" at bounding box center [479, 12] width 55 height 14
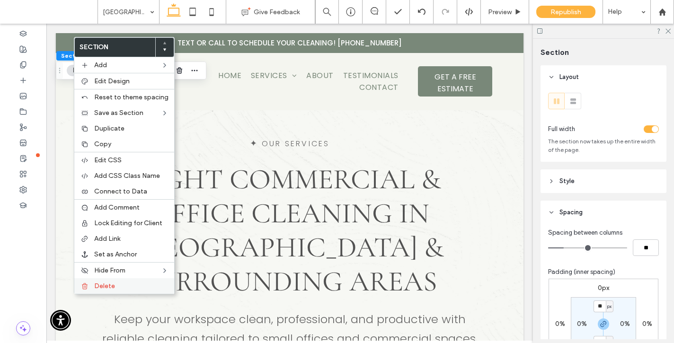
click at [95, 282] on span "Delete" at bounding box center [104, 286] width 21 height 8
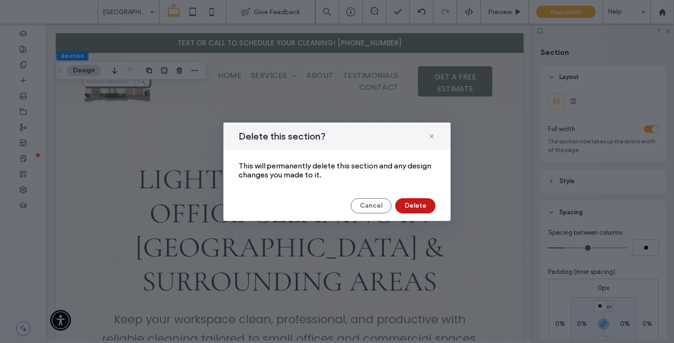
click at [410, 201] on button "Delete" at bounding box center [415, 205] width 40 height 15
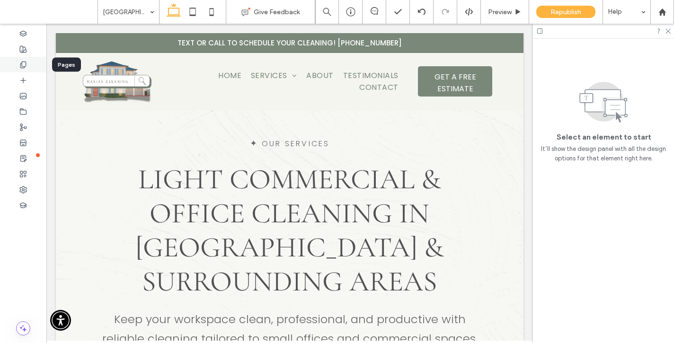
click at [27, 68] on div at bounding box center [23, 65] width 46 height 16
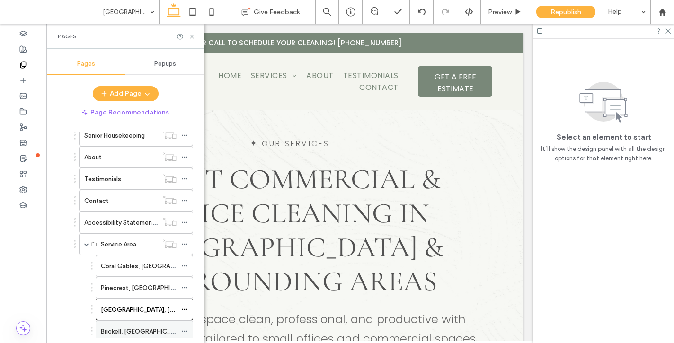
scroll to position [651, 0]
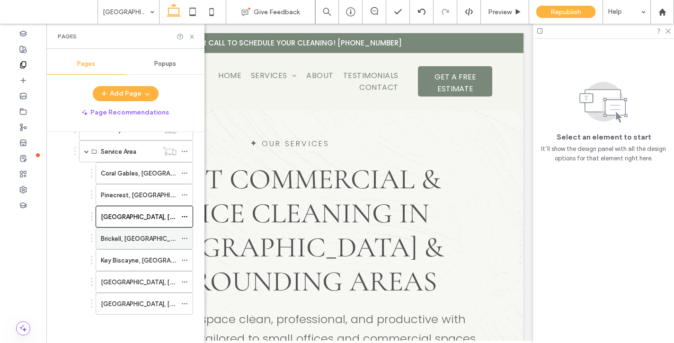
click at [140, 234] on div "Brickell, [GEOGRAPHIC_DATA]" at bounding box center [139, 239] width 76 height 10
click at [190, 34] on icon at bounding box center [191, 36] width 7 height 7
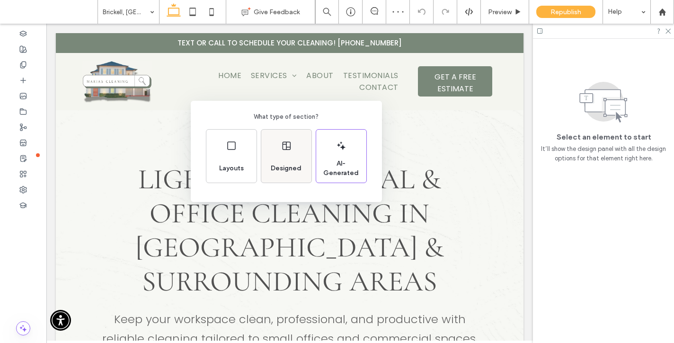
click at [281, 148] on icon at bounding box center [286, 145] width 11 height 11
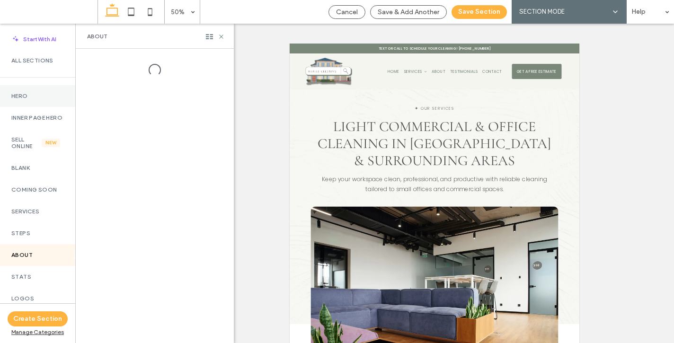
click at [33, 91] on div "Hero" at bounding box center [37, 96] width 75 height 22
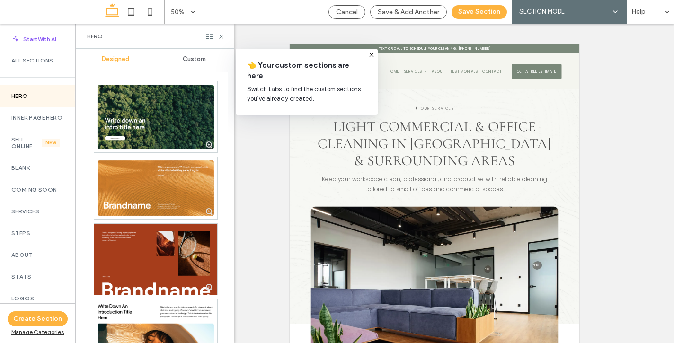
click at [193, 60] on span "Custom" at bounding box center [194, 59] width 23 height 8
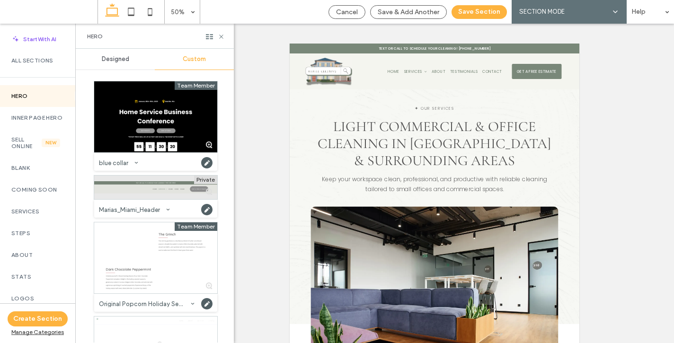
click at [143, 189] on div at bounding box center [155, 188] width 123 height 24
click at [490, 10] on button "Save Section" at bounding box center [479, 12] width 55 height 14
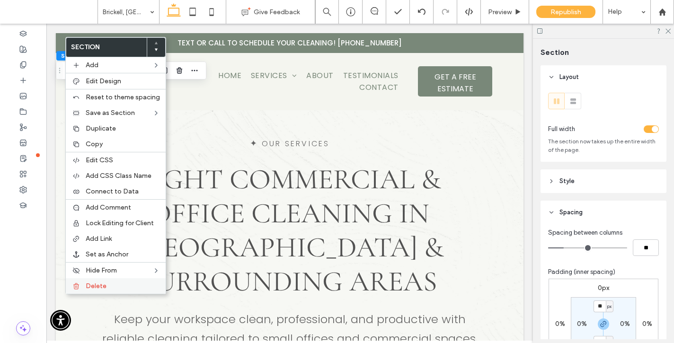
click at [96, 279] on div "Delete" at bounding box center [116, 286] width 100 height 16
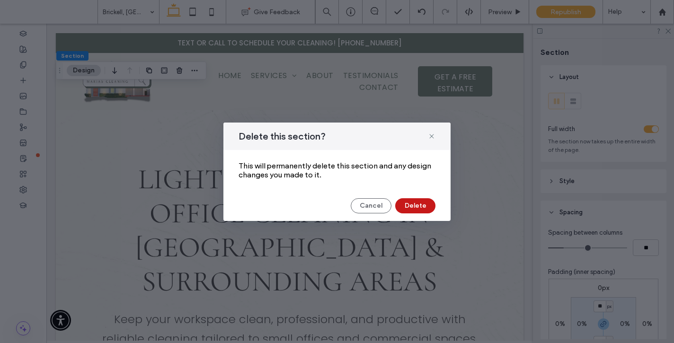
click at [408, 206] on button "Delete" at bounding box center [415, 205] width 40 height 15
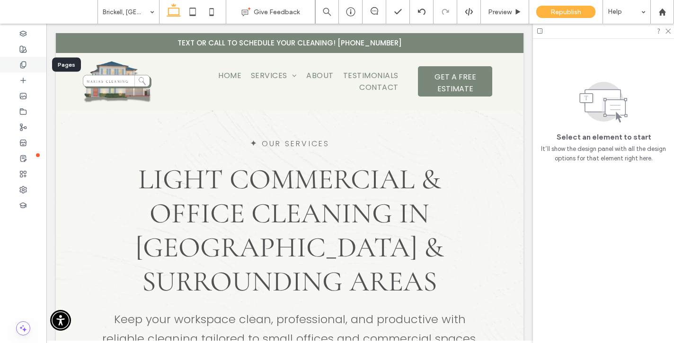
click at [24, 67] on use at bounding box center [22, 65] width 5 height 6
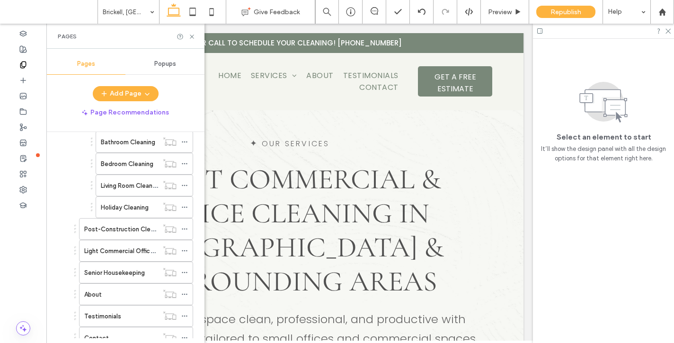
scroll to position [651, 0]
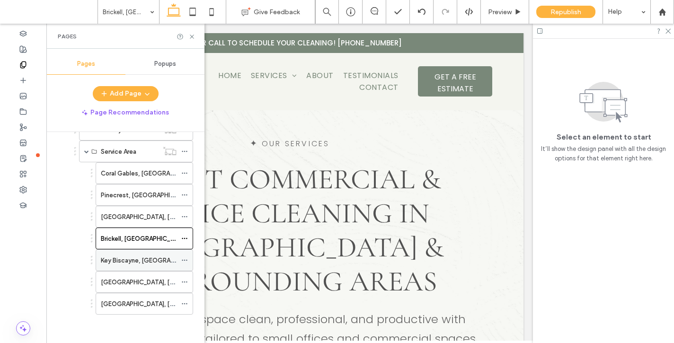
click at [128, 260] on label "Key Biscayne, [GEOGRAPHIC_DATA]" at bounding box center [153, 260] width 104 height 17
click at [191, 36] on use at bounding box center [192, 37] width 4 height 4
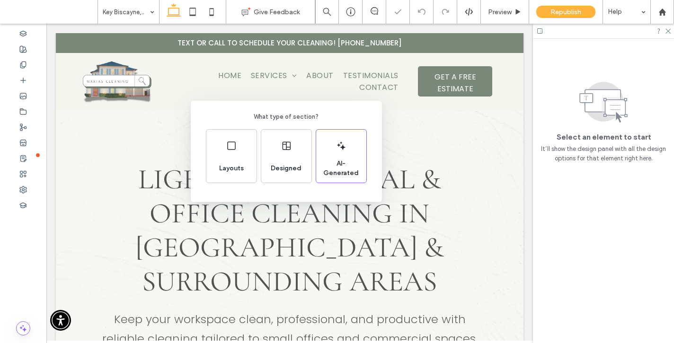
click at [289, 151] on icon at bounding box center [286, 145] width 11 height 11
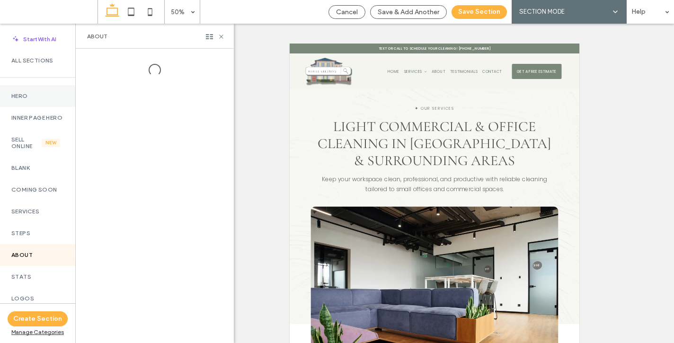
click at [20, 100] on div "Hero" at bounding box center [37, 96] width 75 height 22
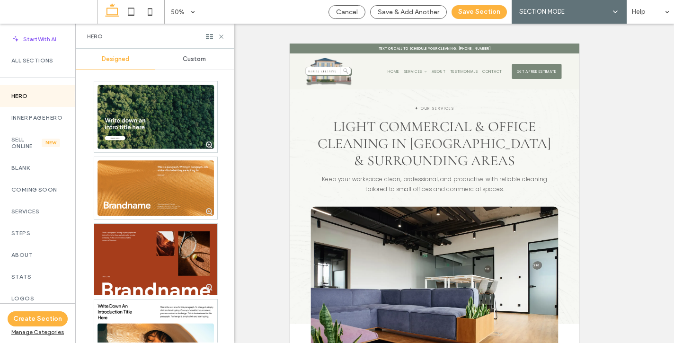
click at [195, 62] on span "Custom" at bounding box center [194, 59] width 23 height 8
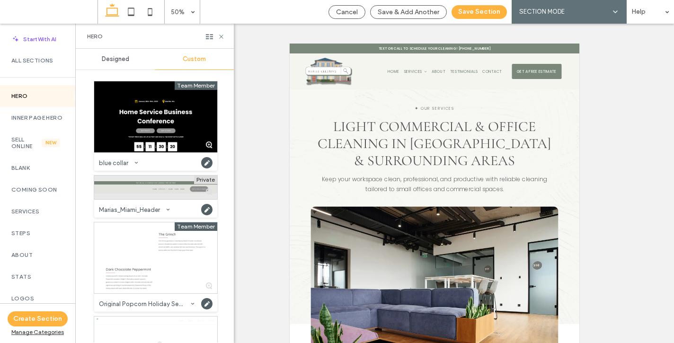
click at [133, 183] on div at bounding box center [155, 188] width 123 height 24
click at [489, 17] on button "Save Section" at bounding box center [479, 12] width 55 height 14
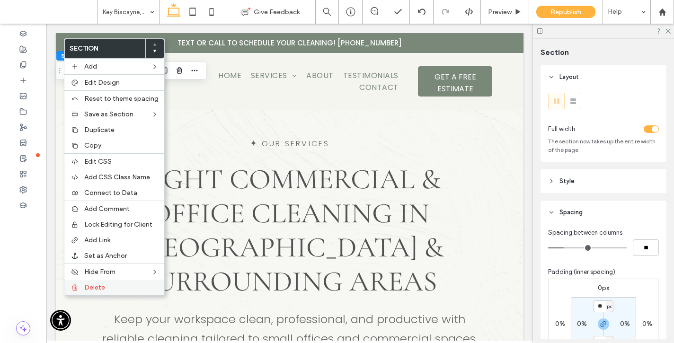
click at [115, 292] on div "Delete" at bounding box center [114, 288] width 100 height 16
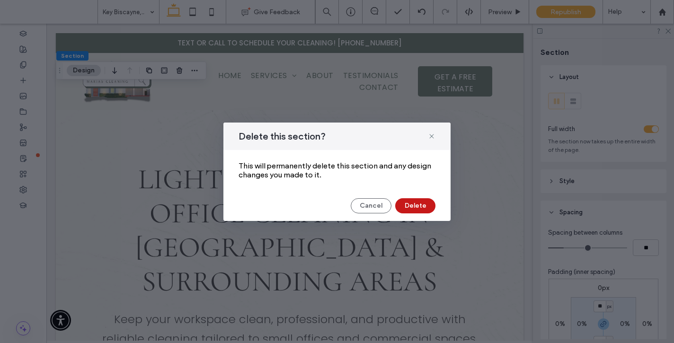
click at [415, 203] on button "Delete" at bounding box center [415, 205] width 40 height 15
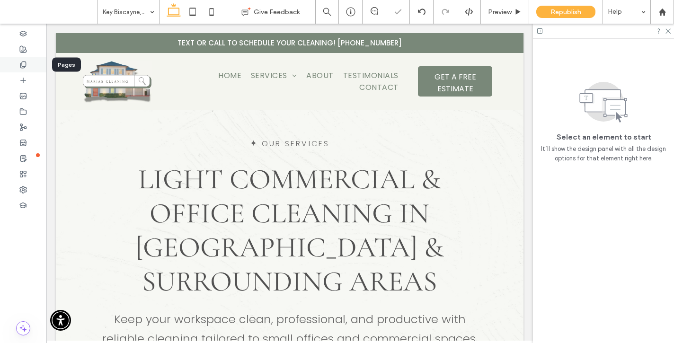
click at [16, 64] on div at bounding box center [23, 65] width 46 height 16
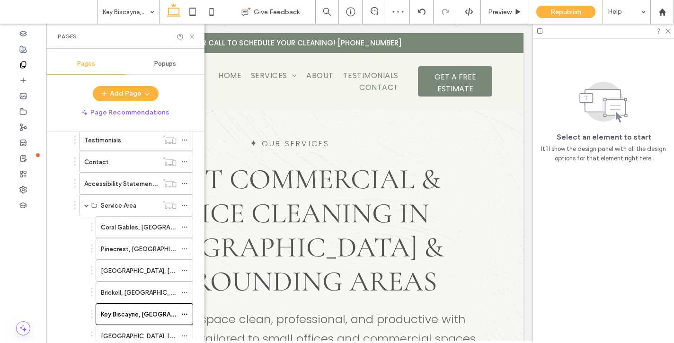
scroll to position [651, 0]
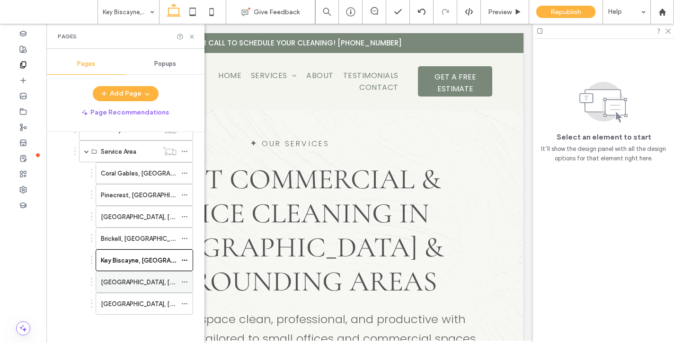
click at [144, 282] on div "[GEOGRAPHIC_DATA], [GEOGRAPHIC_DATA]" at bounding box center [139, 283] width 76 height 10
click at [190, 37] on icon at bounding box center [191, 36] width 7 height 7
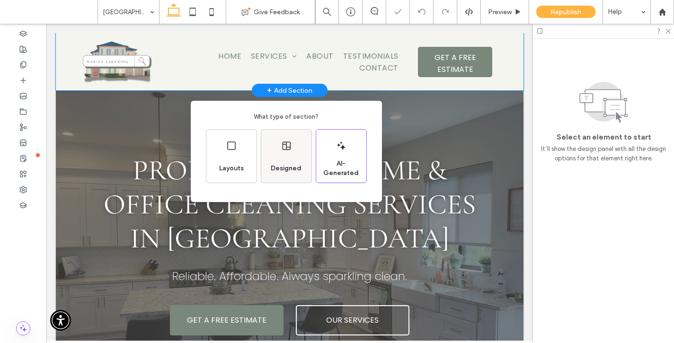
click at [296, 164] on span "Designed" at bounding box center [286, 168] width 38 height 9
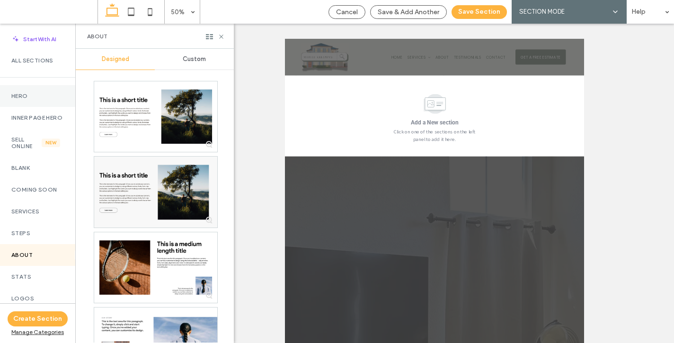
click at [42, 94] on label "Hero" at bounding box center [37, 96] width 53 height 7
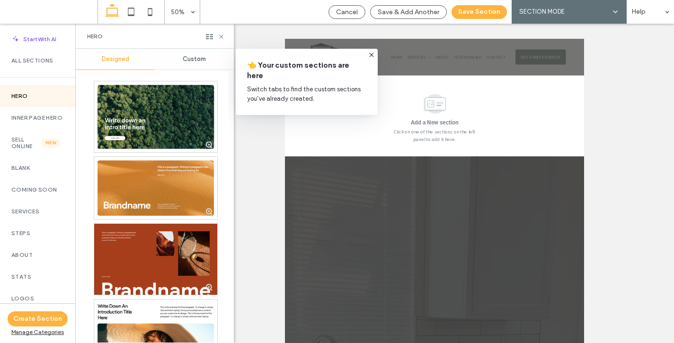
click at [206, 58] on div "Custom" at bounding box center [194, 59] width 79 height 21
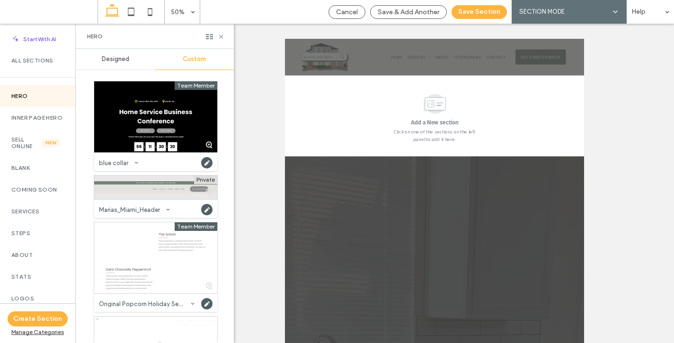
click at [132, 181] on div at bounding box center [155, 188] width 123 height 24
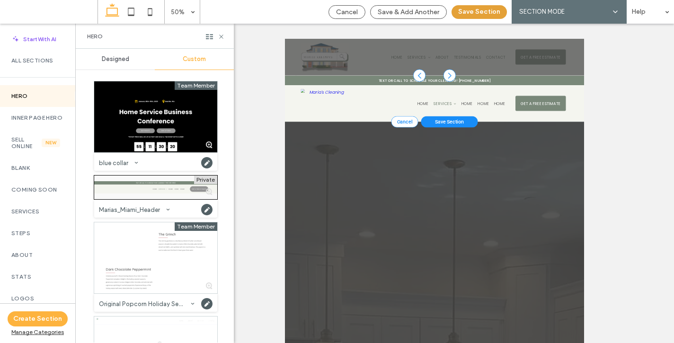
click at [486, 11] on button "Save Section" at bounding box center [479, 12] width 55 height 14
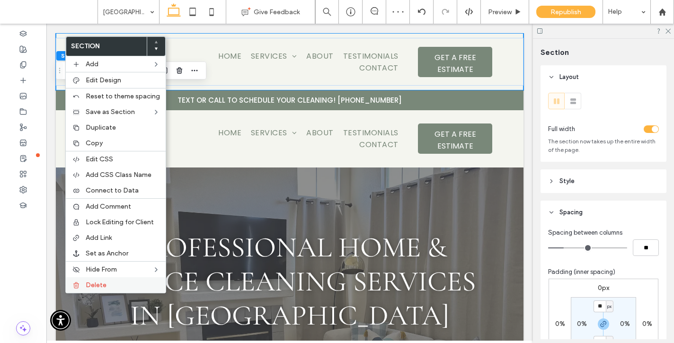
click at [110, 286] on label "Delete" at bounding box center [123, 285] width 74 height 8
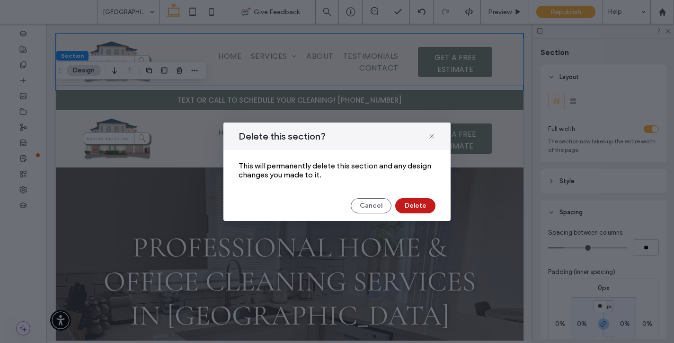
click at [414, 204] on button "Delete" at bounding box center [415, 205] width 40 height 15
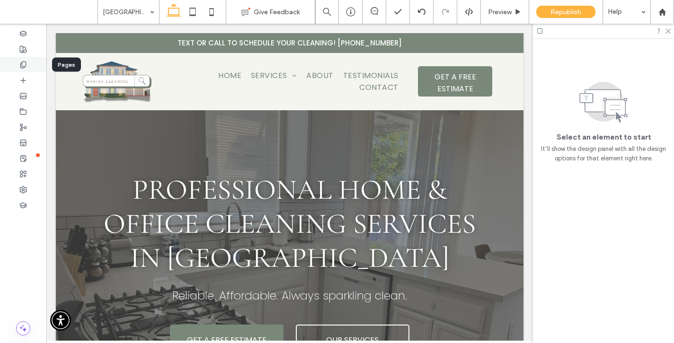
click at [22, 64] on use at bounding box center [22, 65] width 5 height 6
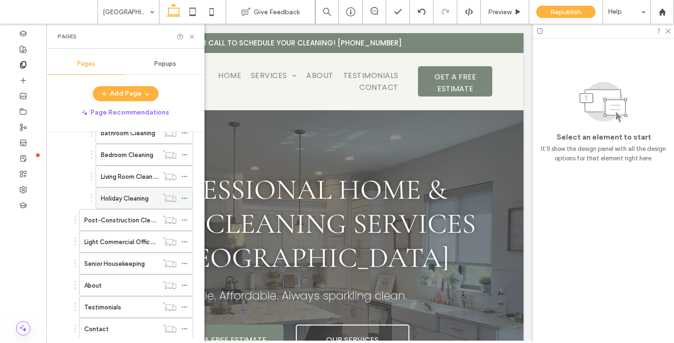
scroll to position [651, 0]
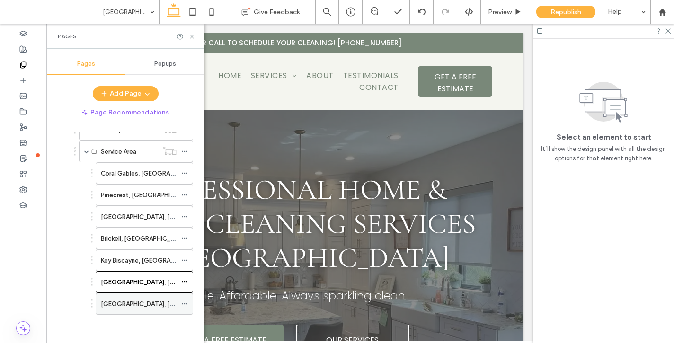
click at [124, 305] on label "[GEOGRAPHIC_DATA], [GEOGRAPHIC_DATA]" at bounding box center [166, 304] width 130 height 17
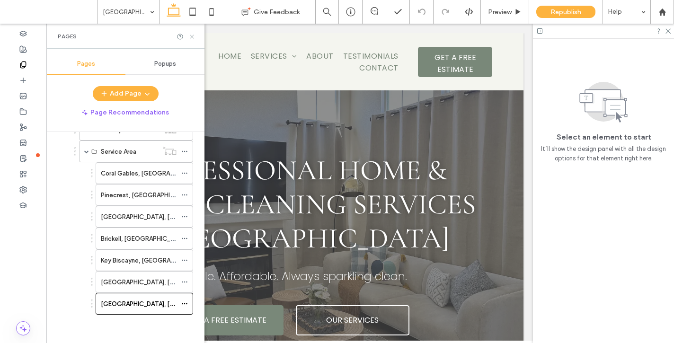
click at [194, 37] on icon at bounding box center [191, 36] width 7 height 7
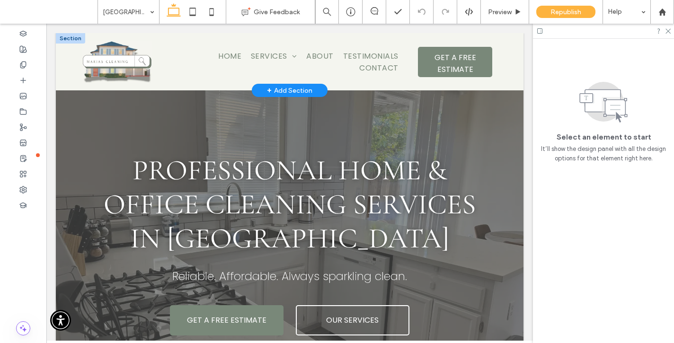
click at [288, 86] on div "+ Add Section" at bounding box center [289, 90] width 45 height 10
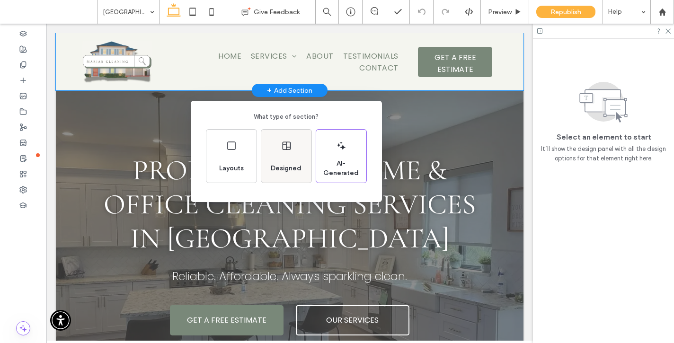
click at [296, 155] on div "Designed" at bounding box center [286, 156] width 50 height 53
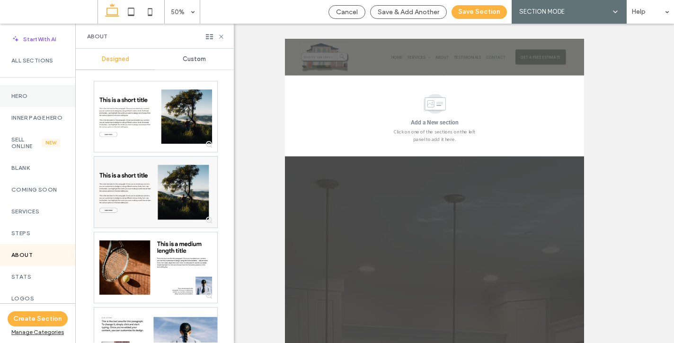
click at [27, 91] on div "Hero" at bounding box center [37, 96] width 75 height 22
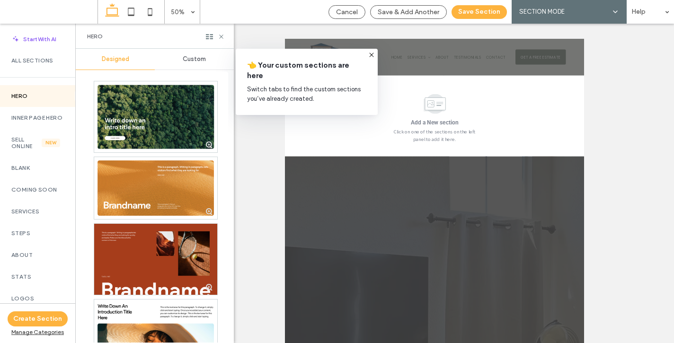
click at [195, 63] on span "Custom" at bounding box center [194, 59] width 23 height 8
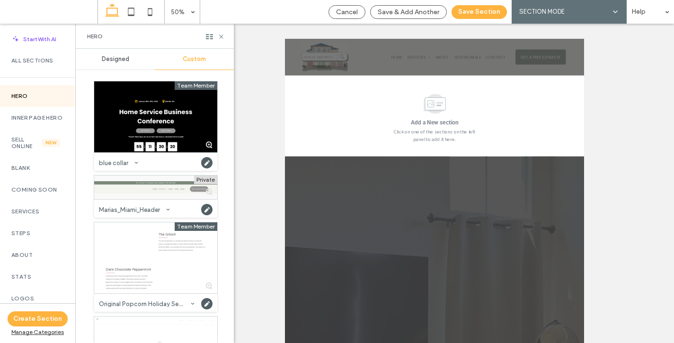
click at [140, 199] on div "Marias_Miami_Header" at bounding box center [155, 208] width 123 height 18
click at [142, 192] on div at bounding box center [155, 188] width 123 height 24
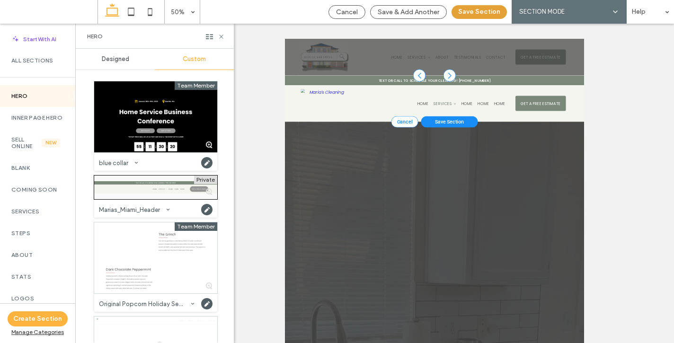
click at [485, 10] on button "Save Section" at bounding box center [479, 12] width 55 height 14
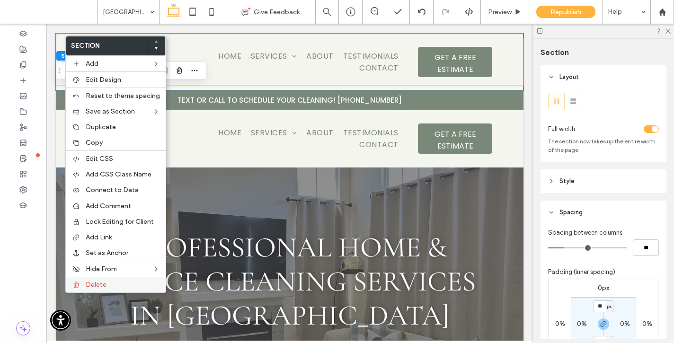
click at [105, 288] on span "Delete" at bounding box center [96, 285] width 21 height 8
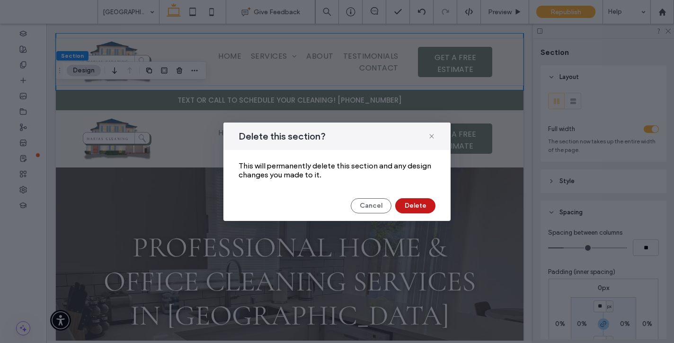
click at [423, 205] on button "Delete" at bounding box center [415, 205] width 40 height 15
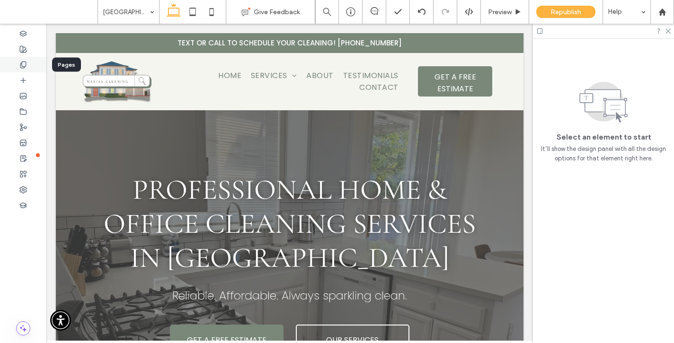
click at [21, 63] on use at bounding box center [22, 65] width 5 height 6
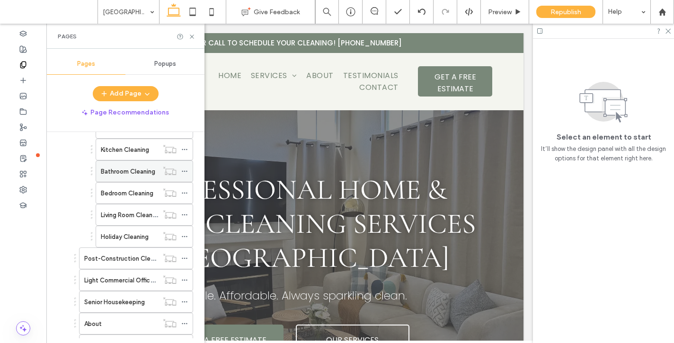
scroll to position [369, 0]
click at [192, 34] on icon at bounding box center [191, 36] width 7 height 7
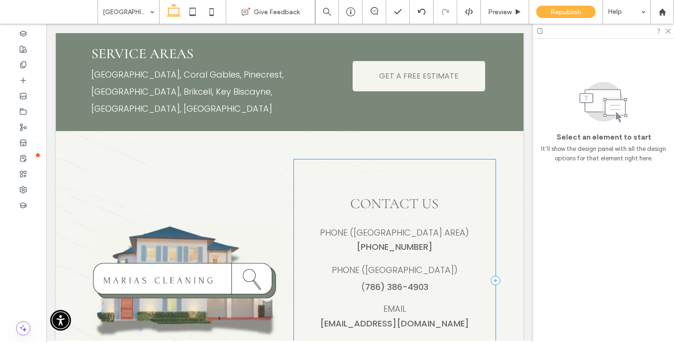
scroll to position [4852, 0]
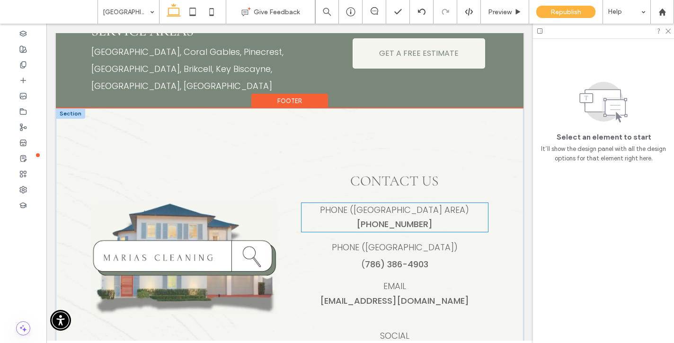
click at [411, 204] on span "Phone ([GEOGRAPHIC_DATA] Area)" at bounding box center [394, 210] width 149 height 12
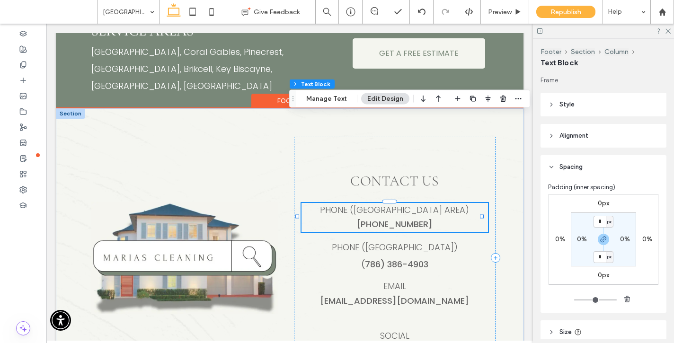
click at [411, 204] on span "Phone ([GEOGRAPHIC_DATA] Area)" at bounding box center [394, 210] width 149 height 12
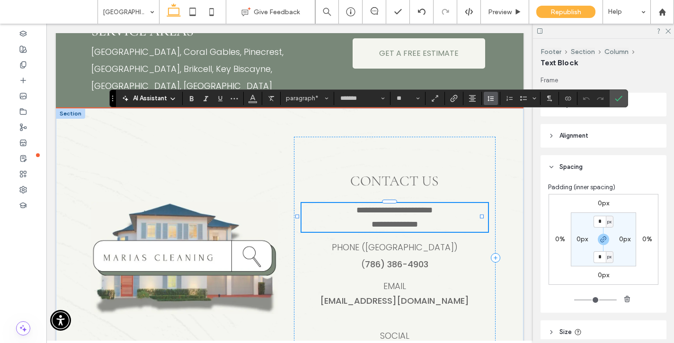
click at [488, 98] on use "Line Height" at bounding box center [491, 98] width 6 height 5
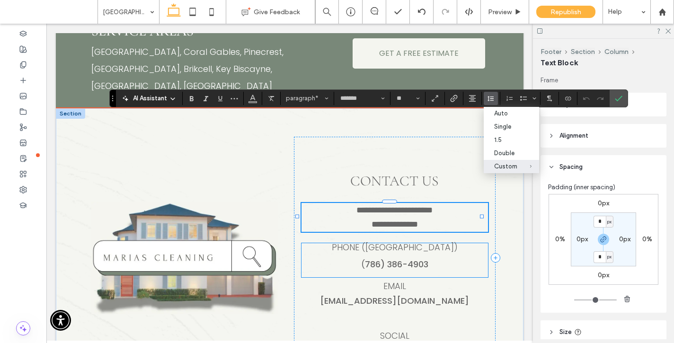
click at [407, 259] on link "786) 386-4903" at bounding box center [396, 265] width 63 height 12
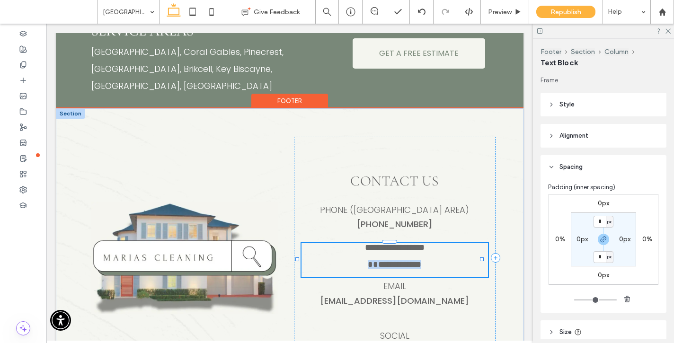
type input "*******"
type input "**"
click at [407, 260] on link "**********" at bounding box center [399, 264] width 43 height 9
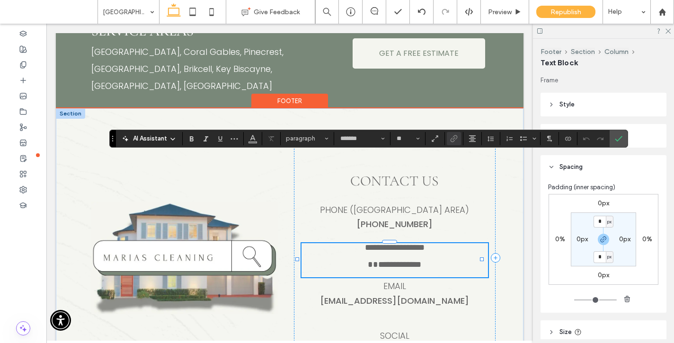
drag, startPoint x: 448, startPoint y: 184, endPoint x: 326, endPoint y: 154, distance: 125.8
click at [326, 154] on div "**********" at bounding box center [290, 257] width 468 height 299
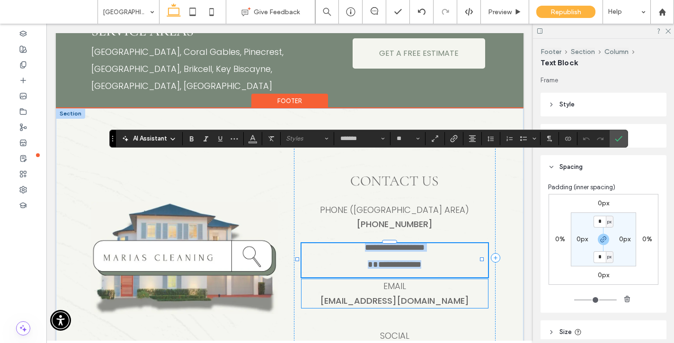
drag, startPoint x: 345, startPoint y: 158, endPoint x: 471, endPoint y: 198, distance: 132.2
click at [471, 198] on div "**********" at bounding box center [395, 258] width 202 height 242
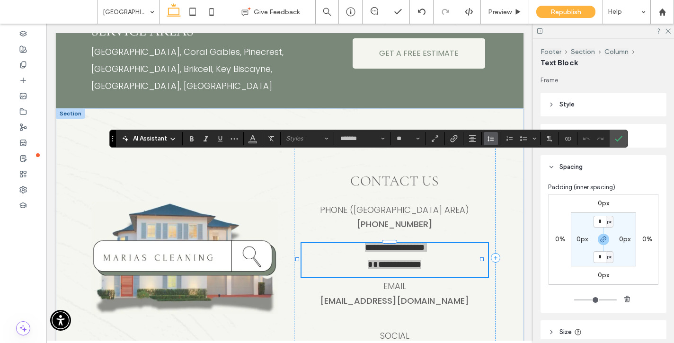
click at [487, 140] on icon "Line Height" at bounding box center [491, 139] width 8 height 8
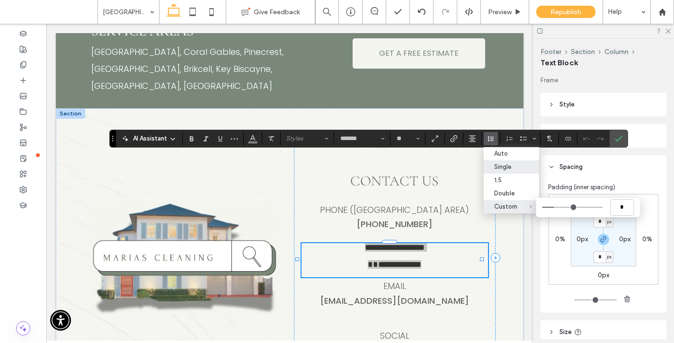
type input "***"
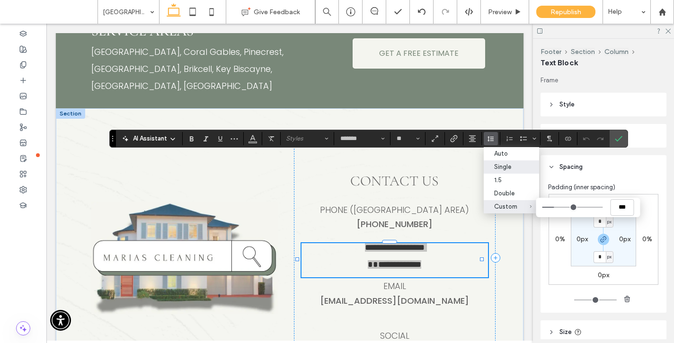
type input "***"
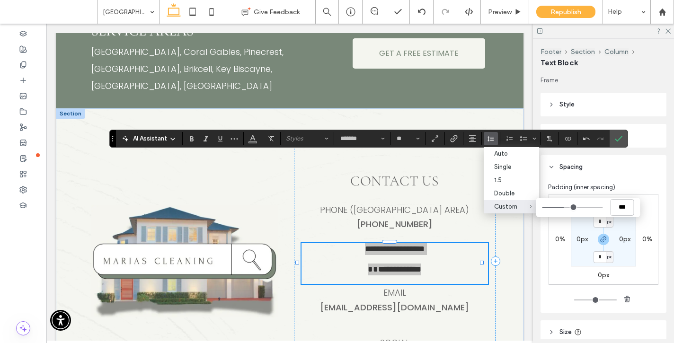
type input "***"
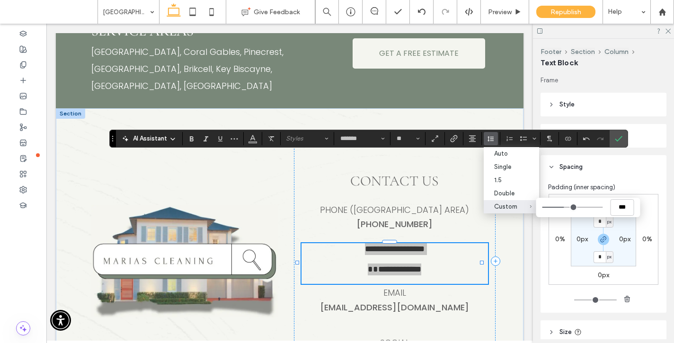
type input "***"
type input "*"
type input "***"
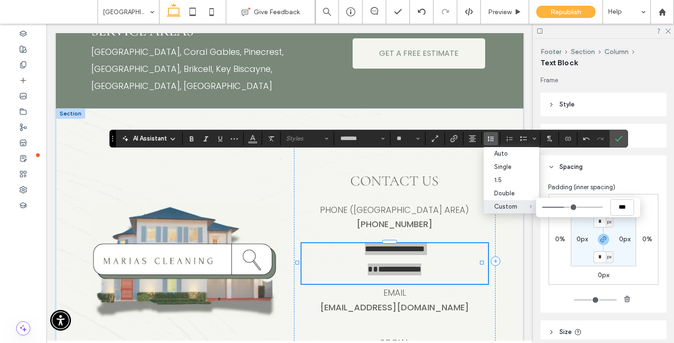
type input "***"
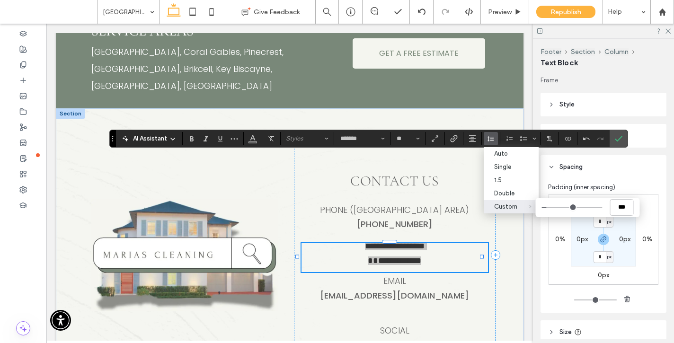
type input "***"
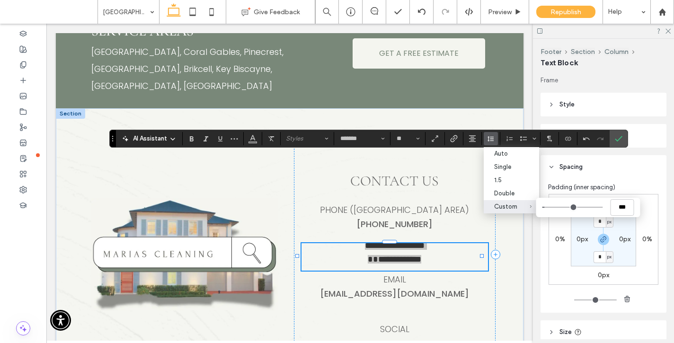
type input "***"
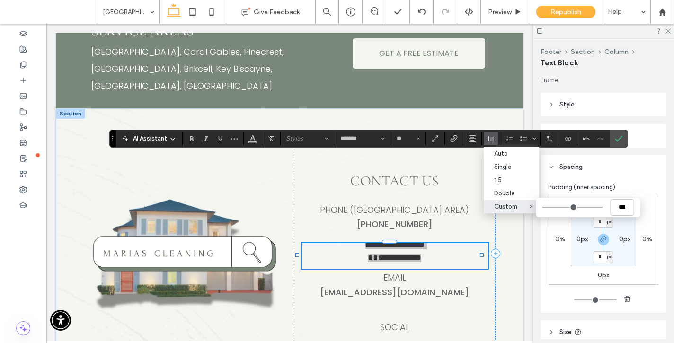
drag, startPoint x: 560, startPoint y: 208, endPoint x: 520, endPoint y: 207, distance: 40.3
type input "***"
click at [542, 207] on input "Custom ***" at bounding box center [572, 207] width 61 height 1
click at [618, 137] on icon "Confirm" at bounding box center [619, 139] width 8 height 8
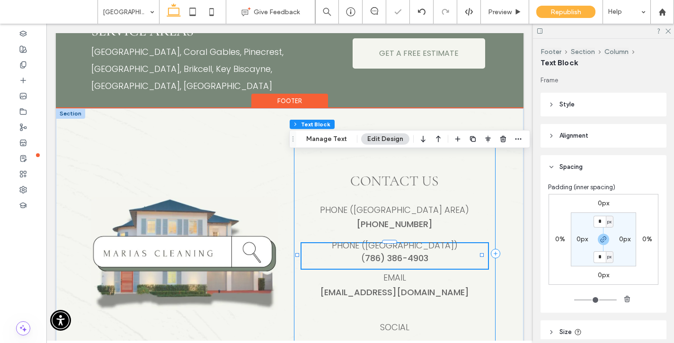
click at [482, 183] on div "Contact Us Phone (Sacramento Area) (530) 338-6638 Phone (Miami Area) ﻿( 786) 38…" at bounding box center [395, 254] width 202 height 234
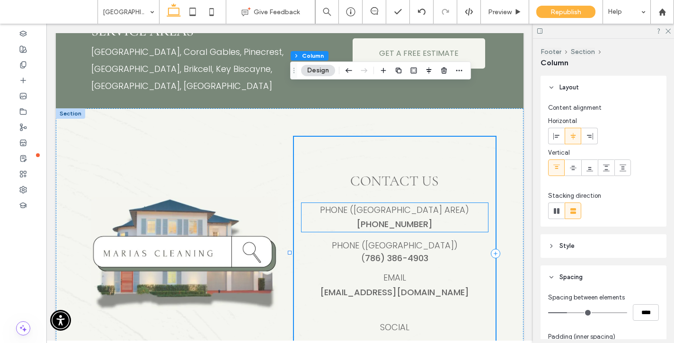
click at [410, 203] on p "Phone ([GEOGRAPHIC_DATA] Area)" at bounding box center [395, 210] width 187 height 15
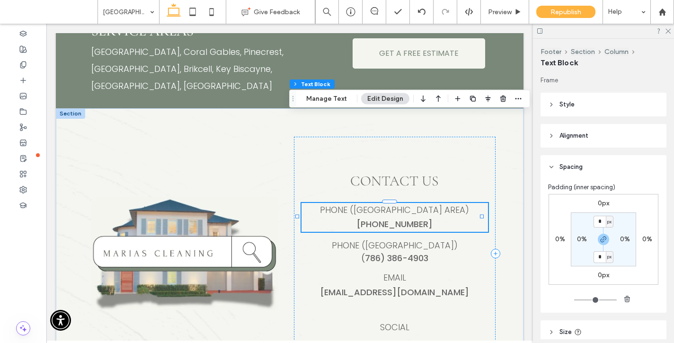
click at [410, 203] on p "Phone ([GEOGRAPHIC_DATA] Area)" at bounding box center [395, 210] width 187 height 15
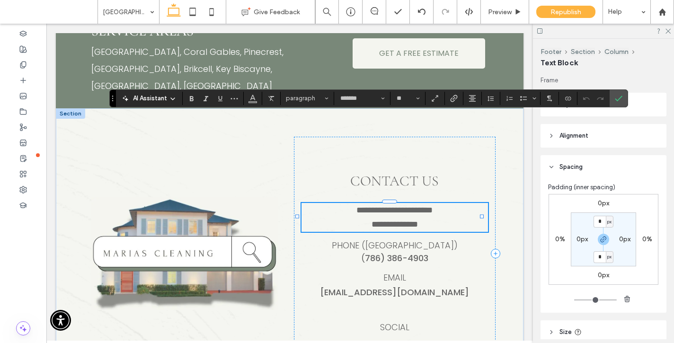
click at [410, 203] on p "**********" at bounding box center [395, 210] width 187 height 15
drag, startPoint x: 430, startPoint y: 134, endPoint x: 303, endPoint y: 127, distance: 127.6
click at [303, 203] on div "**********" at bounding box center [395, 217] width 187 height 29
click at [491, 99] on icon "Line Height" at bounding box center [491, 99] width 8 height 8
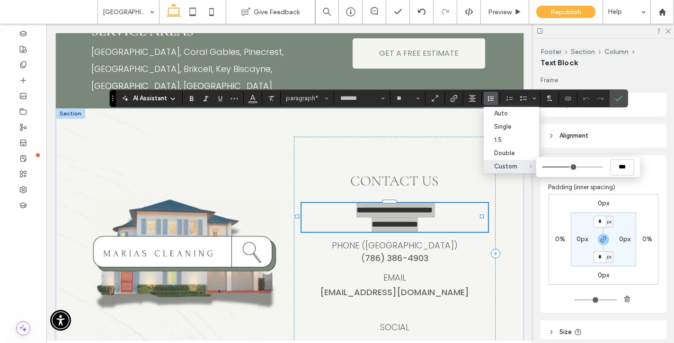
type input "***"
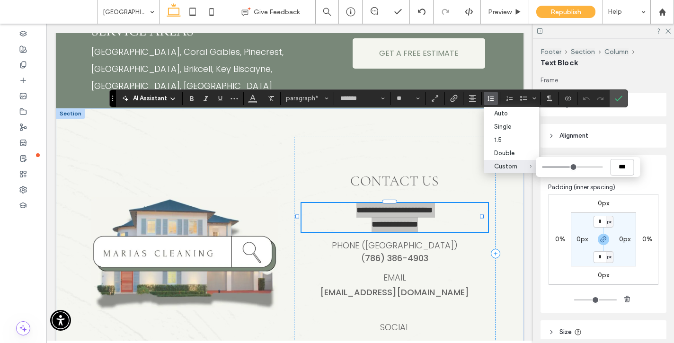
type input "***"
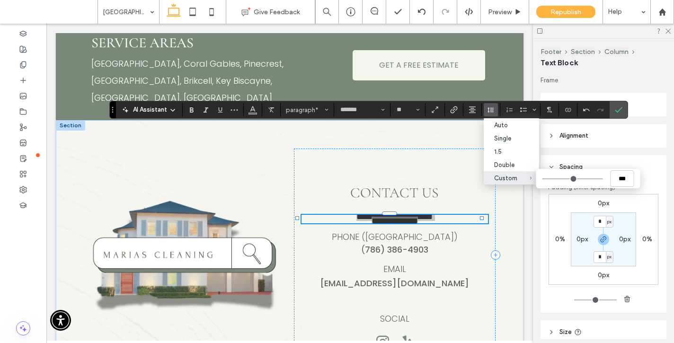
type input "***"
type input "*"
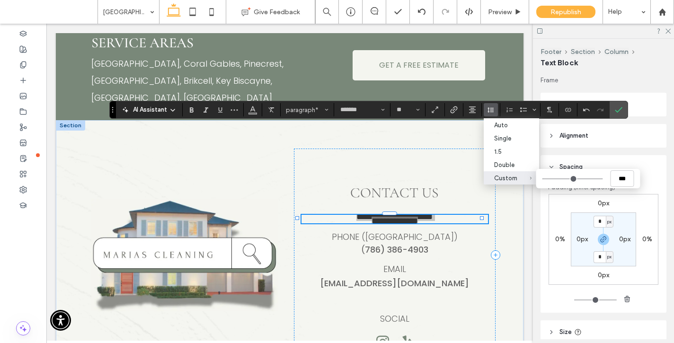
type input "*"
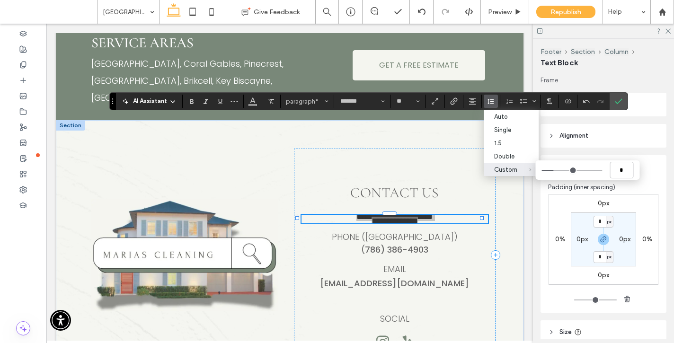
type input "***"
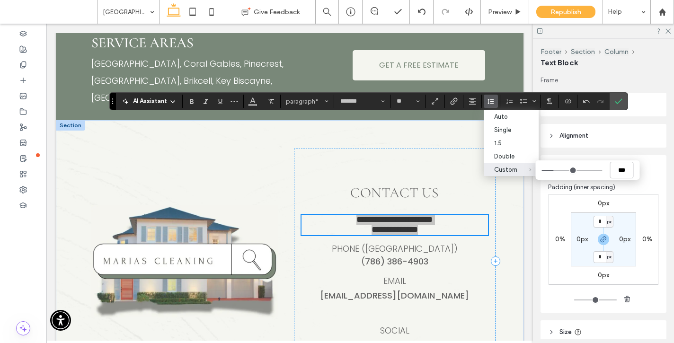
type input "***"
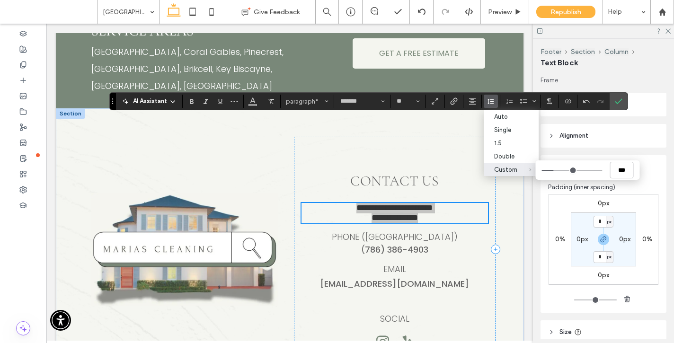
type input "***"
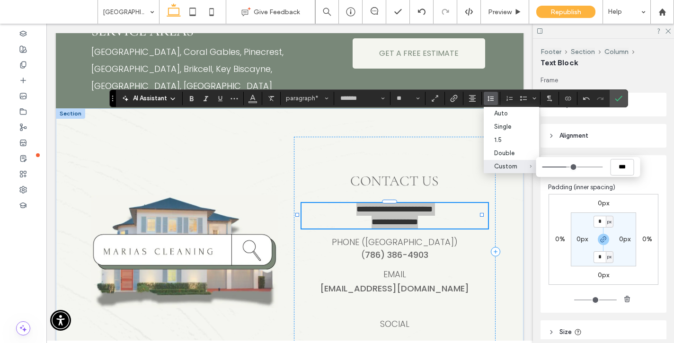
type input "***"
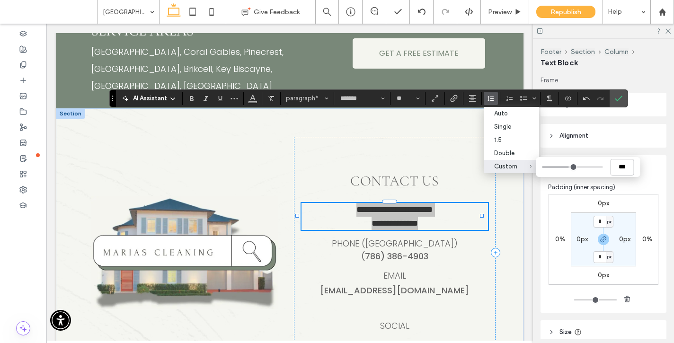
type input "***"
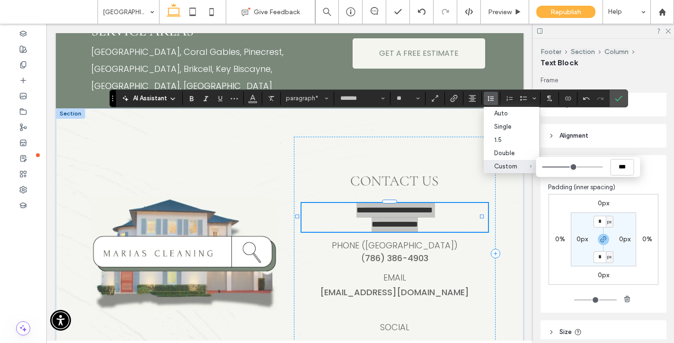
type input "***"
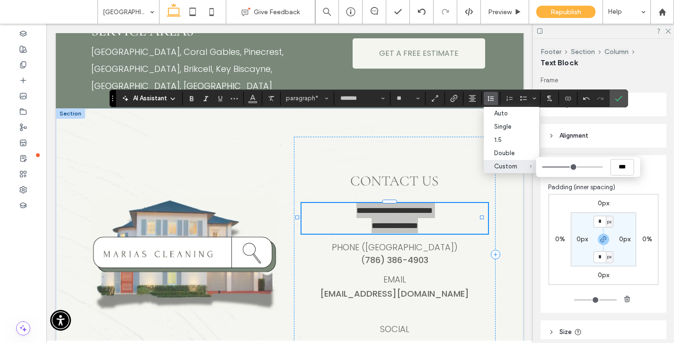
type input "***"
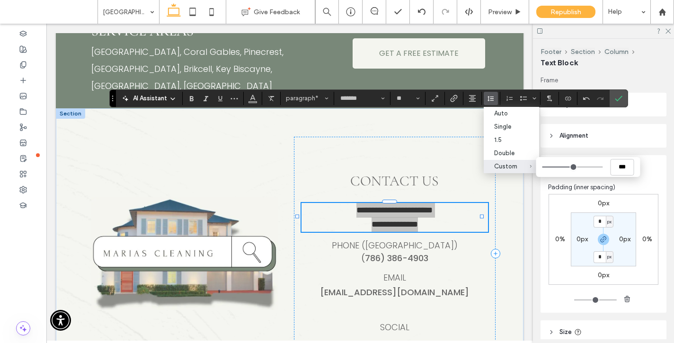
click at [571, 168] on input "Custom ***" at bounding box center [572, 167] width 61 height 1
click at [620, 99] on icon "Confirm" at bounding box center [619, 99] width 8 height 8
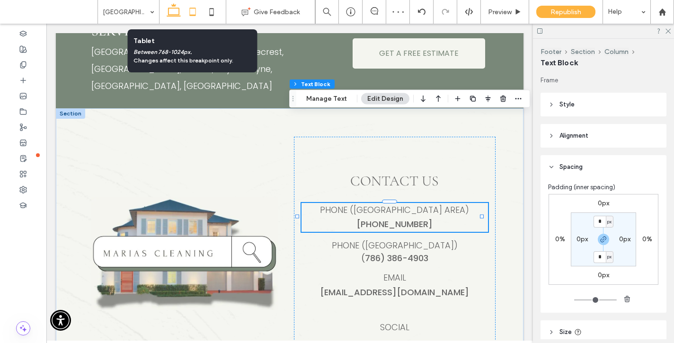
click at [193, 12] on icon at bounding box center [192, 11] width 19 height 19
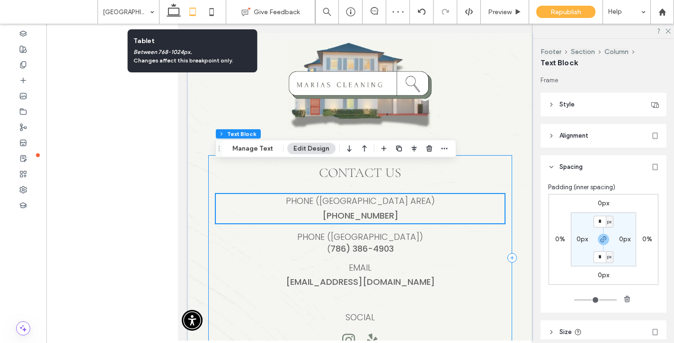
scroll to position [5659, 0]
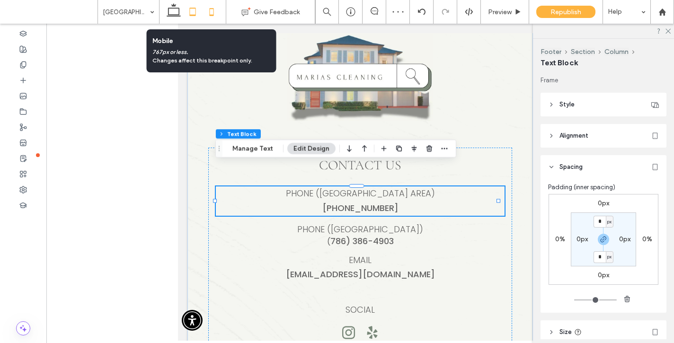
click at [213, 10] on icon at bounding box center [211, 11] width 19 height 19
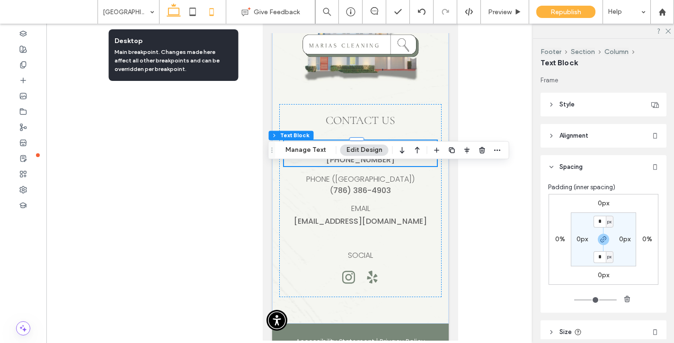
click at [174, 12] on icon at bounding box center [173, 11] width 19 height 19
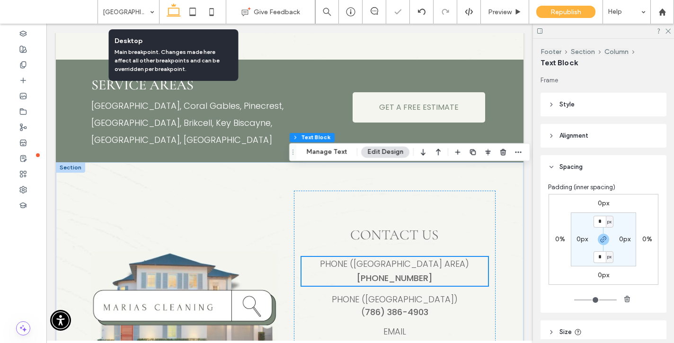
scroll to position [4799, 0]
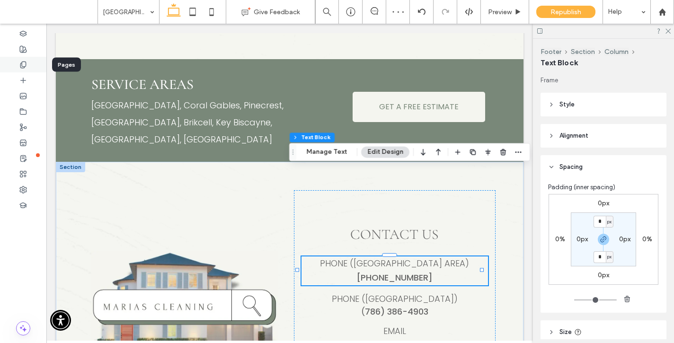
click at [20, 67] on use at bounding box center [22, 65] width 5 height 6
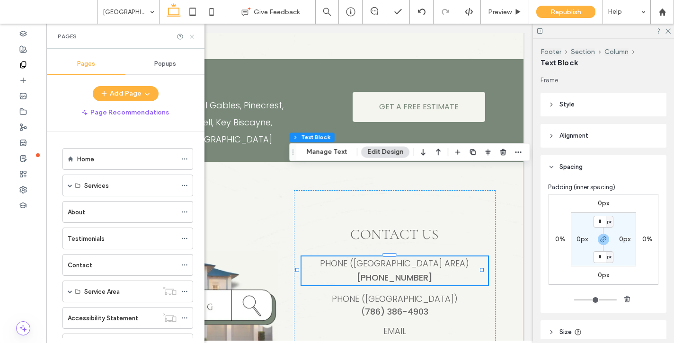
click at [189, 35] on icon at bounding box center [191, 36] width 7 height 7
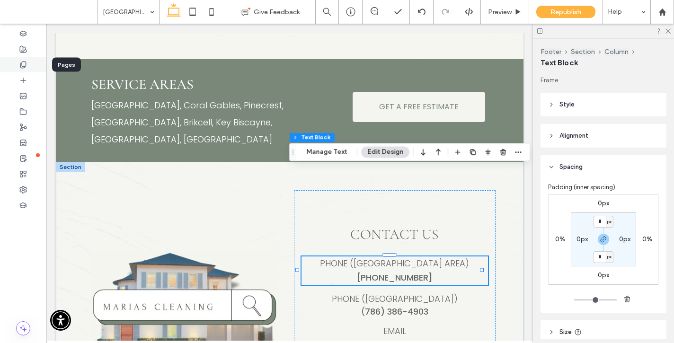
click at [19, 70] on div at bounding box center [23, 65] width 46 height 16
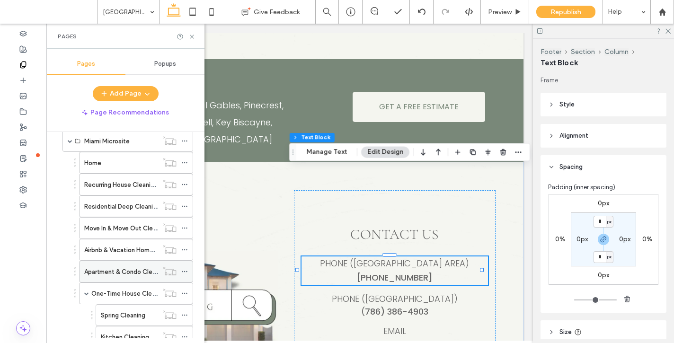
scroll to position [189, 0]
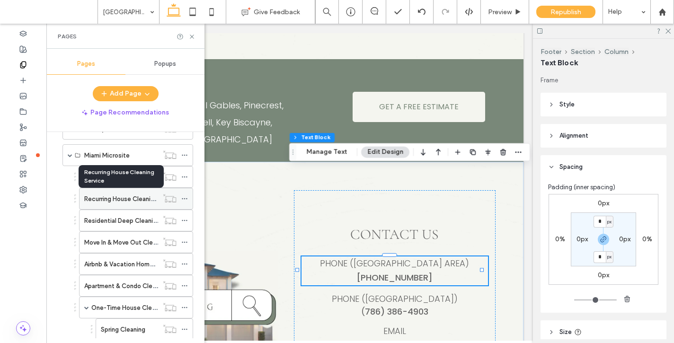
click at [107, 195] on label "Recurring House Cleaning Service" at bounding box center [132, 199] width 96 height 17
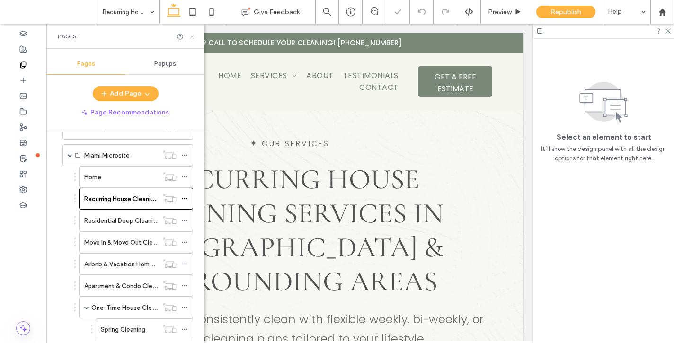
click at [191, 36] on use at bounding box center [192, 37] width 4 height 4
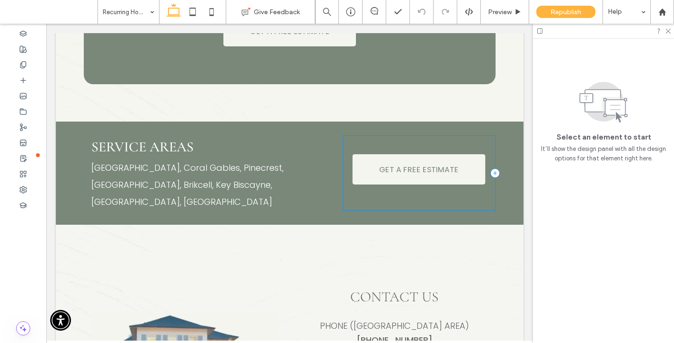
scroll to position [2597, 0]
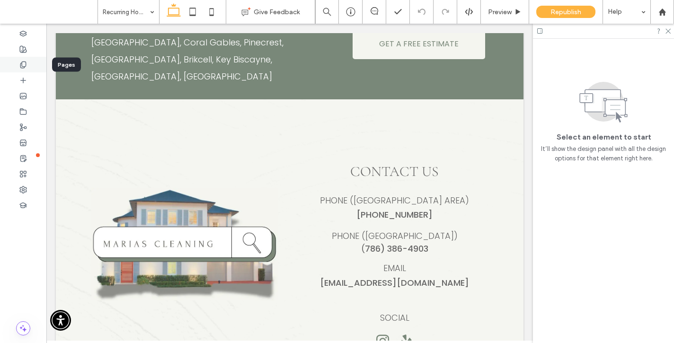
click at [14, 67] on div at bounding box center [23, 65] width 46 height 16
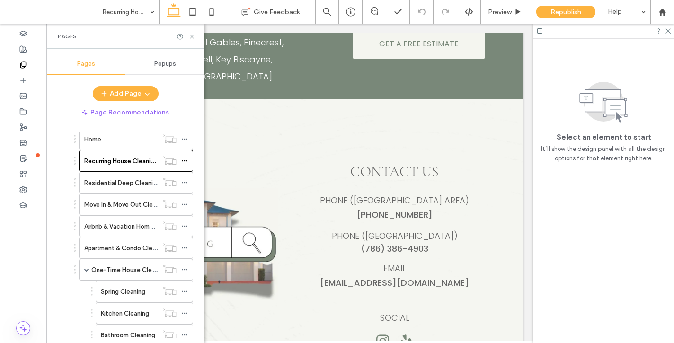
scroll to position [153, 0]
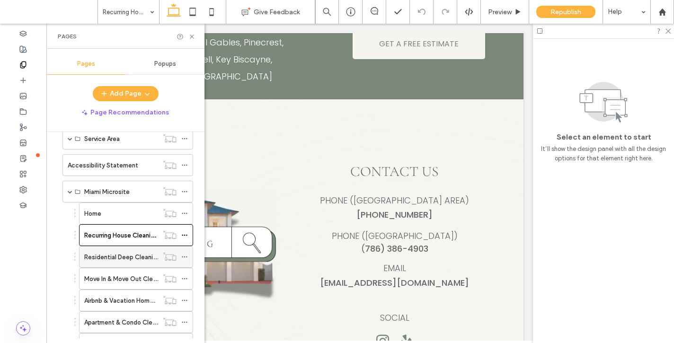
click at [125, 257] on label "Residential Deep Cleaning" at bounding box center [122, 257] width 76 height 17
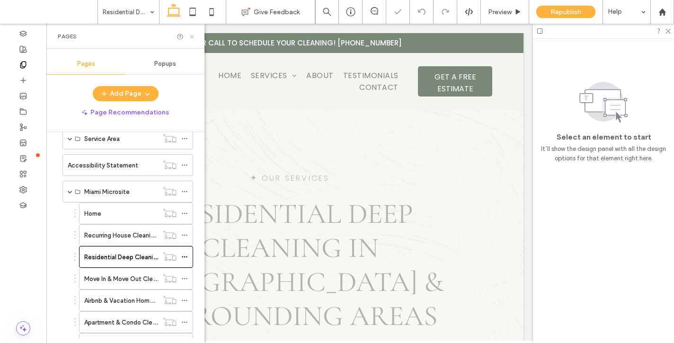
drag, startPoint x: 192, startPoint y: 36, endPoint x: 174, endPoint y: 127, distance: 92.7
click at [192, 36] on use at bounding box center [192, 37] width 4 height 4
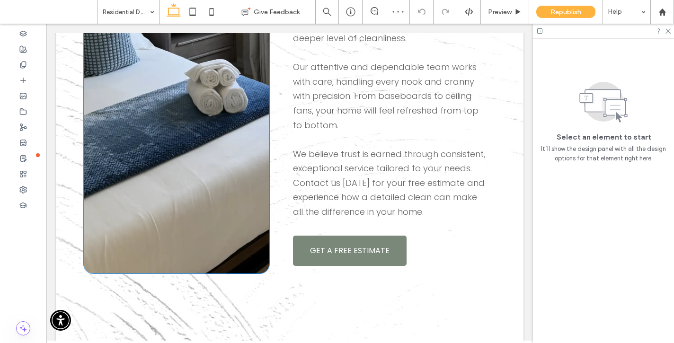
scroll to position [1014, 0]
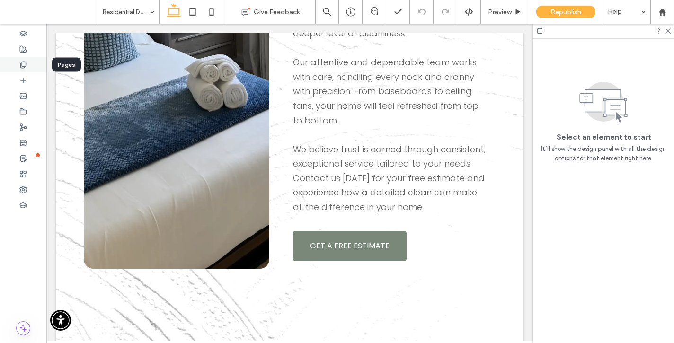
click at [21, 67] on use at bounding box center [22, 65] width 5 height 6
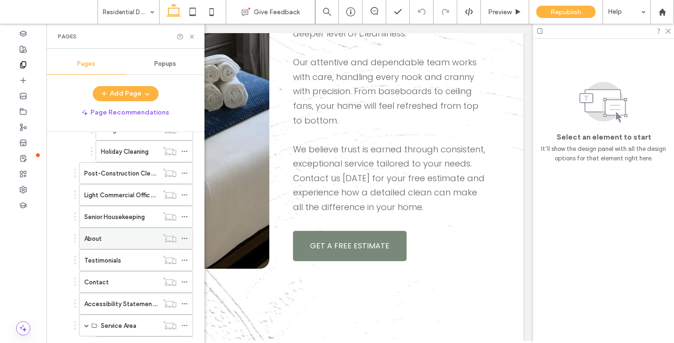
scroll to position [488, 0]
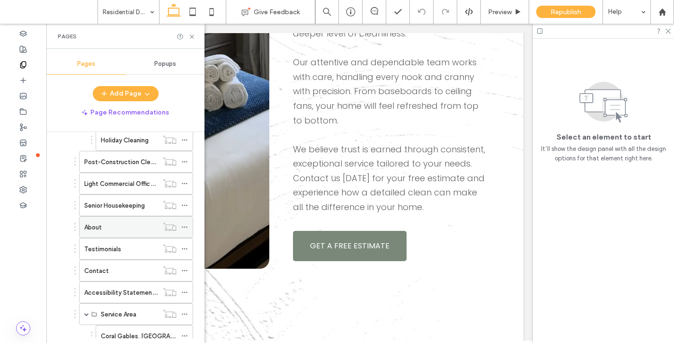
click at [120, 224] on div "About" at bounding box center [121, 228] width 74 height 10
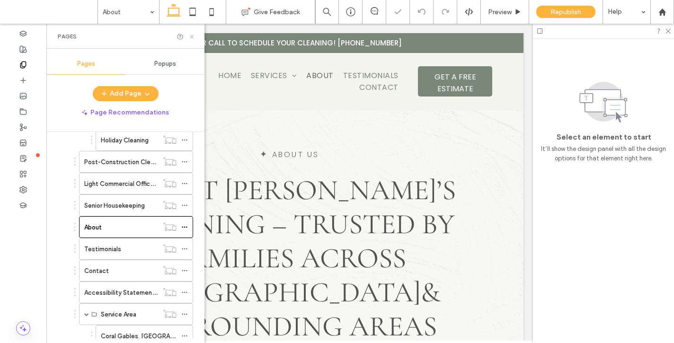
click at [193, 34] on icon at bounding box center [191, 36] width 7 height 7
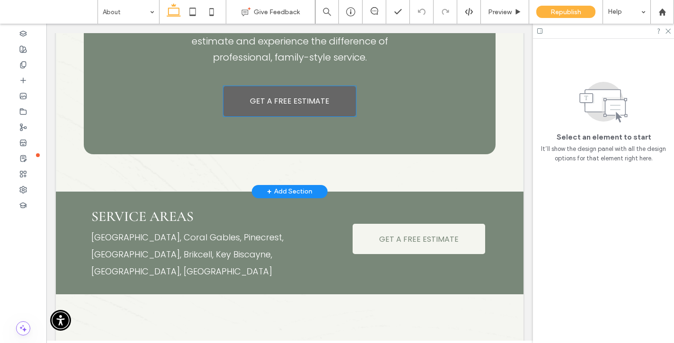
scroll to position [2551, 0]
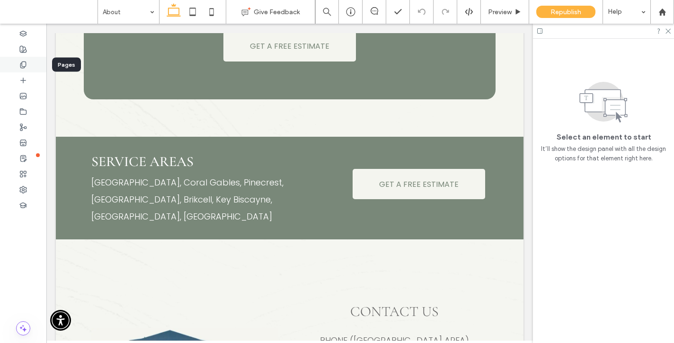
click at [29, 67] on div at bounding box center [23, 65] width 46 height 16
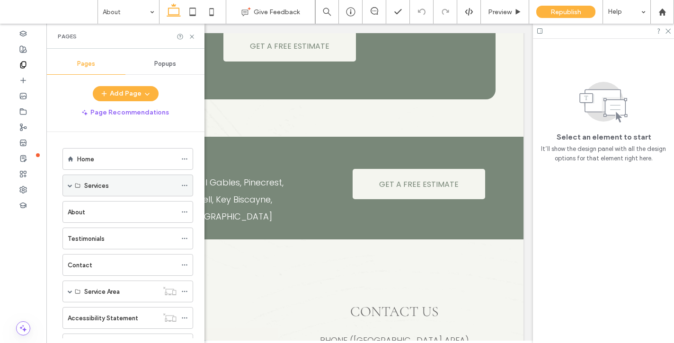
scroll to position [423, 0]
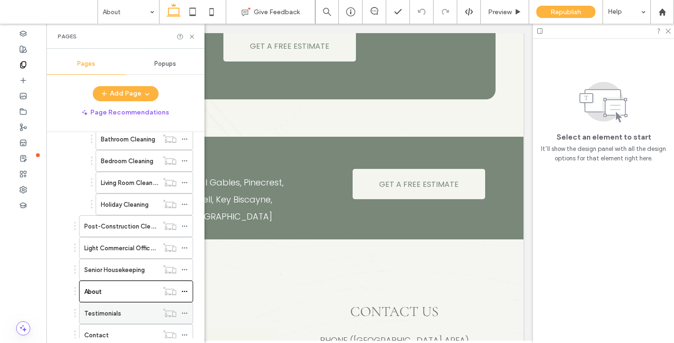
click at [130, 314] on div "Testimonials" at bounding box center [121, 314] width 74 height 10
click at [191, 33] on icon at bounding box center [191, 36] width 7 height 7
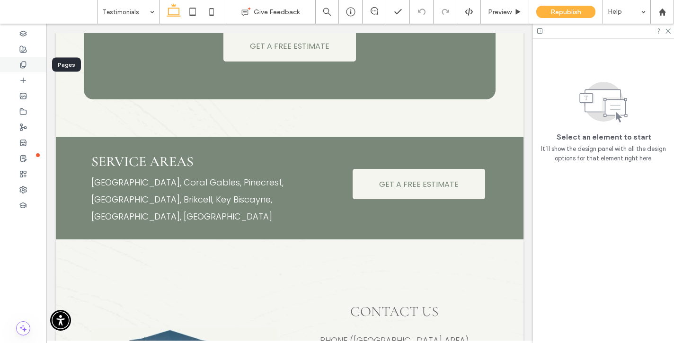
click at [20, 71] on div at bounding box center [23, 65] width 46 height 16
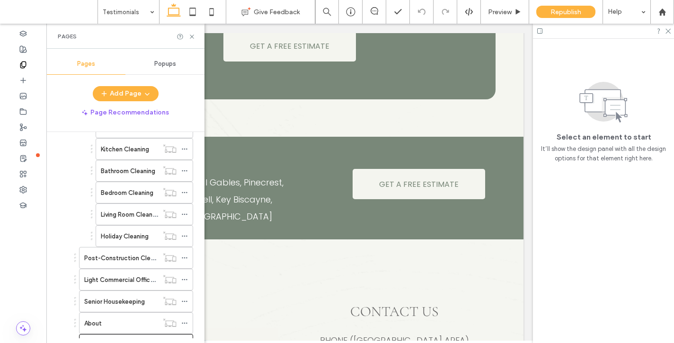
scroll to position [606, 0]
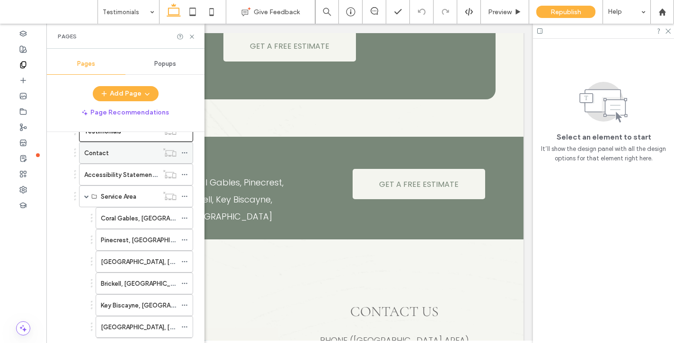
click at [114, 159] on div "Contact" at bounding box center [121, 153] width 74 height 21
click at [194, 35] on icon at bounding box center [191, 36] width 7 height 7
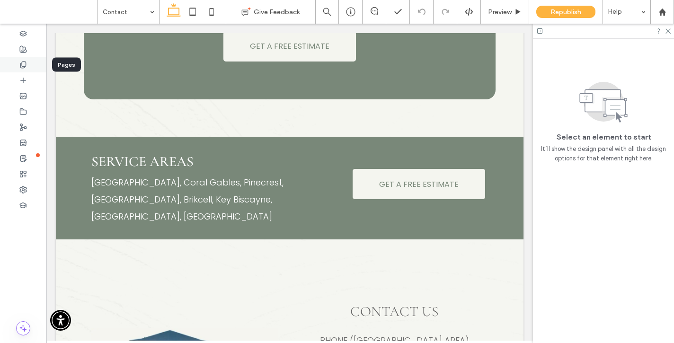
click at [34, 67] on div at bounding box center [23, 65] width 46 height 16
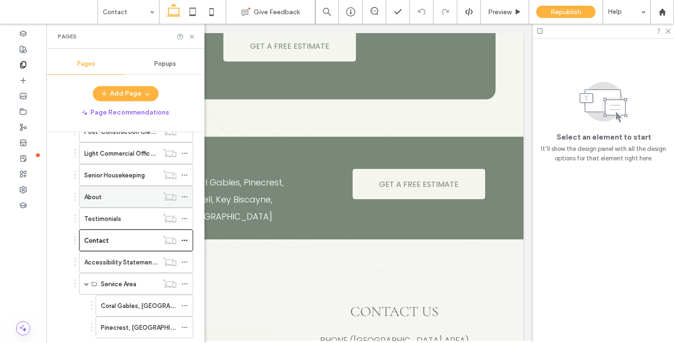
scroll to position [519, 0]
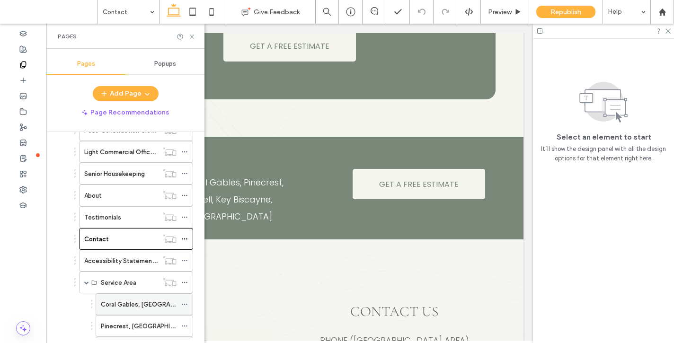
click at [113, 304] on label "Coral Gables, [GEOGRAPHIC_DATA]" at bounding box center [153, 304] width 104 height 17
click at [190, 36] on icon at bounding box center [191, 36] width 7 height 7
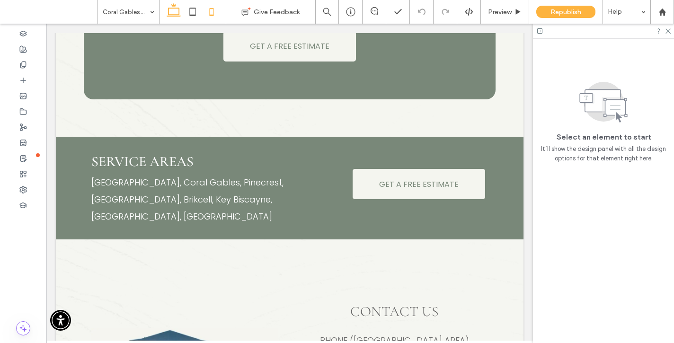
click at [203, 12] on icon at bounding box center [211, 11] width 19 height 19
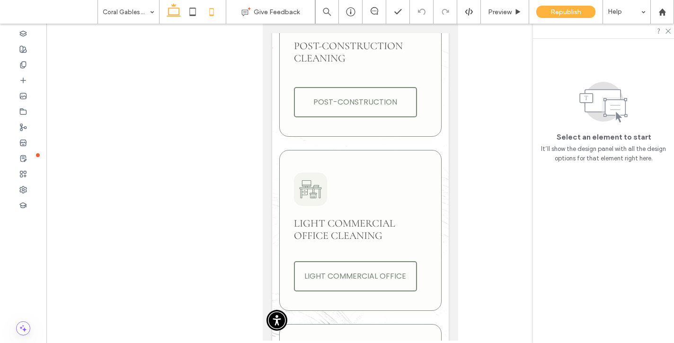
click at [170, 9] on icon at bounding box center [173, 11] width 19 height 19
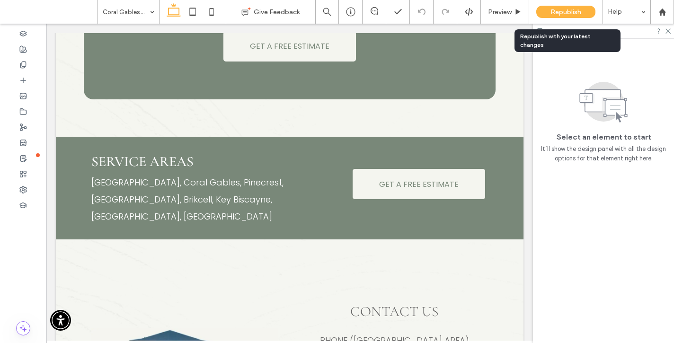
click at [561, 14] on span "Republish" at bounding box center [566, 12] width 31 height 8
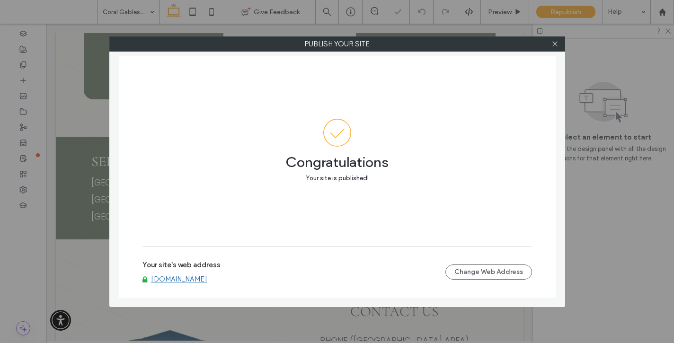
click at [207, 281] on link "[DOMAIN_NAME]" at bounding box center [179, 279] width 56 height 9
